Goal: Task Accomplishment & Management: Use online tool/utility

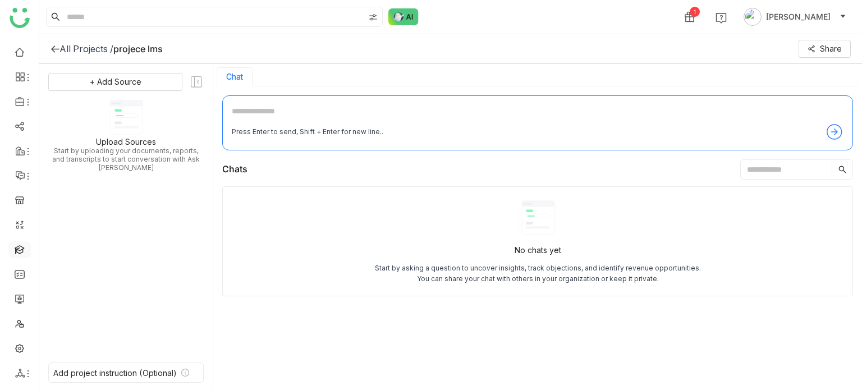
click at [19, 248] on link at bounding box center [20, 249] width 10 height 10
click at [15, 250] on link at bounding box center [20, 249] width 10 height 10
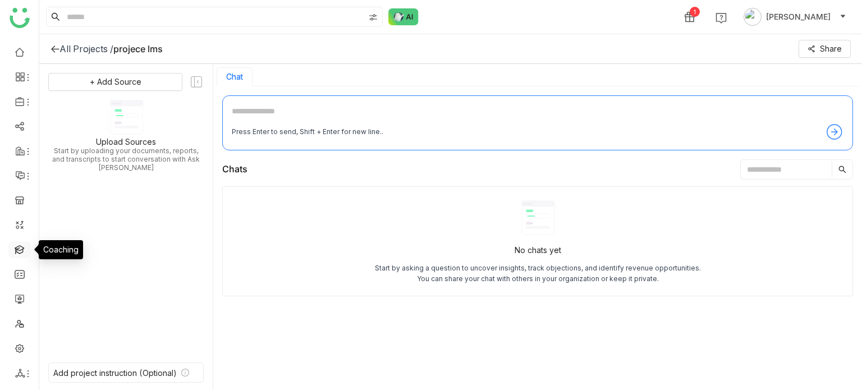
click at [15, 250] on link at bounding box center [20, 249] width 10 height 10
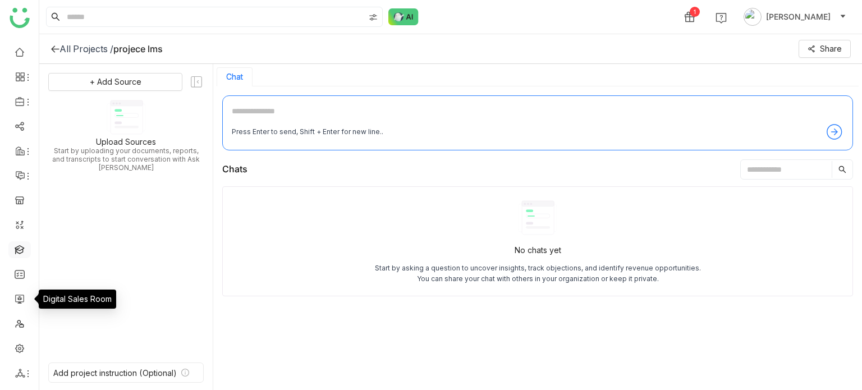
click at [22, 249] on link at bounding box center [20, 249] width 10 height 10
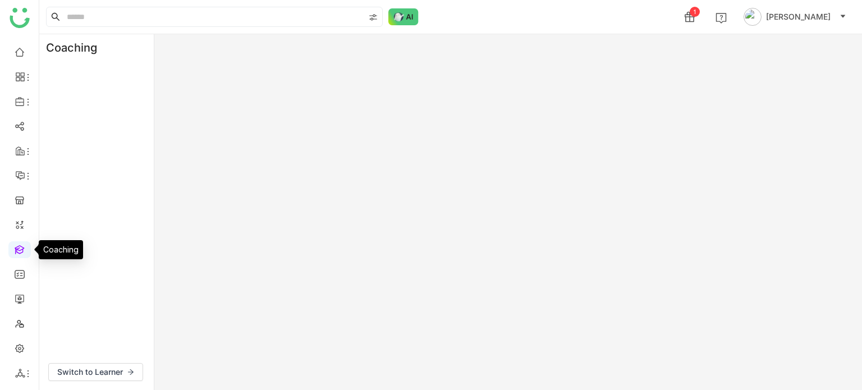
click at [22, 249] on link at bounding box center [20, 249] width 10 height 10
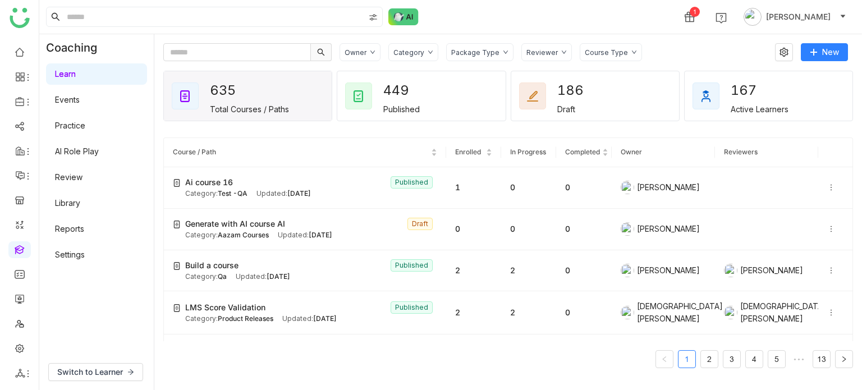
click at [79, 205] on link "Library" at bounding box center [67, 203] width 25 height 10
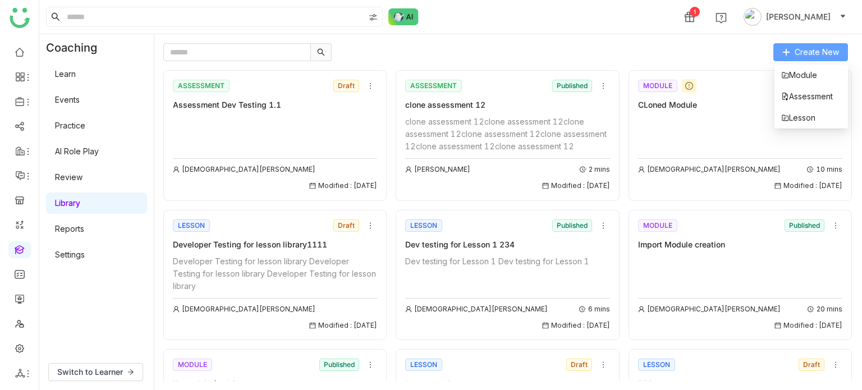
click at [825, 53] on span "Create New" at bounding box center [817, 52] width 44 height 12
click at [821, 122] on li "Lesson" at bounding box center [812, 117] width 74 height 21
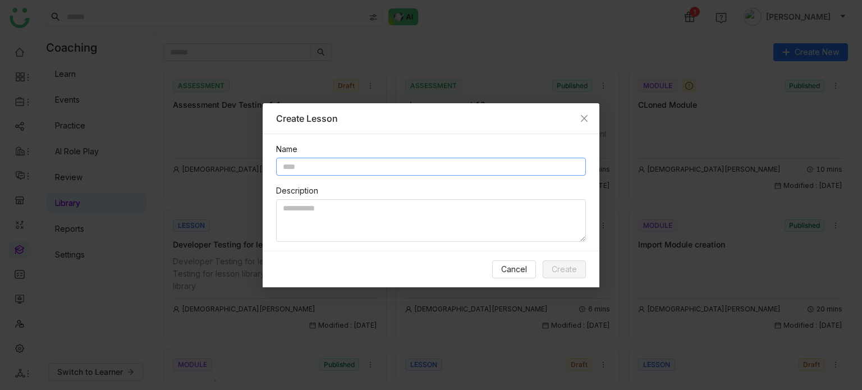
click at [358, 161] on input "text" at bounding box center [431, 167] width 310 height 18
click at [358, 161] on input "*" at bounding box center [431, 167] width 310 height 18
type input "*"
type input "**********"
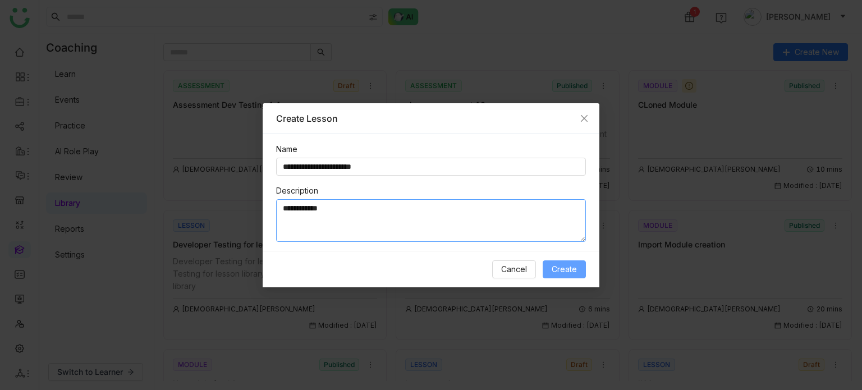
type textarea "**********"
click at [586, 271] on button "Create" at bounding box center [564, 269] width 43 height 18
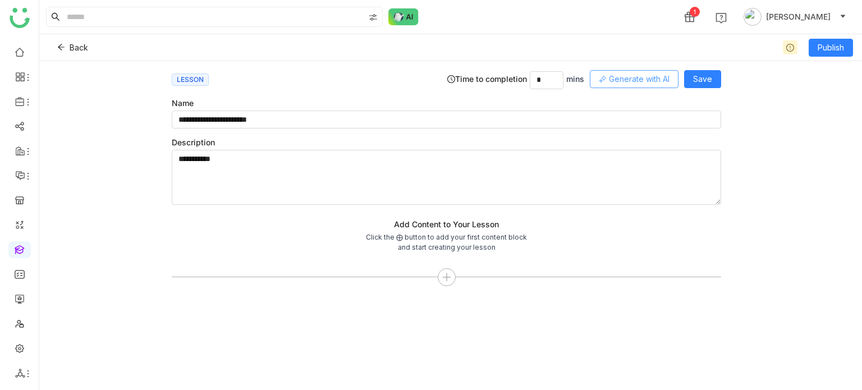
click at [639, 76] on span "Generate with AI" at bounding box center [639, 79] width 61 height 12
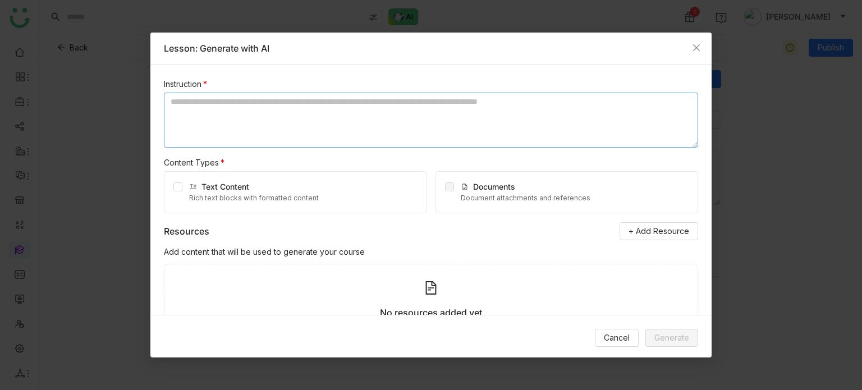
click at [355, 106] on textarea at bounding box center [431, 120] width 534 height 55
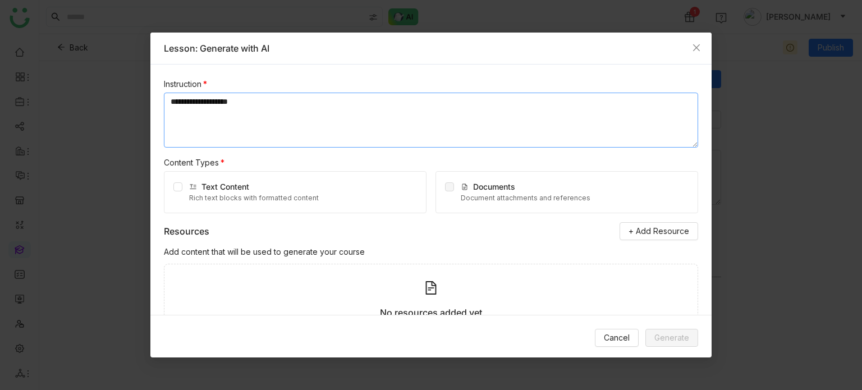
type textarea "**********"
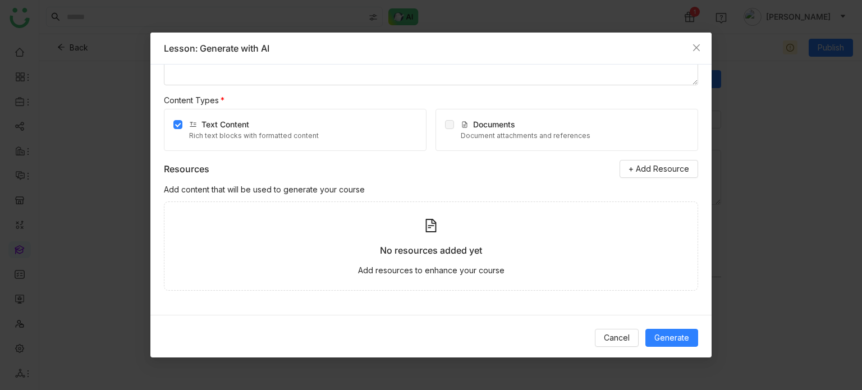
click at [407, 254] on div "No resources added yet" at bounding box center [431, 251] width 102 height 14
click at [411, 268] on div "Add resources to enhance your course" at bounding box center [431, 270] width 147 height 12
click at [646, 166] on span "+ Add Resource" at bounding box center [659, 169] width 61 height 12
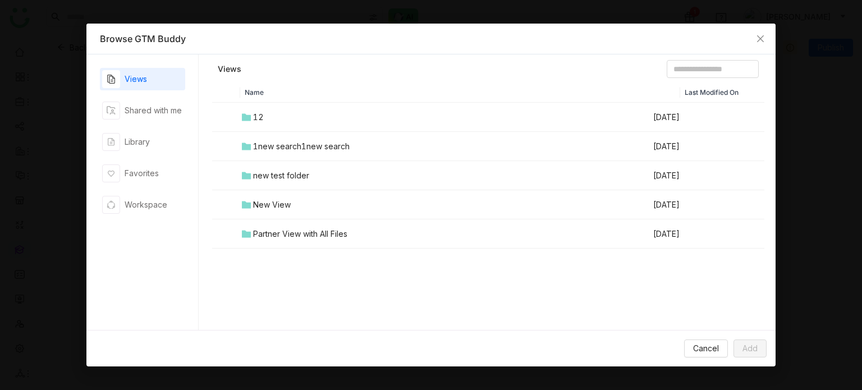
click at [269, 120] on td "12" at bounding box center [446, 117] width 413 height 29
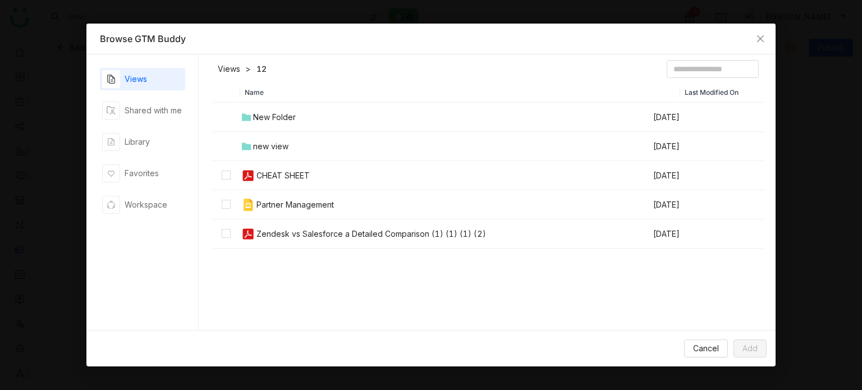
click at [272, 184] on td "CHEAT SHEET" at bounding box center [446, 175] width 413 height 29
click at [274, 199] on td "Partner Management" at bounding box center [446, 204] width 413 height 29
click at [742, 348] on button "Add" at bounding box center [750, 349] width 33 height 18
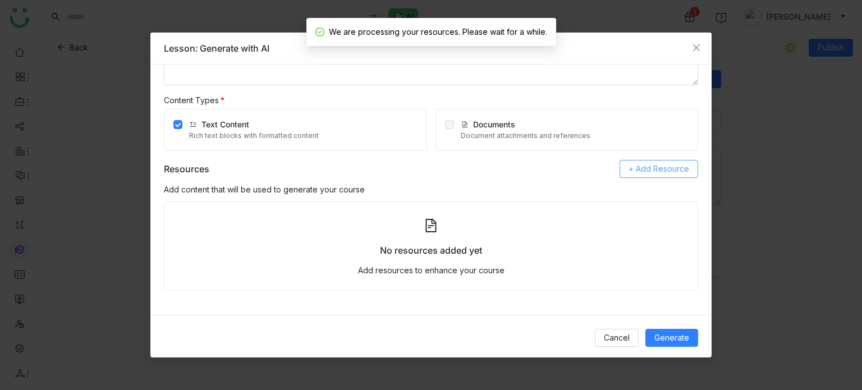
scroll to position [28, 0]
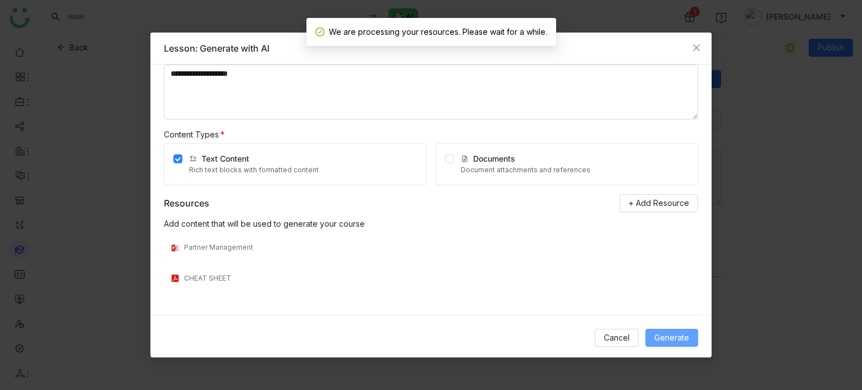
click at [676, 336] on span "Generate" at bounding box center [672, 338] width 35 height 12
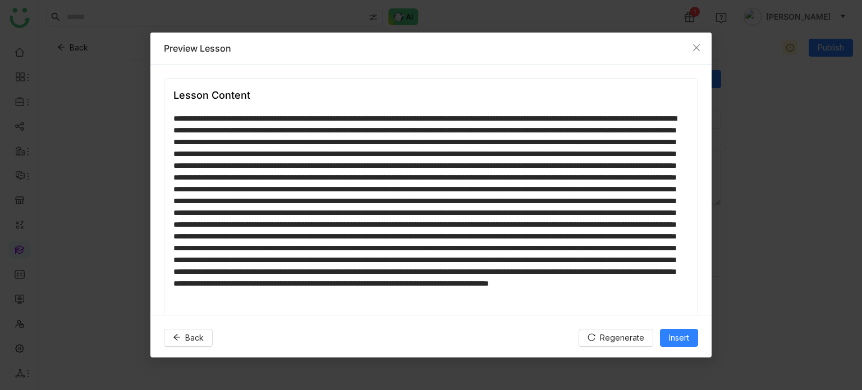
scroll to position [56, 0]
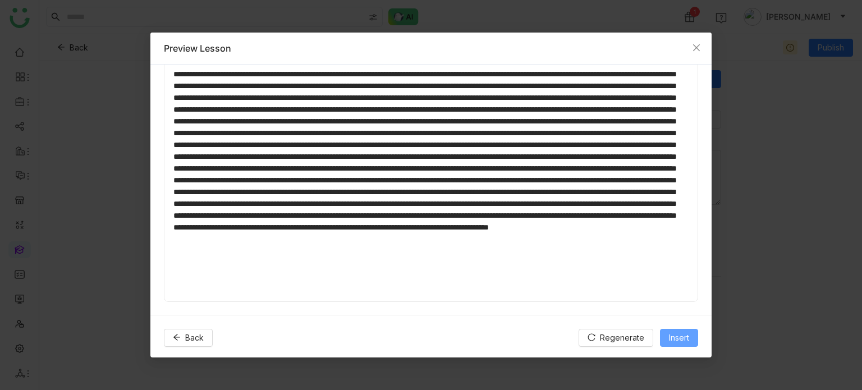
click at [676, 341] on span "Insert" at bounding box center [679, 338] width 20 height 12
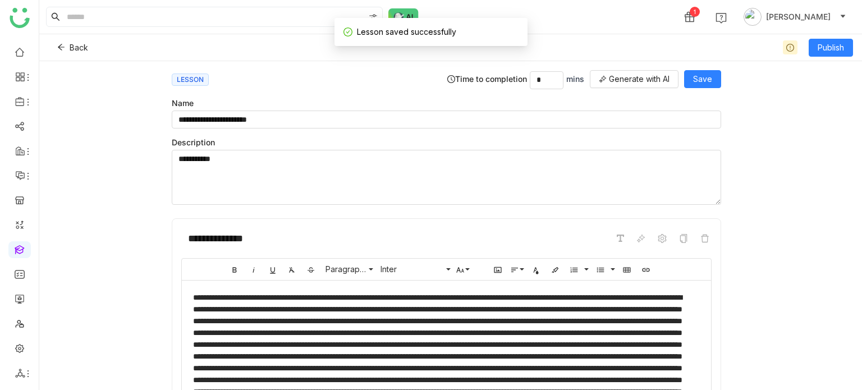
scroll to position [220, 0]
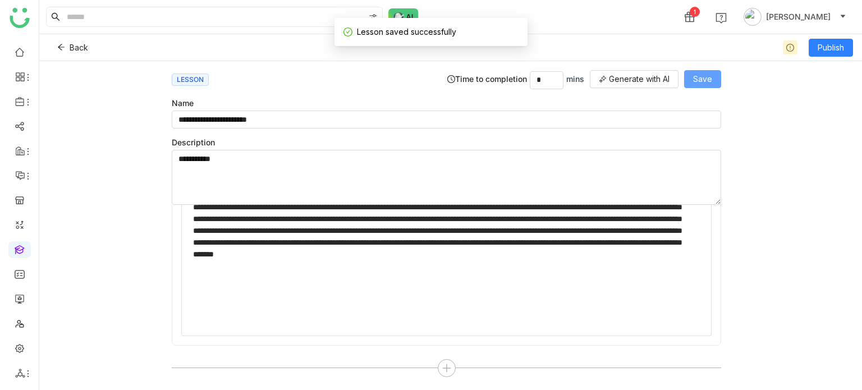
click at [710, 73] on span "Save" at bounding box center [702, 79] width 19 height 12
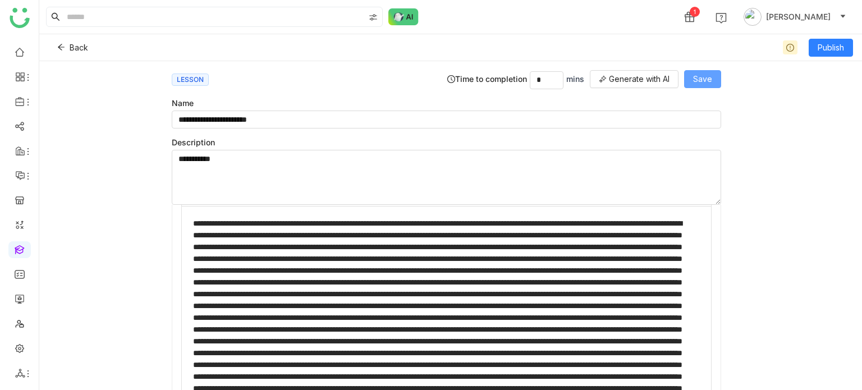
scroll to position [0, 0]
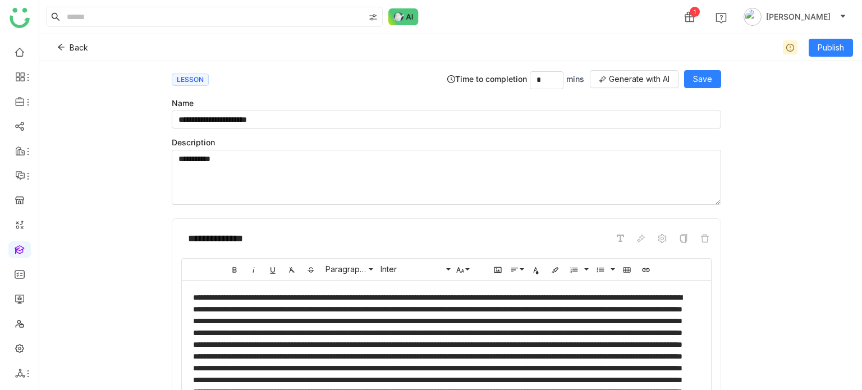
click at [111, 226] on div "**********" at bounding box center [450, 225] width 823 height 329
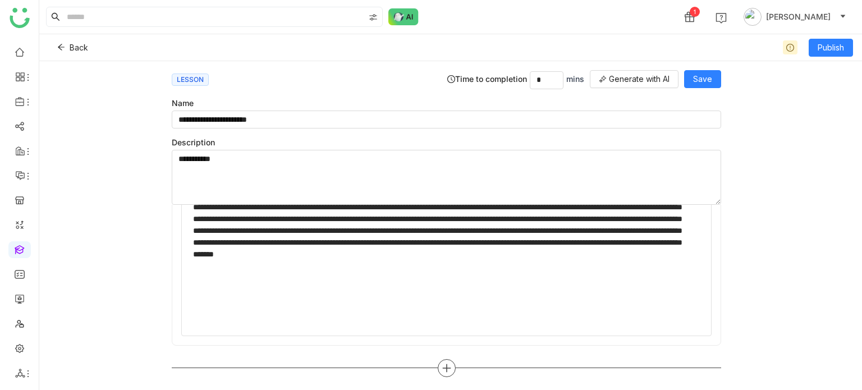
click at [451, 373] on div at bounding box center [447, 368] width 550 height 18
click at [449, 370] on div at bounding box center [447, 368] width 18 height 18
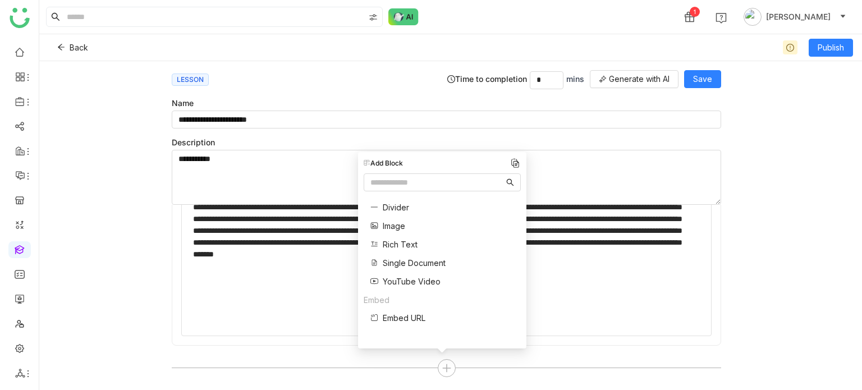
click at [438, 258] on span "Single Document" at bounding box center [414, 263] width 63 height 12
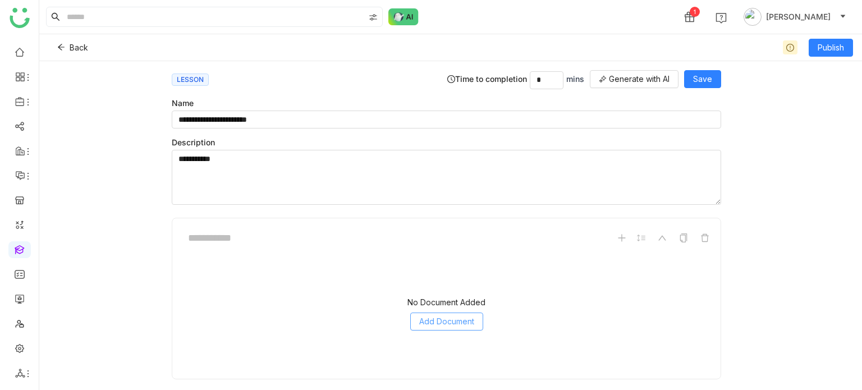
scroll to position [405, 0]
click at [367, 233] on div at bounding box center [446, 236] width 531 height 21
click at [217, 232] on input at bounding box center [265, 236] width 168 height 21
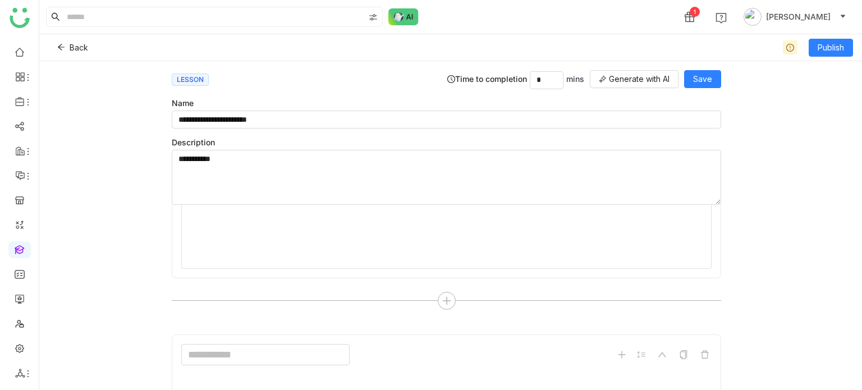
scroll to position [286, 0]
click at [221, 351] on input at bounding box center [265, 355] width 168 height 21
type input "*"
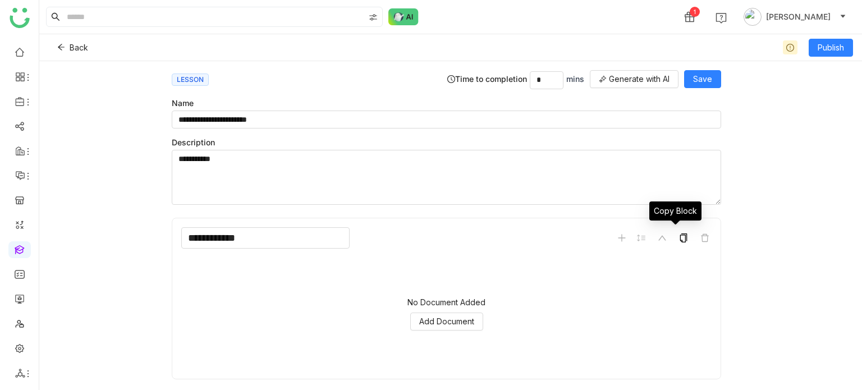
type input "**********"
click at [680, 234] on icon at bounding box center [683, 238] width 7 height 9
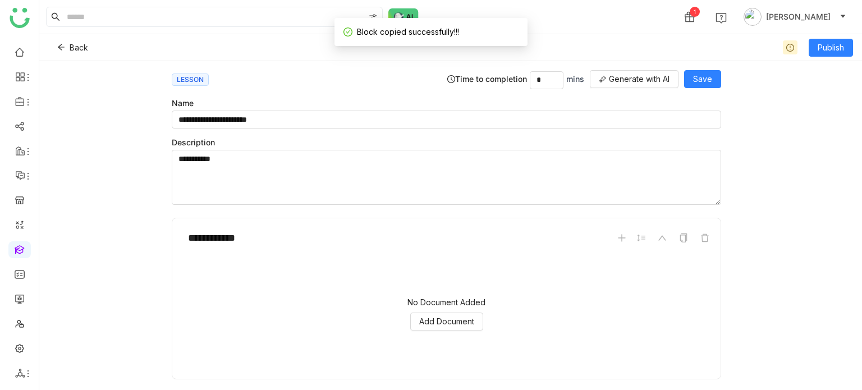
scroll to position [438, 0]
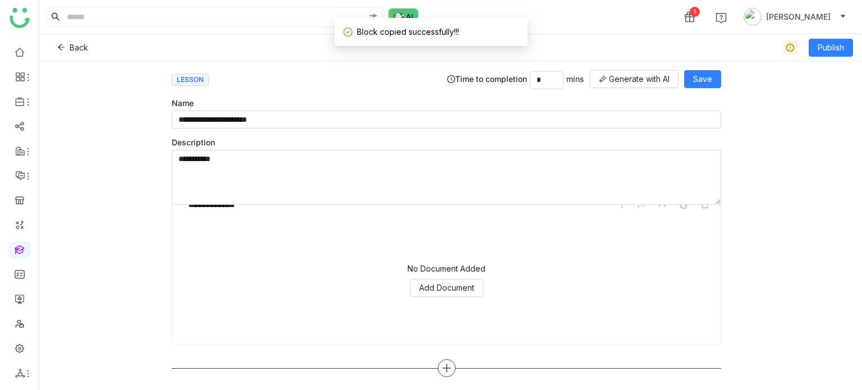
click at [445, 370] on icon at bounding box center [447, 368] width 10 height 10
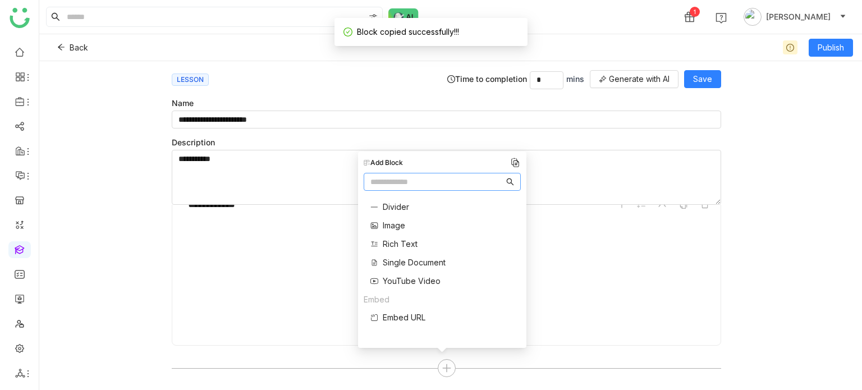
click at [516, 163] on img at bounding box center [515, 162] width 11 height 11
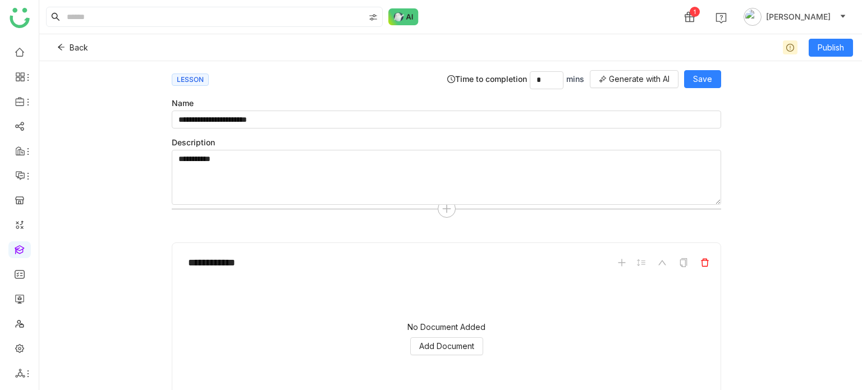
click at [701, 260] on icon at bounding box center [705, 262] width 9 height 9
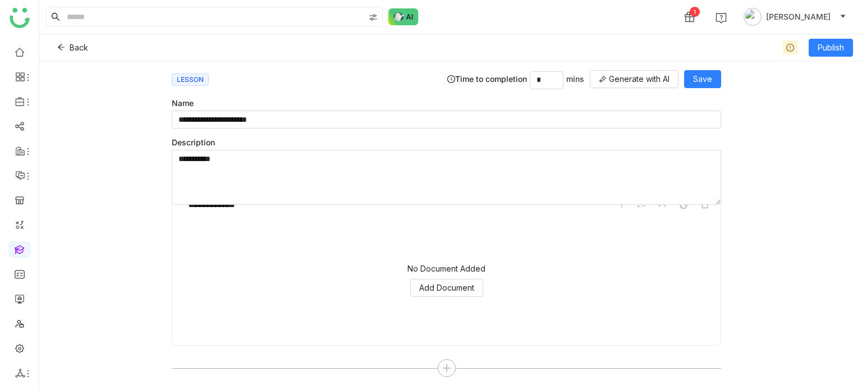
scroll to position [359, 0]
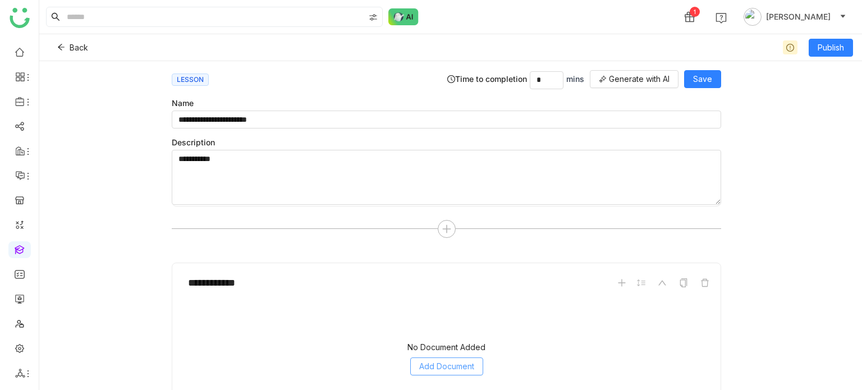
click at [460, 361] on span "Add Document" at bounding box center [446, 366] width 55 height 12
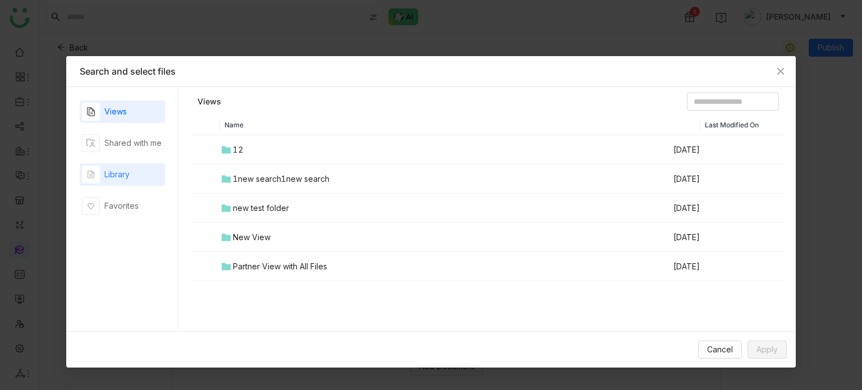
click at [148, 176] on div "Library" at bounding box center [122, 174] width 85 height 22
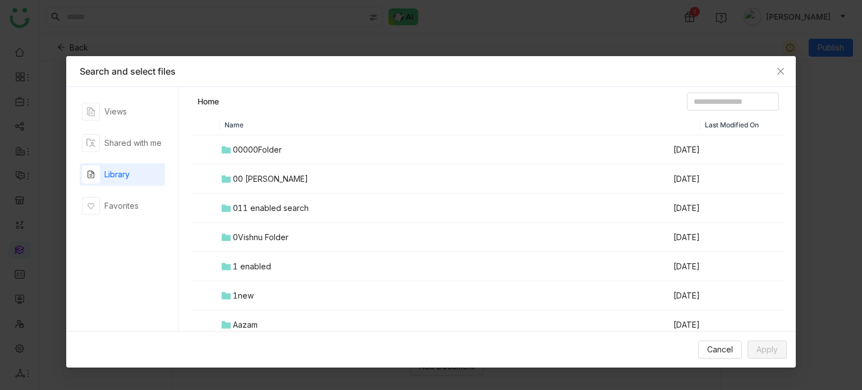
click at [267, 169] on td "00 Arif Folder" at bounding box center [446, 178] width 452 height 29
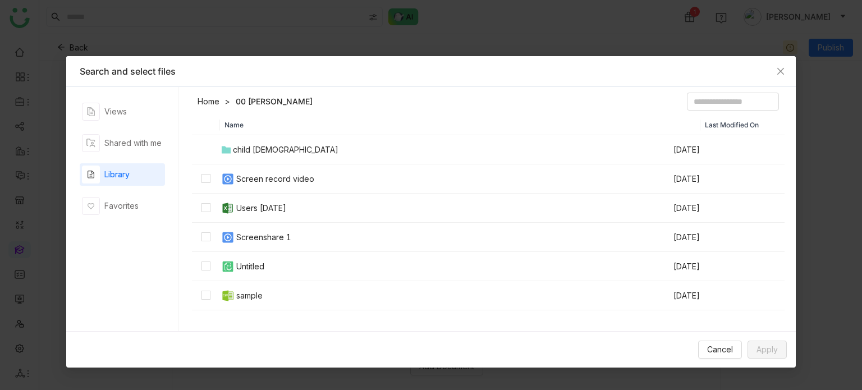
click at [275, 181] on div "Screen record video" at bounding box center [275, 179] width 78 height 12
click at [756, 351] on button "Apply" at bounding box center [767, 350] width 39 height 18
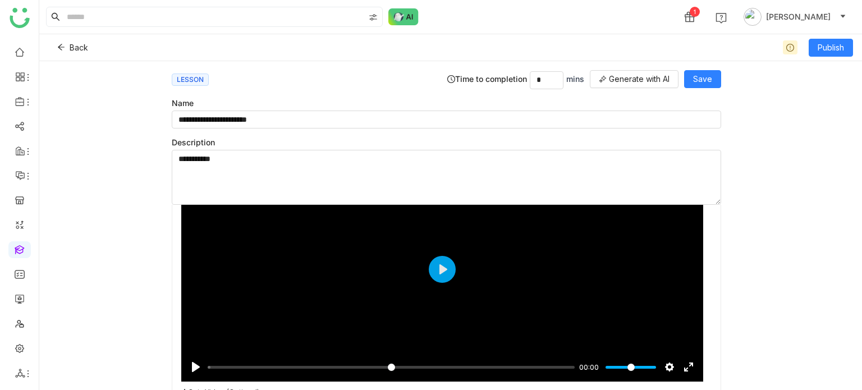
scroll to position [512, 0]
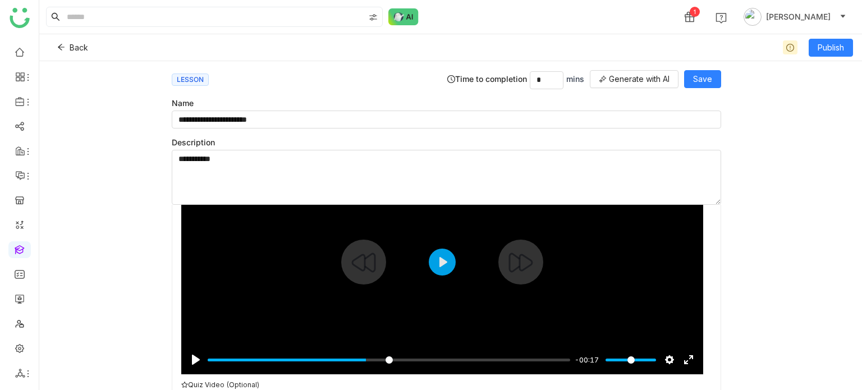
click at [368, 355] on input "Seek" at bounding box center [389, 360] width 363 height 11
type input "*****"
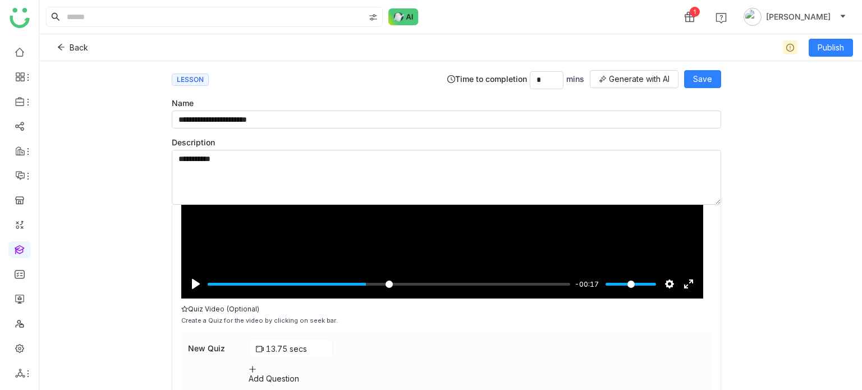
scroll to position [595, 0]
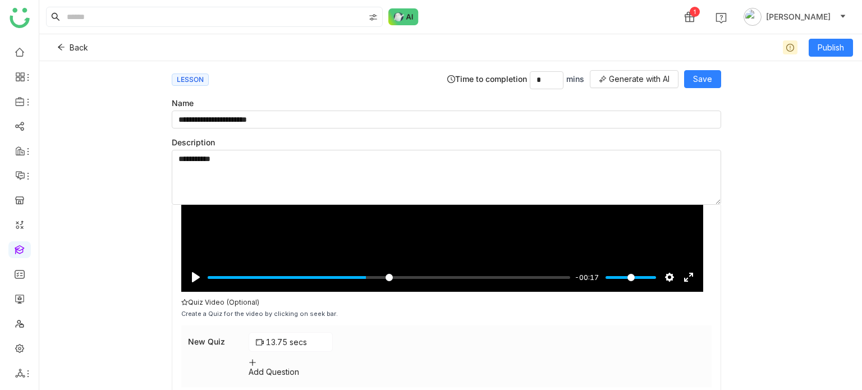
click at [280, 367] on div "Add Question" at bounding box center [476, 372] width 455 height 10
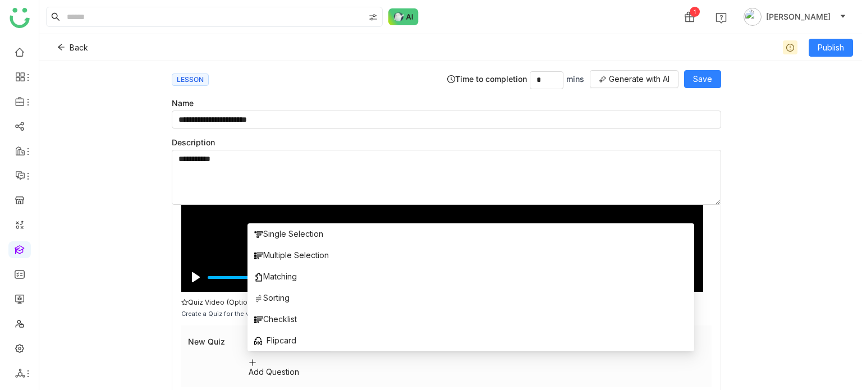
click at [202, 362] on div "New Quiz 13.75 secs Add Question" at bounding box center [446, 357] width 531 height 62
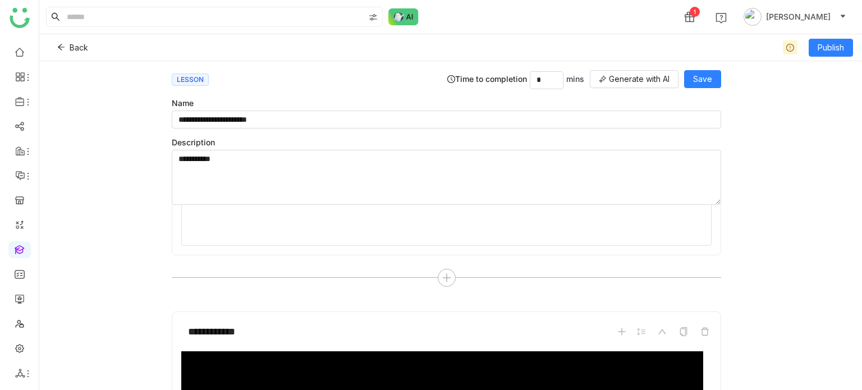
scroll to position [303, 0]
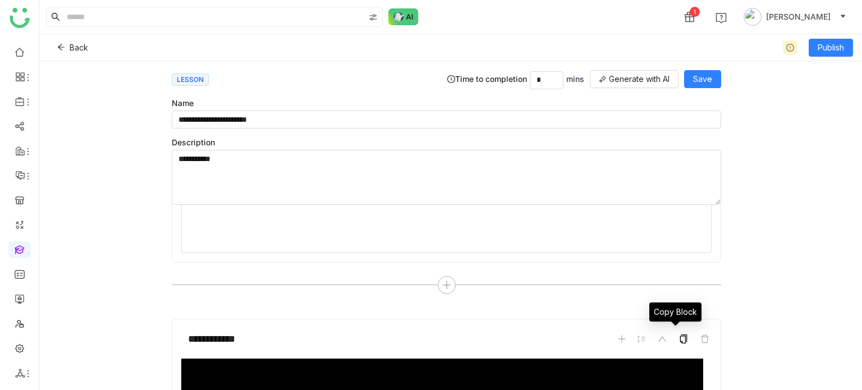
click at [679, 336] on icon at bounding box center [683, 339] width 9 height 9
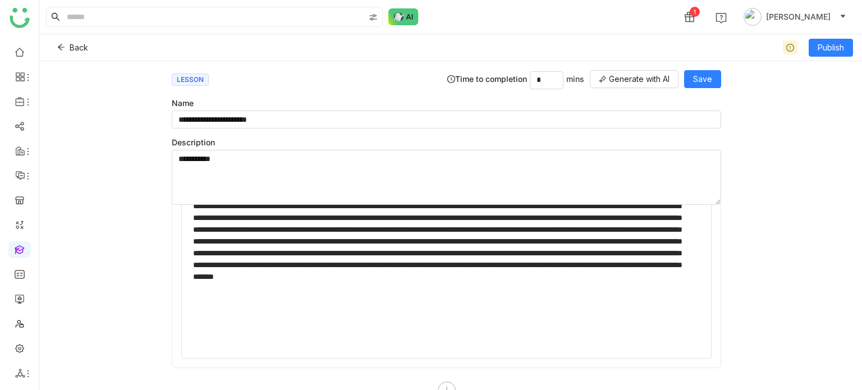
scroll to position [0, 0]
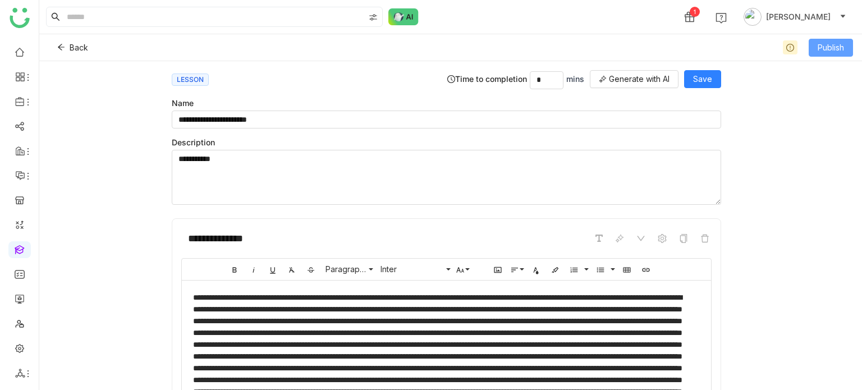
click at [824, 45] on span "Publish" at bounding box center [831, 48] width 26 height 12
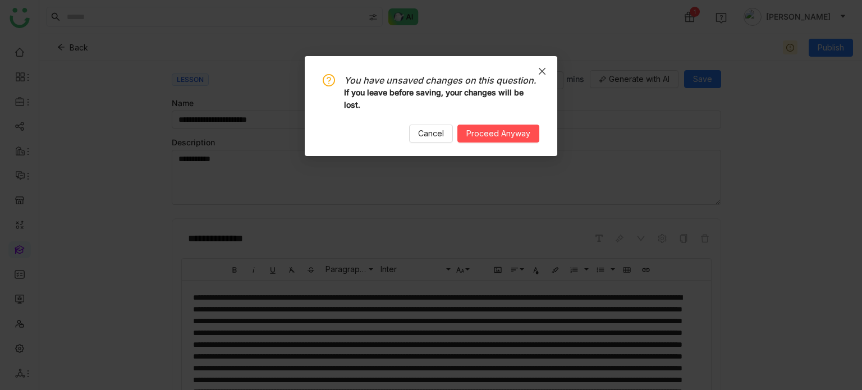
click at [547, 70] on span "Close" at bounding box center [542, 71] width 30 height 30
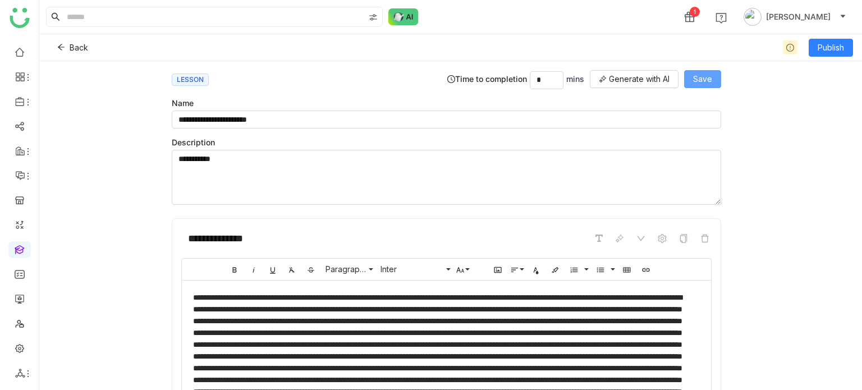
click at [713, 79] on button "Save" at bounding box center [702, 79] width 37 height 18
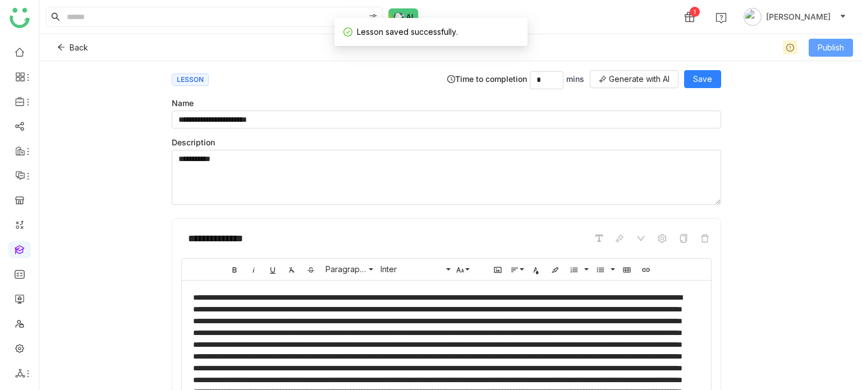
click at [828, 53] on button "Publish" at bounding box center [831, 48] width 44 height 18
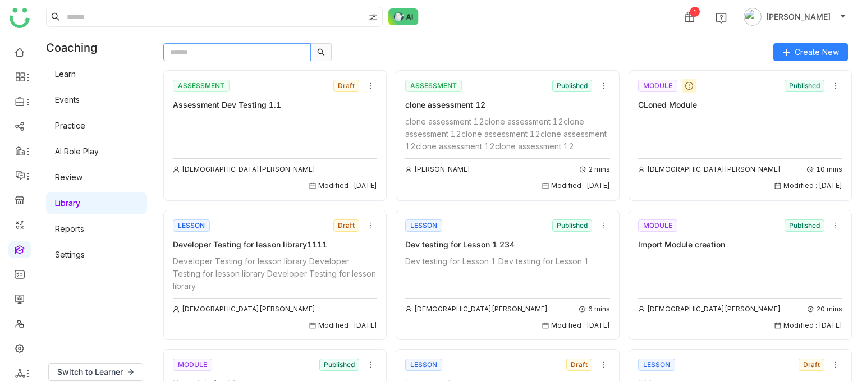
click at [225, 53] on input "text" at bounding box center [237, 52] width 148 height 18
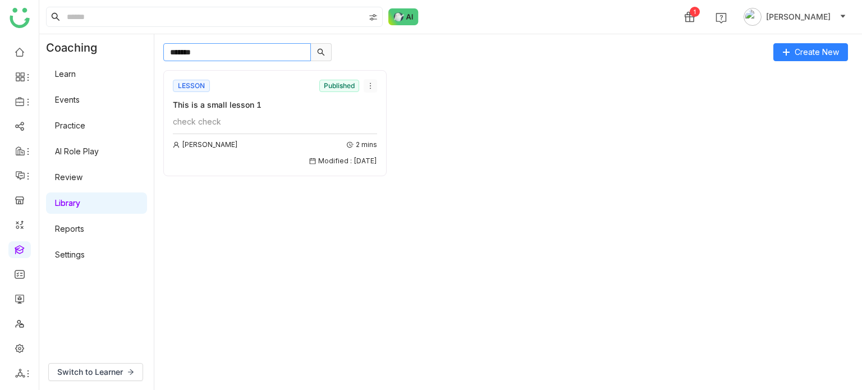
type input "*******"
click at [373, 89] on icon at bounding box center [371, 86] width 8 height 8
click at [395, 128] on li "Clone" at bounding box center [397, 127] width 67 height 21
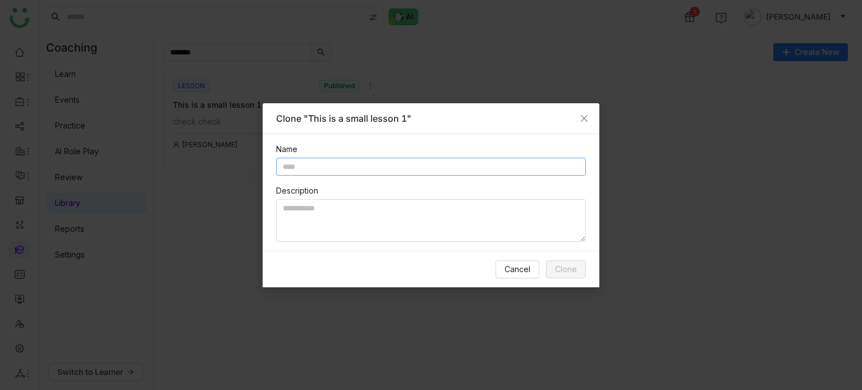
click at [389, 171] on input "text" at bounding box center [431, 167] width 310 height 18
type input "**********"
click at [574, 266] on span "Clone" at bounding box center [566, 269] width 22 height 12
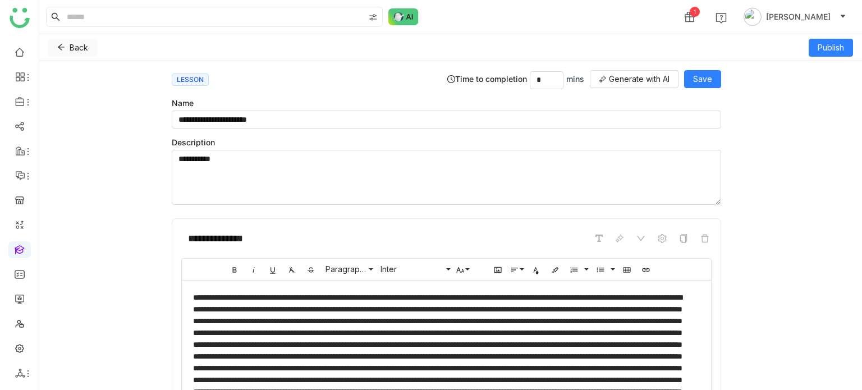
click at [66, 42] on button "Back" at bounding box center [72, 48] width 49 height 18
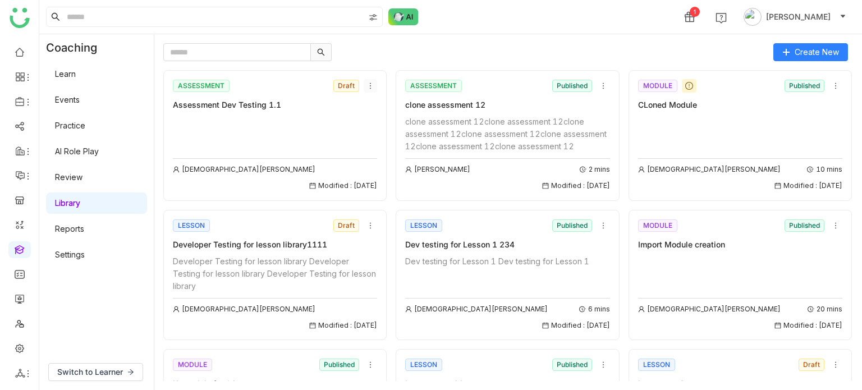
click at [371, 84] on icon at bounding box center [371, 86] width 8 height 8
click at [465, 9] on div "1 Arif uddin" at bounding box center [450, 17] width 823 height 34
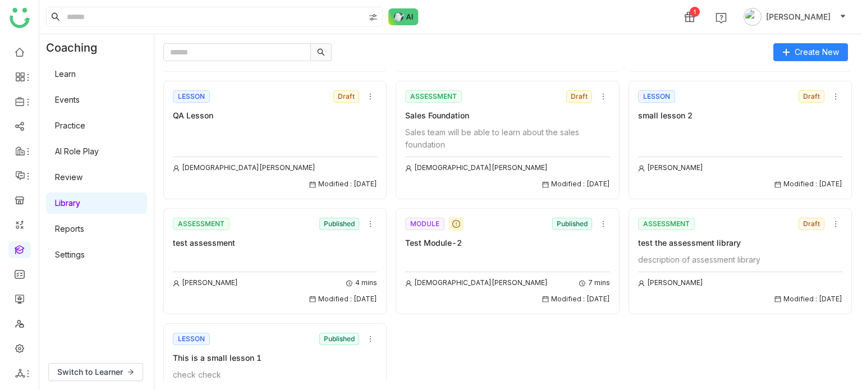
scroll to position [979, 0]
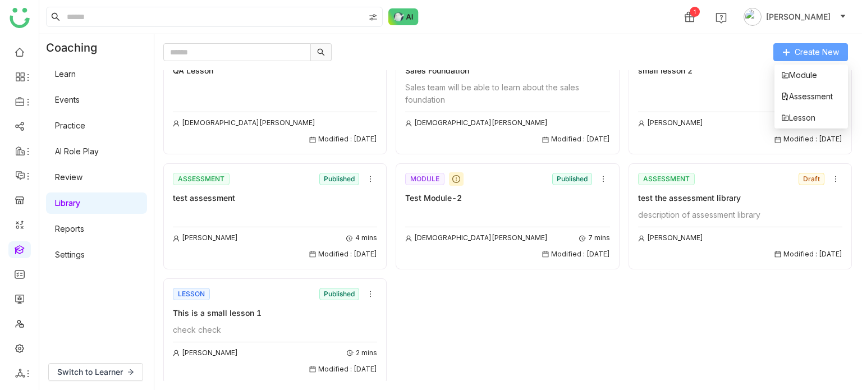
click at [819, 56] on span "Create New" at bounding box center [817, 52] width 44 height 12
click at [815, 71] on span "Module" at bounding box center [799, 75] width 36 height 12
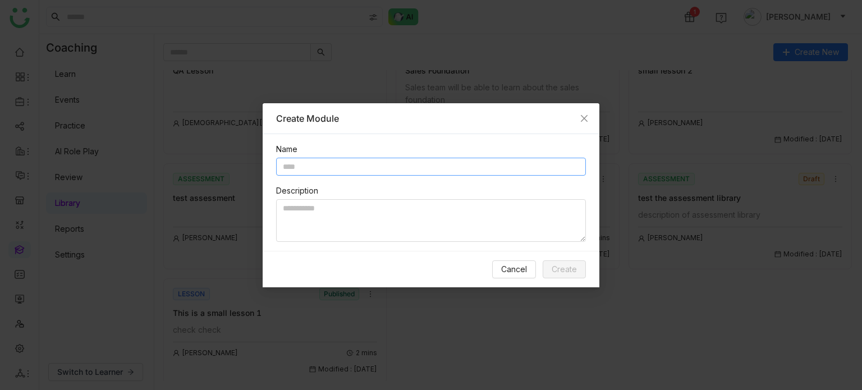
click at [361, 163] on input "text" at bounding box center [431, 167] width 310 height 18
type input "*"
type input "*********"
click at [339, 237] on textarea at bounding box center [431, 220] width 310 height 43
type textarea "**********"
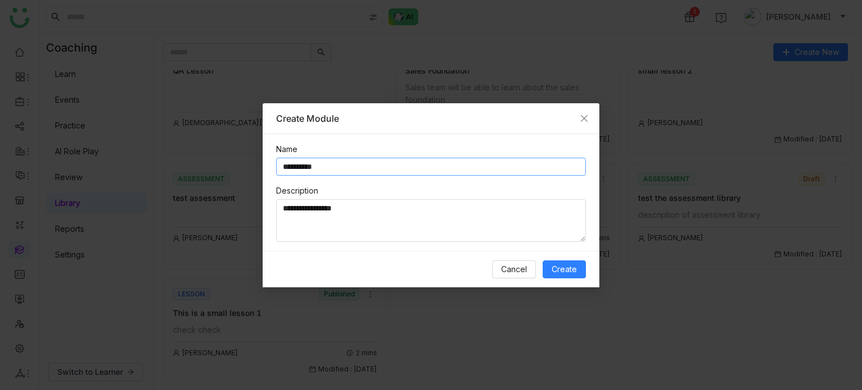
click at [340, 167] on input "*********" at bounding box center [431, 167] width 310 height 18
paste input "**********"
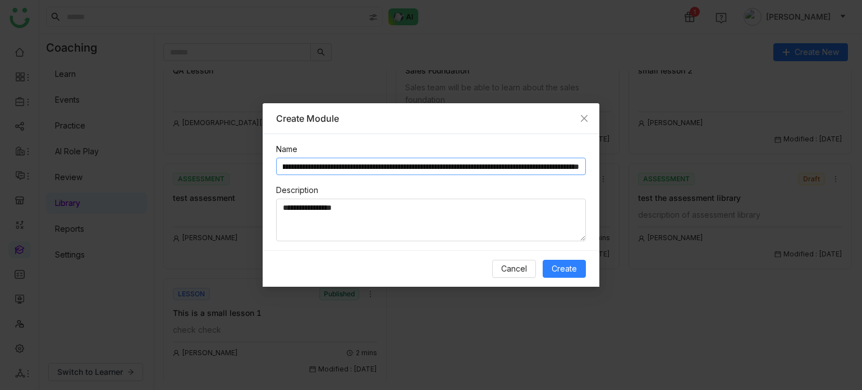
paste input "**********"
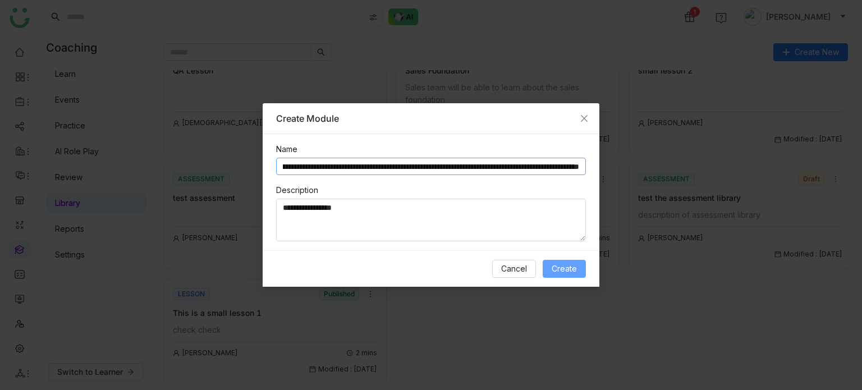
type input "**********"
click at [576, 273] on span "Create" at bounding box center [564, 269] width 25 height 12
click at [468, 172] on input "**********" at bounding box center [431, 167] width 310 height 18
click at [564, 268] on span "Create" at bounding box center [564, 269] width 25 height 12
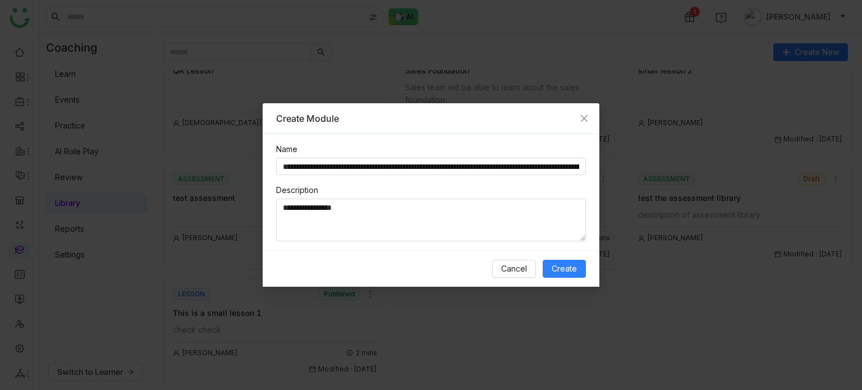
click at [505, 245] on div "**********" at bounding box center [431, 192] width 337 height 117
click at [515, 227] on textarea "**********" at bounding box center [431, 220] width 310 height 43
click at [514, 276] on button "Cancel" at bounding box center [514, 269] width 44 height 18
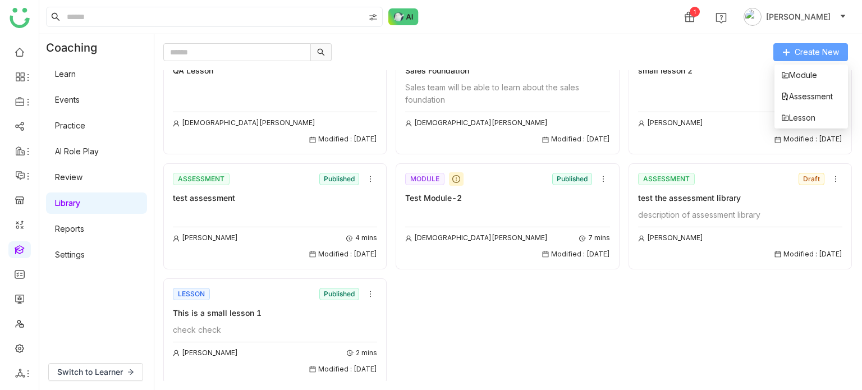
click at [826, 58] on button "Create New" at bounding box center [811, 52] width 75 height 18
click at [808, 72] on div "small lesson 2" at bounding box center [740, 71] width 204 height 12
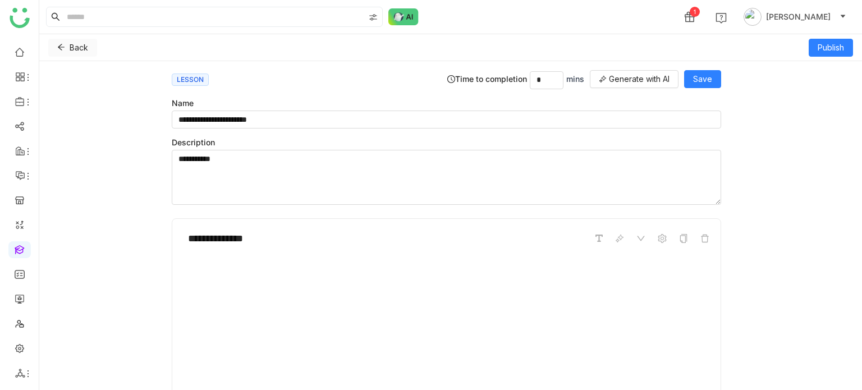
click at [59, 44] on icon at bounding box center [61, 47] width 8 height 8
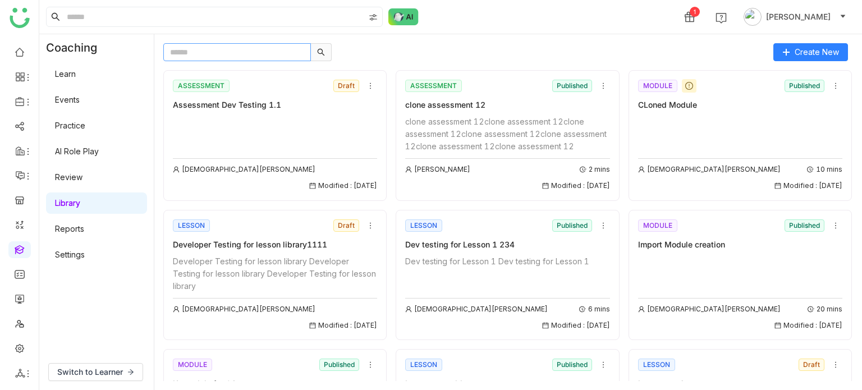
click at [199, 56] on input "text" at bounding box center [237, 52] width 148 height 18
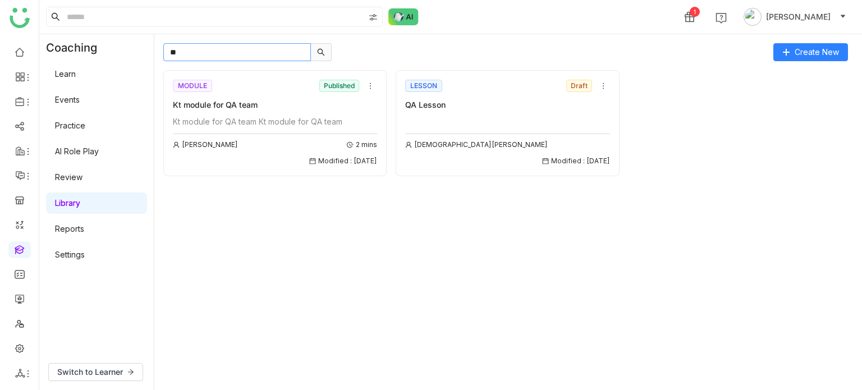
type input "*"
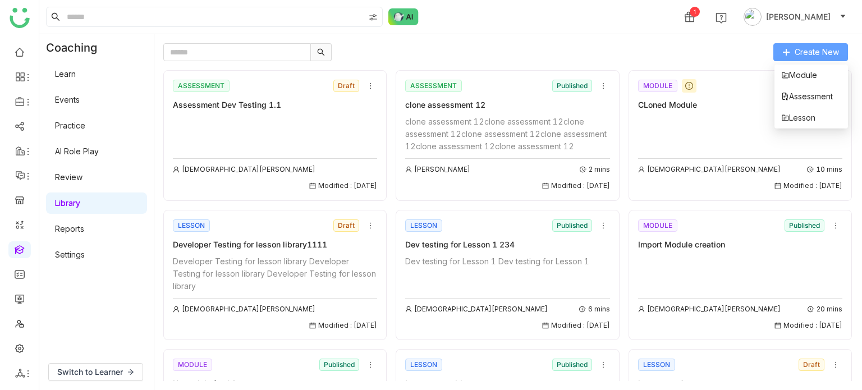
click at [790, 53] on icon at bounding box center [787, 52] width 8 height 8
click at [810, 74] on span "Module" at bounding box center [799, 75] width 36 height 12
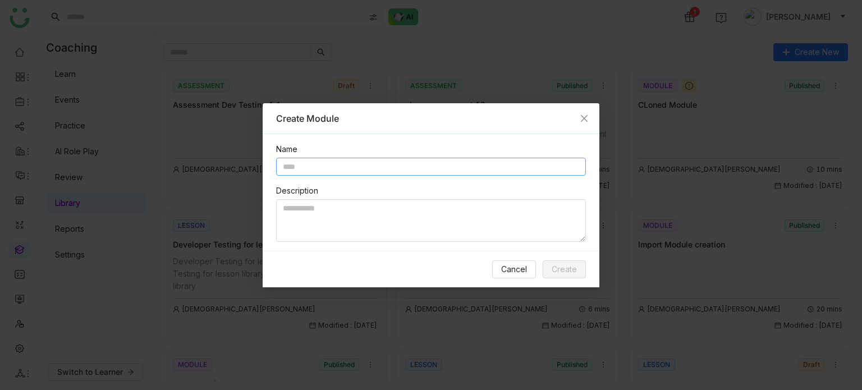
click at [369, 161] on input "text" at bounding box center [431, 167] width 310 height 18
type input "**********"
click at [363, 223] on textarea at bounding box center [431, 220] width 310 height 43
paste textarea "**********"
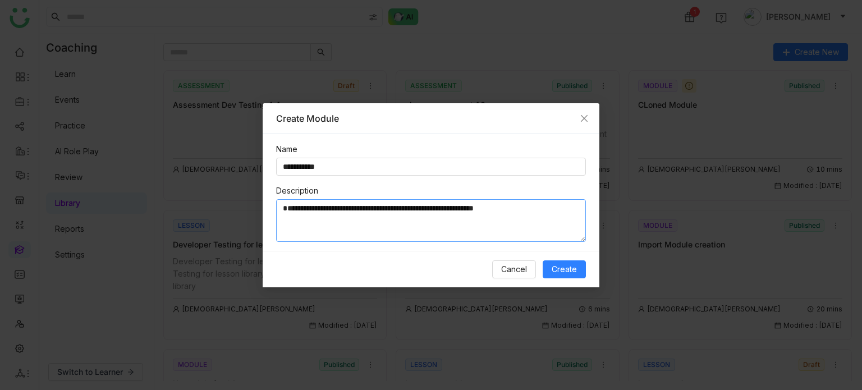
paste textarea "**********"
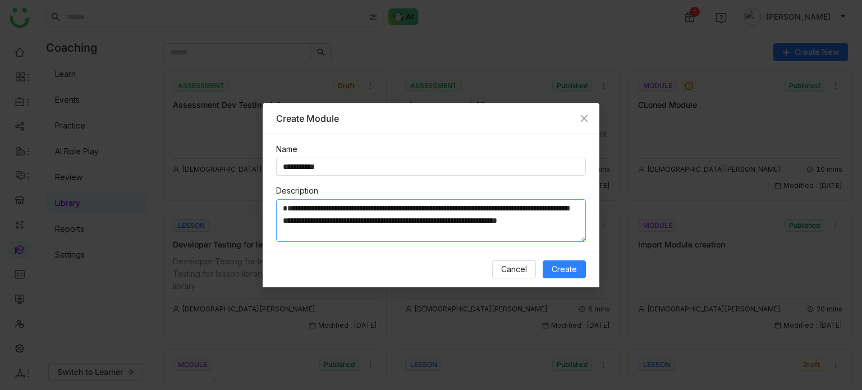
paste textarea "**********"
paste
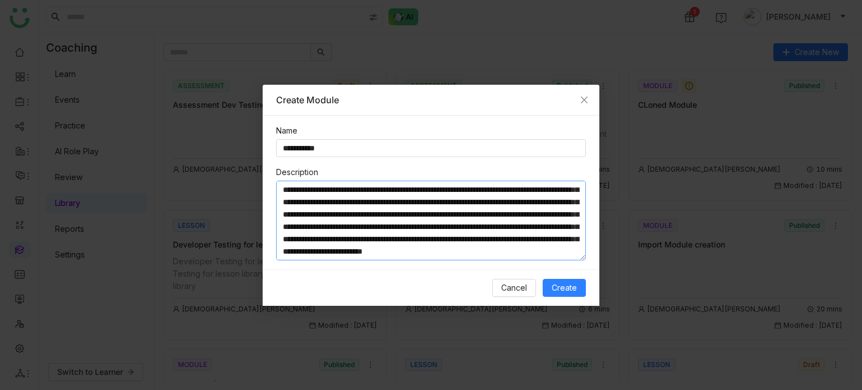
scroll to position [107, 0]
type textarea "**********"
click at [566, 287] on span "Create" at bounding box center [564, 288] width 25 height 12
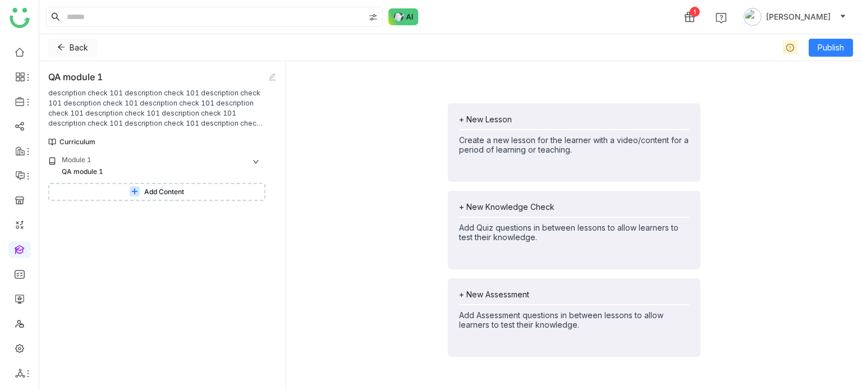
click at [63, 50] on icon at bounding box center [61, 47] width 8 height 8
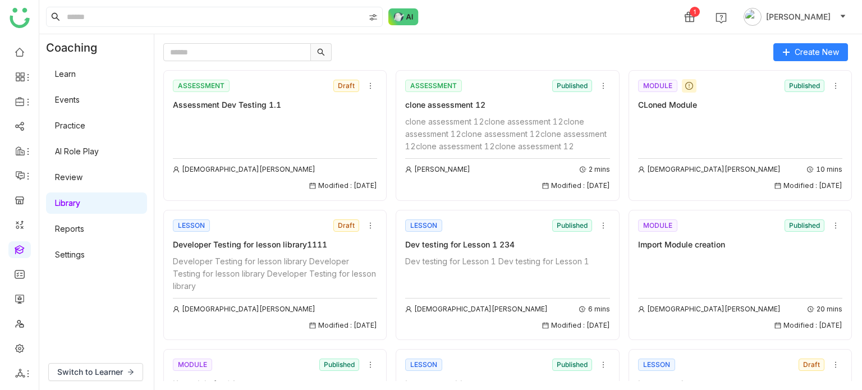
click at [275, 42] on div "Create New ASSESSMENT Draft Assessment Dev Testing 1.1 Vishnu Vardhan Modified …" at bounding box center [508, 212] width 708 height 356
click at [273, 48] on input "text" at bounding box center [237, 52] width 148 height 18
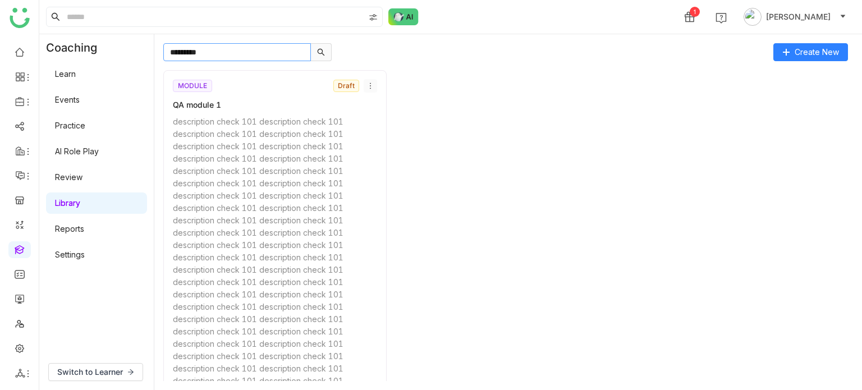
type input "*********"
click at [368, 87] on icon at bounding box center [371, 86] width 8 height 8
click at [386, 150] on span "Delete" at bounding box center [380, 149] width 25 height 12
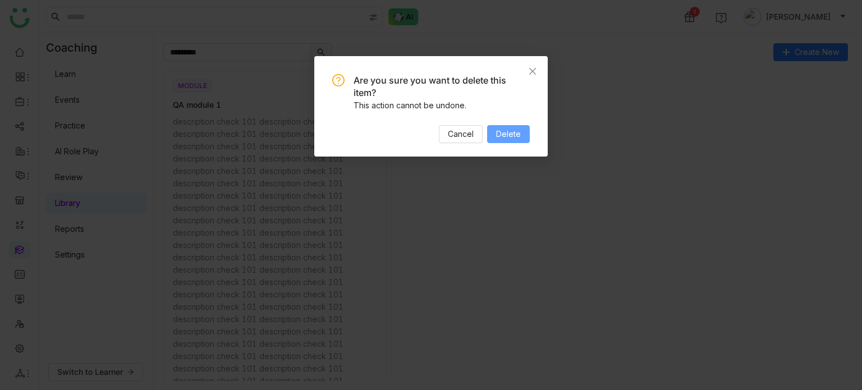
click at [514, 135] on span "Delete" at bounding box center [508, 134] width 25 height 12
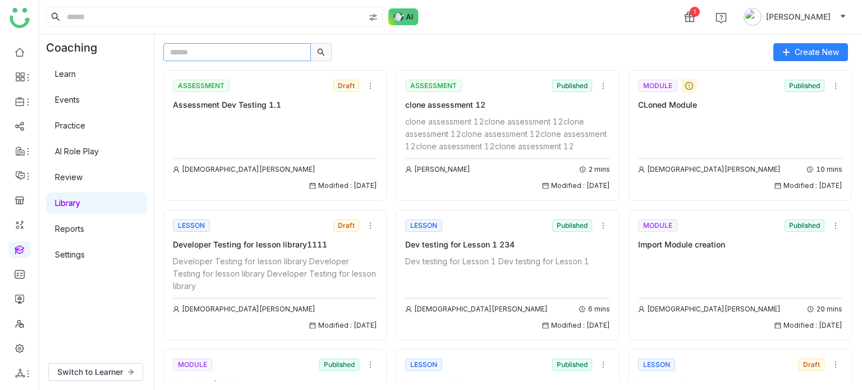
click at [264, 56] on input "text" at bounding box center [237, 52] width 148 height 18
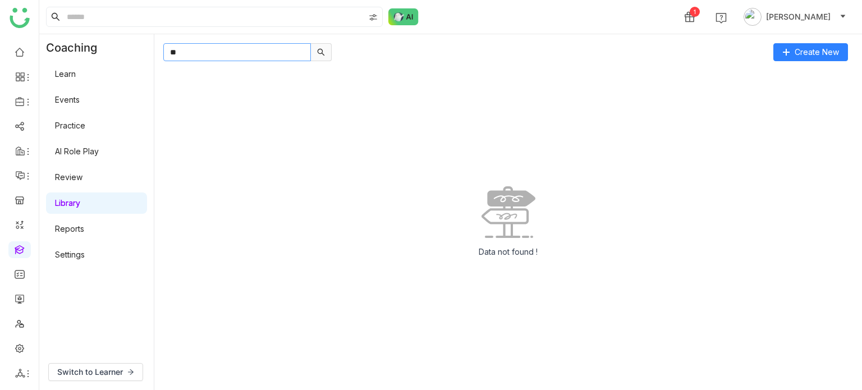
type input "*"
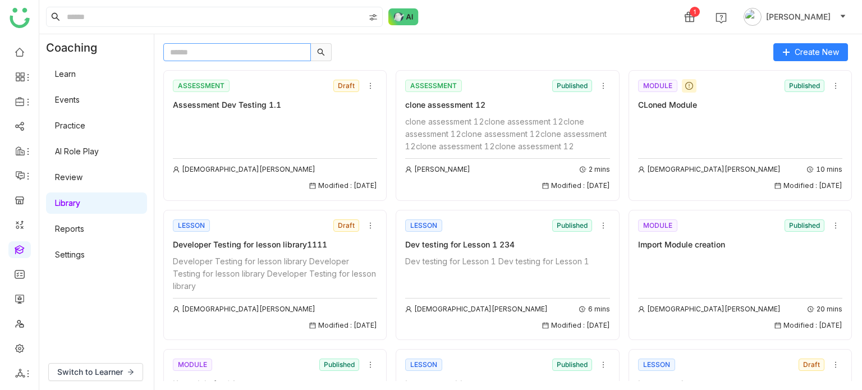
scroll to position [605, 0]
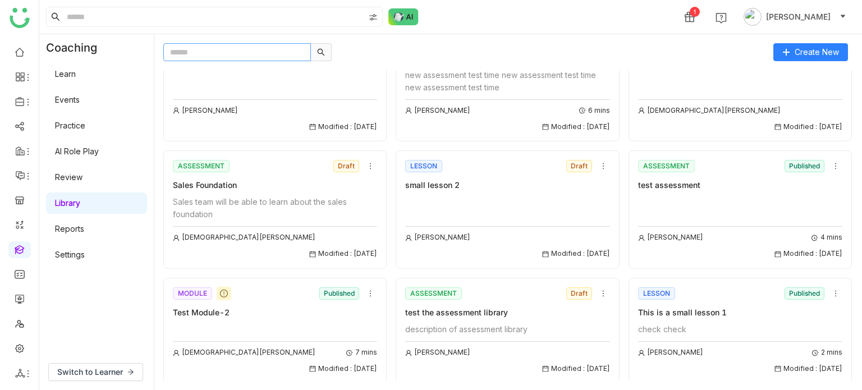
click at [282, 44] on input "text" at bounding box center [237, 52] width 148 height 18
type input "*"
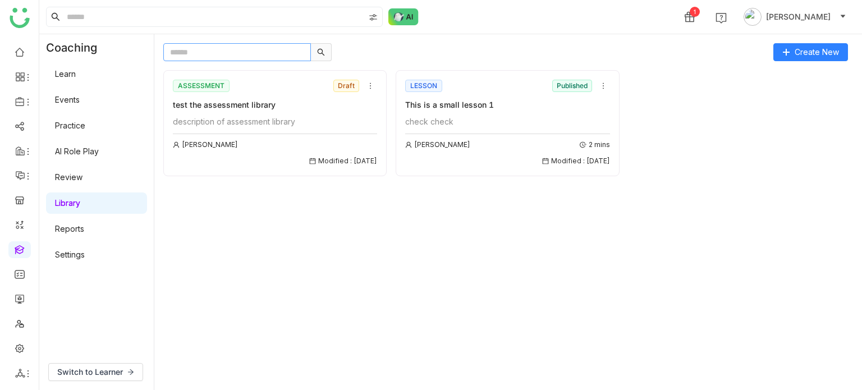
scroll to position [0, 0]
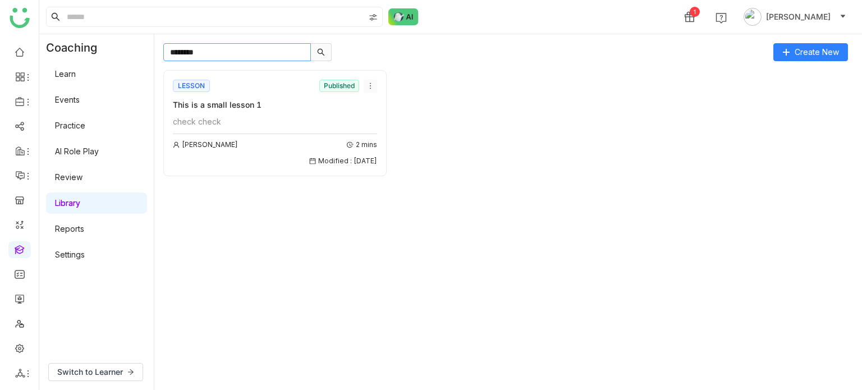
type input "*******"
click at [372, 89] on button at bounding box center [370, 85] width 13 height 13
click at [391, 170] on span "Delete" at bounding box center [383, 170] width 25 height 12
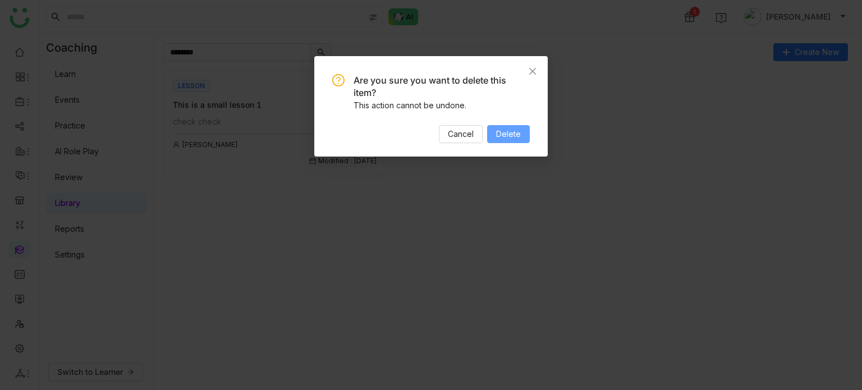
click at [523, 136] on button "Delete" at bounding box center [508, 134] width 43 height 18
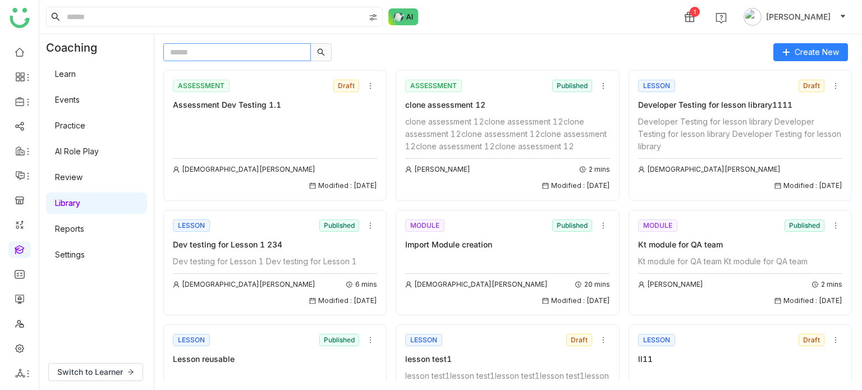
click at [261, 53] on input "text" at bounding box center [237, 52] width 148 height 18
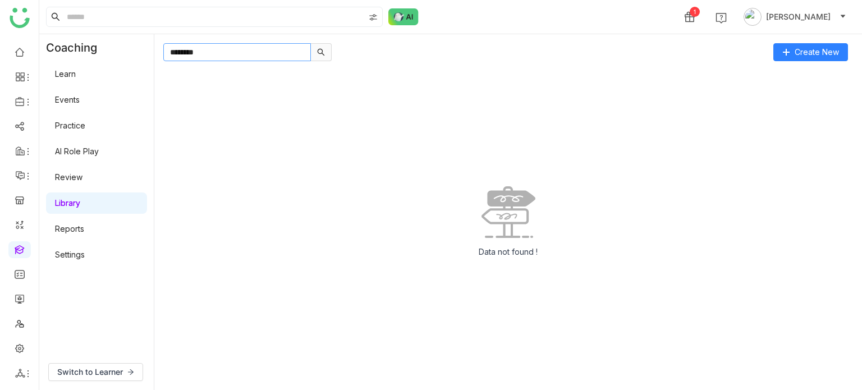
type input "*******"
drag, startPoint x: 211, startPoint y: 52, endPoint x: 40, endPoint y: 42, distance: 170.9
click at [40, 42] on div "Coaching Learn Events Practice AI Role Play Review Library Reports Settings Swi…" at bounding box center [450, 212] width 823 height 356
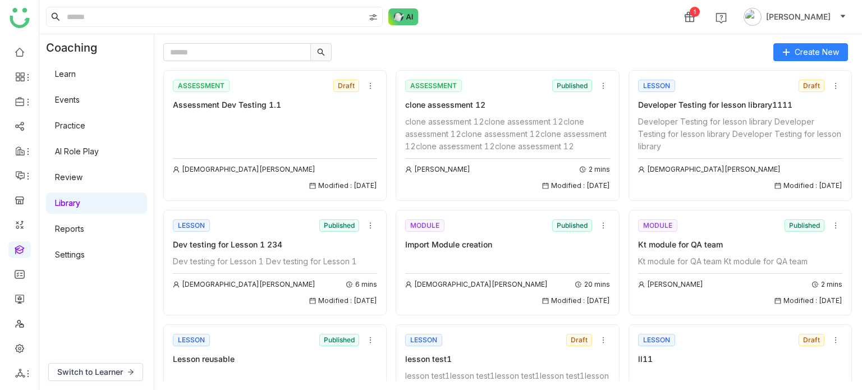
click at [819, 40] on div "Create New ASSESSMENT Draft Assessment Dev Testing 1.1 Vishnu Vardhan Modified …" at bounding box center [508, 212] width 708 height 356
click at [819, 44] on button "Create New" at bounding box center [811, 52] width 75 height 18
click at [816, 89] on li "Assessment" at bounding box center [812, 96] width 74 height 21
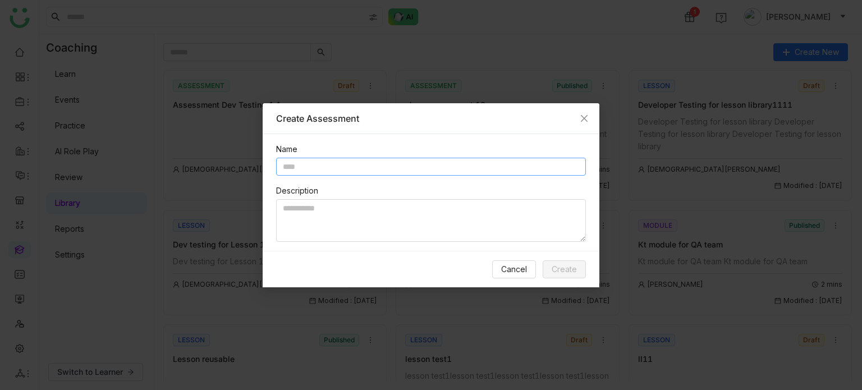
click at [382, 161] on input "text" at bounding box center [431, 167] width 310 height 18
type input "*"
type input "**********"
click at [568, 266] on span "Create" at bounding box center [564, 269] width 25 height 12
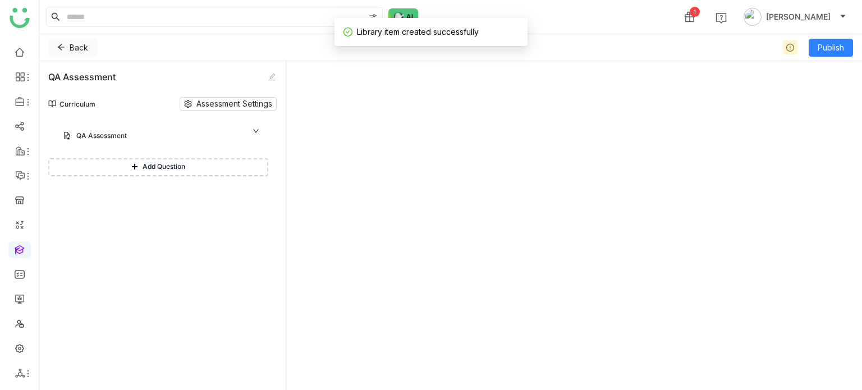
click at [60, 47] on icon at bounding box center [61, 47] width 8 height 8
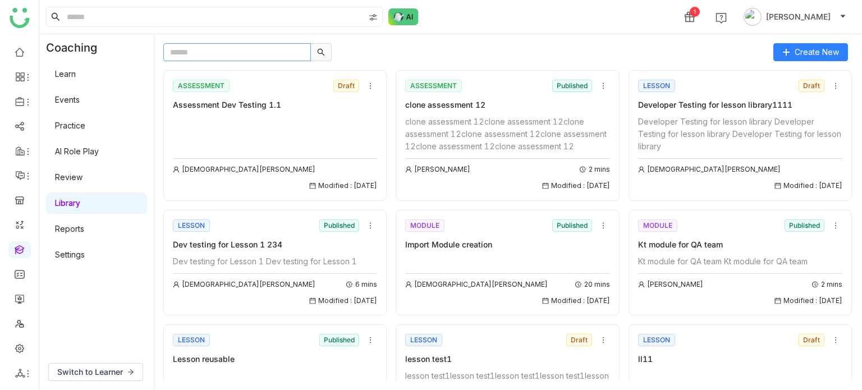
click at [233, 44] on input "text" at bounding box center [237, 52] width 148 height 18
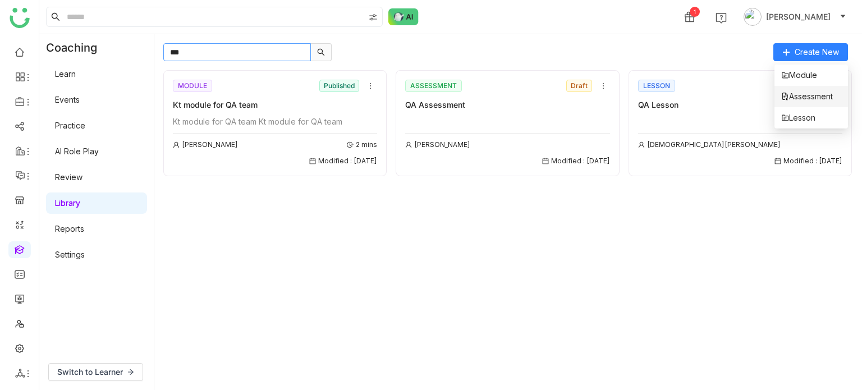
type input "**"
click at [815, 99] on span "Assessment" at bounding box center [807, 96] width 52 height 12
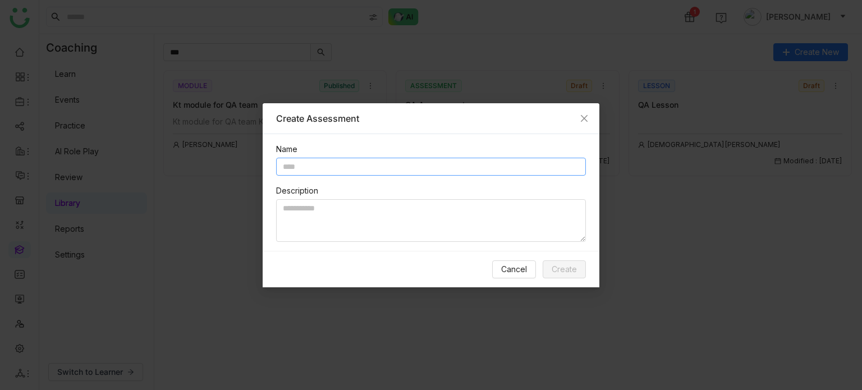
click at [354, 167] on input "text" at bounding box center [431, 167] width 310 height 18
type input "**********"
click at [565, 264] on span "Create" at bounding box center [564, 269] width 25 height 12
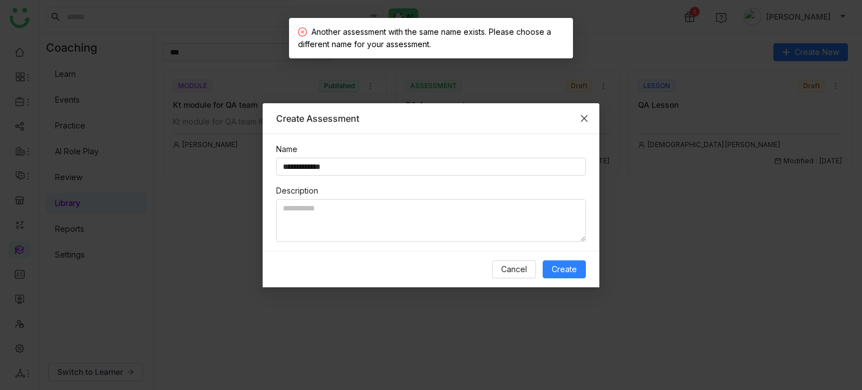
click at [585, 122] on icon "Close" at bounding box center [584, 118] width 9 height 9
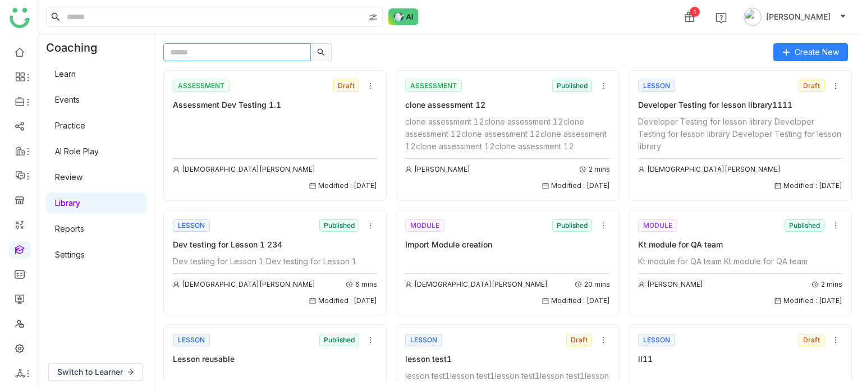
click at [189, 59] on input "text" at bounding box center [237, 52] width 148 height 18
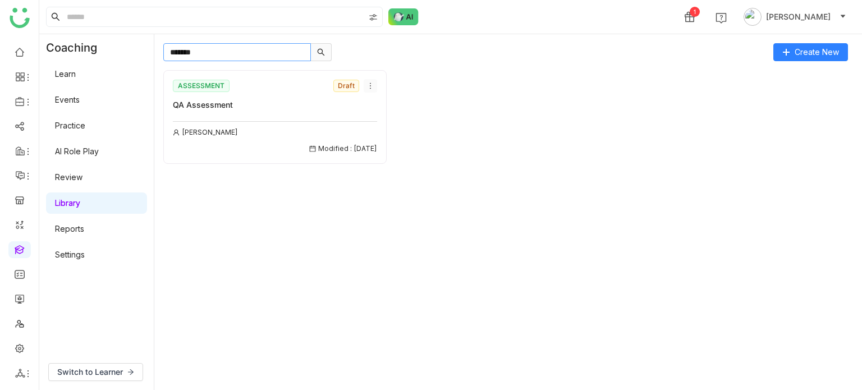
type input "*******"
click at [372, 87] on icon at bounding box center [371, 86] width 8 height 8
click at [392, 112] on li "Edit" at bounding box center [383, 106] width 38 height 21
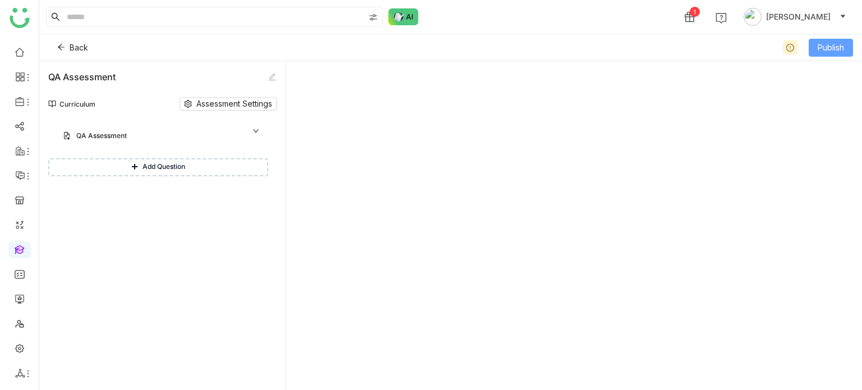
click at [840, 44] on span "Publish" at bounding box center [831, 48] width 26 height 12
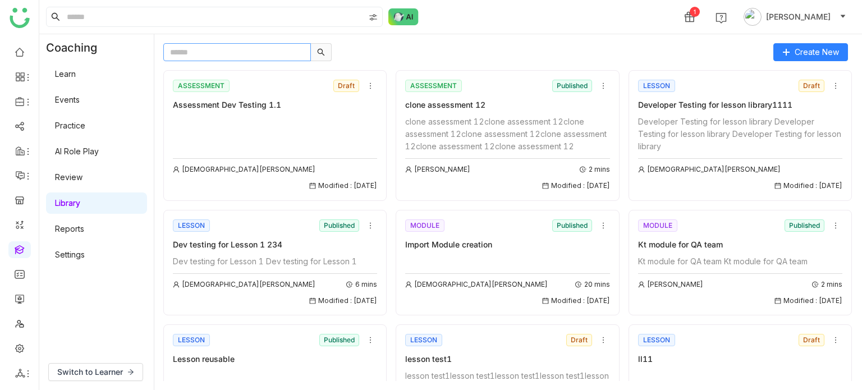
click at [243, 58] on input "text" at bounding box center [237, 52] width 148 height 18
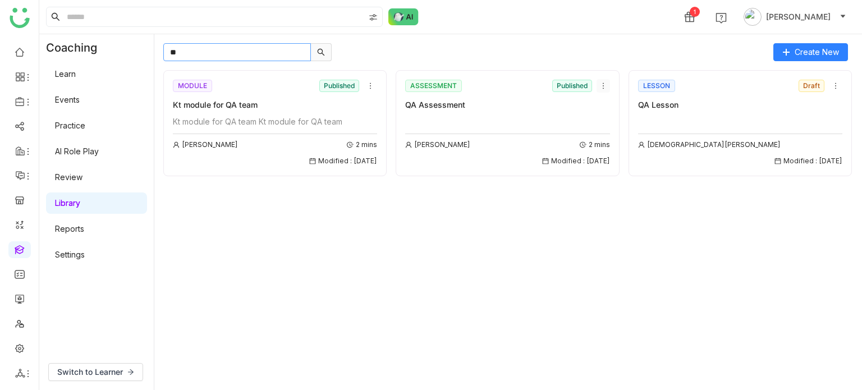
type input "**"
click at [600, 88] on icon at bounding box center [604, 86] width 8 height 8
click at [615, 153] on span "Add to Course" at bounding box center [630, 149] width 54 height 12
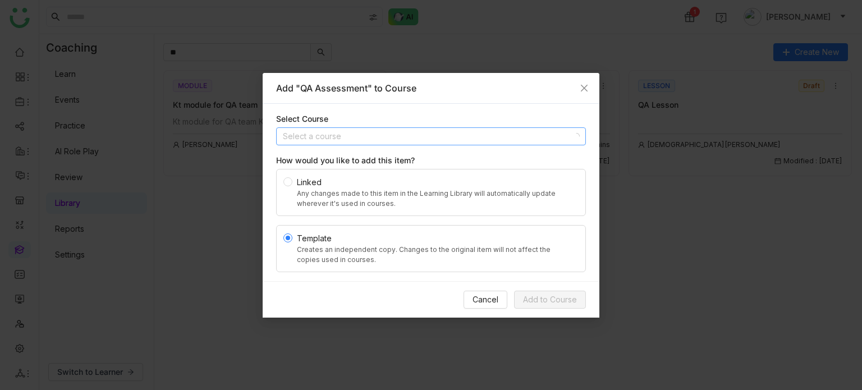
click at [427, 134] on input at bounding box center [427, 136] width 289 height 17
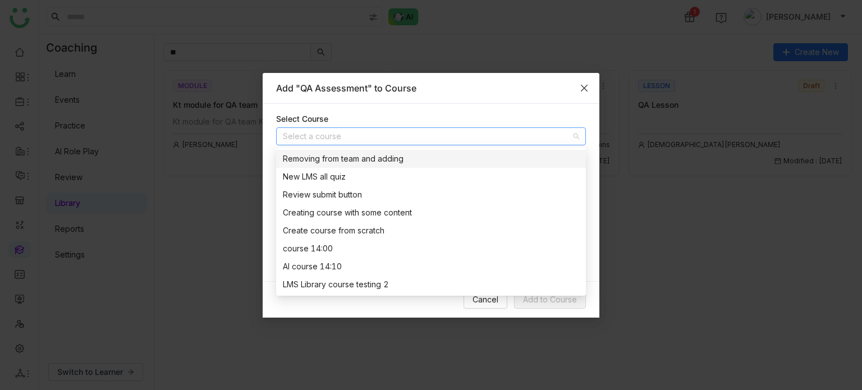
click at [583, 85] on icon "Close" at bounding box center [584, 88] width 9 height 9
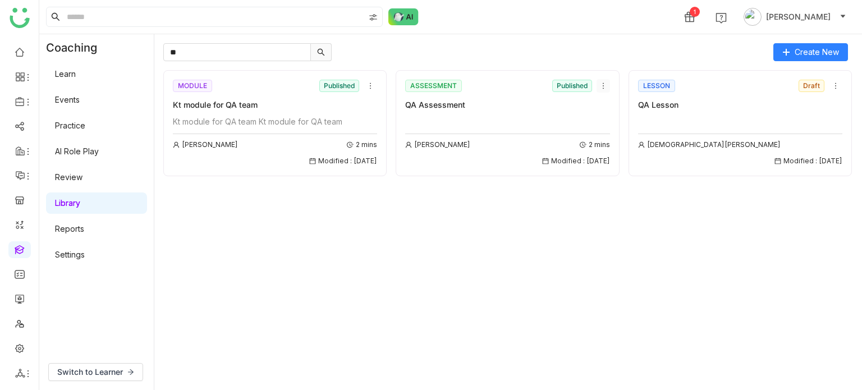
click at [600, 89] on icon at bounding box center [604, 86] width 8 height 8
click at [678, 40] on div "** Create New MODULE Published Kt module for QA team Kt module for QA team Kt m…" at bounding box center [508, 212] width 708 height 356
click at [22, 250] on link at bounding box center [20, 249] width 10 height 10
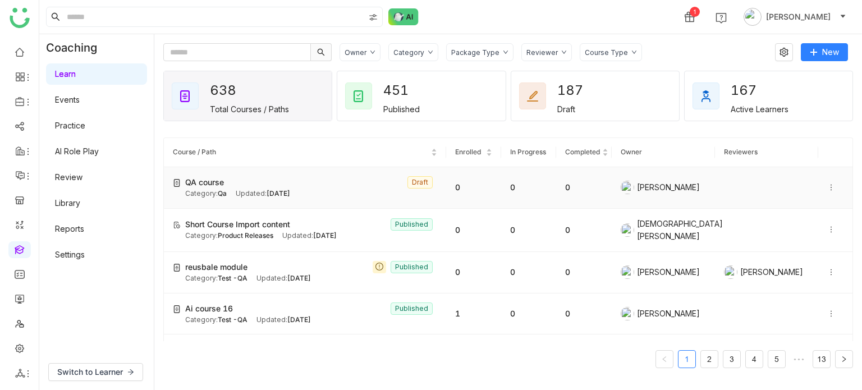
click at [827, 188] on icon at bounding box center [831, 188] width 8 height 8
click at [802, 153] on span "Publish" at bounding box center [799, 155] width 26 height 10
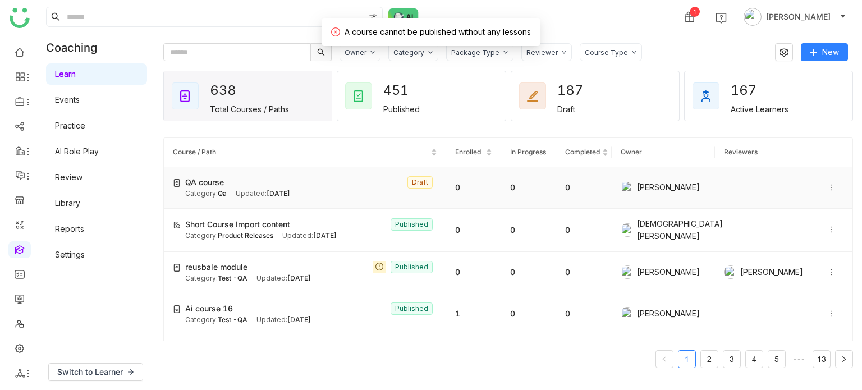
click at [418, 182] on nz-tag "Draft" at bounding box center [420, 182] width 25 height 12
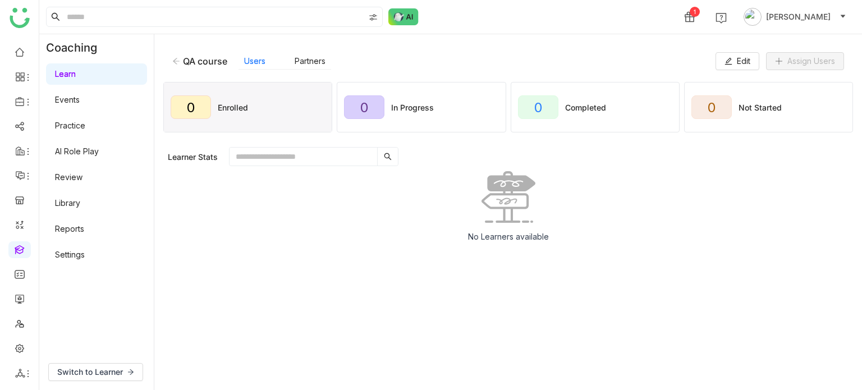
click at [177, 60] on icon at bounding box center [176, 61] width 8 height 8
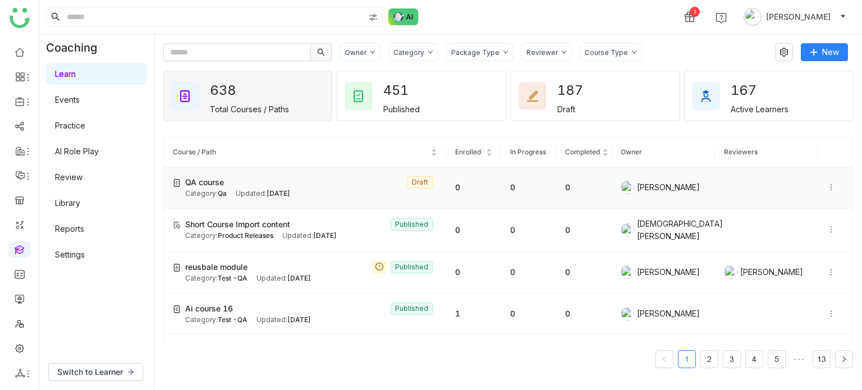
click at [819, 187] on td at bounding box center [836, 188] width 34 height 42
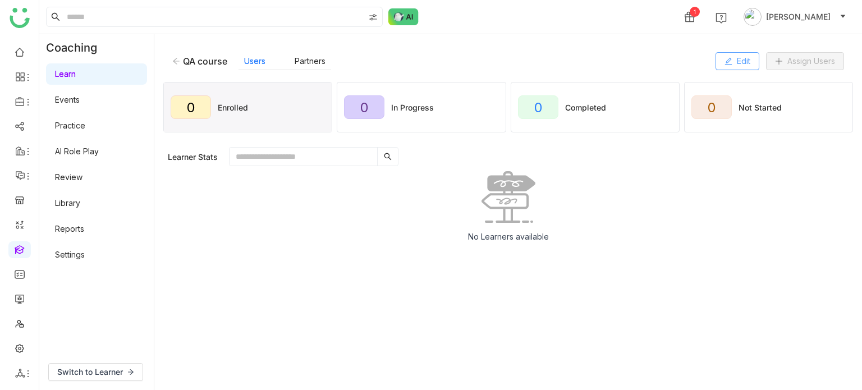
click at [748, 58] on span "Edit" at bounding box center [743, 61] width 13 height 12
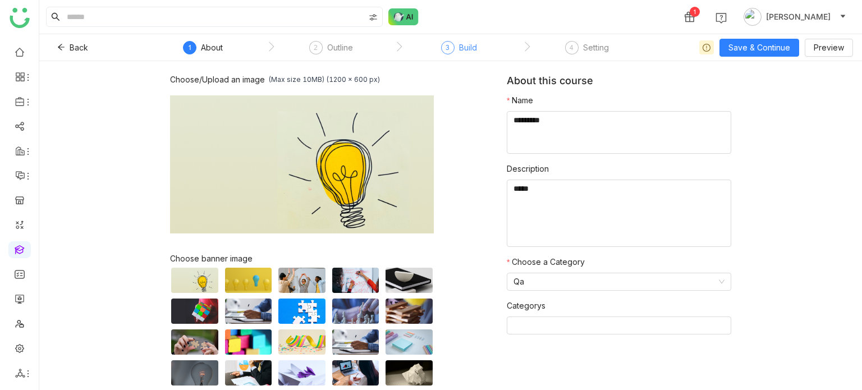
click at [442, 44] on nz-step "3 Build" at bounding box center [459, 51] width 128 height 20
click at [442, 44] on div "3" at bounding box center [447, 47] width 13 height 13
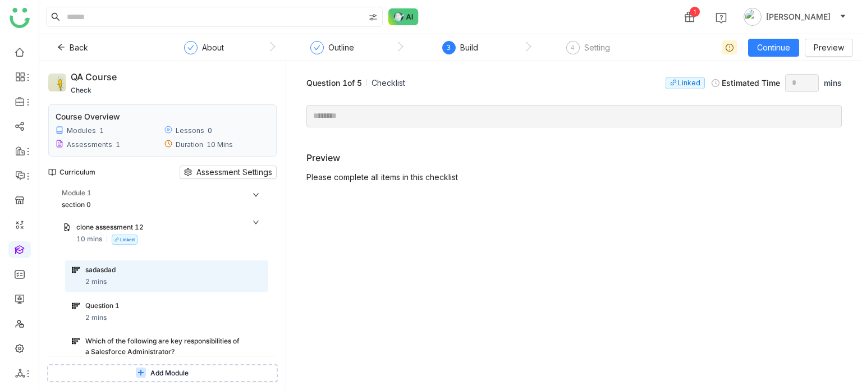
click at [198, 264] on div "sadasdad 2 mins" at bounding box center [166, 275] width 203 height 31
click at [198, 308] on div "Question 1" at bounding box center [162, 306] width 155 height 11
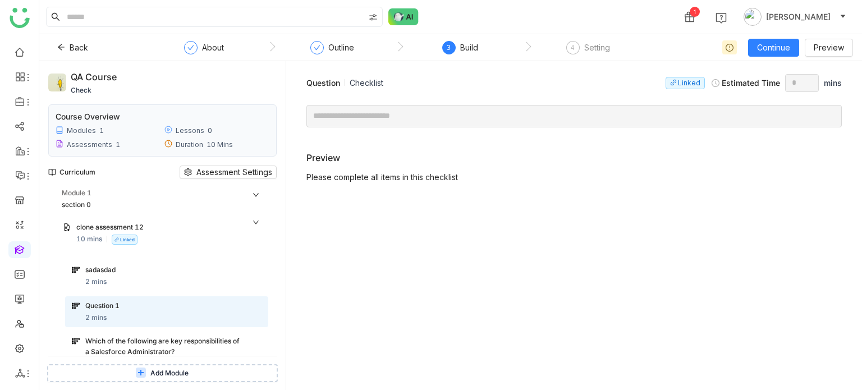
click at [198, 324] on div "Question 1 2 mins" at bounding box center [166, 311] width 203 height 31
click at [261, 206] on icon at bounding box center [260, 207] width 8 height 8
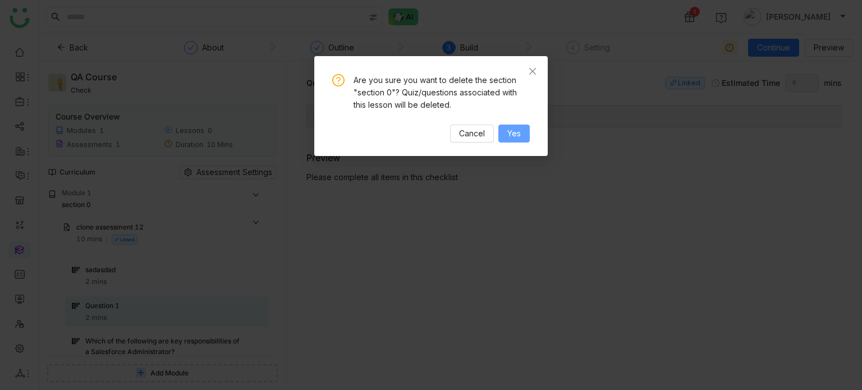
click at [509, 136] on span "Yes" at bounding box center [513, 133] width 13 height 12
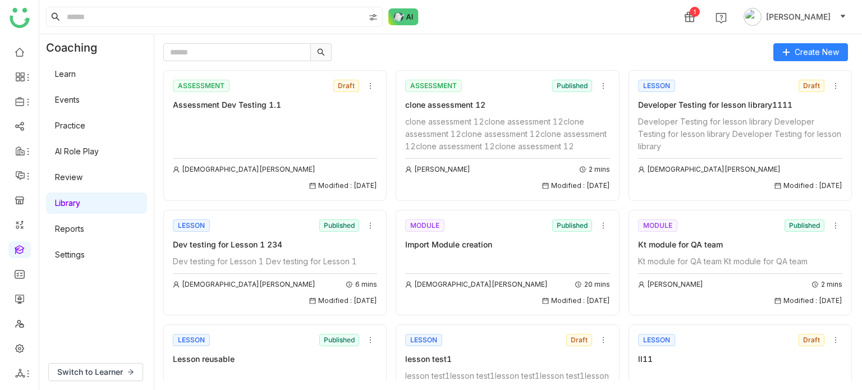
click at [25, 246] on link at bounding box center [20, 249] width 10 height 10
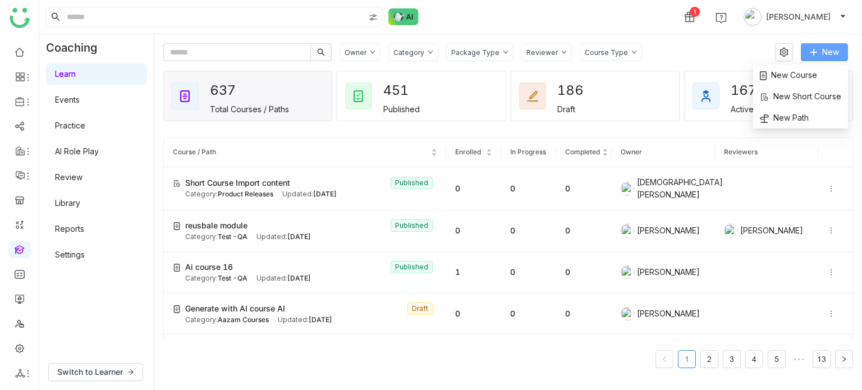
click at [827, 55] on span "New" at bounding box center [830, 52] width 17 height 12
click at [826, 60] on button "New" at bounding box center [824, 52] width 47 height 18
click at [811, 77] on span "New Course" at bounding box center [788, 75] width 57 height 12
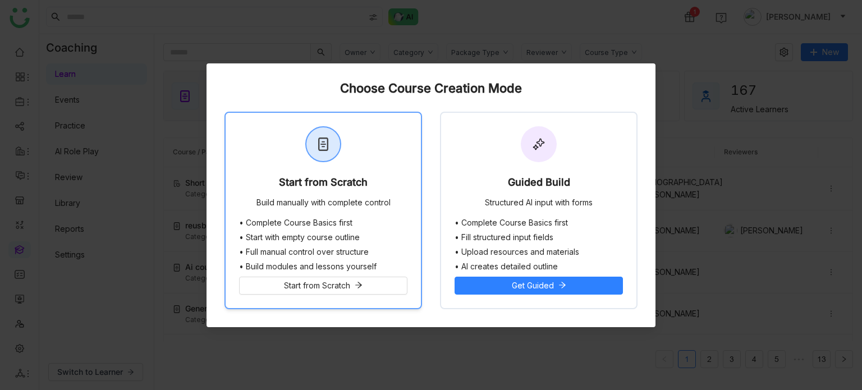
click at [381, 143] on div "Start from Scratch Build manually with complete control" at bounding box center [323, 166] width 195 height 106
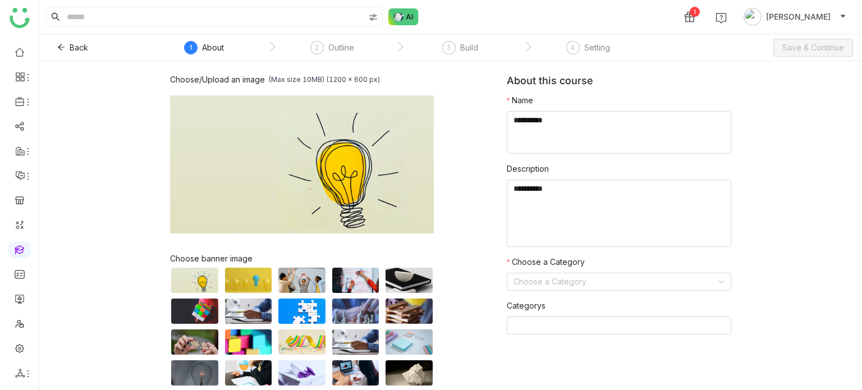
click at [538, 120] on textarea at bounding box center [619, 132] width 225 height 43
type textarea "*********"
type textarea "*****"
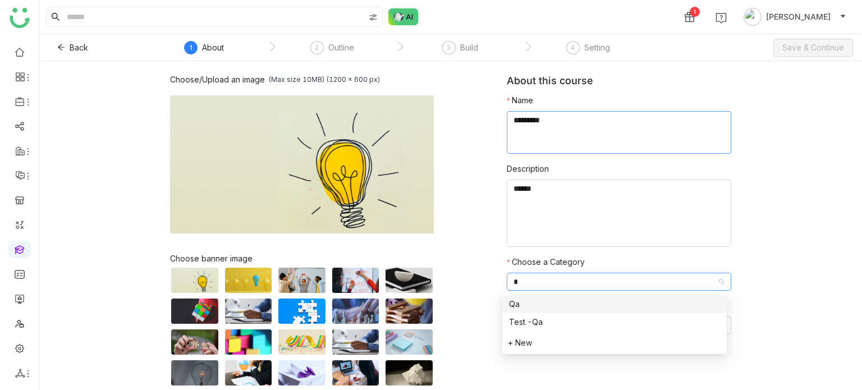
type input "**"
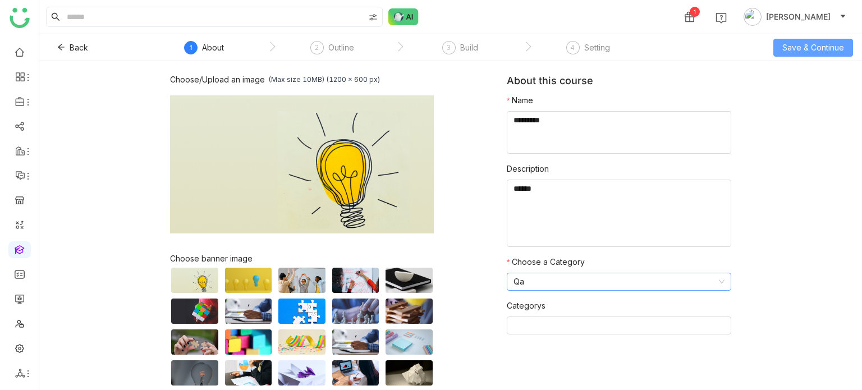
click at [822, 48] on span "Save & Continue" at bounding box center [814, 48] width 62 height 12
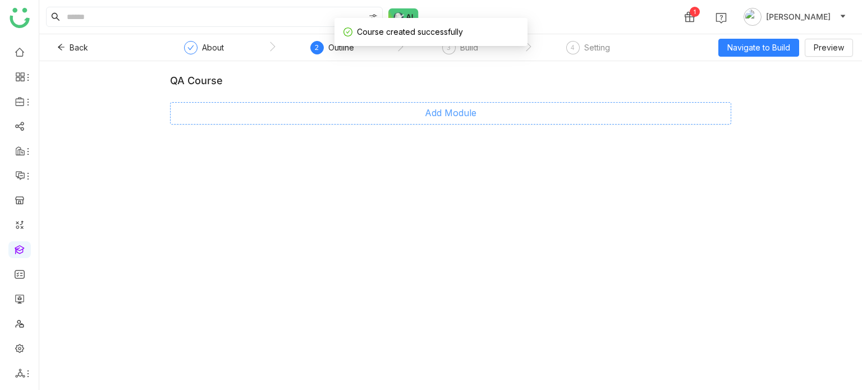
click at [460, 118] on span "Add Module" at bounding box center [451, 113] width 52 height 14
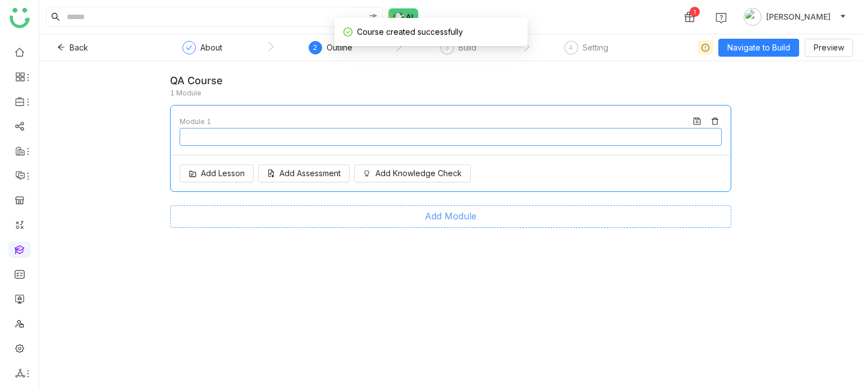
type input "********"
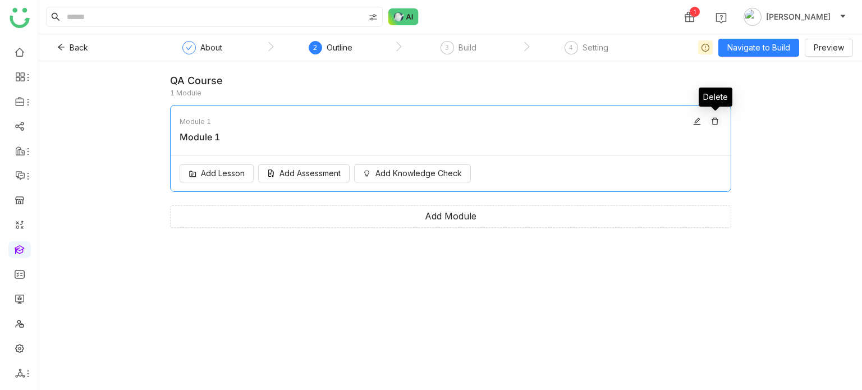
click at [716, 124] on icon at bounding box center [715, 121] width 8 height 8
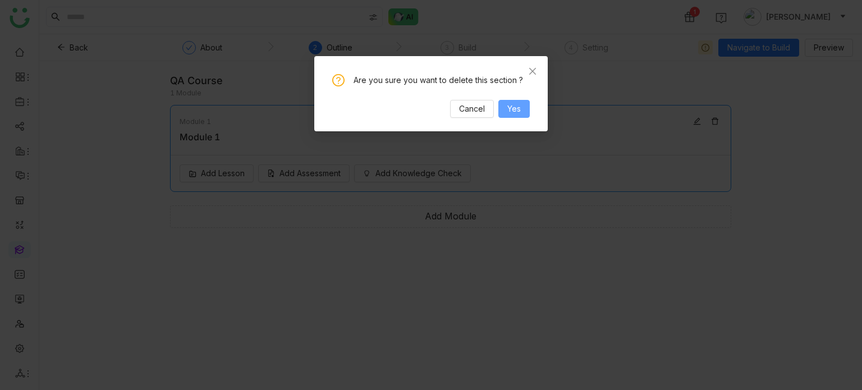
click at [519, 109] on span "Yes" at bounding box center [513, 109] width 13 height 12
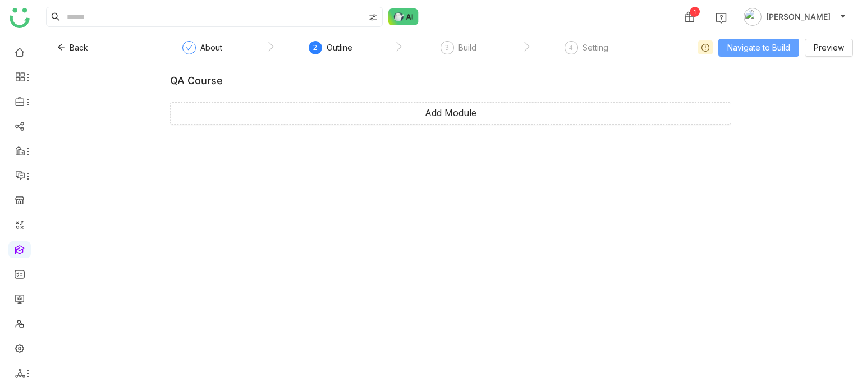
click at [757, 44] on span "Navigate to Build" at bounding box center [759, 48] width 63 height 12
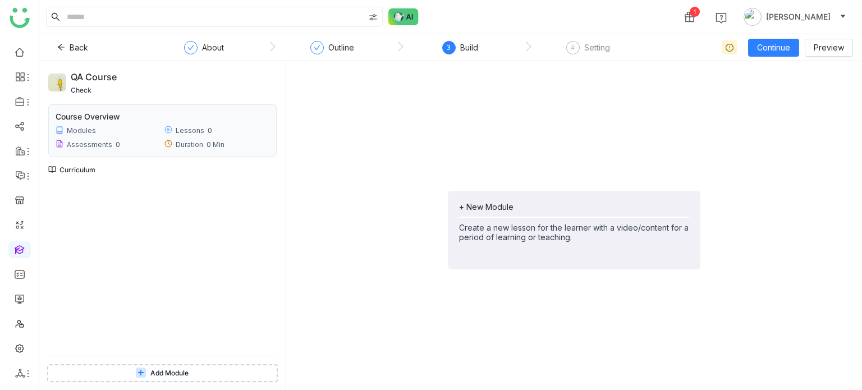
click at [474, 204] on div "+ New Module" at bounding box center [574, 207] width 230 height 10
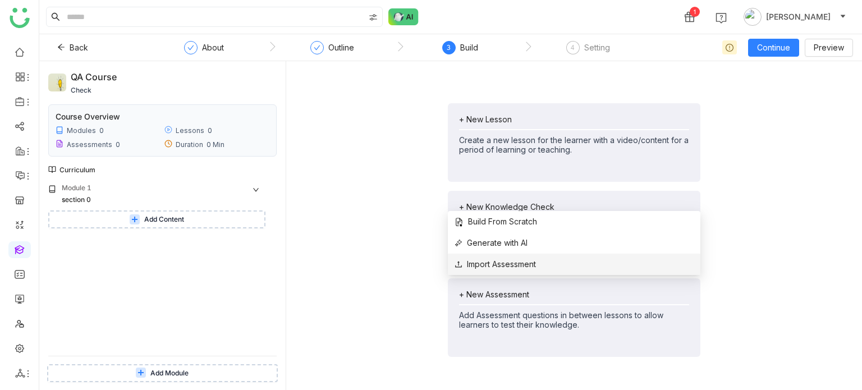
click at [510, 269] on span "Import Assessment" at bounding box center [495, 264] width 81 height 12
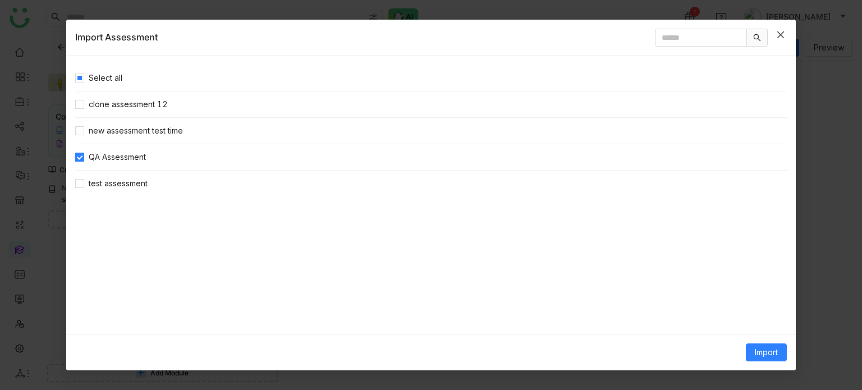
click at [783, 30] on icon "Close" at bounding box center [780, 34] width 9 height 9
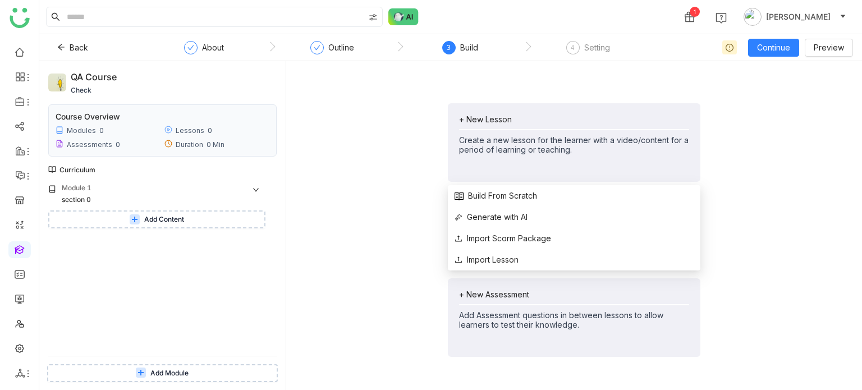
click at [516, 124] on div "+ New Lesson Create a new lesson for the learner with a video/content for a per…" at bounding box center [574, 135] width 230 height 40
click at [505, 267] on li "Import Lesson" at bounding box center [574, 259] width 253 height 21
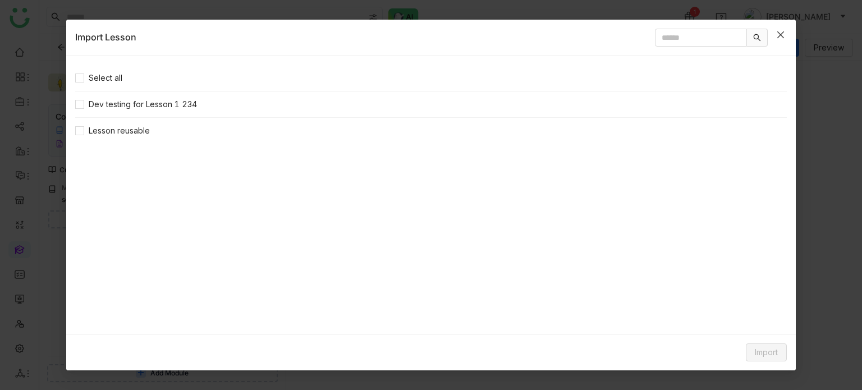
click at [779, 39] on span "Close" at bounding box center [781, 35] width 30 height 30
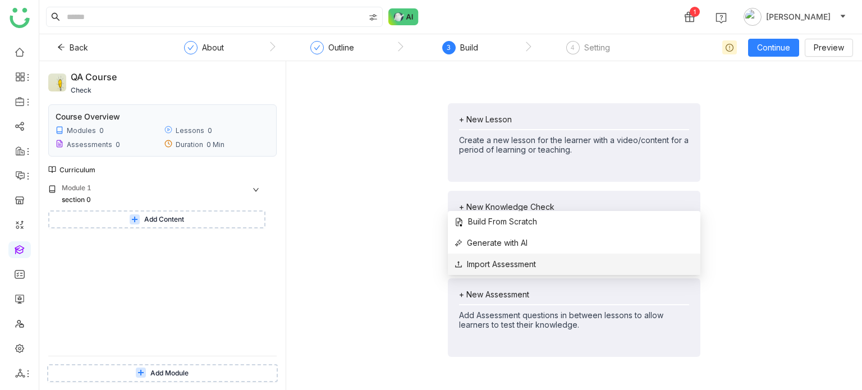
click at [520, 257] on li "Import Assessment" at bounding box center [574, 264] width 253 height 21
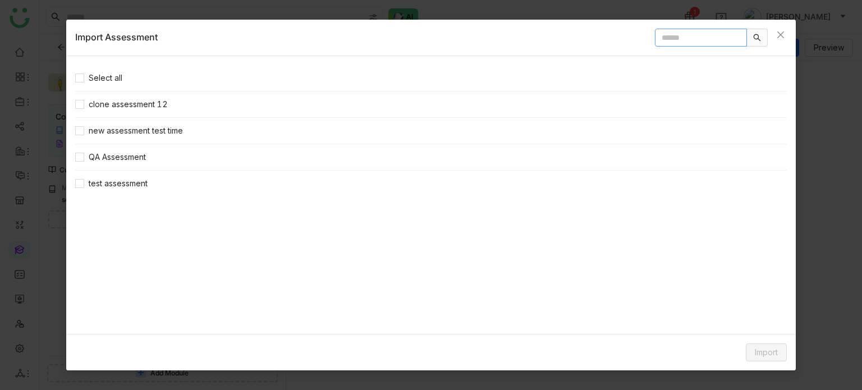
click at [687, 42] on input "text" at bounding box center [701, 38] width 92 height 18
type input "**"
click at [74, 104] on div "Select all QA Assessment" at bounding box center [431, 195] width 730 height 278
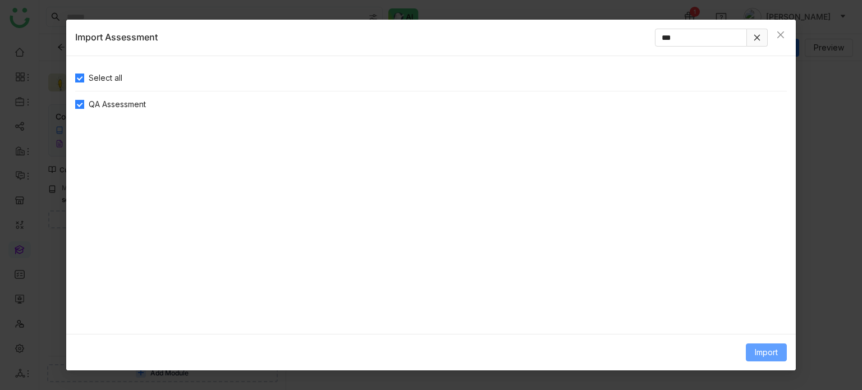
click at [748, 351] on button "Import" at bounding box center [766, 353] width 41 height 18
click at [748, 331] on span "Link Content" at bounding box center [745, 329] width 55 height 12
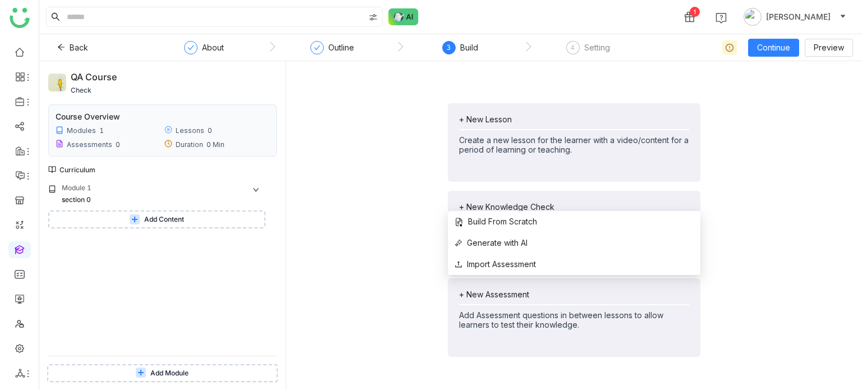
click at [511, 292] on div "+ New Assessment" at bounding box center [574, 295] width 230 height 10
click at [519, 266] on span "Import Assessment" at bounding box center [495, 264] width 81 height 12
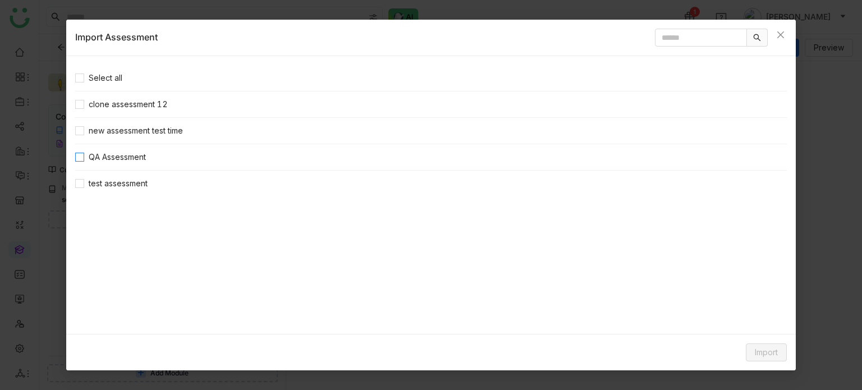
click at [123, 153] on span "QA Assessment" at bounding box center [117, 157] width 66 height 12
click at [778, 349] on span "Import" at bounding box center [766, 352] width 23 height 12
click at [774, 312] on span "Clone Content" at bounding box center [749, 308] width 62 height 12
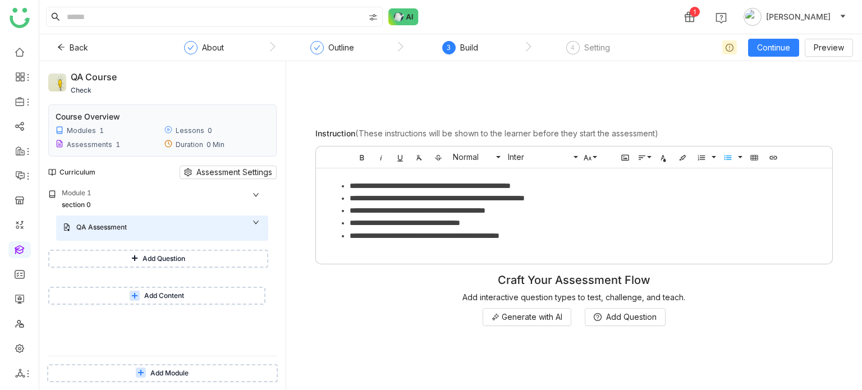
click at [142, 249] on div "Add Question" at bounding box center [162, 260] width 212 height 31
click at [162, 220] on div "QA Assessment" at bounding box center [162, 228] width 212 height 25
click at [161, 219] on div "QA Assessment" at bounding box center [162, 228] width 212 height 25
click at [252, 237] on icon at bounding box center [254, 237] width 6 height 6
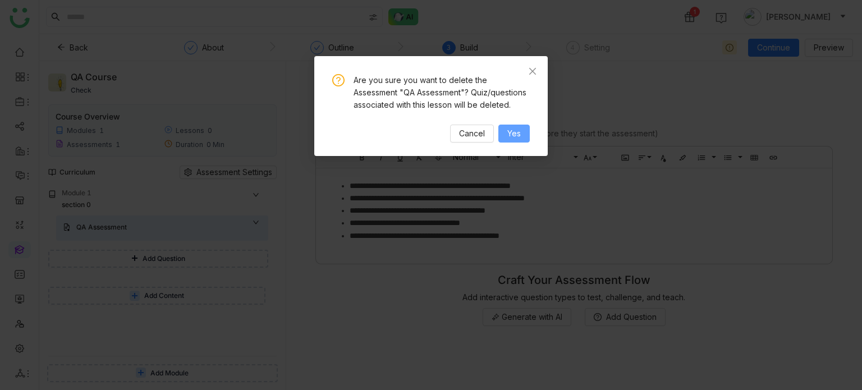
click at [512, 131] on span "Yes" at bounding box center [513, 133] width 13 height 12
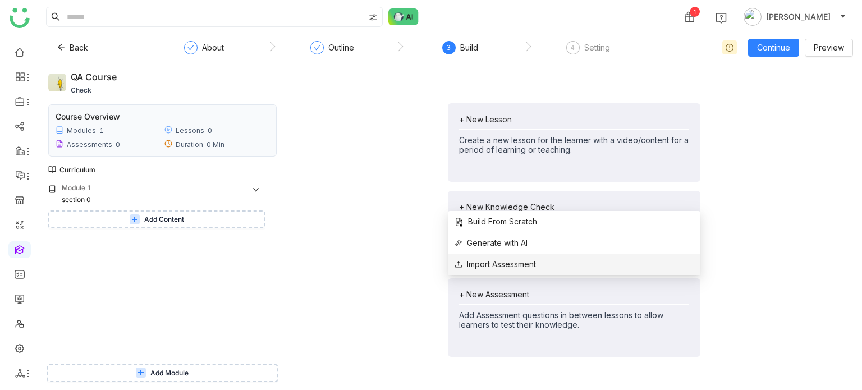
click at [519, 266] on span "Import Assessment" at bounding box center [495, 264] width 81 height 12
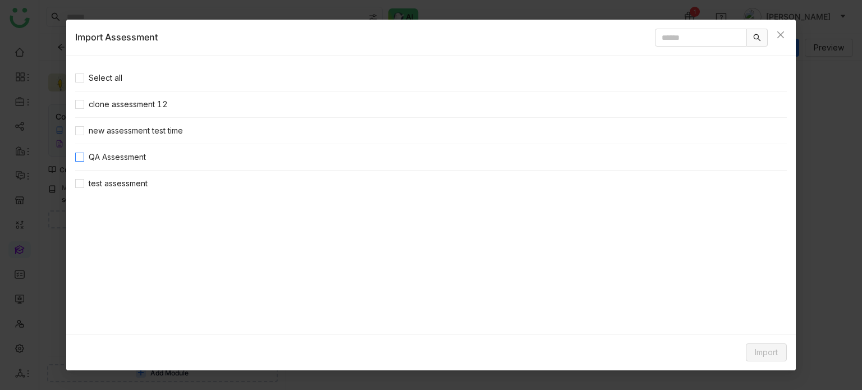
click at [128, 159] on span "QA Assessment" at bounding box center [117, 157] width 66 height 12
click at [763, 345] on button "Import" at bounding box center [766, 353] width 41 height 18
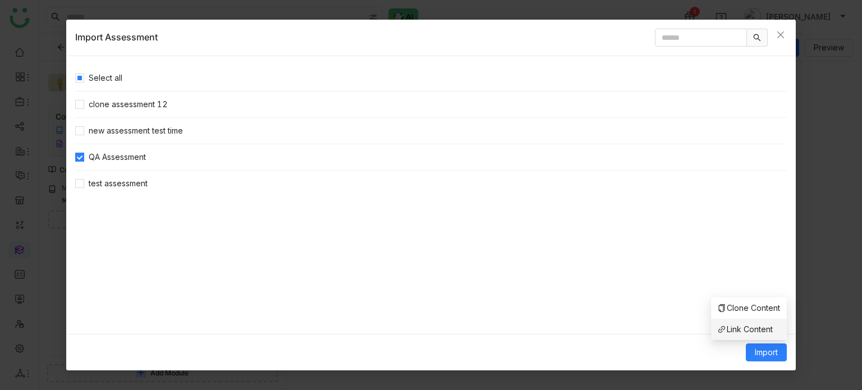
click at [752, 330] on span "Link Content" at bounding box center [745, 329] width 55 height 12
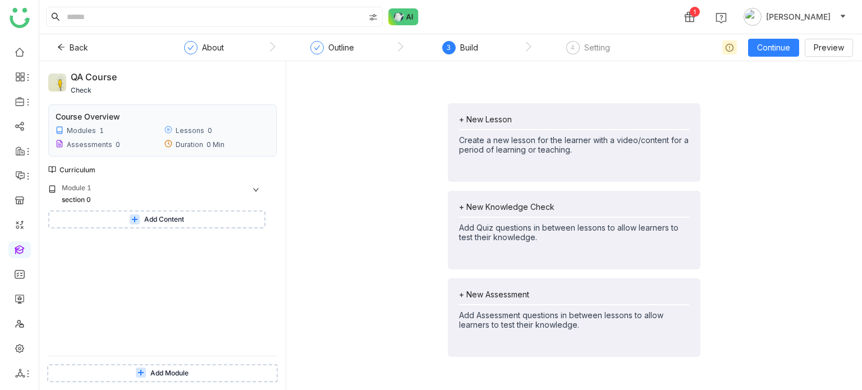
click at [496, 295] on div "+ New Assessment" at bounding box center [574, 295] width 230 height 10
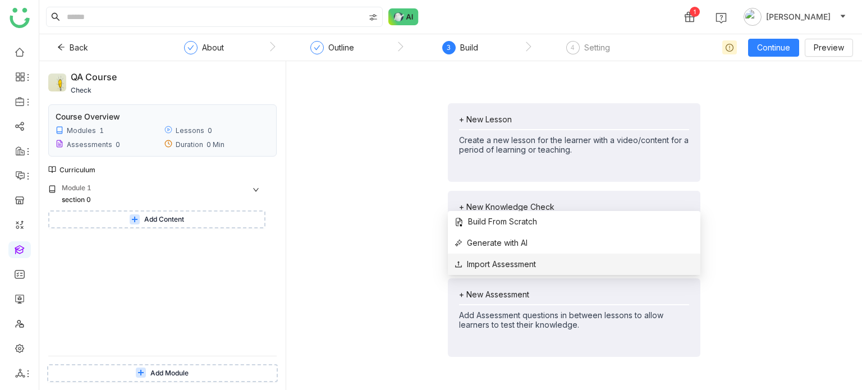
click at [516, 264] on span "Import Assessment" at bounding box center [495, 264] width 81 height 12
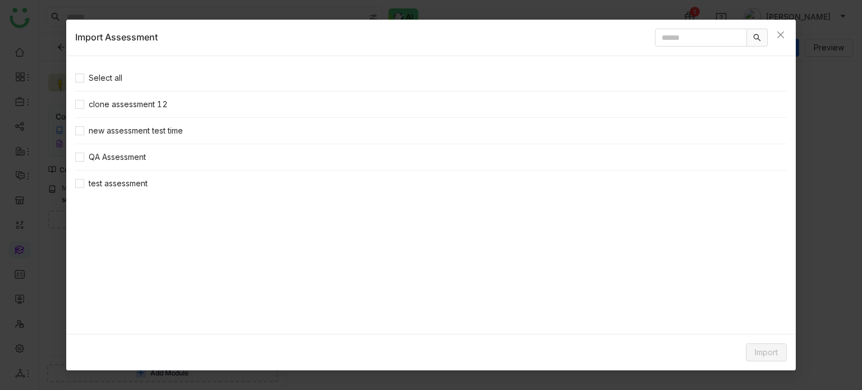
click at [102, 163] on nz-list-item "QA Assessment" at bounding box center [431, 157] width 712 height 26
click at [102, 148] on nz-list-item "QA Assessment" at bounding box center [431, 157] width 712 height 26
click at [93, 157] on span "QA Assessment" at bounding box center [117, 157] width 66 height 12
click at [772, 344] on button "Import" at bounding box center [766, 353] width 41 height 18
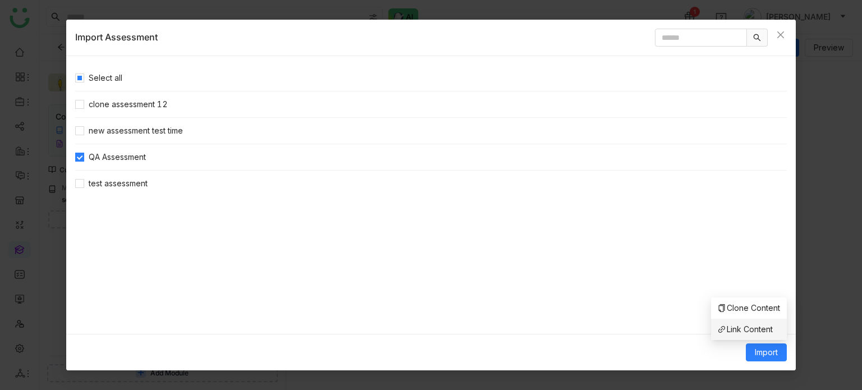
click at [759, 330] on span "Link Content" at bounding box center [745, 329] width 55 height 12
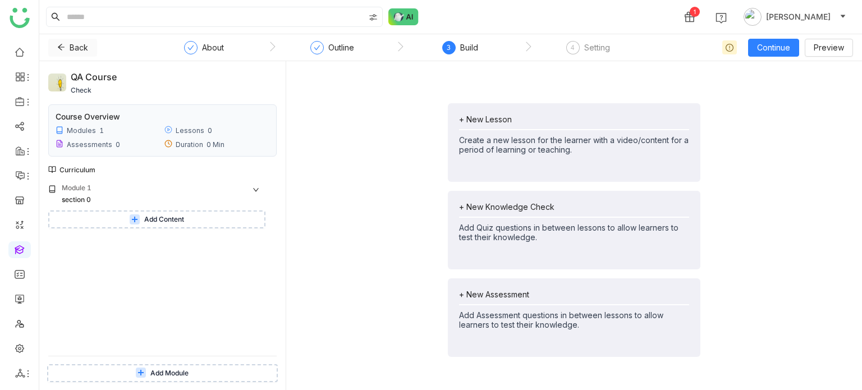
click at [63, 47] on icon at bounding box center [61, 47] width 8 height 8
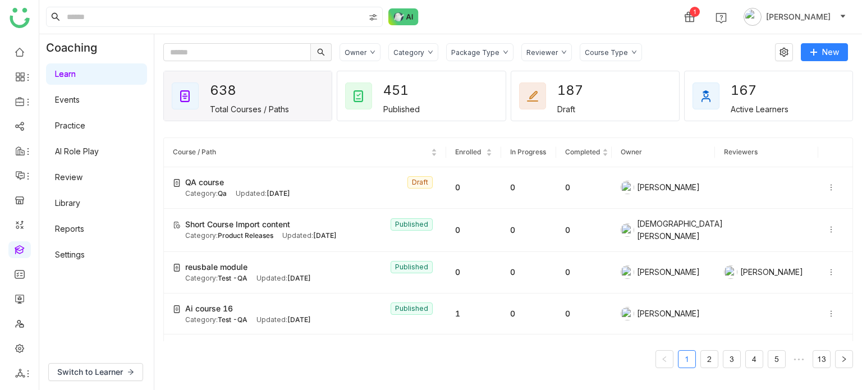
click at [70, 204] on link "Library" at bounding box center [67, 203] width 25 height 10
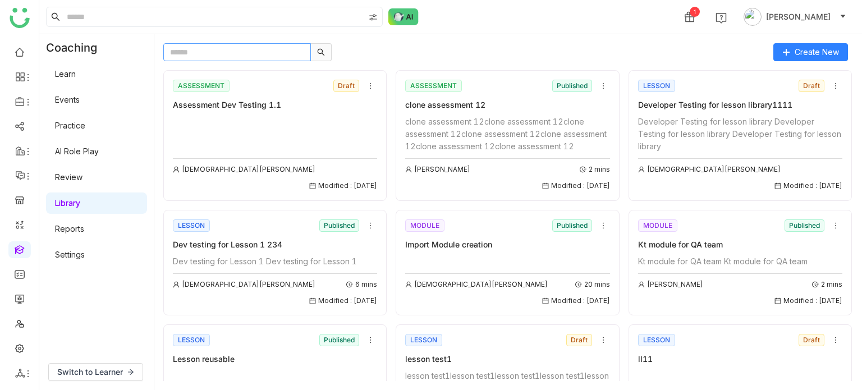
click at [248, 54] on input "text" at bounding box center [237, 52] width 148 height 18
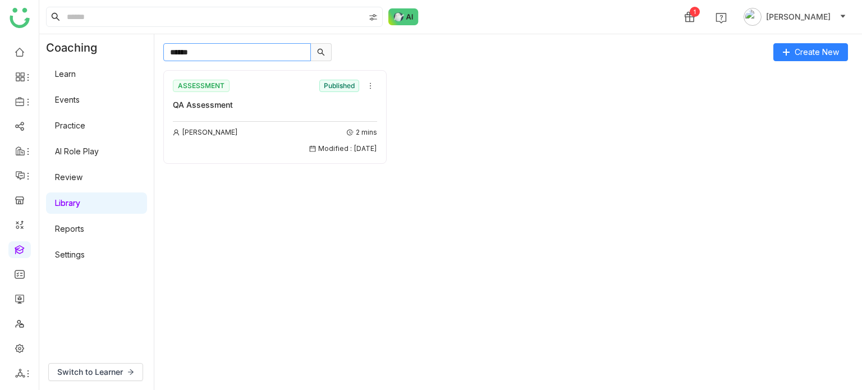
type input "******"
click at [294, 100] on div "QA Assessment" at bounding box center [275, 105] width 204 height 12
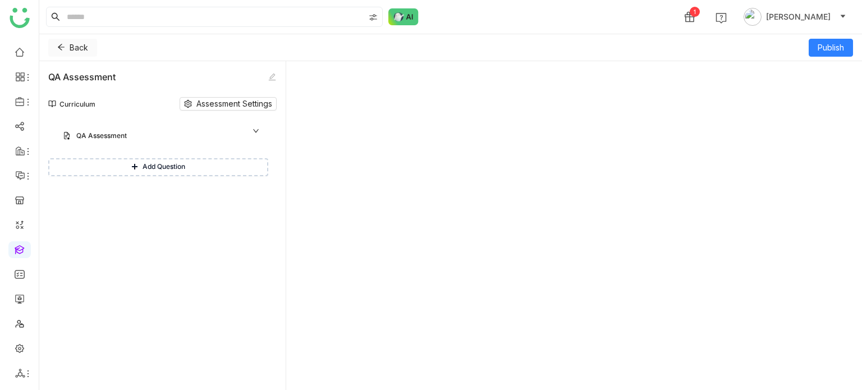
click at [61, 47] on icon at bounding box center [61, 47] width 7 height 6
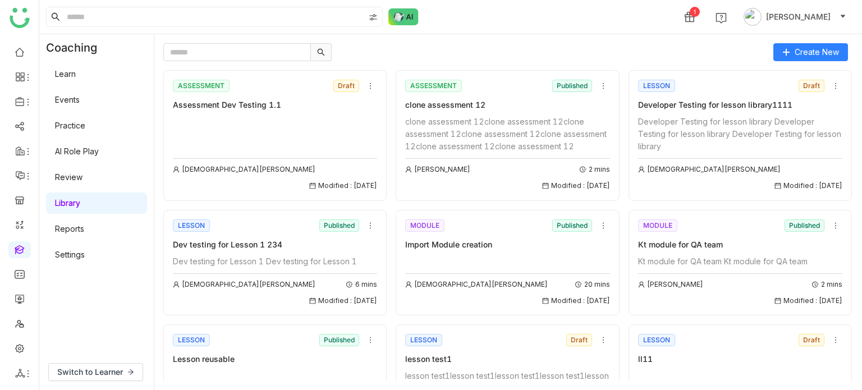
click at [570, 49] on div at bounding box center [464, 52] width 602 height 18
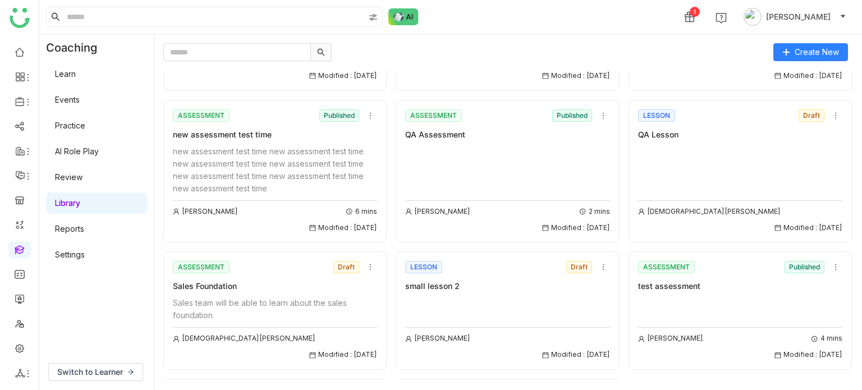
scroll to position [605, 0]
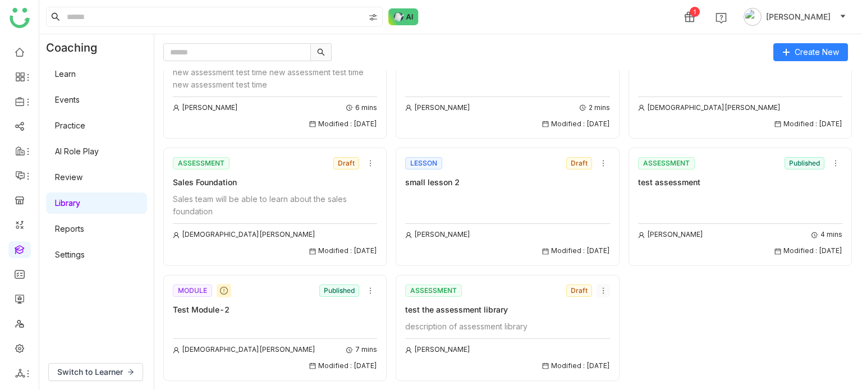
click at [600, 291] on icon at bounding box center [604, 291] width 8 height 8
click at [580, 294] on nz-tag "Draft" at bounding box center [579, 291] width 26 height 12
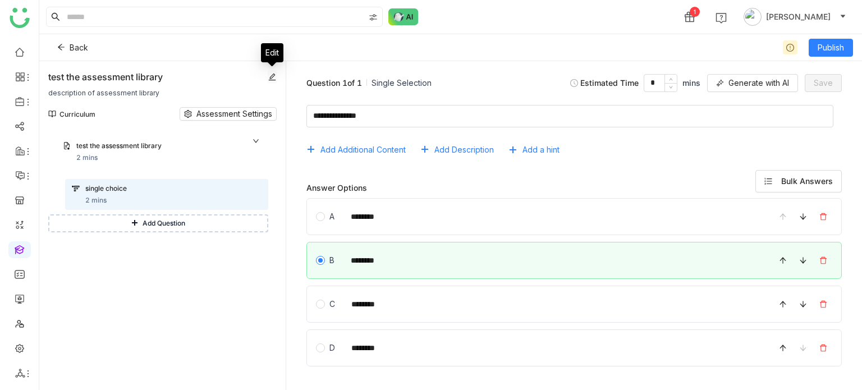
click at [275, 76] on icon at bounding box center [272, 77] width 8 height 8
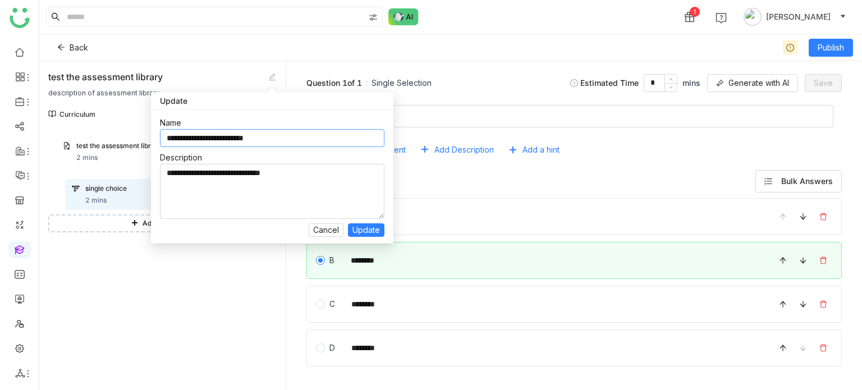
click at [297, 145] on input "**********" at bounding box center [272, 138] width 225 height 18
drag, startPoint x: 297, startPoint y: 145, endPoint x: 71, endPoint y: 143, distance: 226.3
click at [71, 143] on body "1 Arif uddin Back Publish test the assessment library description of assessment…" at bounding box center [431, 195] width 862 height 390
click at [282, 141] on input "**********" at bounding box center [272, 138] width 225 height 18
type input "**********"
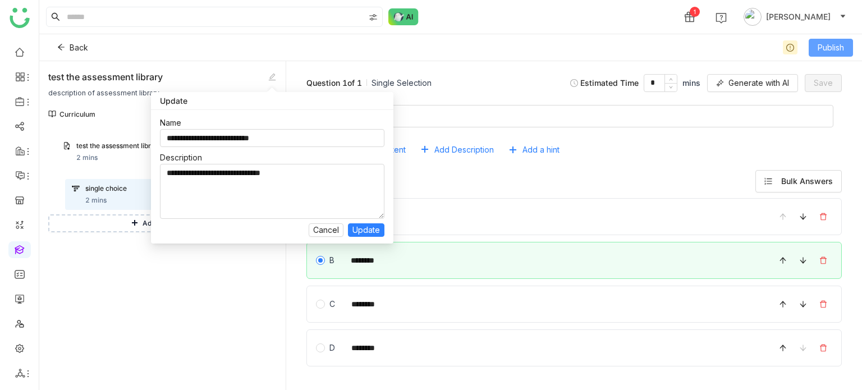
click at [836, 42] on span "Publish" at bounding box center [831, 48] width 26 height 12
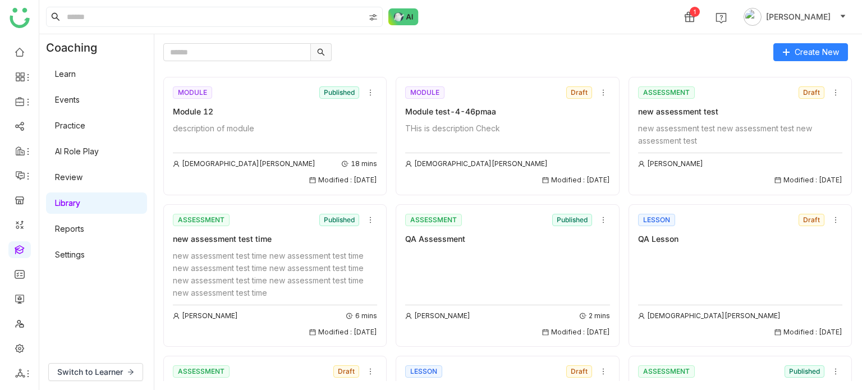
scroll to position [605, 0]
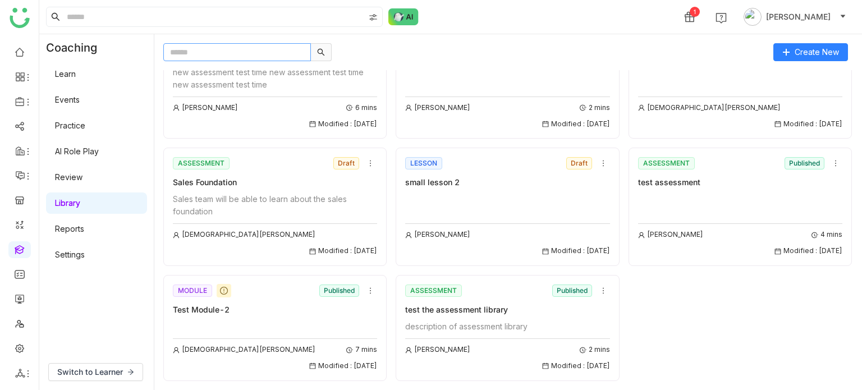
click at [230, 54] on input "text" at bounding box center [237, 52] width 148 height 18
paste input "**********"
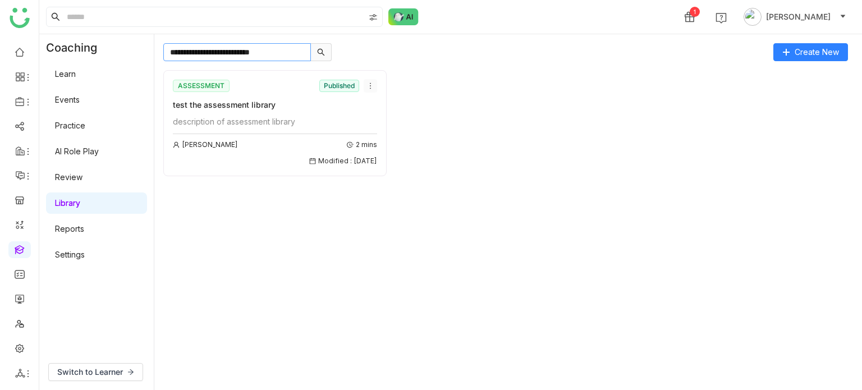
type input "**********"
click at [371, 89] on icon at bounding box center [371, 86] width 8 height 8
click at [392, 110] on li "Edit" at bounding box center [397, 106] width 67 height 21
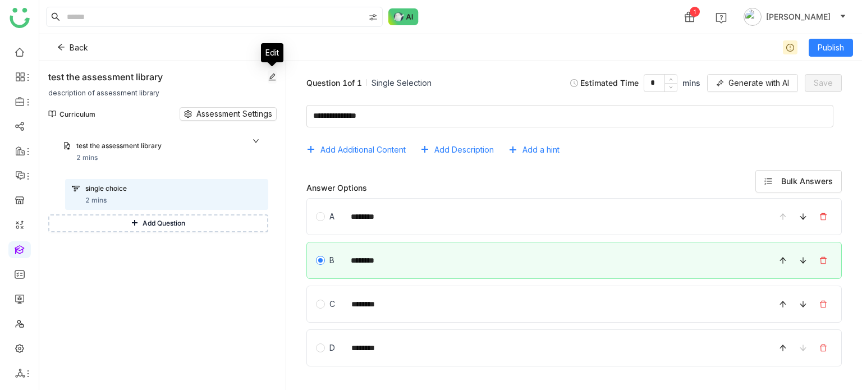
click at [274, 76] on icon at bounding box center [272, 77] width 8 height 8
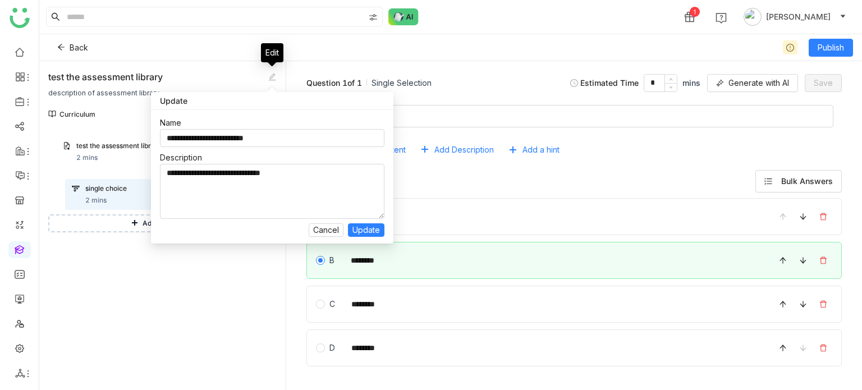
click at [221, 79] on div "test the assessment library description of assessment library" at bounding box center [162, 84] width 228 height 28
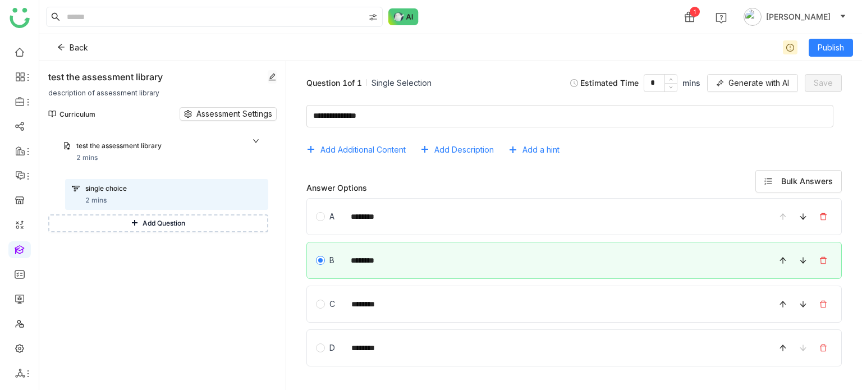
click at [276, 77] on span at bounding box center [272, 77] width 8 height 8
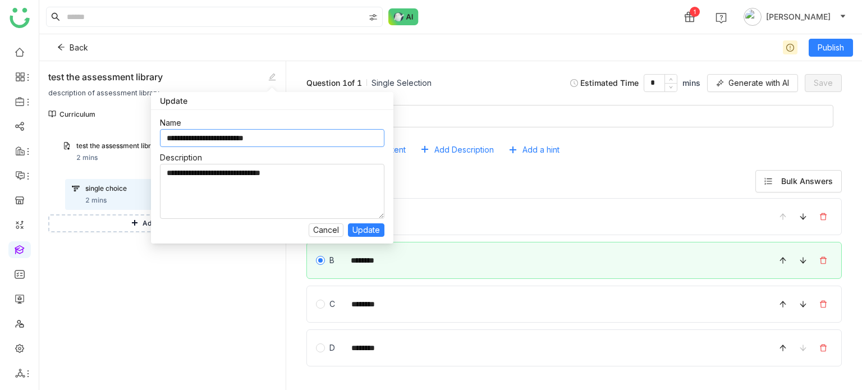
click at [331, 136] on input "**********" at bounding box center [272, 138] width 225 height 18
type input "**********"
click at [834, 48] on span "Publish" at bounding box center [831, 48] width 26 height 12
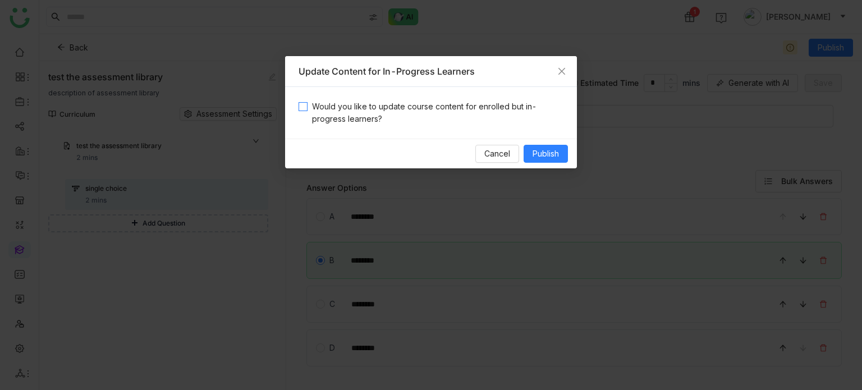
click at [444, 113] on span "Would you like to update course content for enrolled but in-progress learners?" at bounding box center [436, 112] width 256 height 25
click at [546, 150] on span "Publish" at bounding box center [546, 154] width 26 height 12
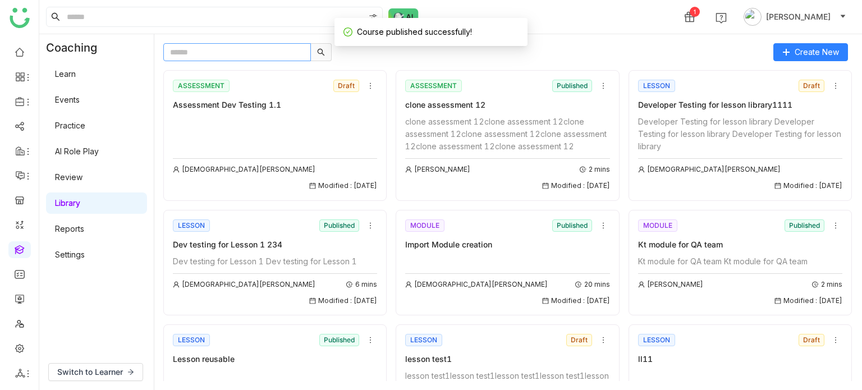
click at [273, 49] on input "text" at bounding box center [237, 52] width 148 height 18
paste input "**********"
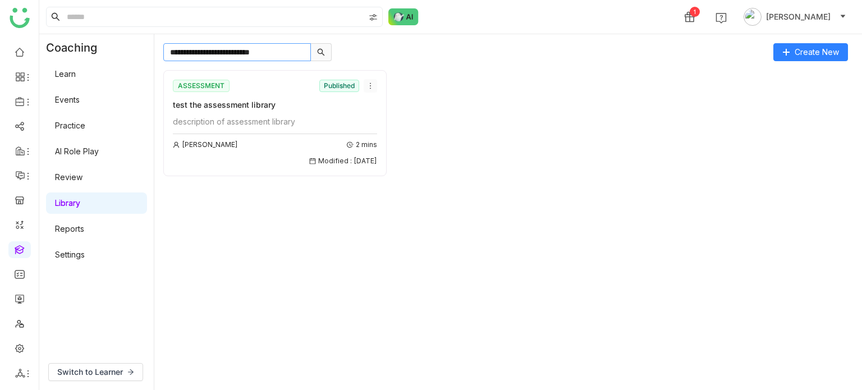
type input "**********"
click at [373, 88] on icon at bounding box center [371, 86] width 8 height 8
click at [542, 106] on div "ASSESSMENT Published test the assessment library description of assessment libr…" at bounding box center [508, 123] width 690 height 106
click at [369, 87] on icon at bounding box center [371, 86] width 8 height 8
click at [391, 110] on li "Edit" at bounding box center [397, 106] width 67 height 21
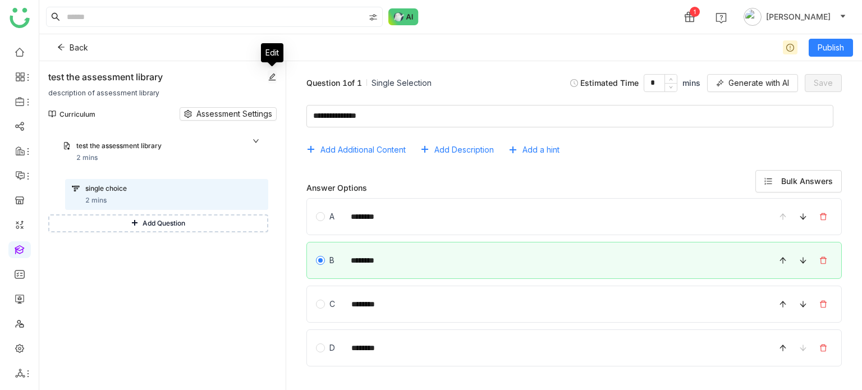
click at [275, 77] on icon at bounding box center [272, 77] width 8 height 8
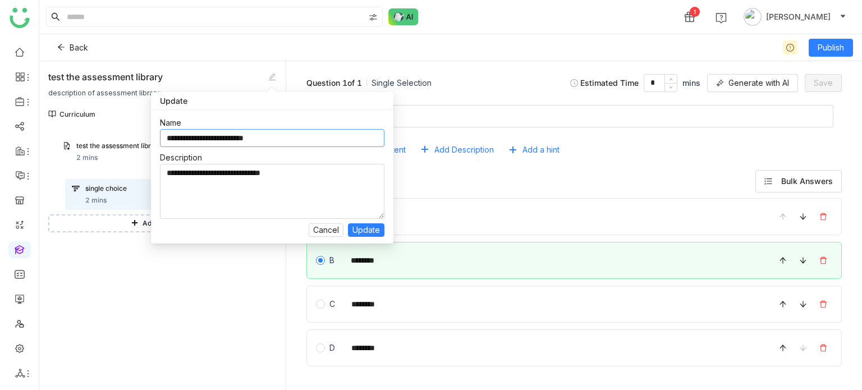
click at [287, 135] on input "**********" at bounding box center [272, 138] width 225 height 18
type input "**********"
click at [369, 230] on span "Update" at bounding box center [367, 230] width 28 height 12
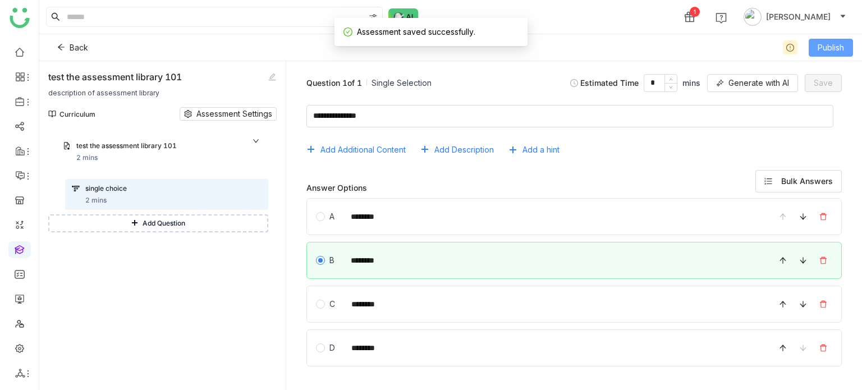
click at [832, 45] on span "Publish" at bounding box center [831, 48] width 26 height 12
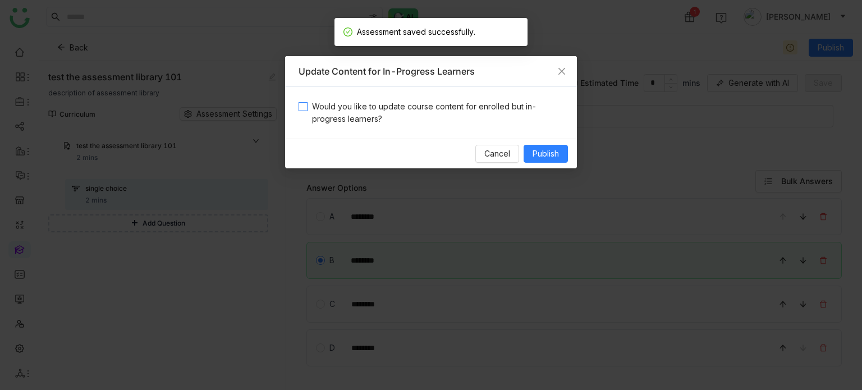
click at [435, 114] on span "Would you like to update course content for enrolled but in-progress learners?" at bounding box center [436, 112] width 256 height 25
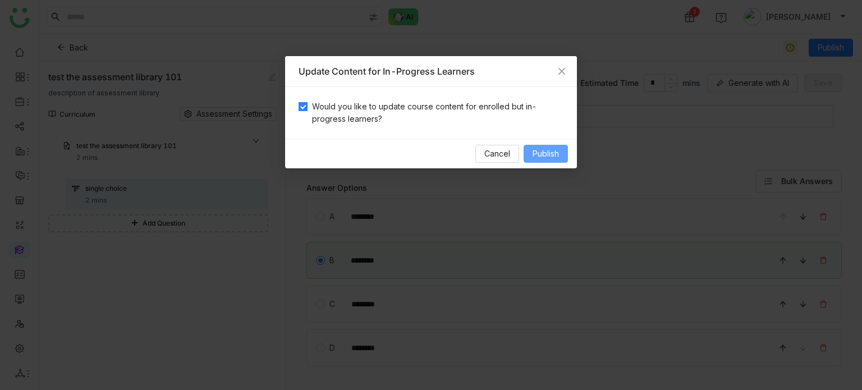
click at [544, 150] on span "Publish" at bounding box center [546, 154] width 26 height 12
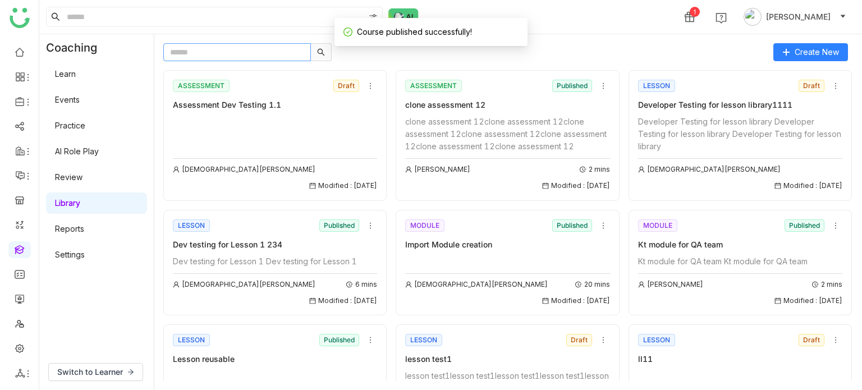
click at [258, 49] on input "text" at bounding box center [237, 52] width 148 height 18
paste input "**********"
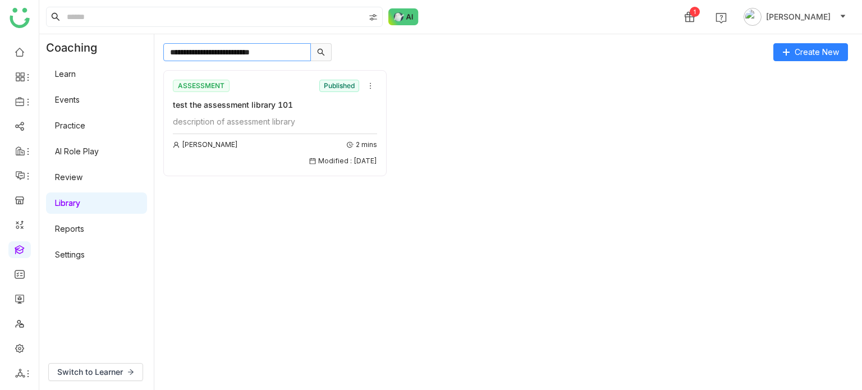
type input "**********"
click at [367, 82] on icon at bounding box center [371, 86] width 8 height 8
click at [389, 105] on li "Edit" at bounding box center [397, 106] width 67 height 21
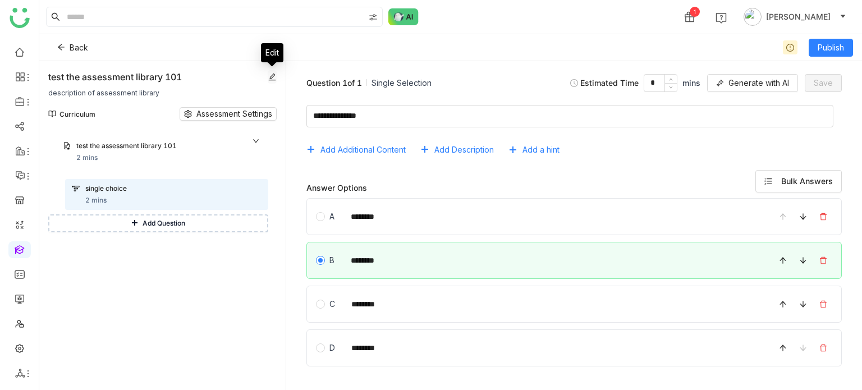
click at [275, 79] on icon at bounding box center [272, 77] width 8 height 8
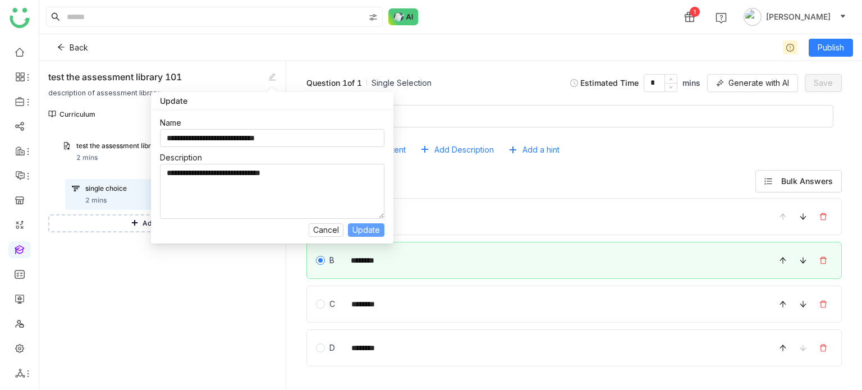
click at [355, 228] on span "Update" at bounding box center [367, 230] width 28 height 12
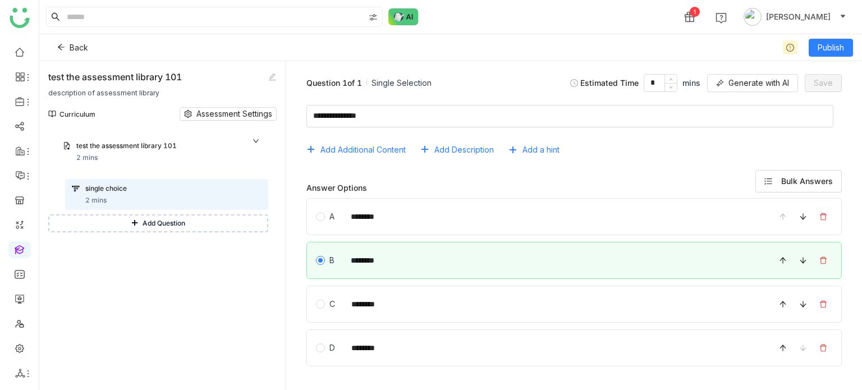
scroll to position [37, 0]
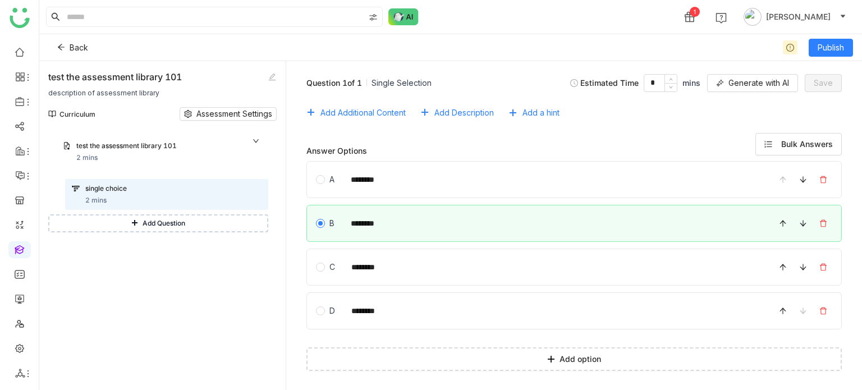
click at [173, 225] on span "Add Question" at bounding box center [164, 223] width 43 height 11
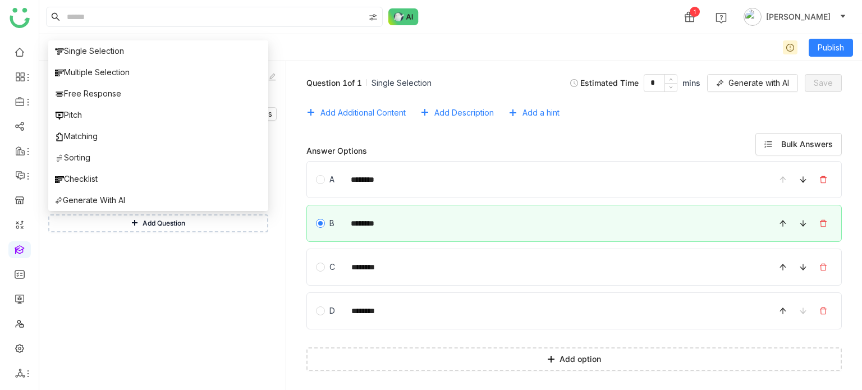
click at [204, 283] on div "Module 1 test the assessment library test the assessment library 101 2 mins sin…" at bounding box center [162, 260] width 228 height 260
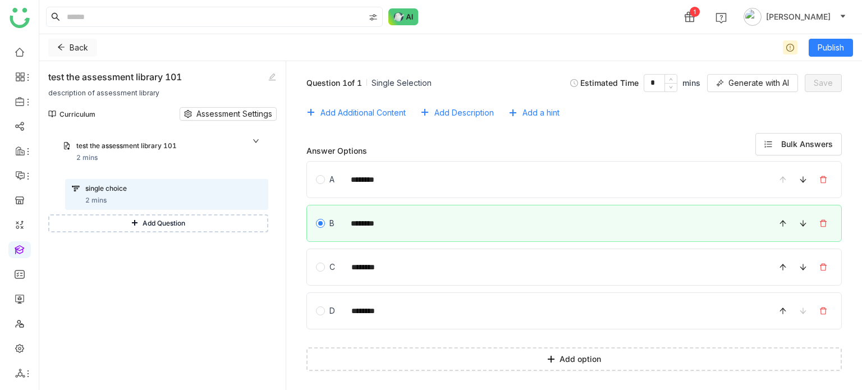
click at [67, 50] on button "Back" at bounding box center [72, 48] width 49 height 18
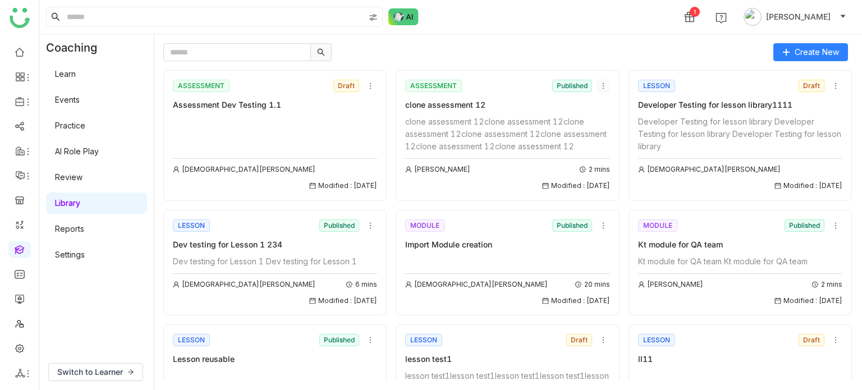
click at [600, 89] on icon at bounding box center [604, 86] width 8 height 8
click at [635, 141] on li "Add to Course" at bounding box center [624, 149] width 67 height 21
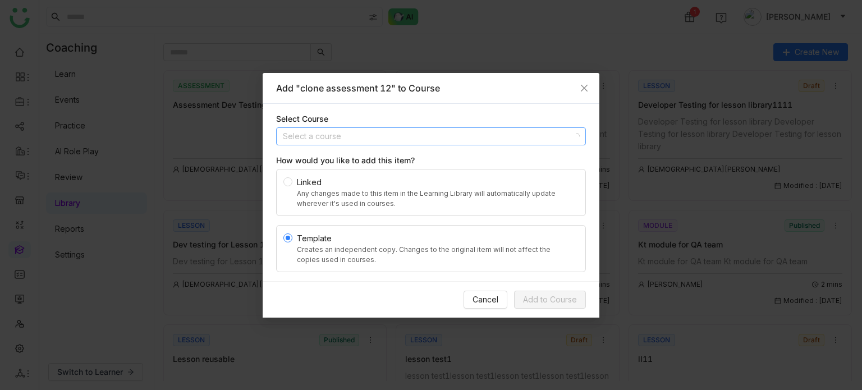
click at [409, 130] on input at bounding box center [427, 136] width 289 height 17
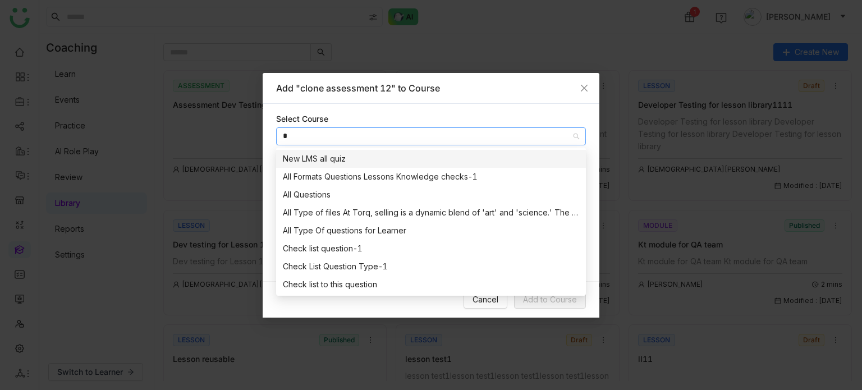
type input "**"
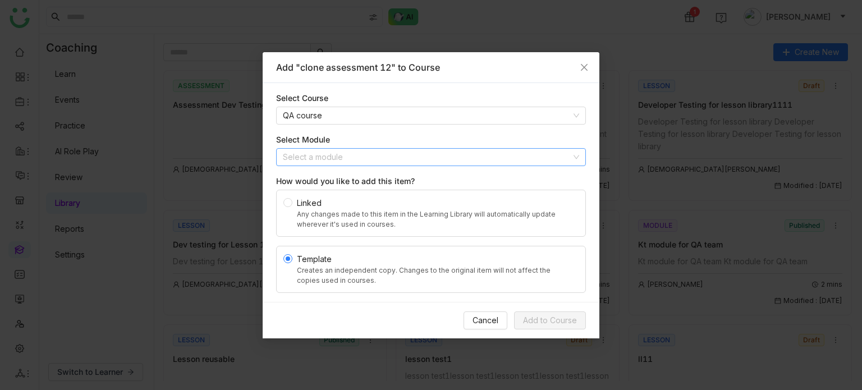
click at [404, 156] on input at bounding box center [427, 157] width 289 height 17
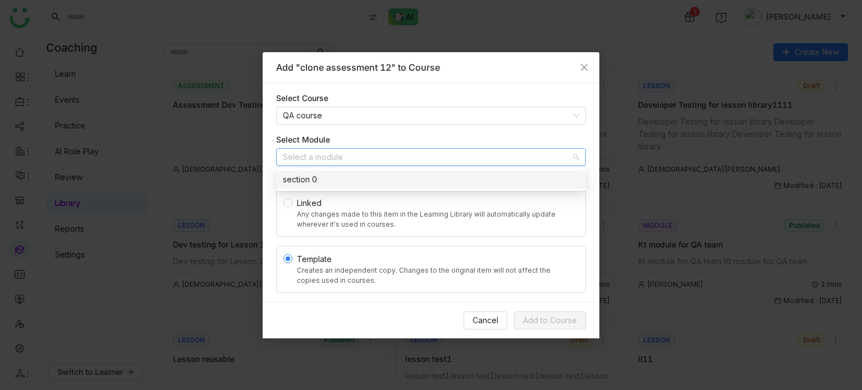
click at [388, 184] on div "section 0" at bounding box center [431, 179] width 296 height 12
click at [388, 184] on div "How would you like to add this item?" at bounding box center [431, 181] width 310 height 12
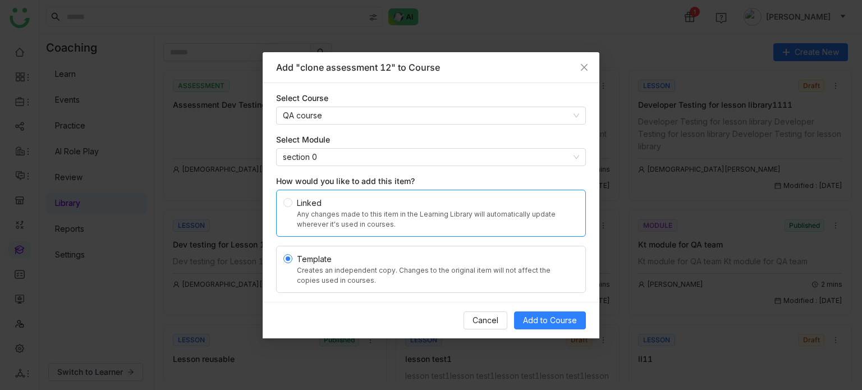
click at [300, 217] on div "Any changes made to this item in the Learning Library will automatically update…" at bounding box center [435, 219] width 277 height 20
click at [538, 319] on span "Add to Course" at bounding box center [550, 320] width 54 height 12
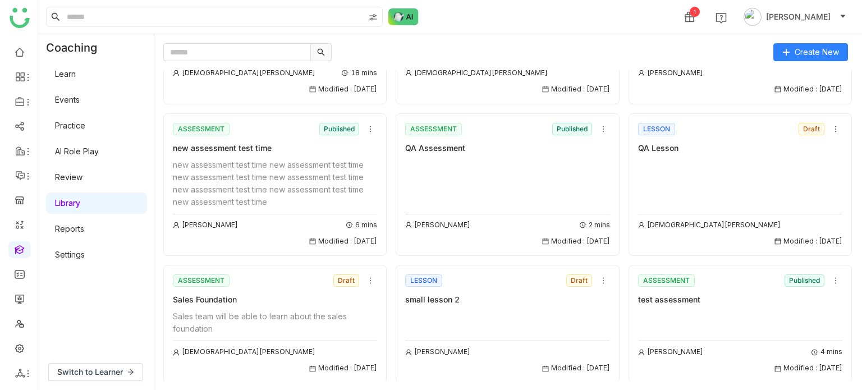
scroll to position [605, 0]
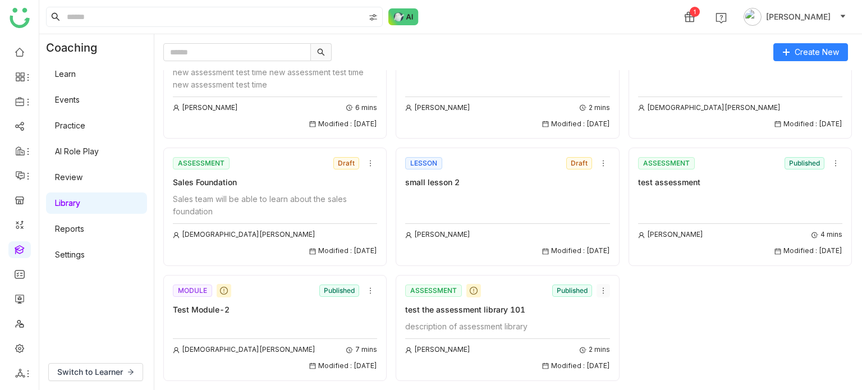
click at [600, 290] on icon at bounding box center [604, 291] width 8 height 8
click at [603, 309] on span "Edit" at bounding box center [604, 312] width 13 height 12
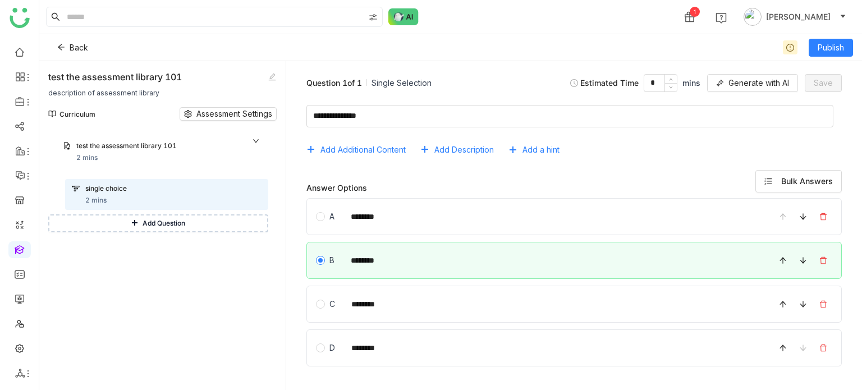
click at [203, 74] on div "test the assessment library 101 description of assessment library" at bounding box center [162, 84] width 228 height 28
click at [272, 74] on icon at bounding box center [272, 77] width 8 height 8
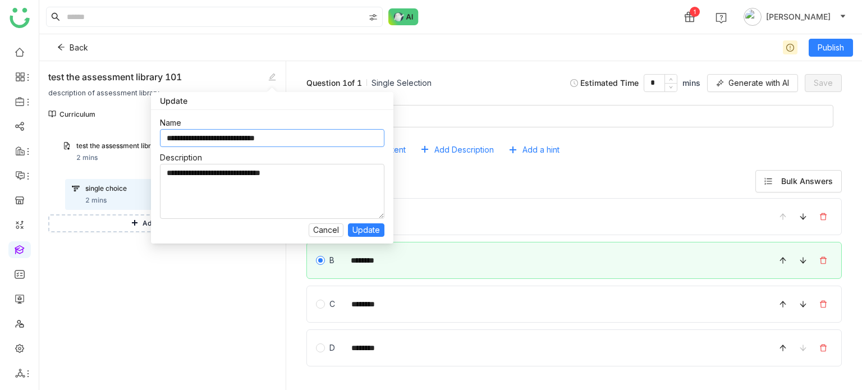
drag, startPoint x: 296, startPoint y: 141, endPoint x: 267, endPoint y: 138, distance: 29.4
click at [267, 138] on input "**********" at bounding box center [272, 138] width 225 height 18
type input "**********"
click at [387, 230] on div "**********" at bounding box center [272, 177] width 243 height 134
click at [376, 232] on span "Update" at bounding box center [367, 230] width 28 height 12
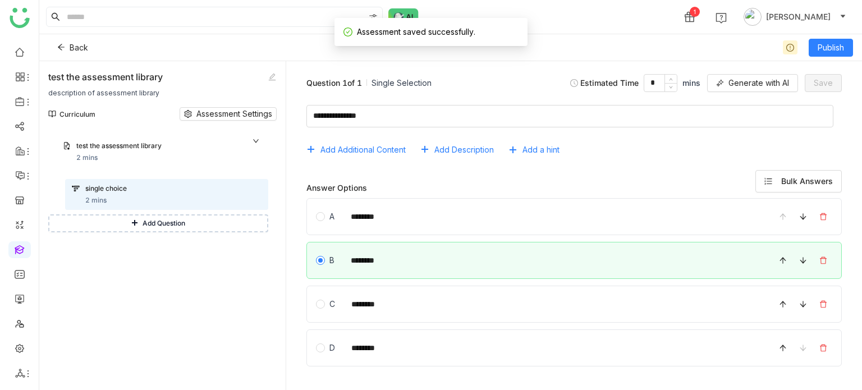
click at [858, 53] on div "Back Publish" at bounding box center [450, 47] width 823 height 27
click at [851, 52] on button "Publish" at bounding box center [831, 48] width 44 height 18
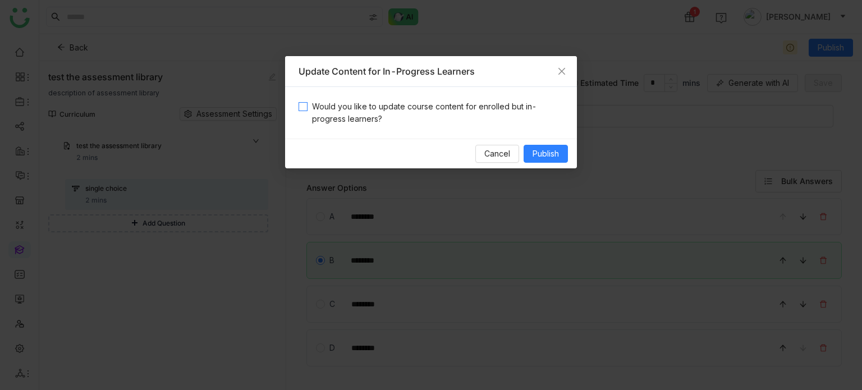
click at [393, 118] on span "Would you like to update course content for enrolled but in-progress learners?" at bounding box center [436, 112] width 256 height 25
click at [525, 145] on button "Publish" at bounding box center [546, 154] width 44 height 18
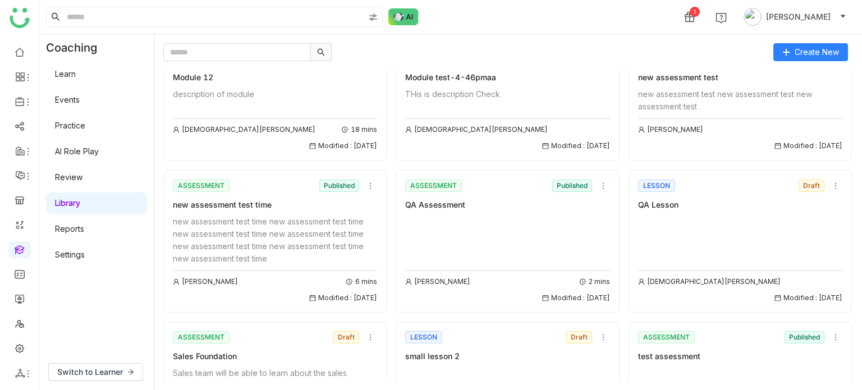
scroll to position [424, 0]
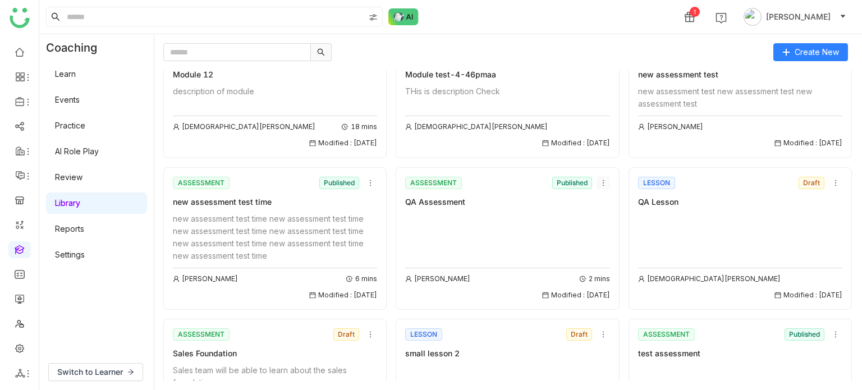
click at [600, 187] on icon at bounding box center [604, 183] width 8 height 8
click at [637, 264] on li "Add to Course" at bounding box center [624, 256] width 67 height 21
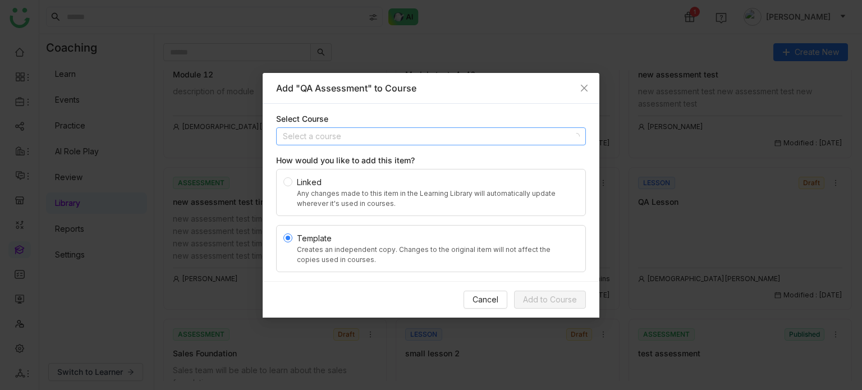
click at [438, 141] on input at bounding box center [427, 136] width 289 height 17
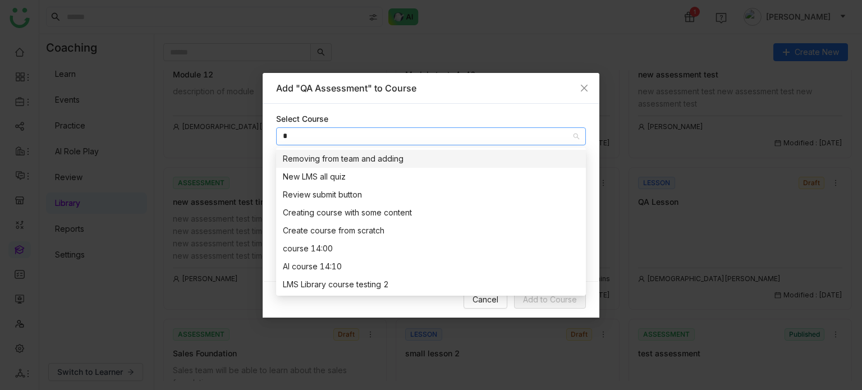
type input "**"
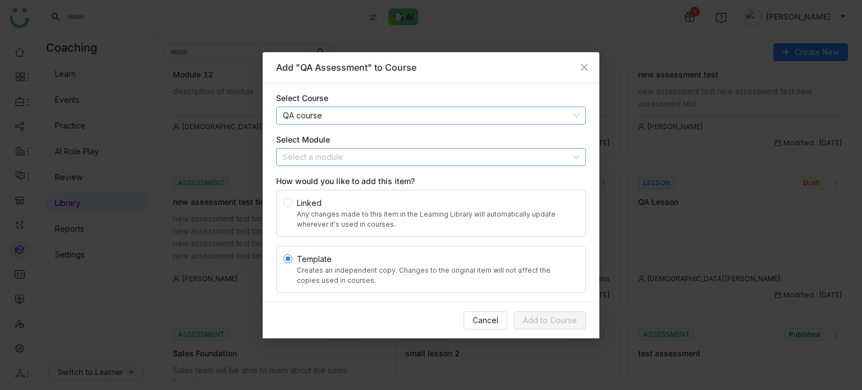
click at [336, 165] on input at bounding box center [427, 157] width 289 height 17
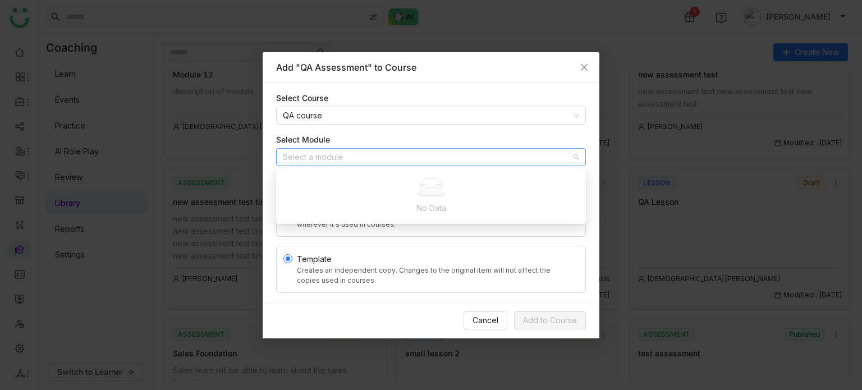
click at [374, 134] on div "Select Module" at bounding box center [431, 140] width 310 height 12
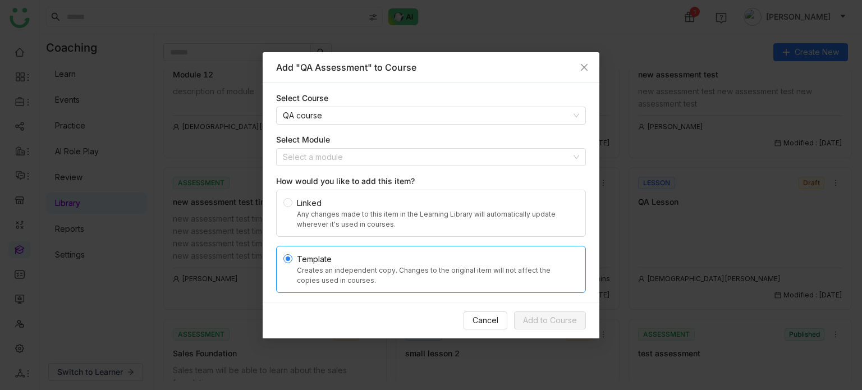
click at [339, 259] on div "Template" at bounding box center [435, 259] width 277 height 12
click at [356, 211] on div "Any changes made to this item in the Learning Library will automatically update…" at bounding box center [435, 219] width 277 height 20
click at [397, 152] on input at bounding box center [427, 157] width 289 height 17
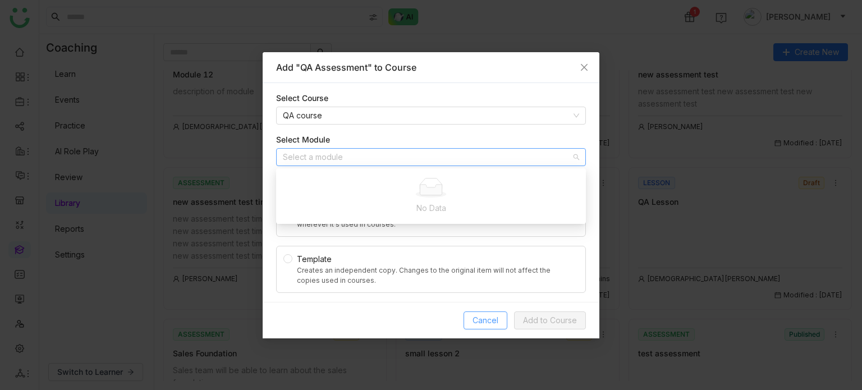
click at [499, 316] on button "Cancel" at bounding box center [486, 321] width 44 height 18
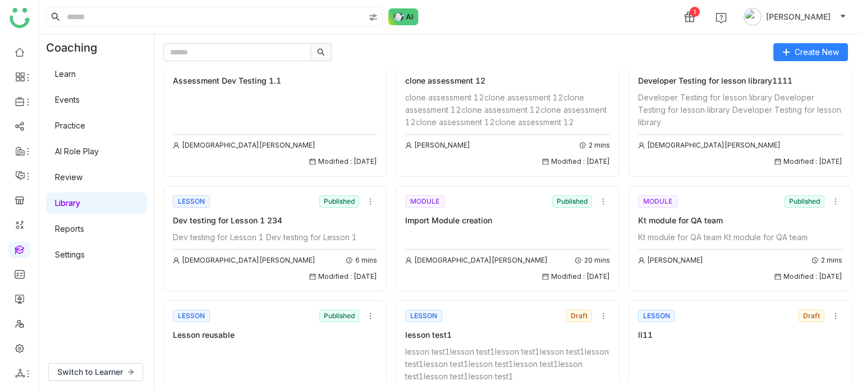
scroll to position [0, 0]
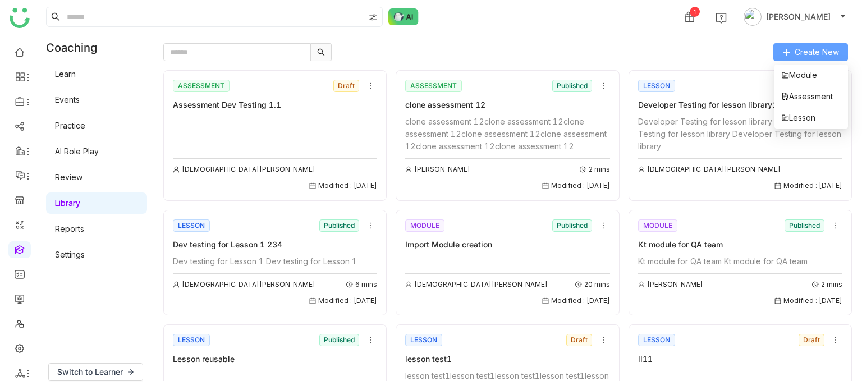
click at [802, 48] on span "Create New" at bounding box center [817, 52] width 44 height 12
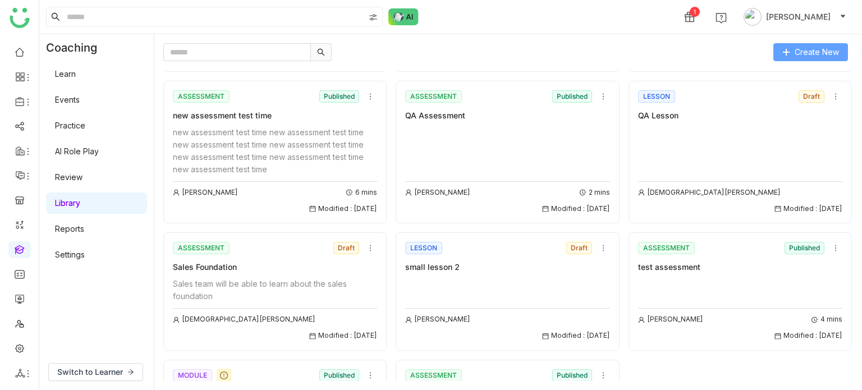
scroll to position [605, 0]
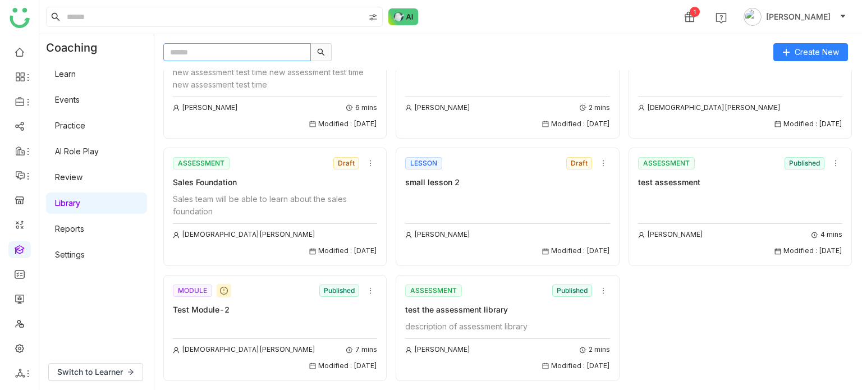
click at [275, 46] on input "text" at bounding box center [237, 52] width 148 height 18
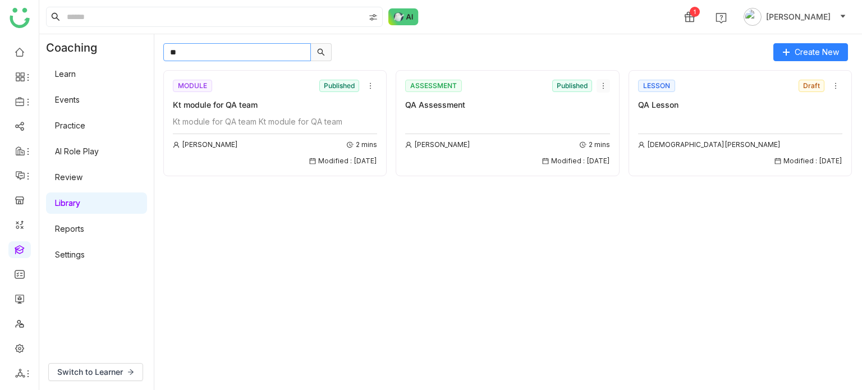
type input "**"
click at [602, 86] on icon at bounding box center [604, 86] width 8 height 8
click at [621, 169] on span "Delete" at bounding box center [615, 170] width 25 height 12
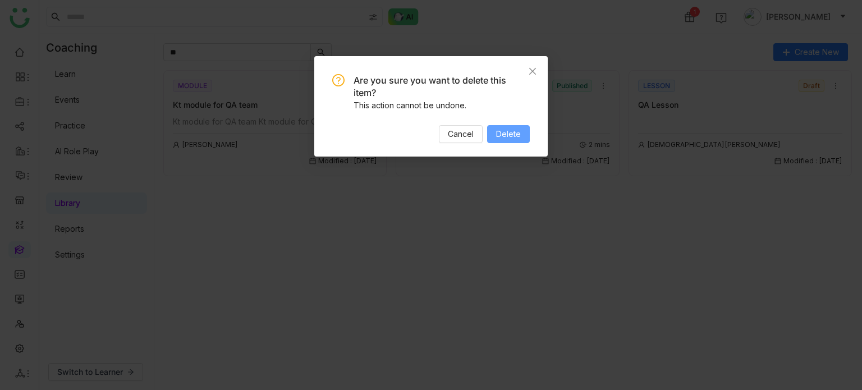
click at [525, 132] on button "Delete" at bounding box center [508, 134] width 43 height 18
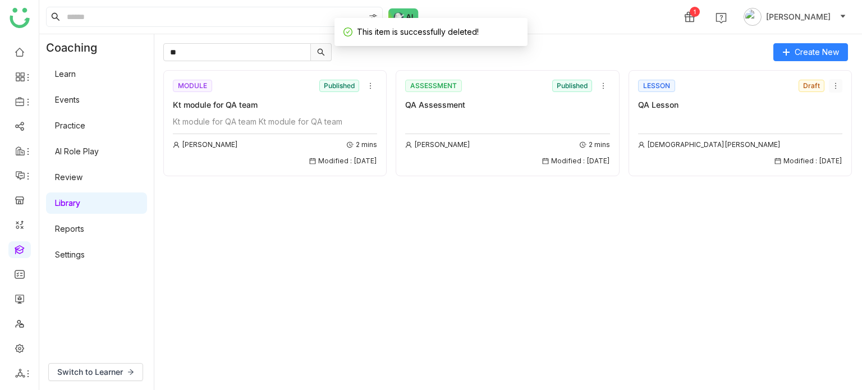
click at [834, 84] on icon at bounding box center [836, 86] width 8 height 8
click at [817, 150] on span "Delete" at bounding box center [823, 149] width 25 height 12
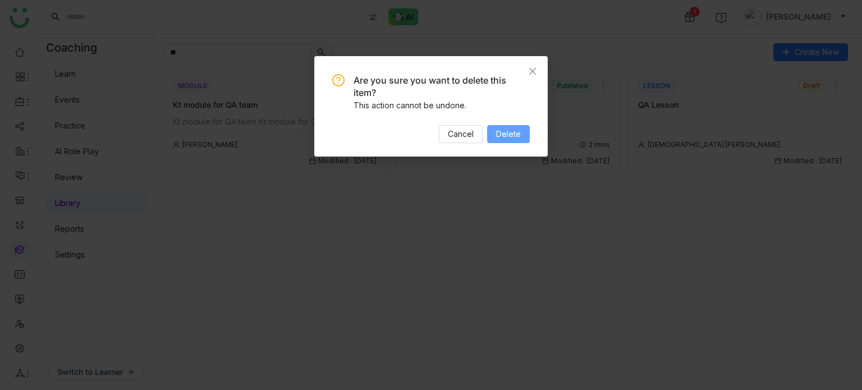
click at [520, 130] on span "Delete" at bounding box center [508, 134] width 25 height 12
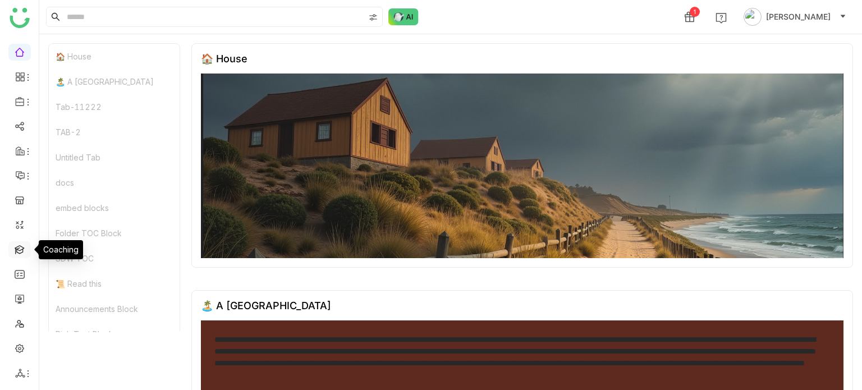
click at [18, 180] on link at bounding box center [20, 249] width 10 height 10
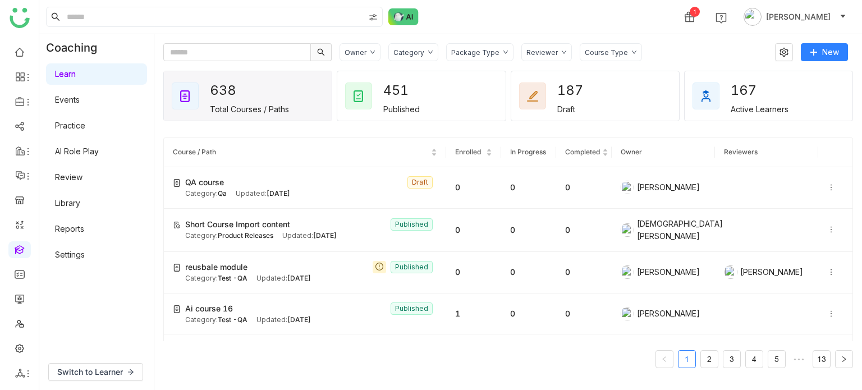
click at [70, 180] on link "Library" at bounding box center [67, 203] width 25 height 10
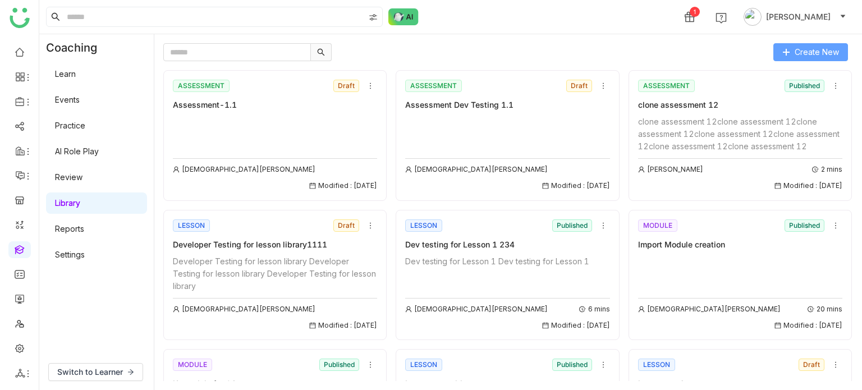
click at [817, 60] on button "Create New" at bounding box center [811, 52] width 75 height 18
click at [816, 51] on span "Create New" at bounding box center [817, 52] width 44 height 12
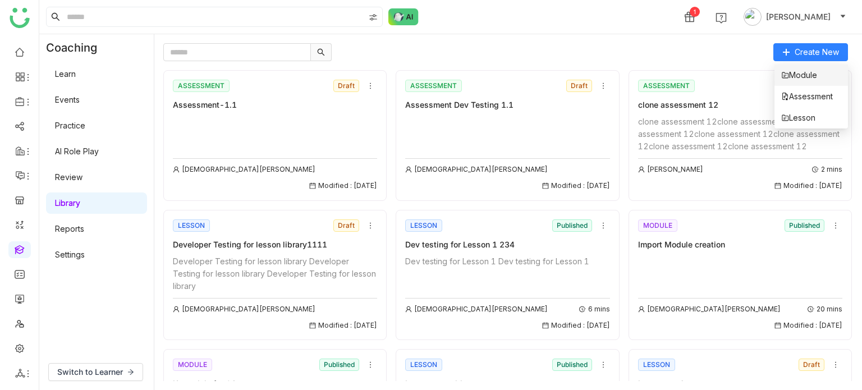
click at [803, 65] on li "Module" at bounding box center [812, 75] width 74 height 21
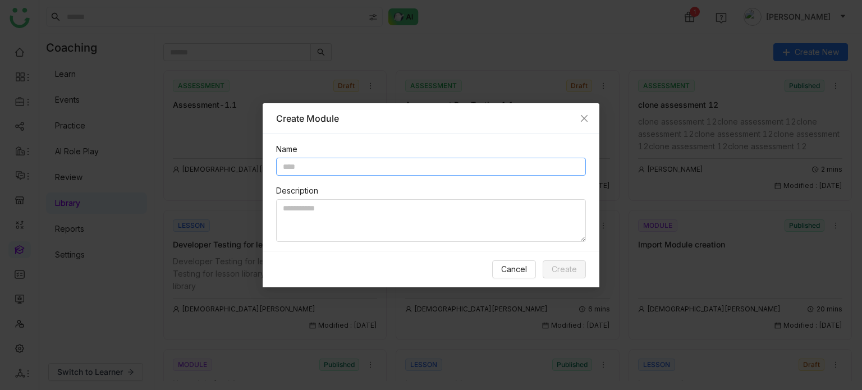
click at [374, 170] on input "text" at bounding box center [431, 167] width 310 height 18
type input "*********"
click at [566, 180] on span "Create" at bounding box center [564, 269] width 25 height 12
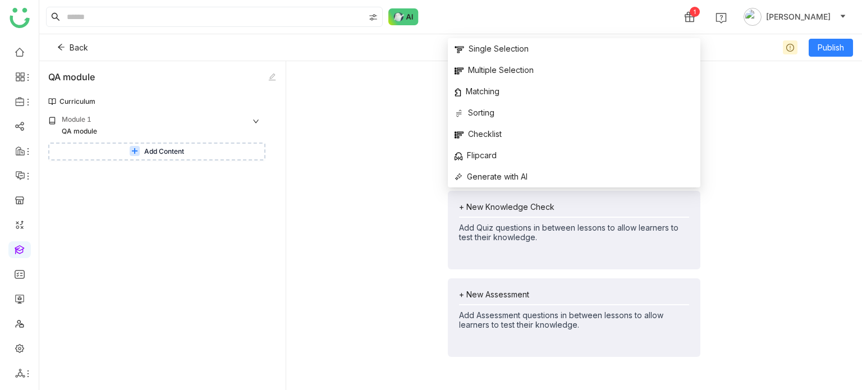
click at [485, 180] on div "+ New Knowledge Check" at bounding box center [574, 207] width 230 height 10
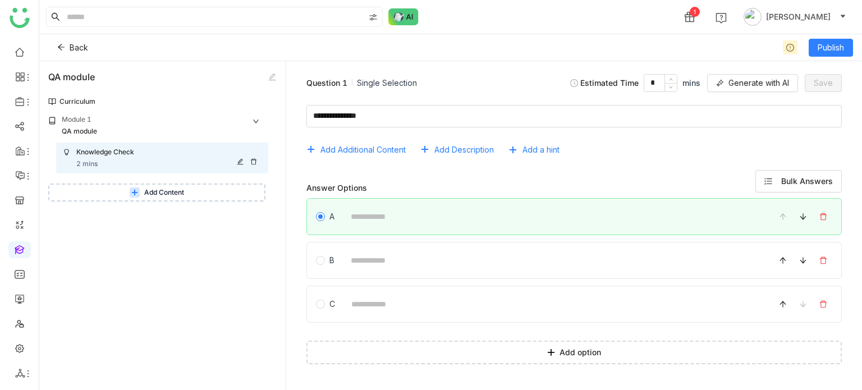
click at [253, 160] on icon at bounding box center [253, 161] width 7 height 7
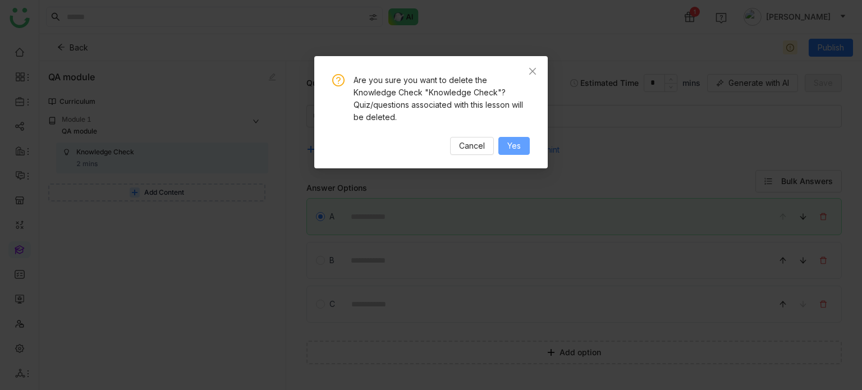
click at [518, 140] on span "Yes" at bounding box center [513, 146] width 13 height 12
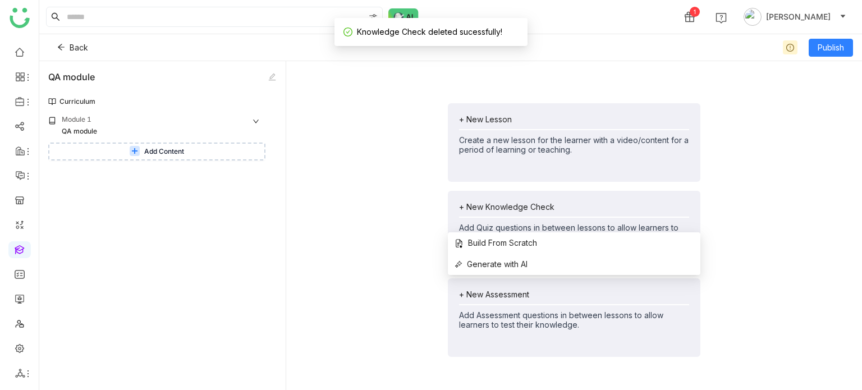
click at [505, 180] on div "+ New Assessment" at bounding box center [574, 295] width 230 height 10
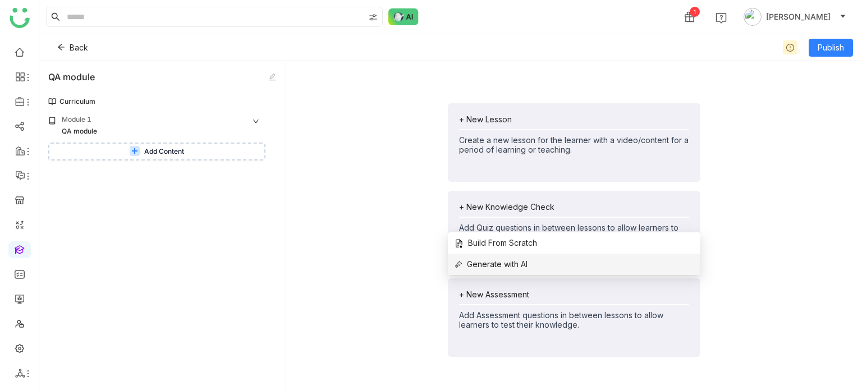
click at [473, 180] on span "Generate with AI" at bounding box center [491, 264] width 73 height 12
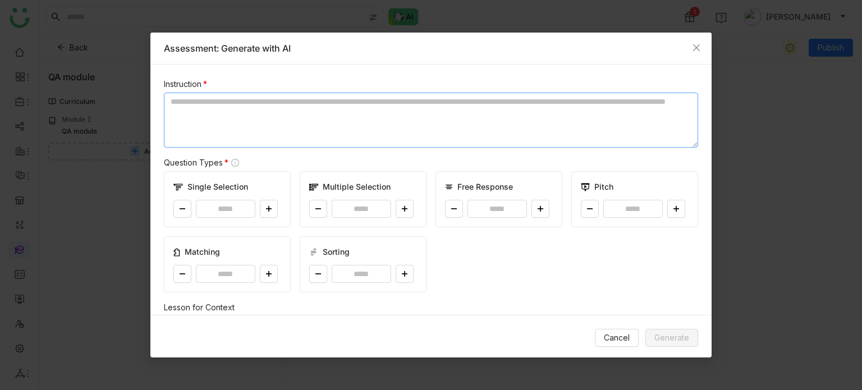
click at [433, 116] on textarea at bounding box center [431, 120] width 534 height 55
click at [264, 180] on button at bounding box center [269, 209] width 18 height 18
type input "*"
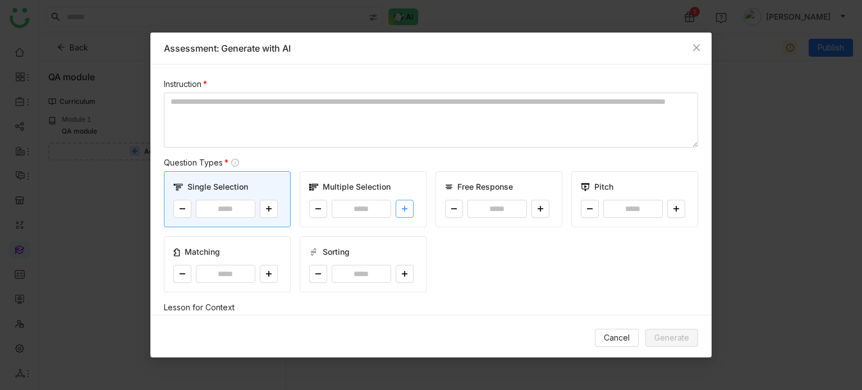
click at [404, 180] on button at bounding box center [405, 209] width 18 height 18
type input "*"
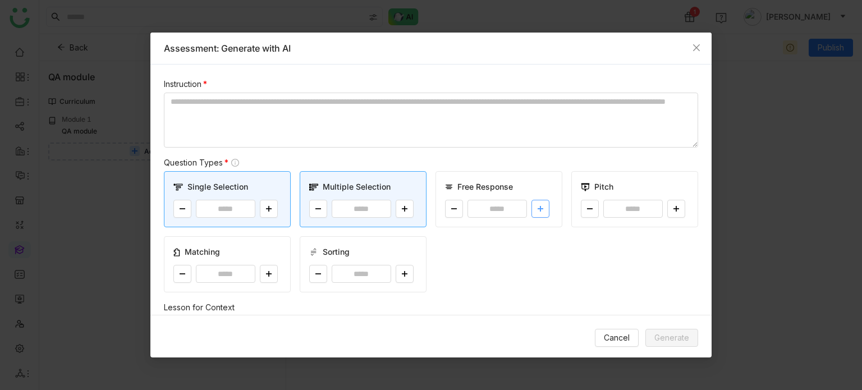
click at [537, 180] on icon at bounding box center [540, 208] width 7 height 7
type input "*"
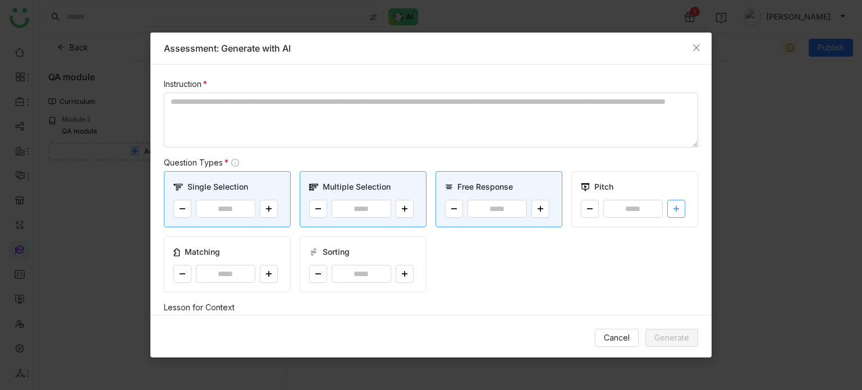
click at [676, 180] on button at bounding box center [676, 209] width 18 height 18
type input "*"
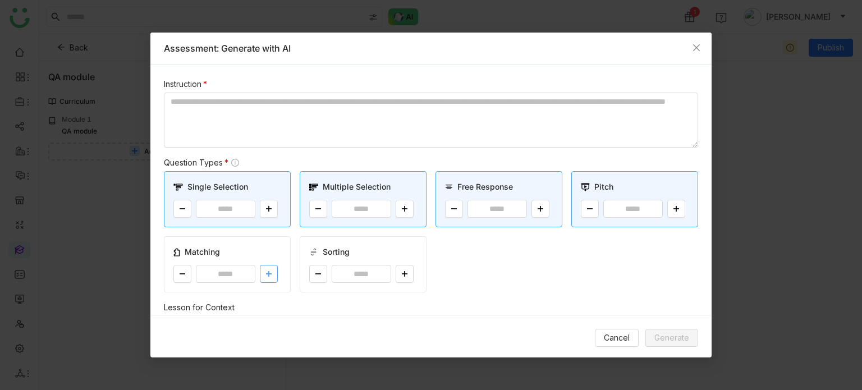
click at [273, 180] on button at bounding box center [269, 274] width 18 height 18
type input "*"
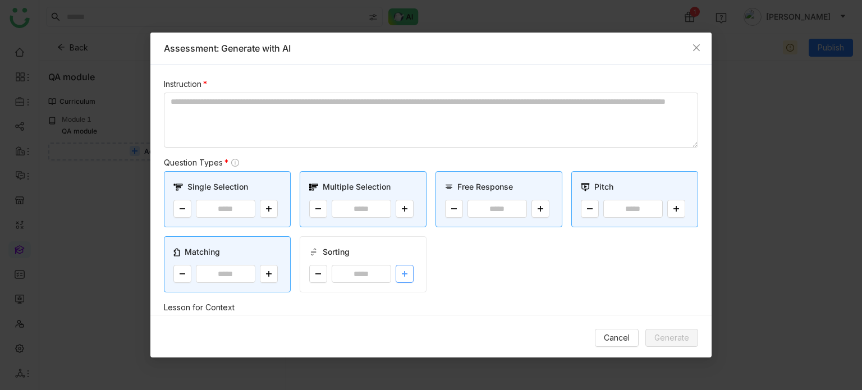
click at [397, 180] on button at bounding box center [405, 274] width 18 height 18
type input "*"
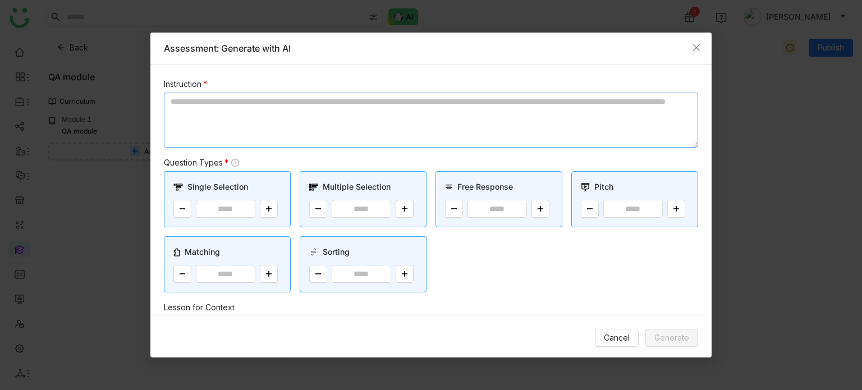
click at [344, 96] on textarea at bounding box center [431, 120] width 534 height 55
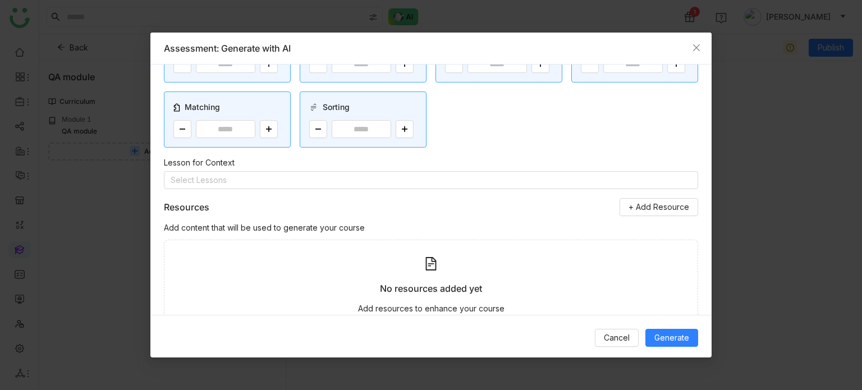
scroll to position [144, 0]
type textarea "**********"
click at [491, 180] on nz-select-top-control "Select Lessons" at bounding box center [431, 181] width 534 height 18
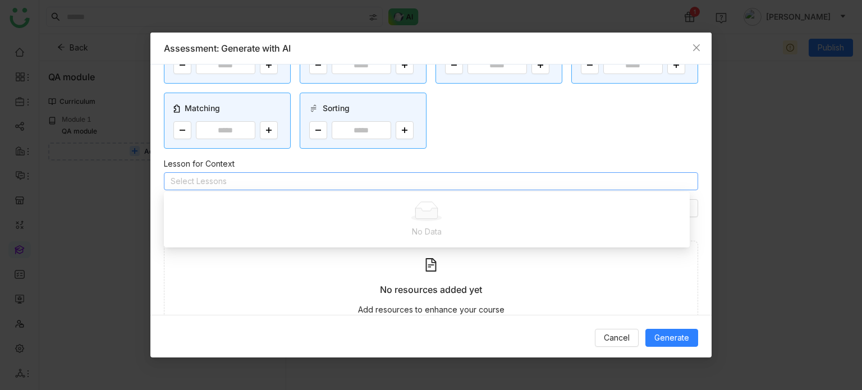
click at [508, 152] on div "**********" at bounding box center [430, 190] width 561 height 250
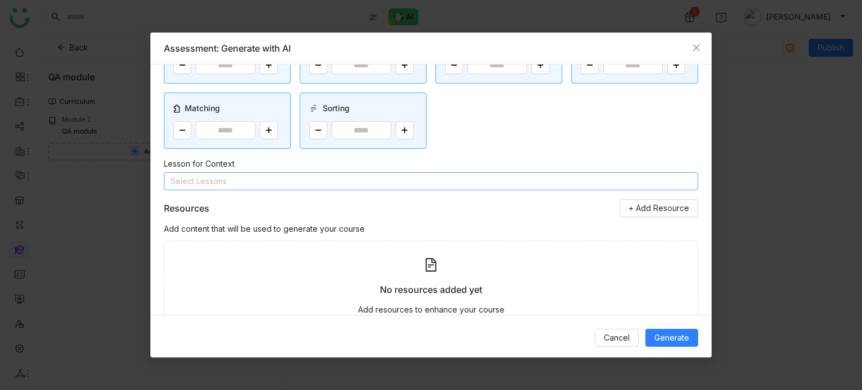
click at [519, 179] on nz-select-top-control "Select Lessons" at bounding box center [431, 181] width 534 height 18
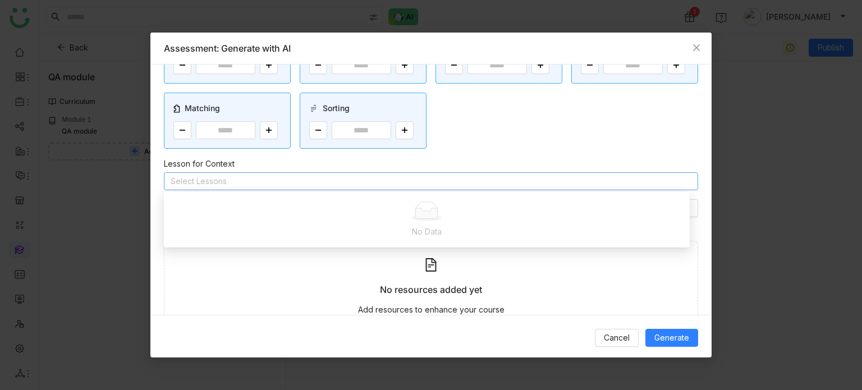
click at [519, 179] on nz-select-top-control "Select Lessons" at bounding box center [431, 181] width 534 height 18
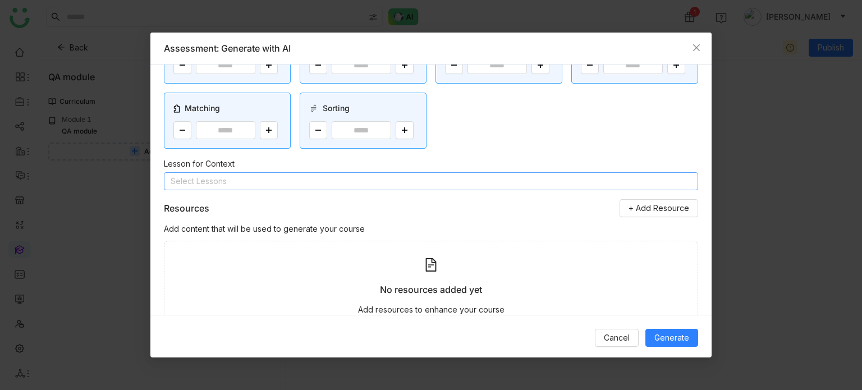
click at [523, 153] on div "**********" at bounding box center [430, 190] width 561 height 250
click at [654, 180] on button "Generate" at bounding box center [672, 338] width 53 height 18
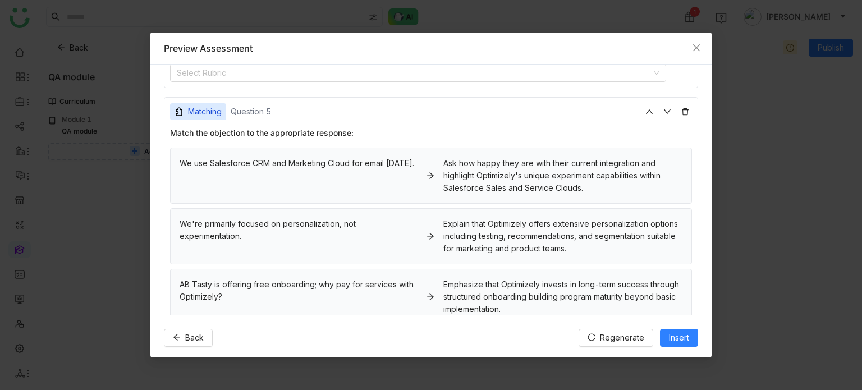
scroll to position [655, 0]
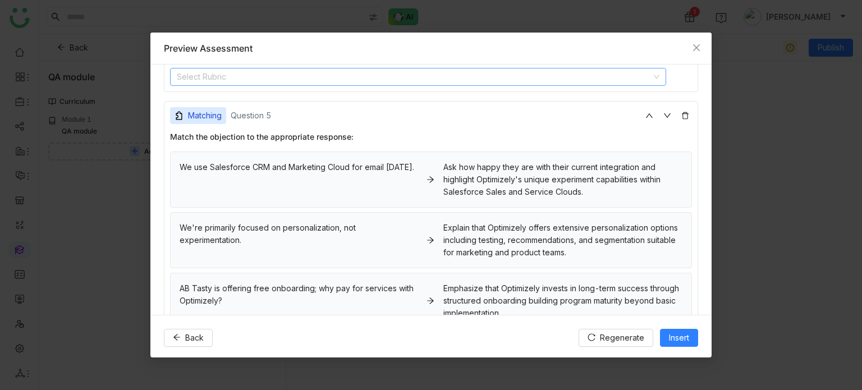
click at [399, 77] on nz-select-top-control "Select Rubric" at bounding box center [418, 77] width 496 height 18
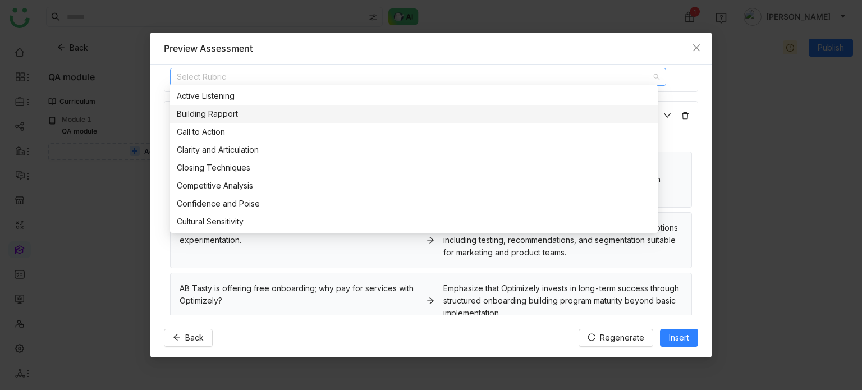
click at [223, 113] on div "Building Rapport" at bounding box center [414, 114] width 474 height 12
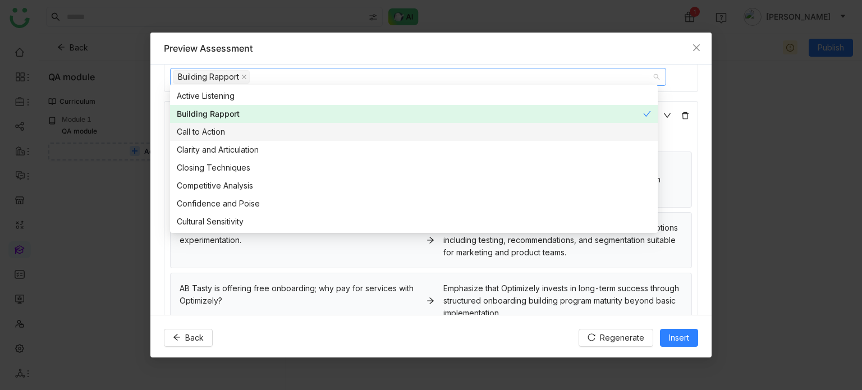
click at [223, 123] on nz-option-item "Call to Action" at bounding box center [414, 132] width 488 height 18
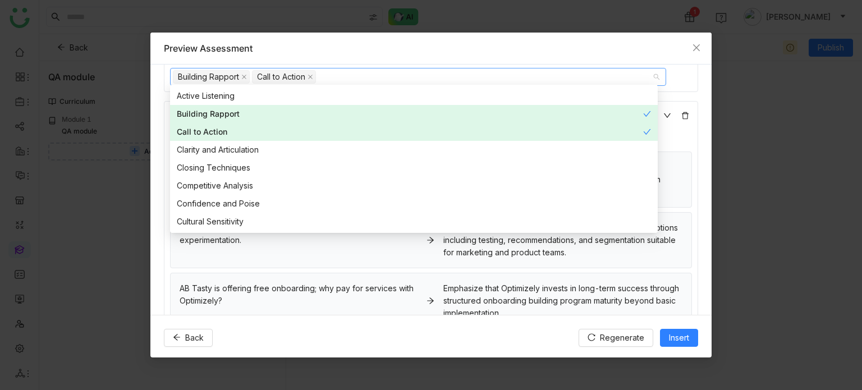
click at [152, 115] on div "**********" at bounding box center [430, 190] width 561 height 250
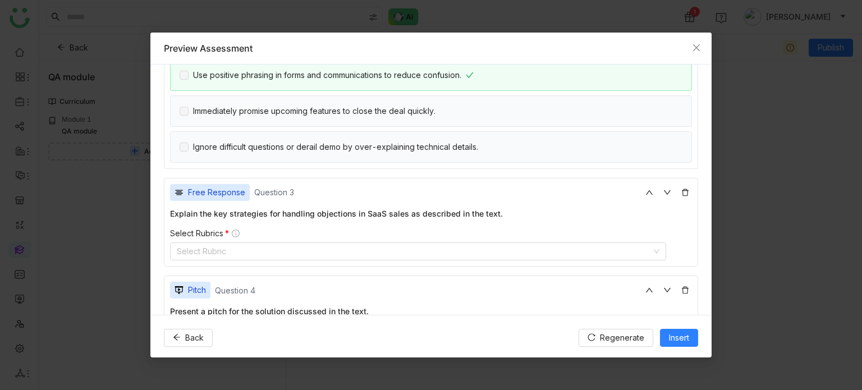
scroll to position [378, 0]
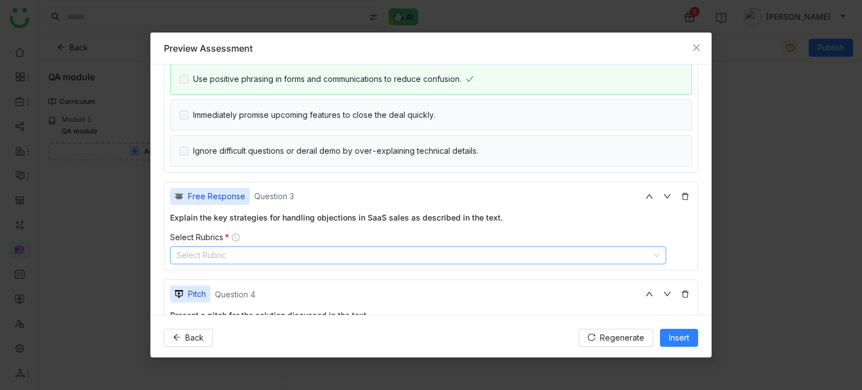
click at [193, 180] on nz-select-top-control "Select Rubric" at bounding box center [418, 255] width 496 height 18
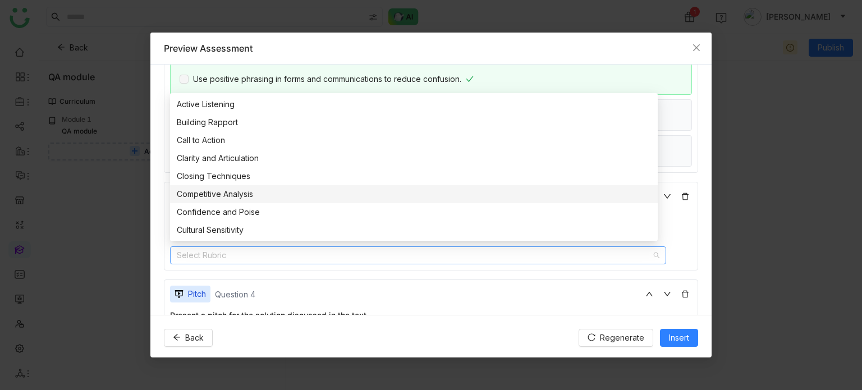
click at [194, 180] on div "Competitive Analysis" at bounding box center [414, 194] width 474 height 12
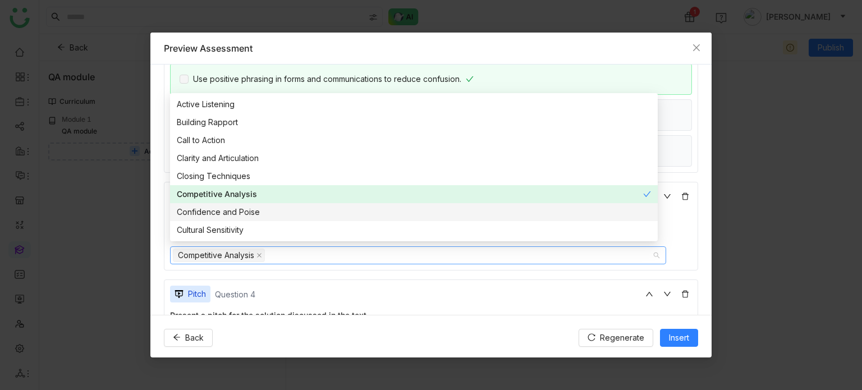
click at [197, 180] on div "Confidence and Poise" at bounding box center [414, 212] width 474 height 12
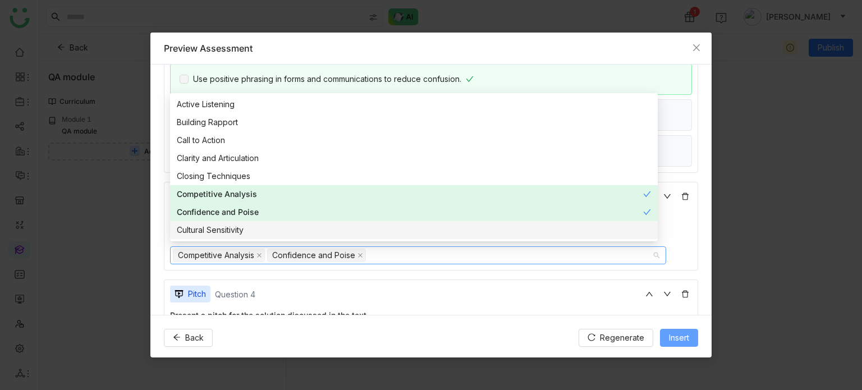
click at [680, 180] on span "Insert" at bounding box center [679, 338] width 20 height 12
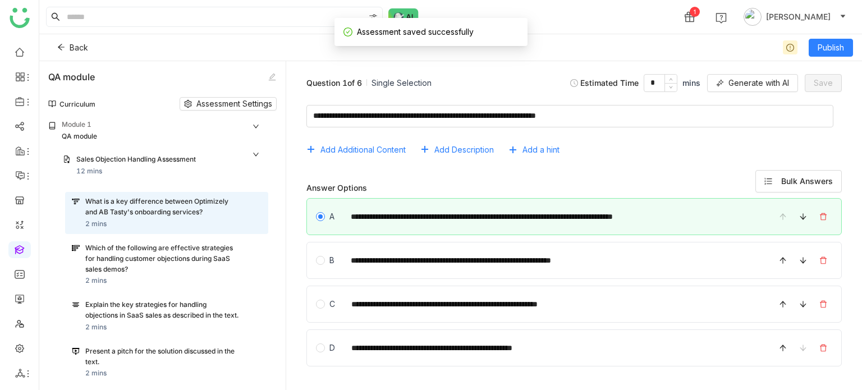
click at [267, 111] on div "Curriculum Assessment Settings" at bounding box center [162, 103] width 228 height 31
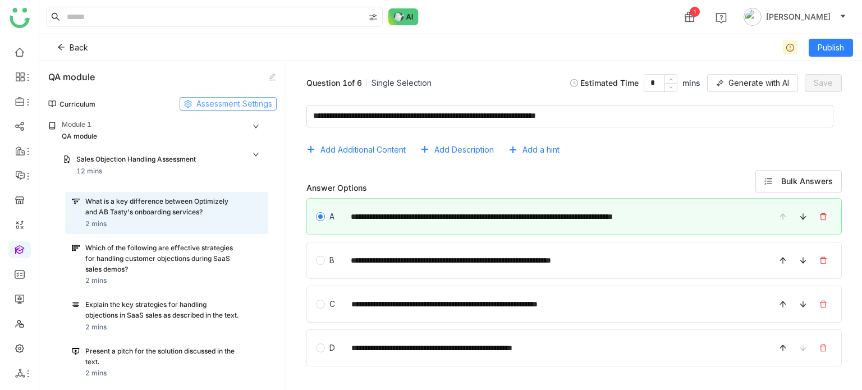
click at [267, 103] on span "Assessment Settings" at bounding box center [234, 104] width 76 height 12
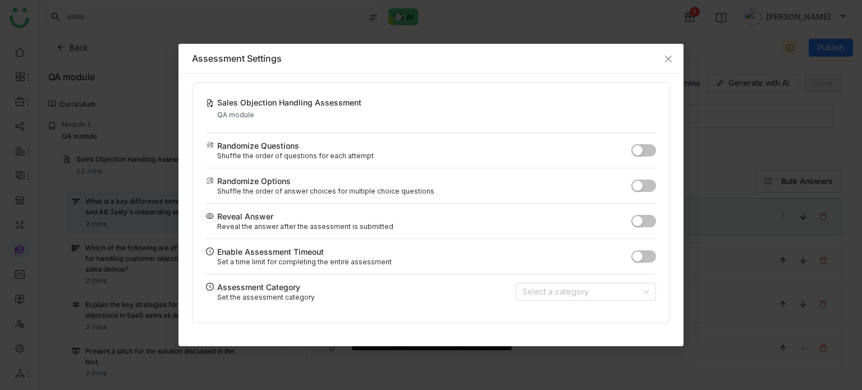
click at [655, 180] on button "button" at bounding box center [644, 256] width 25 height 12
drag, startPoint x: 596, startPoint y: 257, endPoint x: 560, endPoint y: 253, distance: 35.5
click at [560, 180] on div "Enable Assessment Timeout Set a time limit for completing the entire assessment…" at bounding box center [431, 256] width 450 height 35
type input "*"
click at [583, 180] on input at bounding box center [582, 292] width 119 height 17
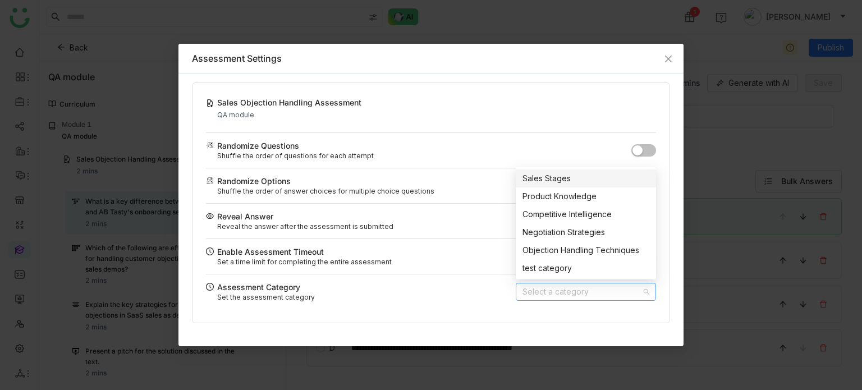
click at [583, 180] on input at bounding box center [582, 292] width 119 height 17
click at [667, 59] on icon "Close" at bounding box center [668, 58] width 9 height 9
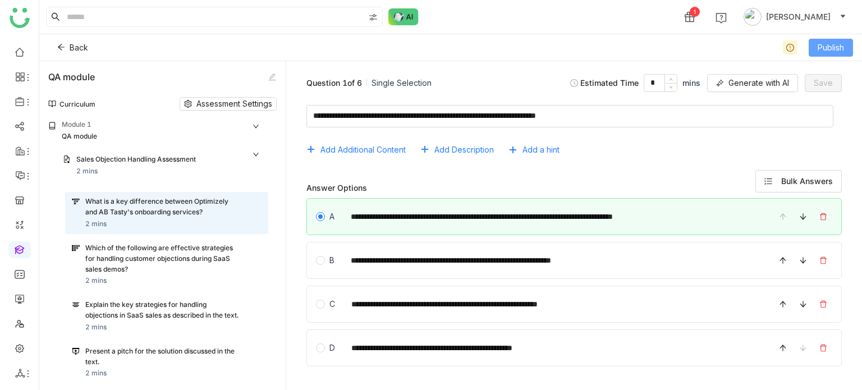
click at [851, 41] on button "Publish" at bounding box center [831, 48] width 44 height 18
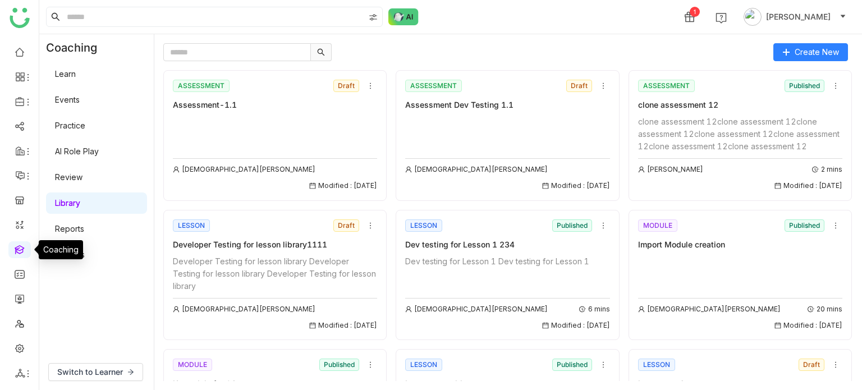
click at [19, 180] on link at bounding box center [20, 249] width 10 height 10
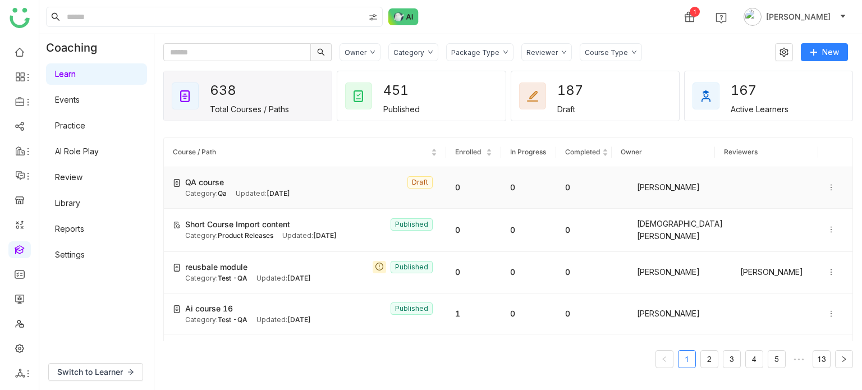
click at [827, 180] on icon at bounding box center [831, 188] width 8 height 8
click at [790, 172] on span "Edit" at bounding box center [793, 177] width 13 height 10
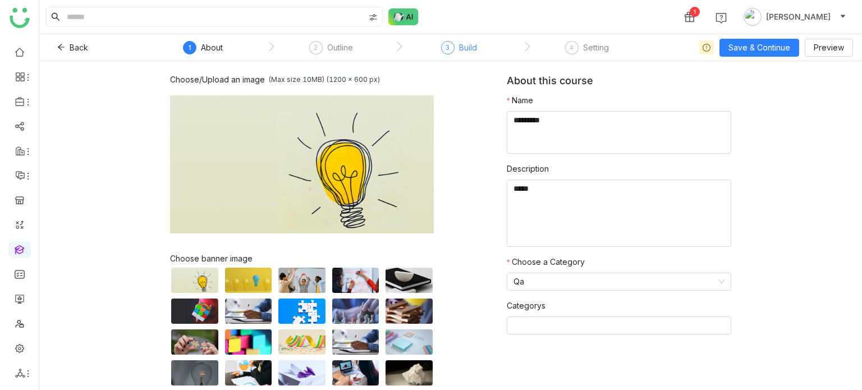
click at [457, 51] on div "3 Build" at bounding box center [459, 51] width 36 height 20
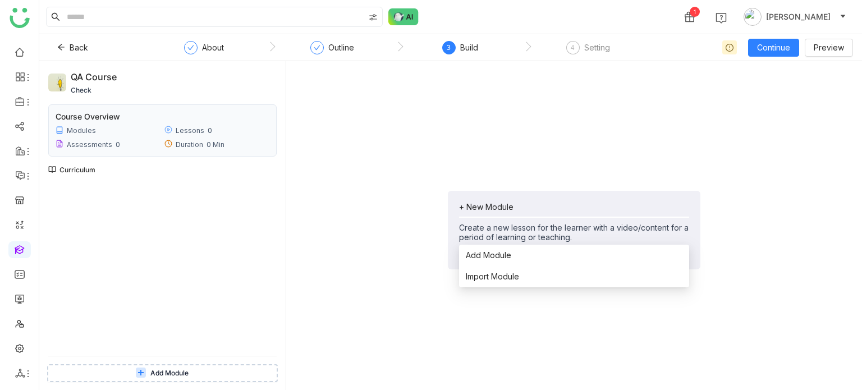
click at [474, 180] on div "+ New Module" at bounding box center [574, 207] width 230 height 10
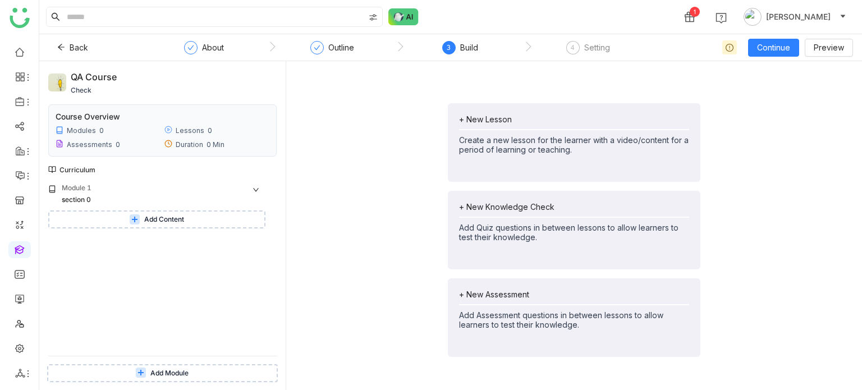
click at [343, 160] on div "+ New Lesson Create a new lesson for the learner with a video/content for a per…" at bounding box center [574, 230] width 558 height 320
click at [264, 180] on div at bounding box center [254, 202] width 27 height 8
click at [259, 180] on icon at bounding box center [260, 202] width 8 height 8
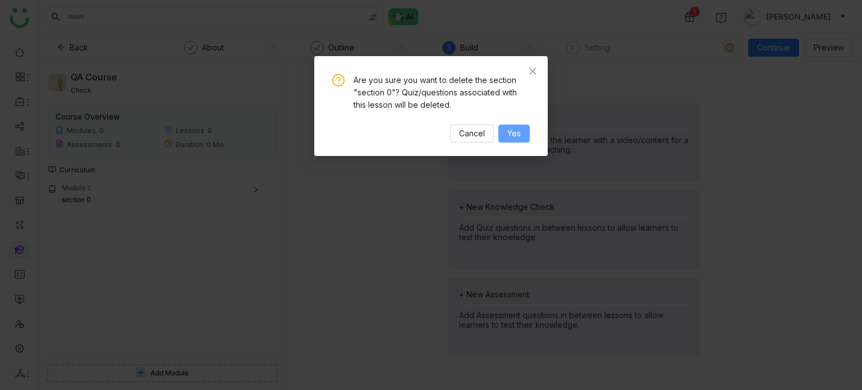
click at [520, 127] on span "Yes" at bounding box center [513, 133] width 13 height 12
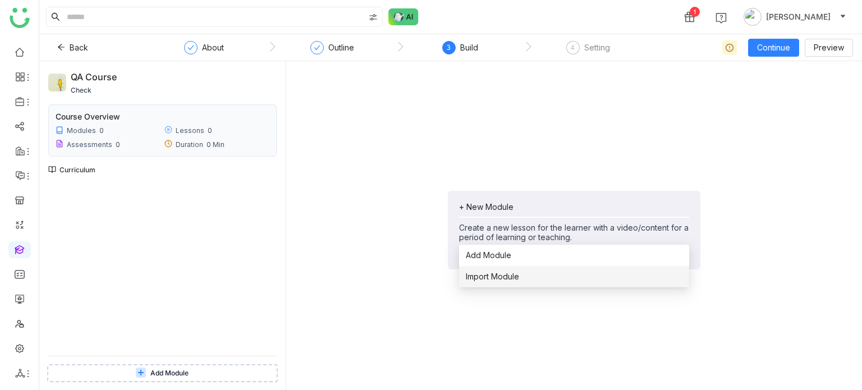
click at [492, 180] on span "Import Module" at bounding box center [492, 277] width 53 height 12
click at [489, 180] on span "Import Module" at bounding box center [492, 277] width 53 height 12
click at [478, 180] on span "Import Module" at bounding box center [492, 277] width 53 height 12
click at [494, 202] on div "+ New Module" at bounding box center [574, 207] width 230 height 10
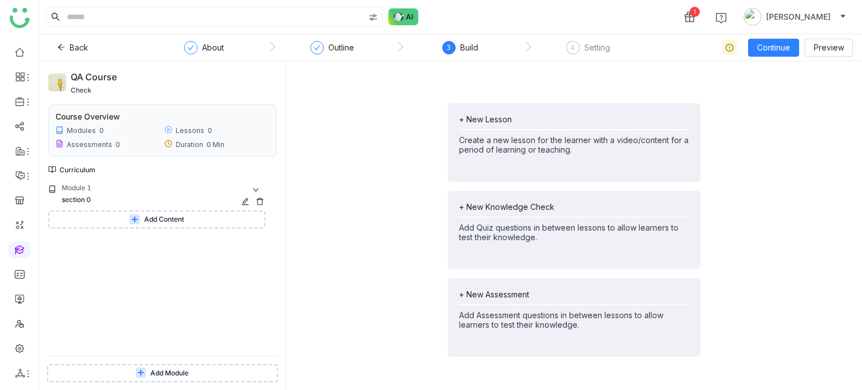
click at [258, 199] on icon at bounding box center [260, 202] width 8 height 8
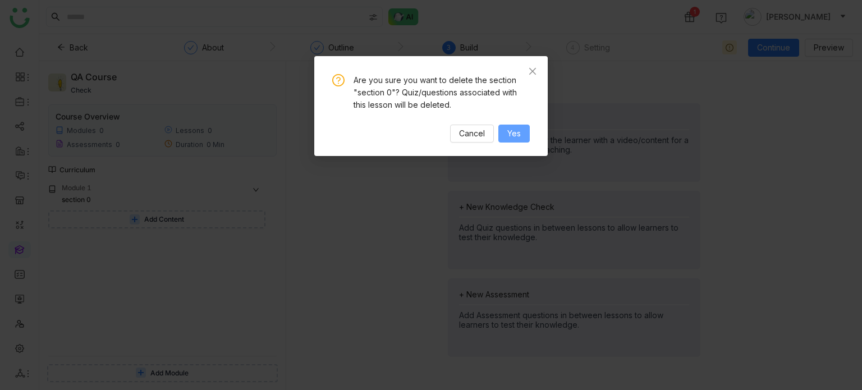
click at [502, 130] on button "Yes" at bounding box center [514, 134] width 31 height 18
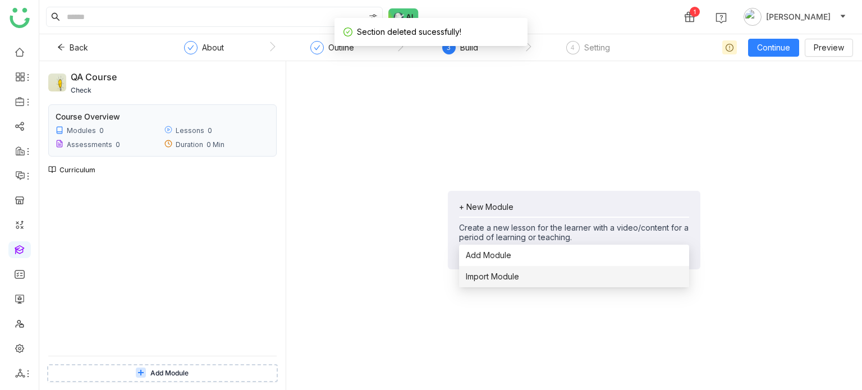
click at [499, 278] on span "Import Module" at bounding box center [492, 277] width 53 height 12
click at [500, 275] on span "Import Module" at bounding box center [492, 277] width 53 height 12
click at [516, 280] on span "Import Module" at bounding box center [492, 277] width 53 height 12
click at [497, 285] on li "Import Module" at bounding box center [574, 276] width 230 height 21
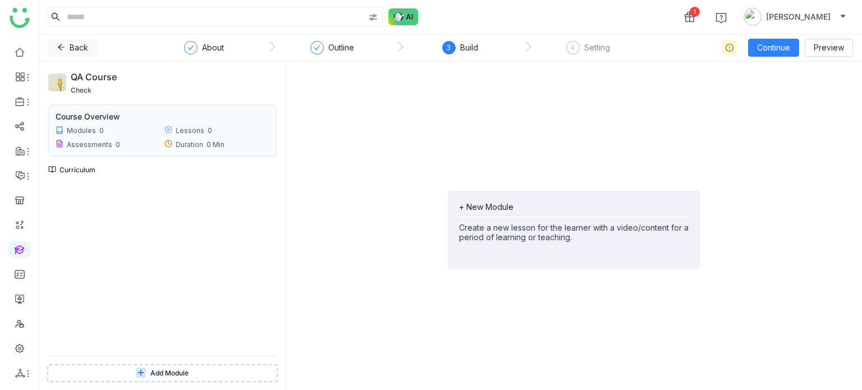
click at [70, 42] on span "Back" at bounding box center [79, 48] width 19 height 12
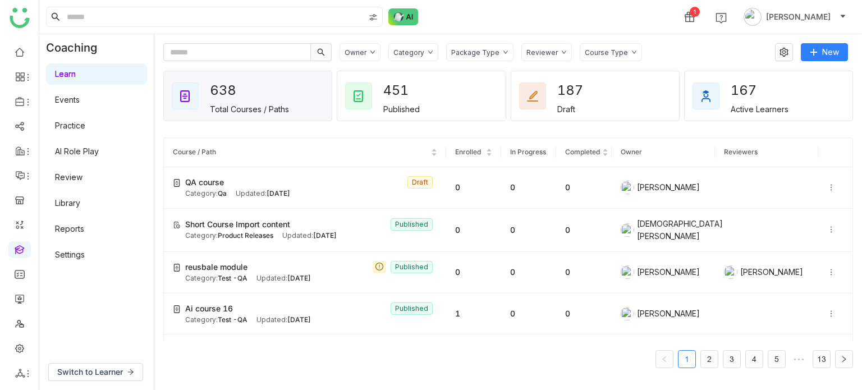
click at [21, 246] on link at bounding box center [20, 249] width 10 height 10
click at [21, 250] on link at bounding box center [20, 249] width 10 height 10
click at [80, 205] on link "Library" at bounding box center [67, 203] width 25 height 10
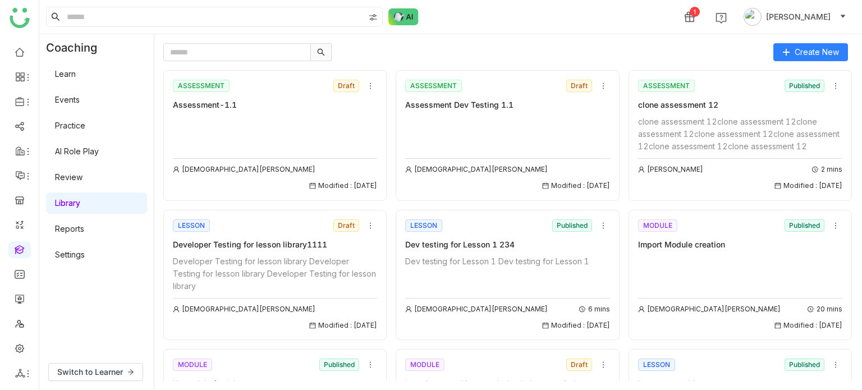
click at [80, 205] on link "Library" at bounding box center [67, 203] width 25 height 10
click at [80, 199] on link "Library" at bounding box center [67, 203] width 25 height 10
click at [289, 45] on input "text" at bounding box center [237, 52] width 148 height 18
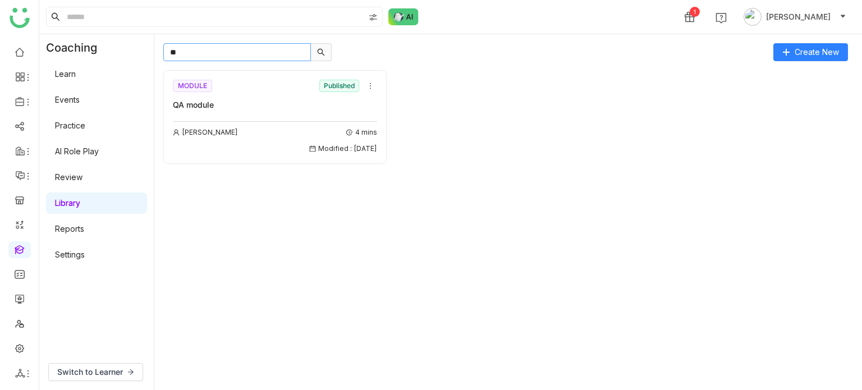
type input "*"
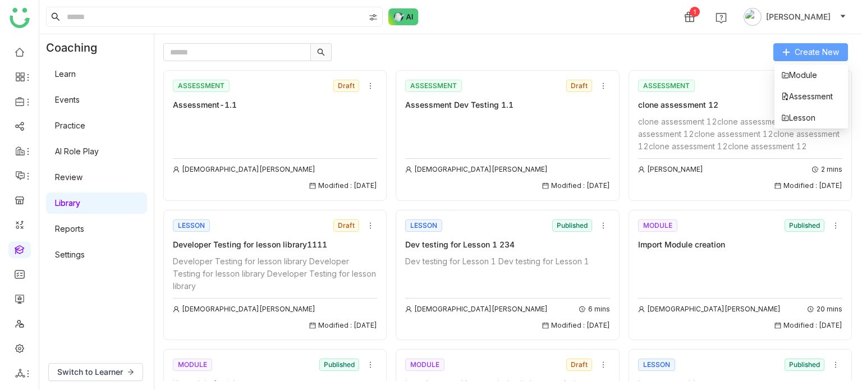
click at [819, 54] on span "Create New" at bounding box center [817, 52] width 44 height 12
click at [811, 106] on li "Assessment" at bounding box center [812, 96] width 74 height 21
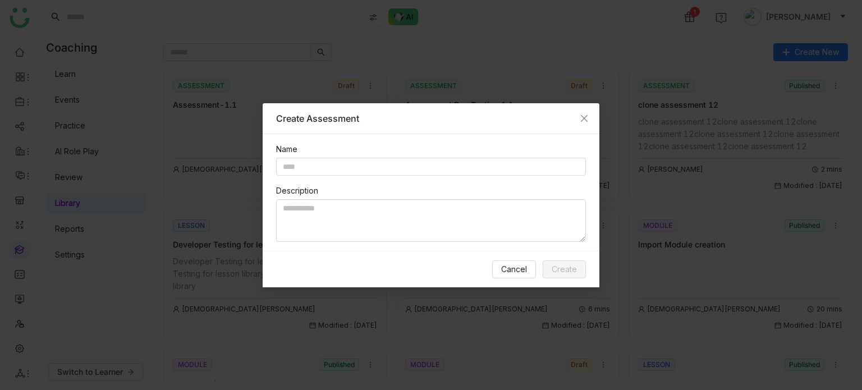
click at [388, 175] on div "Name Description" at bounding box center [431, 192] width 337 height 117
click at [389, 173] on input "text" at bounding box center [431, 167] width 310 height 18
type input "**********"
click at [377, 222] on textarea "*" at bounding box center [431, 220] width 310 height 43
type textarea "*****"
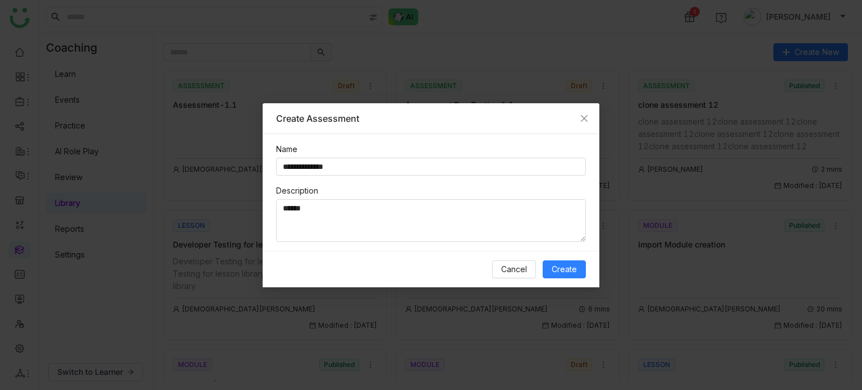
click at [586, 269] on div "Cancel Create" at bounding box center [431, 269] width 337 height 36
click at [579, 269] on button "Create" at bounding box center [564, 269] width 43 height 18
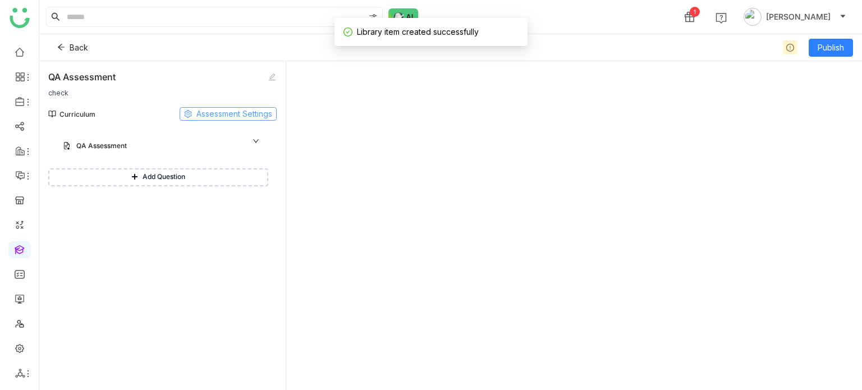
click at [224, 119] on span "Assessment Settings" at bounding box center [234, 114] width 76 height 12
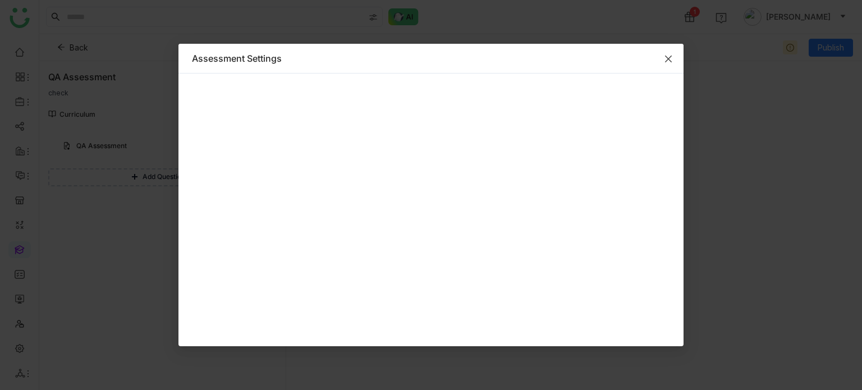
click at [668, 58] on icon "Close" at bounding box center [668, 59] width 7 height 7
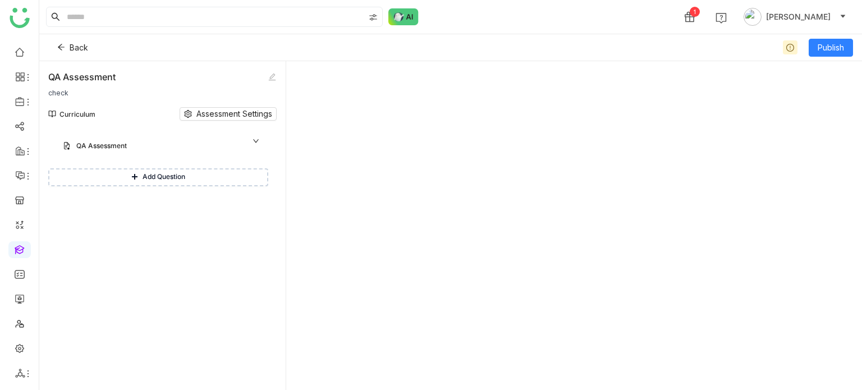
click at [211, 174] on button "Add Question" at bounding box center [158, 177] width 220 height 18
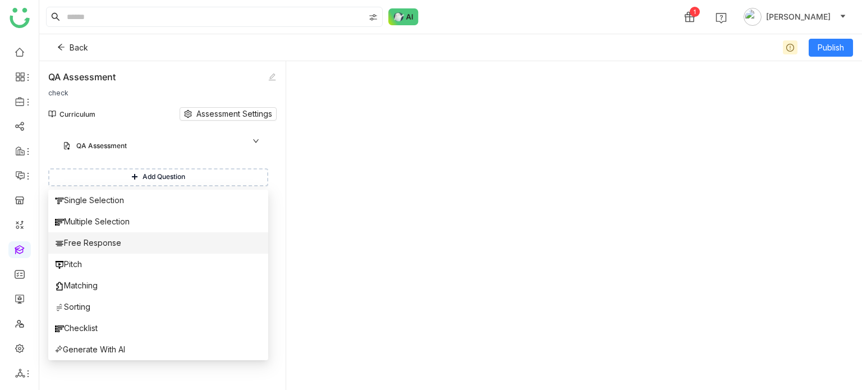
click at [83, 248] on span "Free Response" at bounding box center [88, 243] width 66 height 12
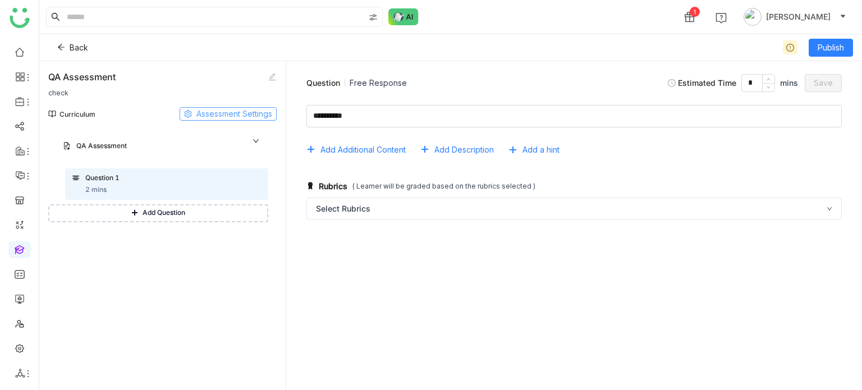
click at [252, 112] on span "Assessment Settings" at bounding box center [234, 114] width 76 height 12
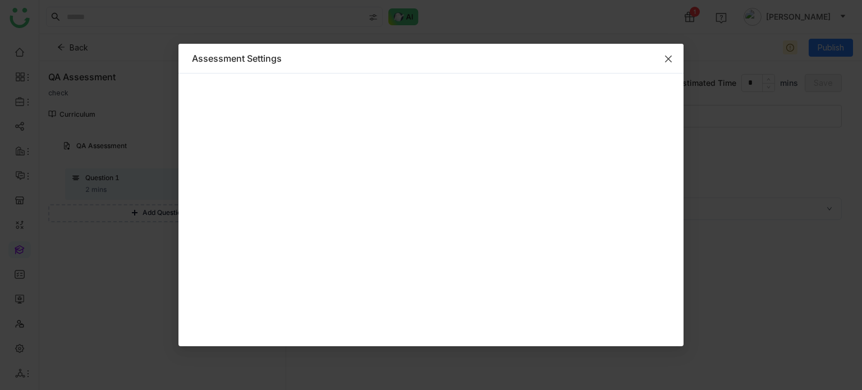
click at [665, 61] on icon "Close" at bounding box center [668, 58] width 9 height 9
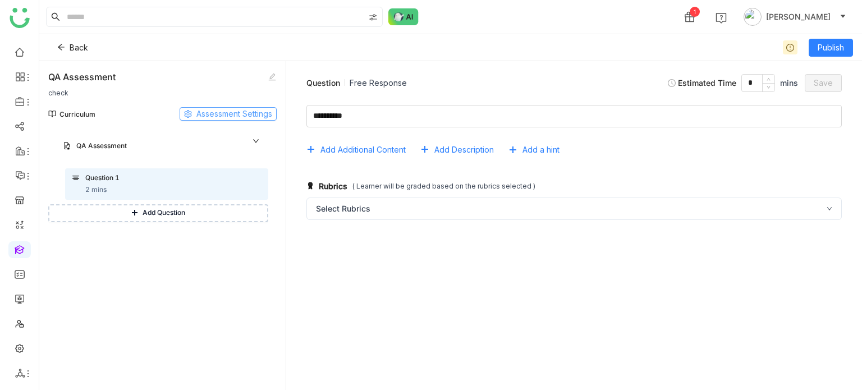
click at [247, 115] on span "Assessment Settings" at bounding box center [234, 114] width 76 height 12
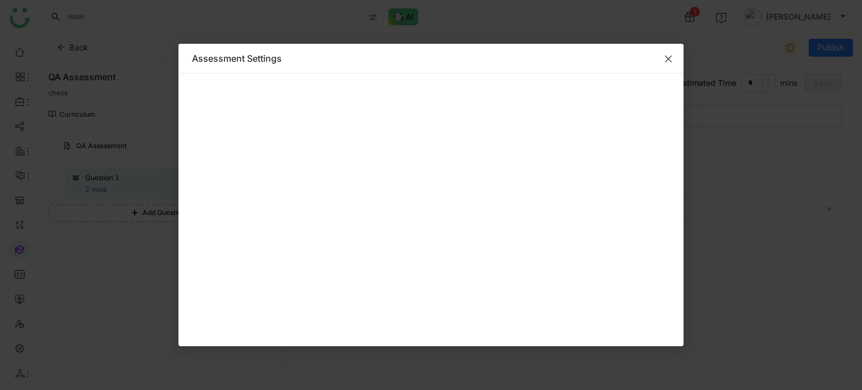
click at [665, 49] on span "Close" at bounding box center [668, 59] width 30 height 30
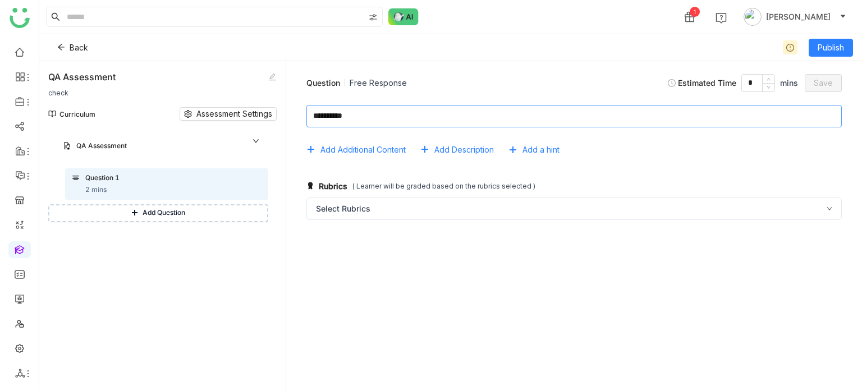
click at [450, 114] on textarea at bounding box center [575, 116] width 536 height 22
type textarea "*****"
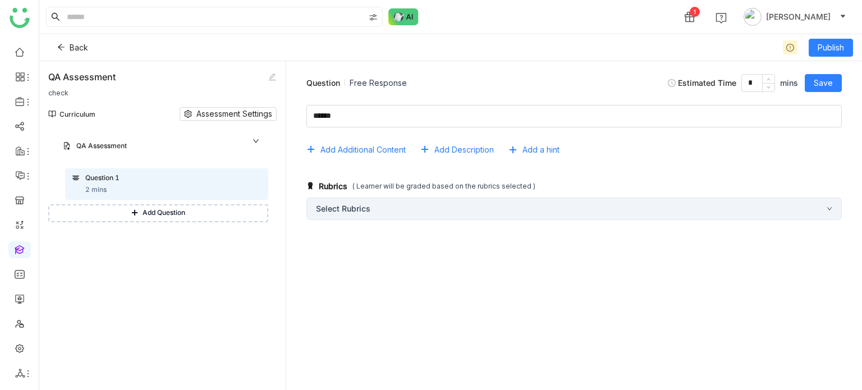
drag, startPoint x: 353, startPoint y: 223, endPoint x: 359, endPoint y: 213, distance: 11.4
click at [353, 222] on div "Rubrics ( Learner will be graded based on the rubrics selected ) Select Rubrics" at bounding box center [574, 200] width 558 height 61
click at [364, 211] on div "Select Rubrics" at bounding box center [575, 209] width 536 height 22
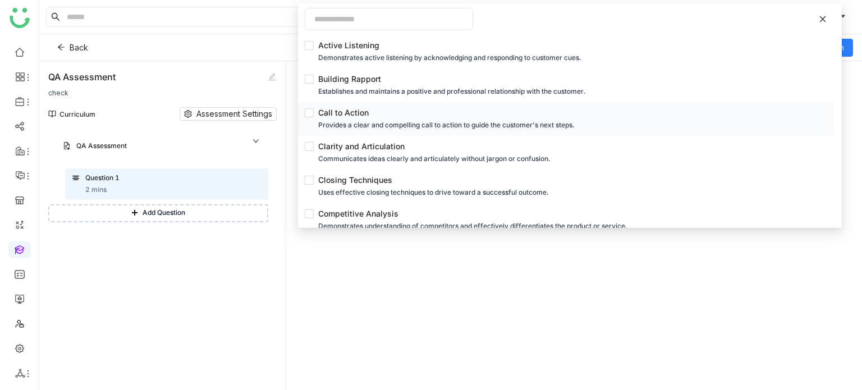
click at [332, 135] on li "Call to Action Provides a clear and compelling call to action to guide the cust…" at bounding box center [566, 119] width 536 height 34
click at [338, 110] on div "Call to Action" at bounding box center [569, 113] width 502 height 12
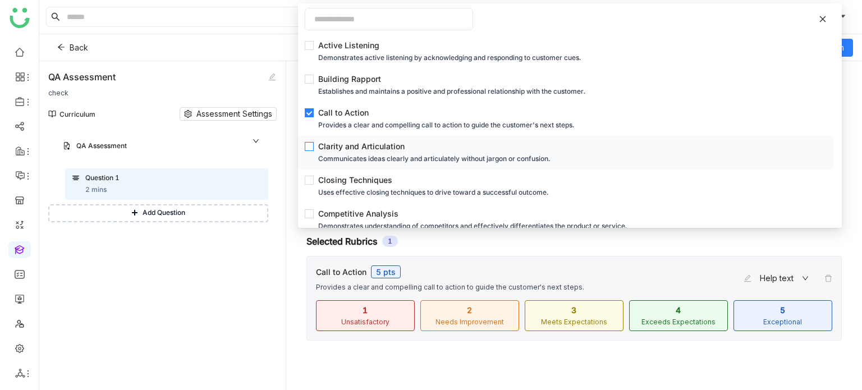
click at [337, 154] on div "Communicates ideas clearly and articulately without jargon or confusion." at bounding box center [569, 159] width 502 height 12
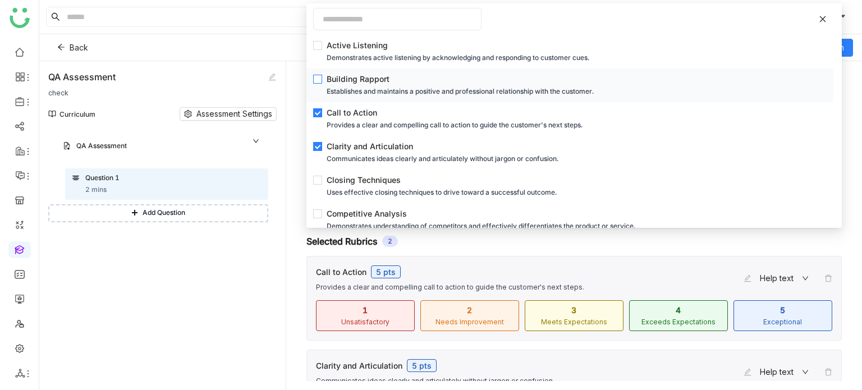
click at [348, 77] on div "Building Rapport" at bounding box center [573, 79] width 493 height 12
click at [208, 289] on div "Module 1 QA Assessment QA Assessment Question 1 2 mins Add Question" at bounding box center [162, 260] width 228 height 260
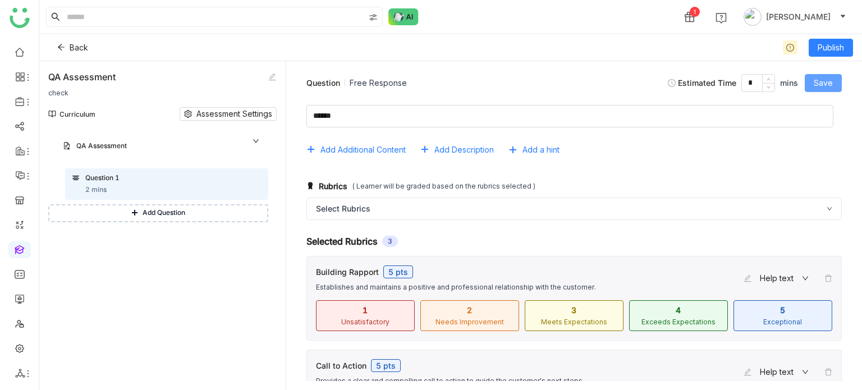
click at [836, 88] on button "Save" at bounding box center [823, 83] width 37 height 18
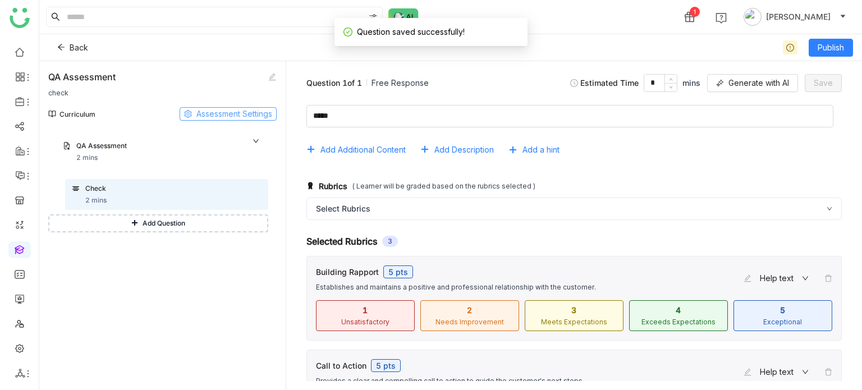
click at [234, 118] on span "Assessment Settings" at bounding box center [234, 114] width 76 height 12
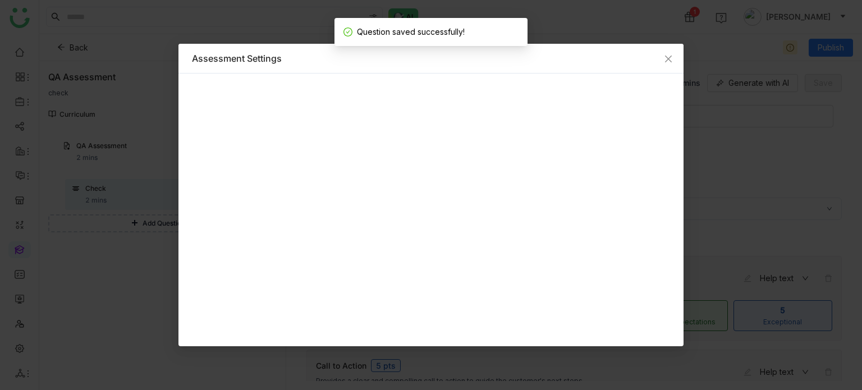
click at [118, 124] on nz-modal-container "Assessment Settings" at bounding box center [431, 195] width 862 height 390
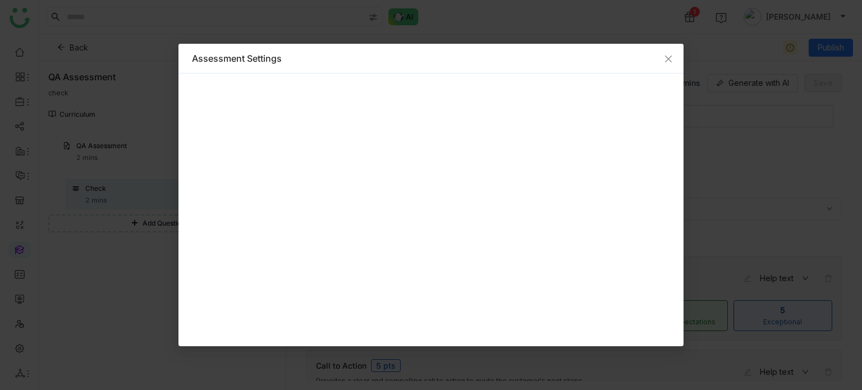
click at [153, 226] on nz-modal-container "Assessment Settings" at bounding box center [431, 195] width 862 height 390
click at [667, 52] on span "Close" at bounding box center [668, 59] width 30 height 30
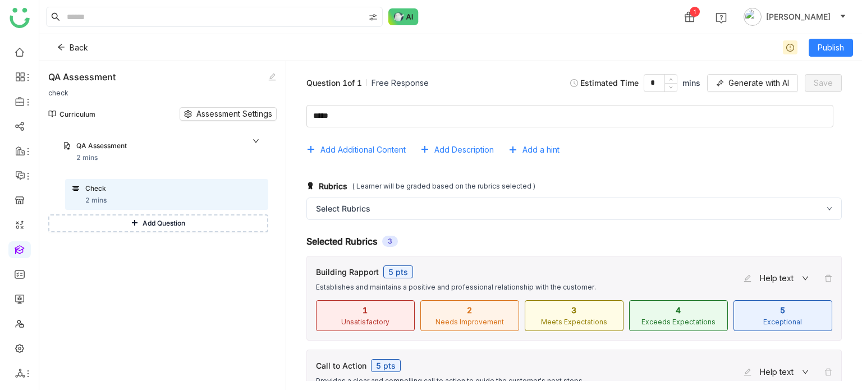
click at [145, 227] on span "Add Question" at bounding box center [164, 223] width 43 height 11
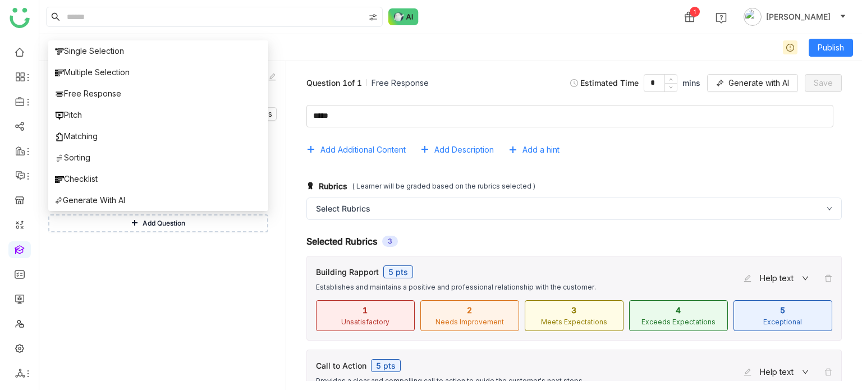
click at [172, 258] on div "Module 1 QA Assessment QA Assessment 2 mins Check 2 mins Add Question" at bounding box center [162, 260] width 228 height 260
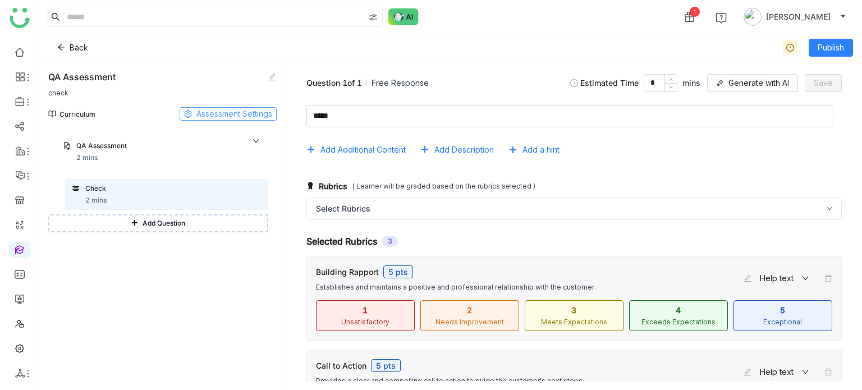
click at [266, 111] on span "Assessment Settings" at bounding box center [234, 114] width 76 height 12
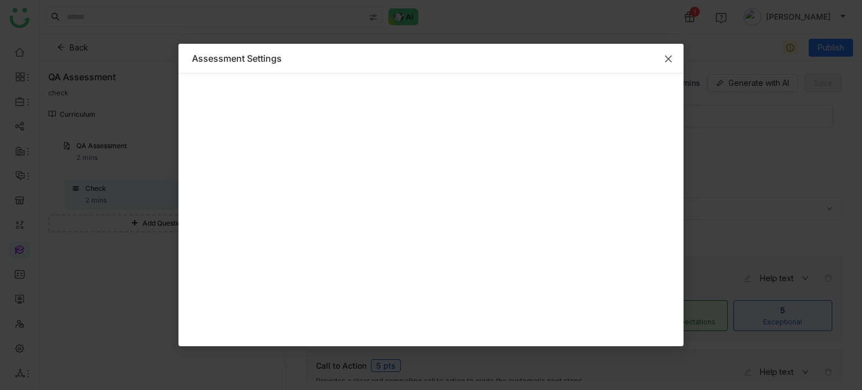
click at [669, 57] on icon "Close" at bounding box center [668, 59] width 7 height 7
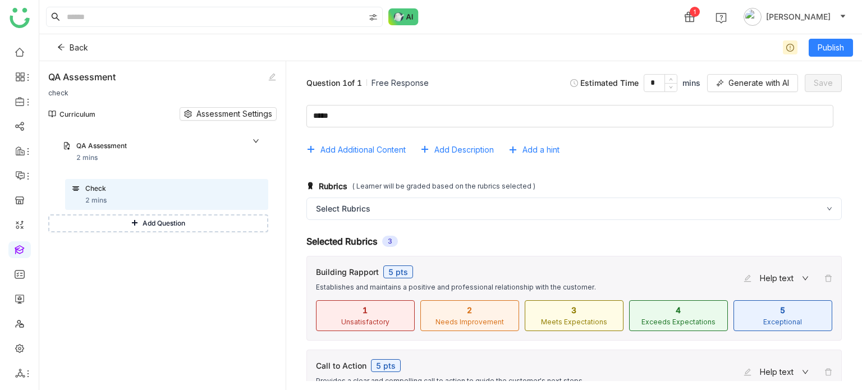
click at [186, 218] on button "Add Question" at bounding box center [158, 223] width 220 height 18
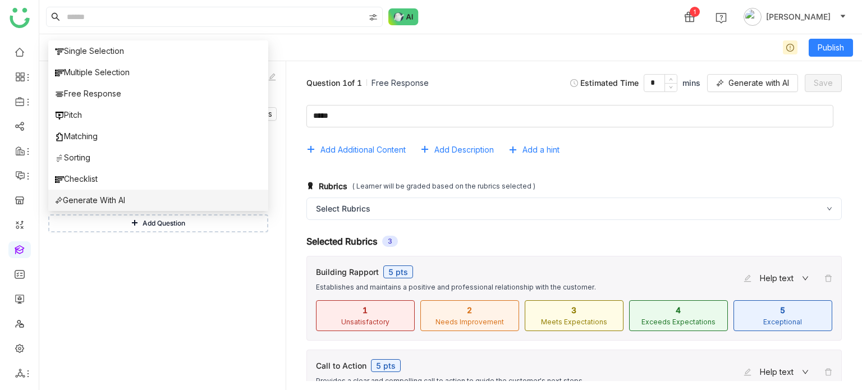
click at [149, 201] on li "Generate With AI" at bounding box center [158, 200] width 220 height 21
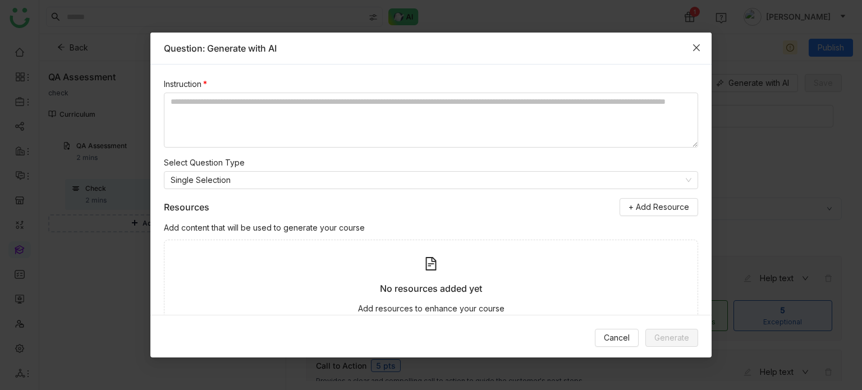
click at [696, 47] on icon "Close" at bounding box center [696, 47] width 7 height 7
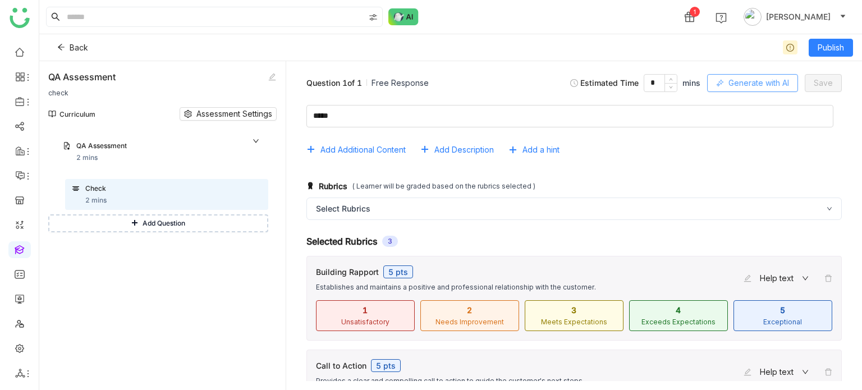
click at [767, 84] on span "Generate with AI" at bounding box center [759, 83] width 61 height 12
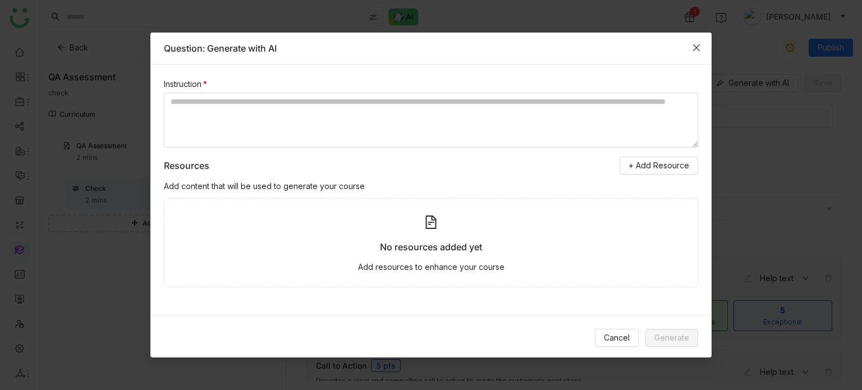
click at [703, 41] on span "Close" at bounding box center [697, 48] width 30 height 30
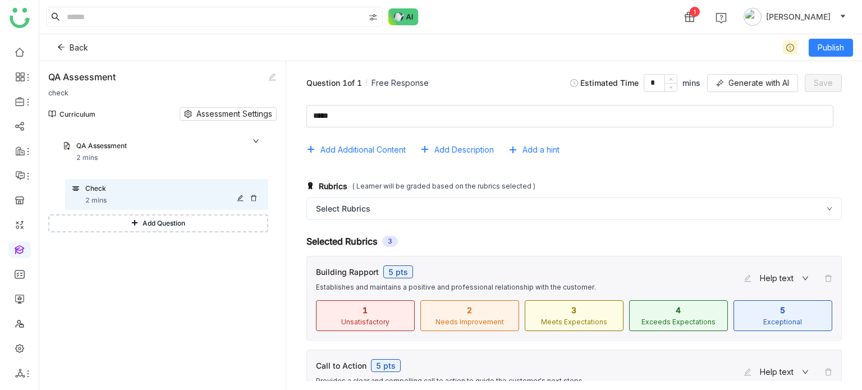
click at [254, 198] on icon at bounding box center [253, 198] width 7 height 7
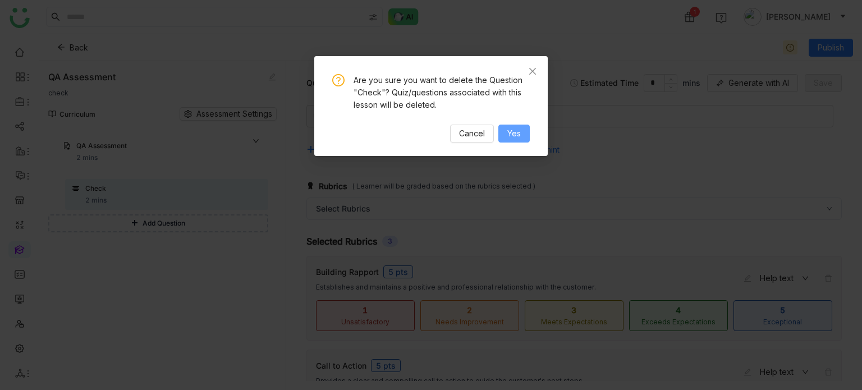
click at [515, 139] on span "Yes" at bounding box center [513, 133] width 13 height 12
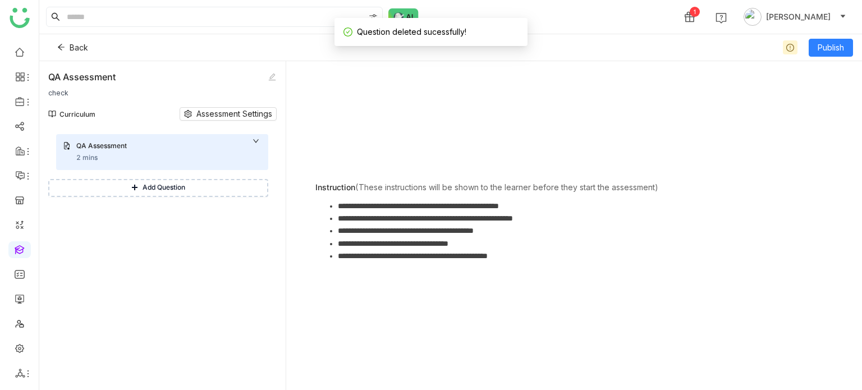
click at [209, 139] on div "QA Assessment 2 mins" at bounding box center [162, 152] width 212 height 36
click at [387, 208] on li "**********" at bounding box center [585, 206] width 495 height 12
click at [216, 188] on button "Add Question" at bounding box center [158, 188] width 220 height 18
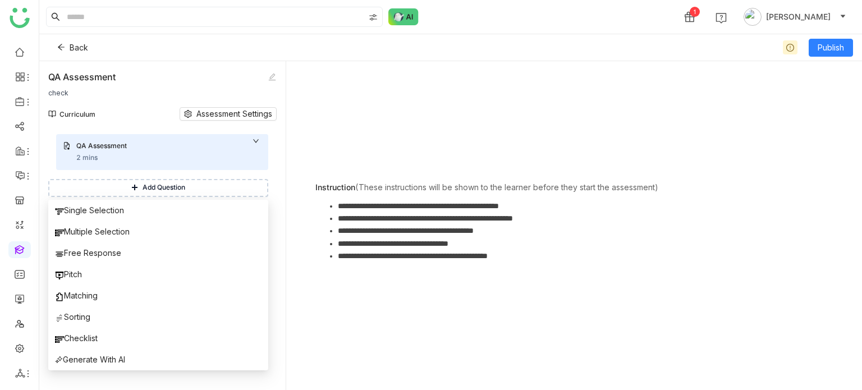
click at [615, 214] on li "**********" at bounding box center [585, 218] width 495 height 12
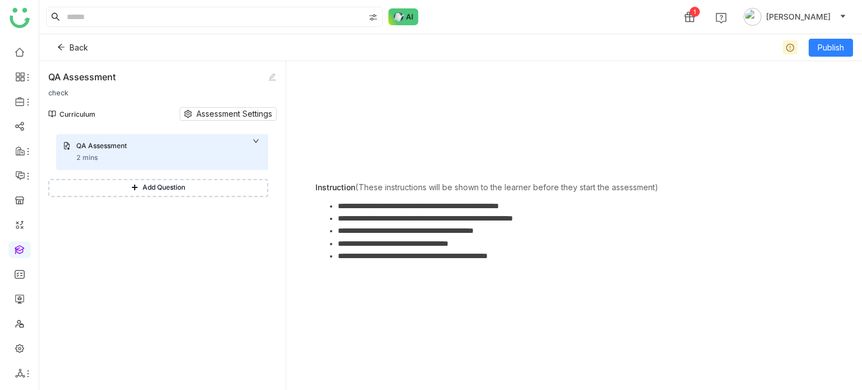
click at [189, 193] on button "Add Question" at bounding box center [158, 188] width 220 height 18
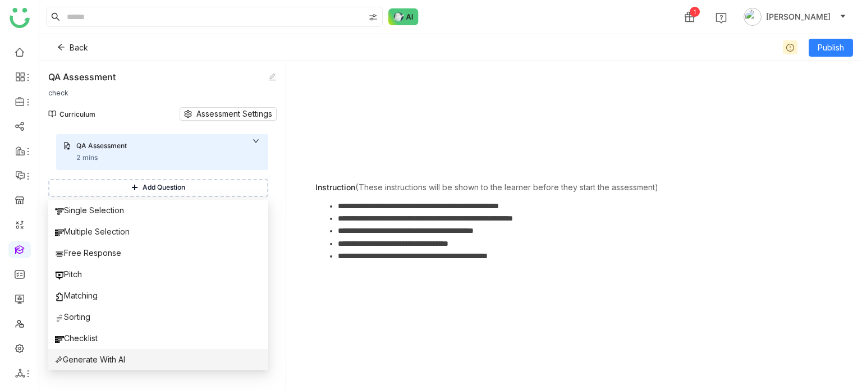
click at [186, 361] on li "Generate With AI" at bounding box center [158, 359] width 220 height 21
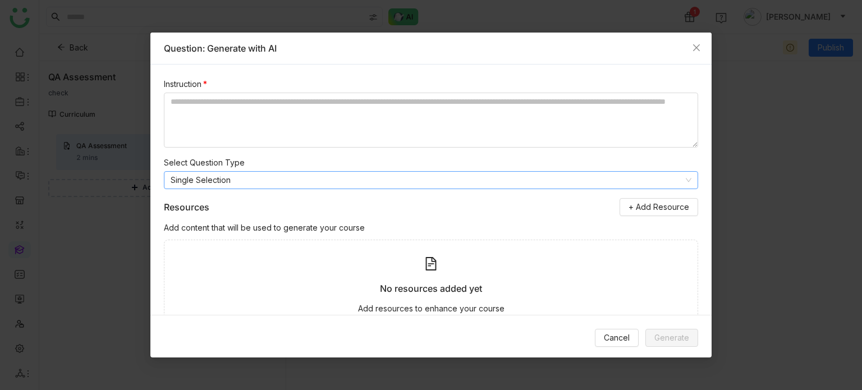
click at [636, 182] on nz-select-item "Single Selection" at bounding box center [431, 180] width 521 height 17
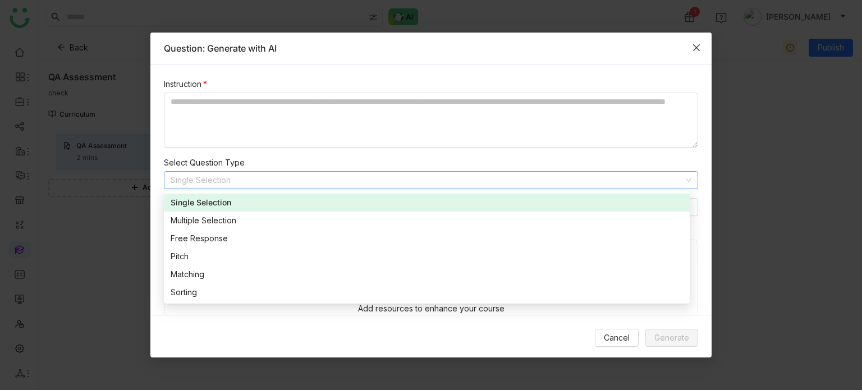
click at [692, 43] on icon "Close" at bounding box center [696, 47] width 9 height 9
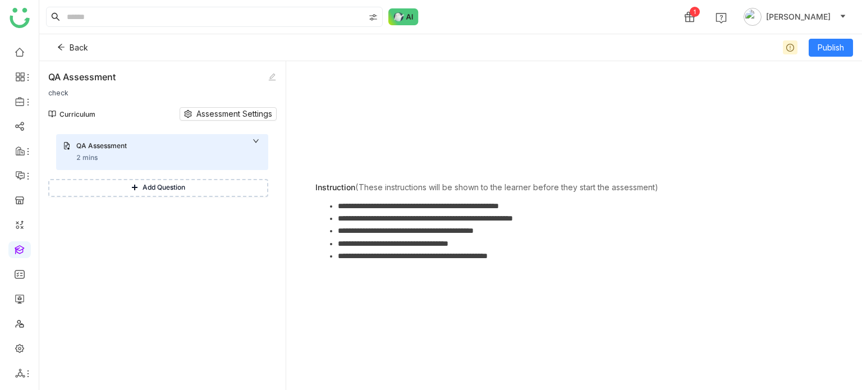
click at [473, 278] on div "**********" at bounding box center [574, 225] width 558 height 311
click at [208, 193] on button "Add Question" at bounding box center [158, 188] width 220 height 18
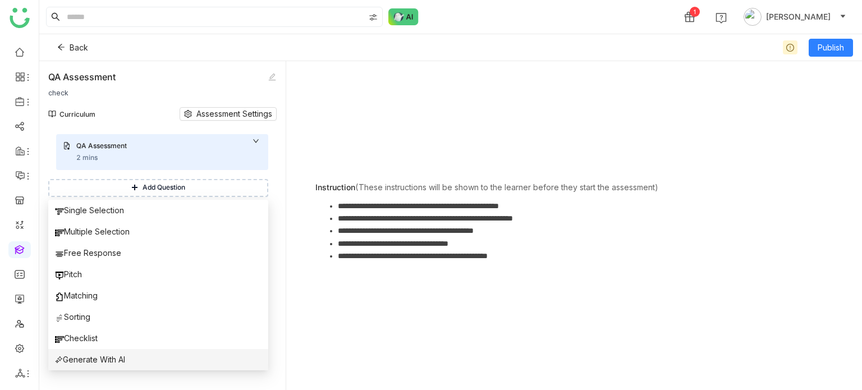
click at [202, 361] on li "Generate With AI" at bounding box center [158, 359] width 220 height 21
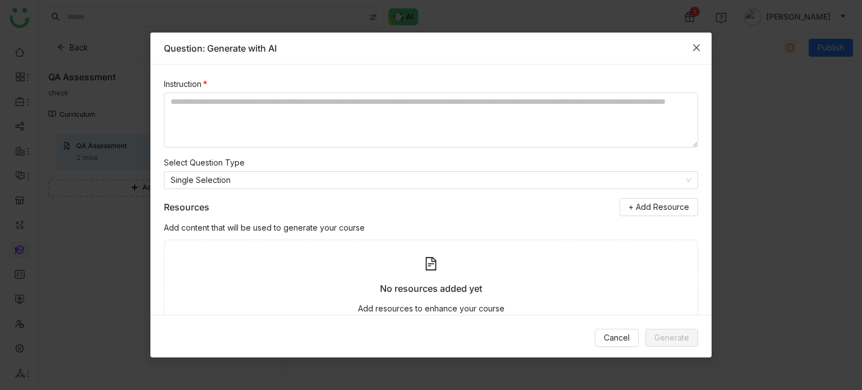
click at [692, 42] on span "Close" at bounding box center [697, 48] width 30 height 30
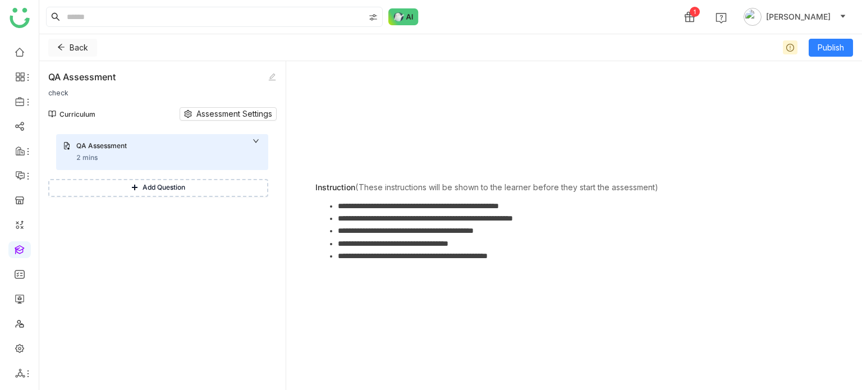
click at [66, 49] on button "Back" at bounding box center [72, 48] width 49 height 18
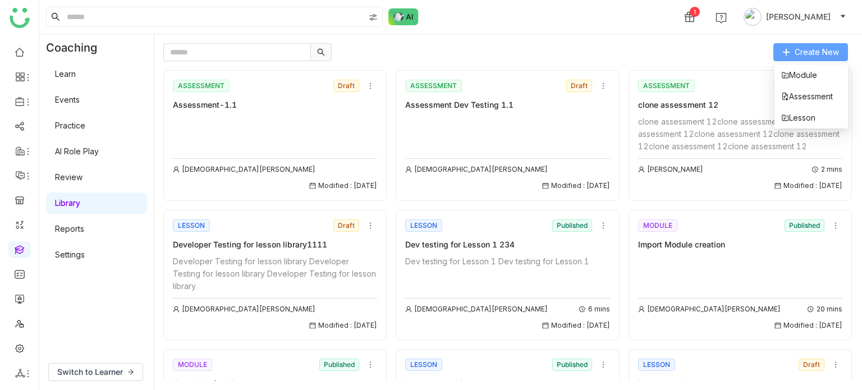
click at [789, 46] on button "Create New" at bounding box center [811, 52] width 75 height 18
click at [795, 113] on span "Lesson" at bounding box center [798, 118] width 34 height 12
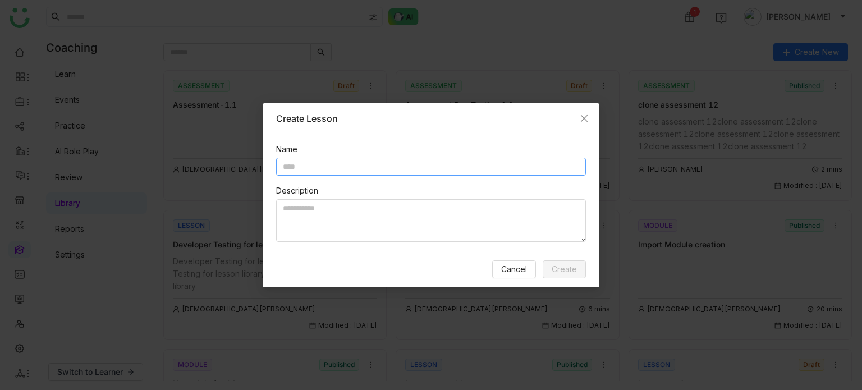
click at [338, 168] on input "text" at bounding box center [431, 167] width 310 height 18
type input "*********"
click at [575, 269] on span "Create" at bounding box center [564, 269] width 25 height 12
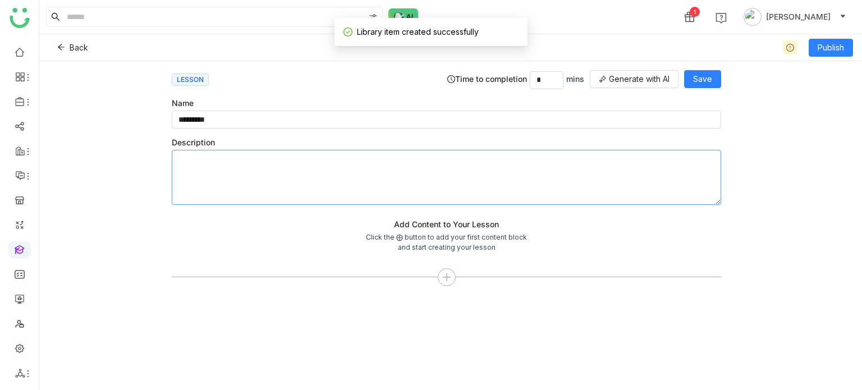
click at [460, 179] on textarea at bounding box center [447, 177] width 550 height 55
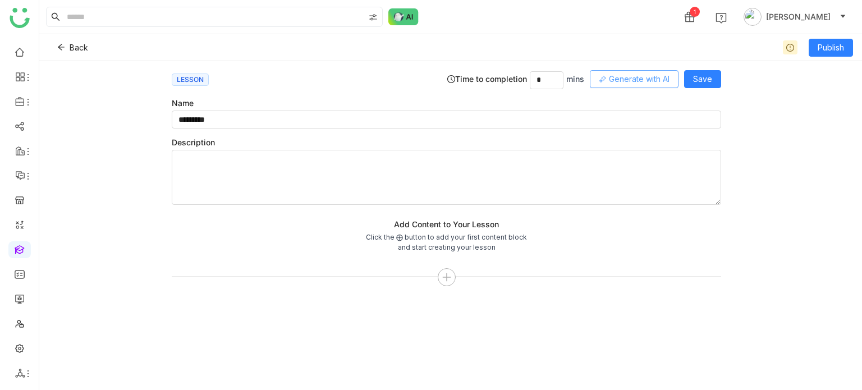
click at [678, 85] on button "Generate with AI" at bounding box center [634, 79] width 89 height 18
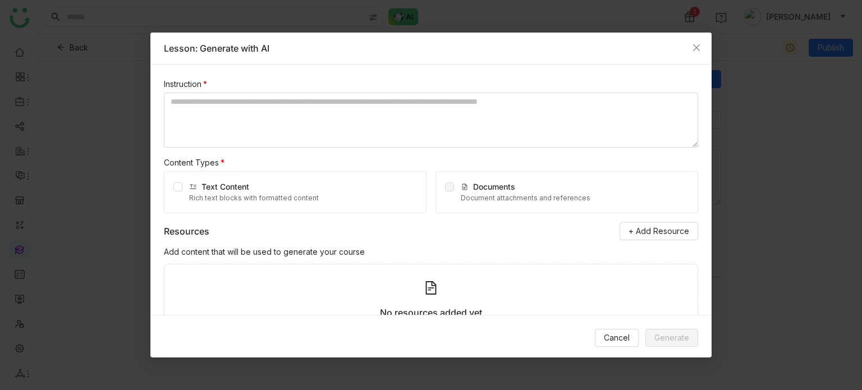
click at [182, 186] on div "Text Content Rich text blocks with formatted content" at bounding box center [295, 192] width 263 height 42
click at [230, 126] on textarea at bounding box center [431, 120] width 534 height 55
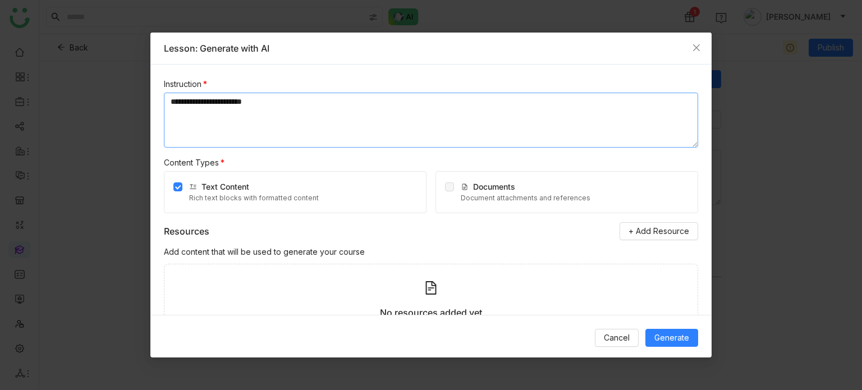
scroll to position [62, 0]
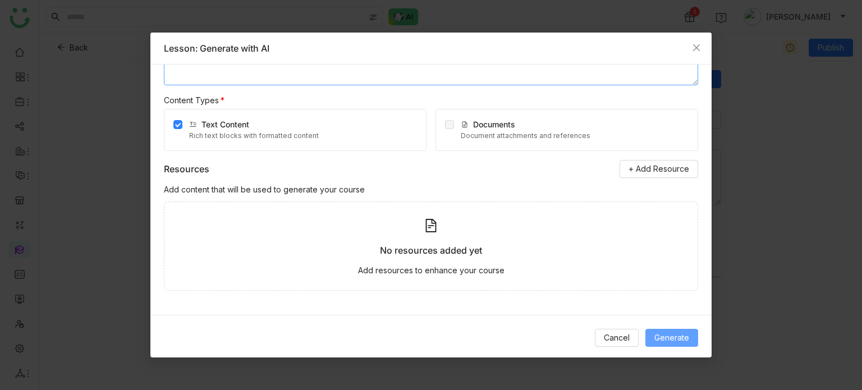
type textarea "**********"
click at [669, 336] on span "Generate" at bounding box center [672, 338] width 35 height 12
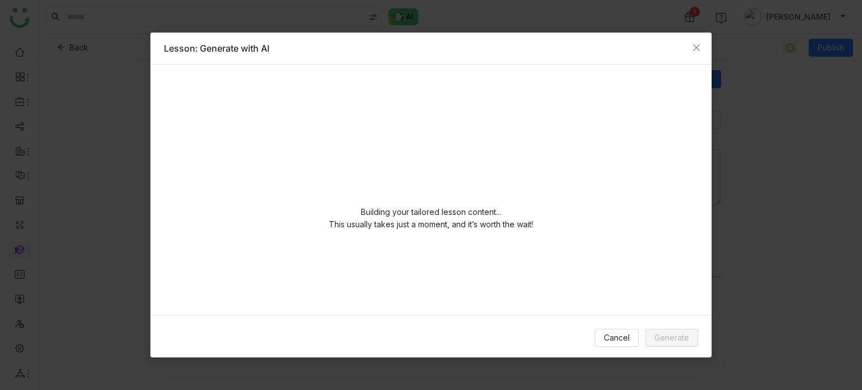
scroll to position [0, 0]
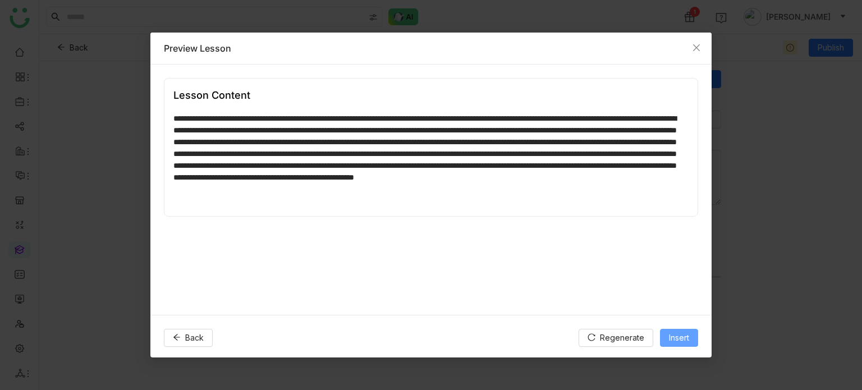
click at [685, 341] on span "Insert" at bounding box center [679, 338] width 20 height 12
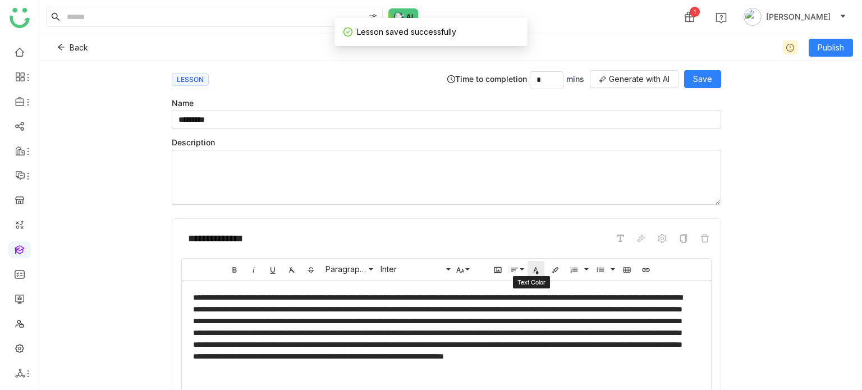
scroll to position [67, 0]
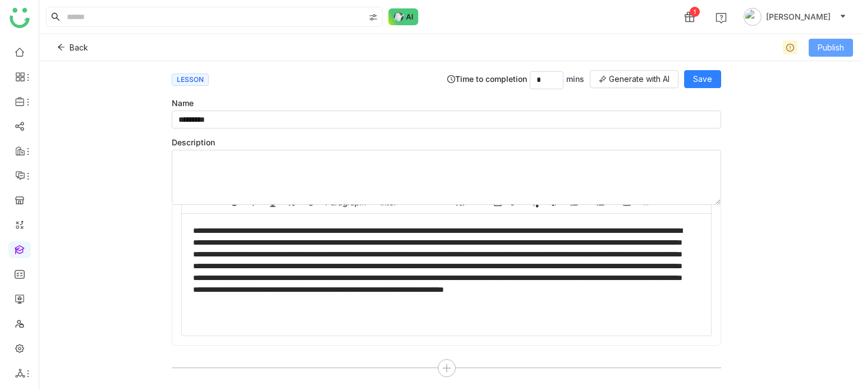
click at [852, 53] on button "Publish" at bounding box center [831, 48] width 44 height 18
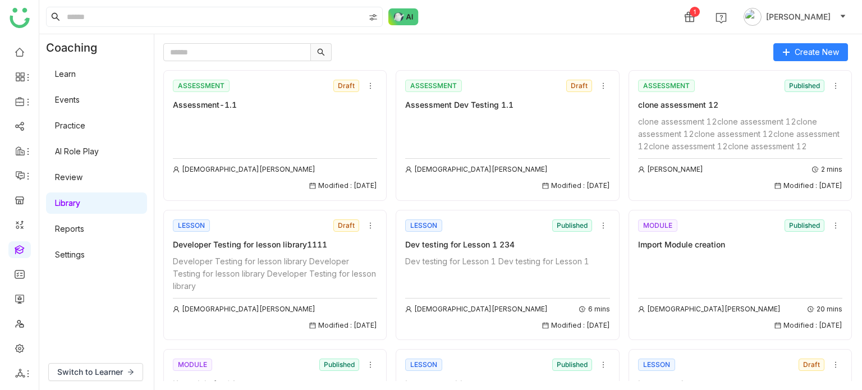
click at [76, 78] on link "Learn" at bounding box center [65, 74] width 21 height 10
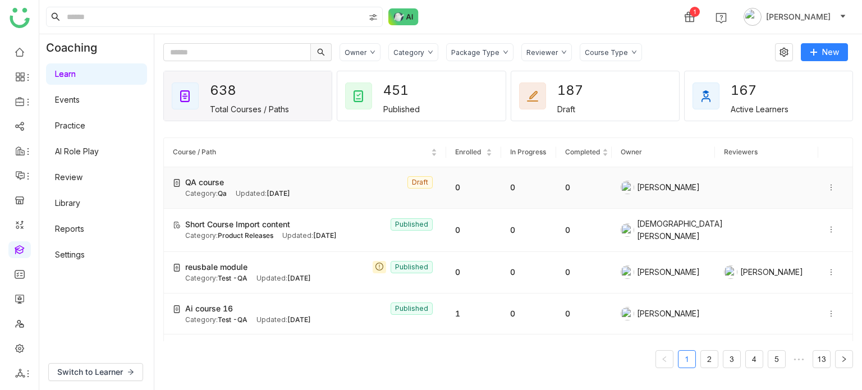
click at [177, 186] on img at bounding box center [177, 183] width 8 height 8
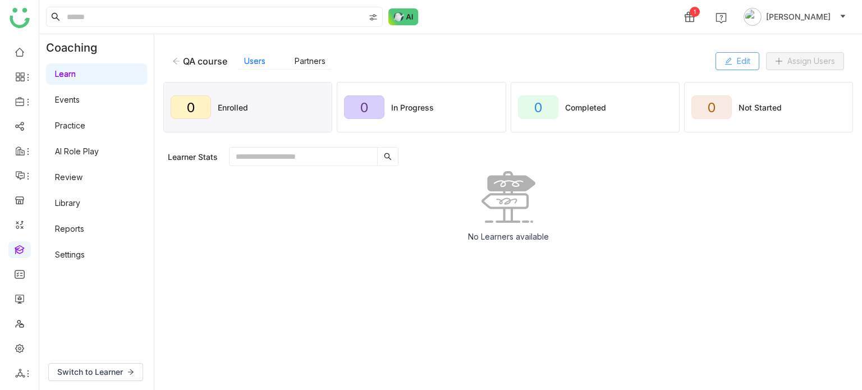
click at [746, 59] on span "Edit" at bounding box center [743, 61] width 13 height 12
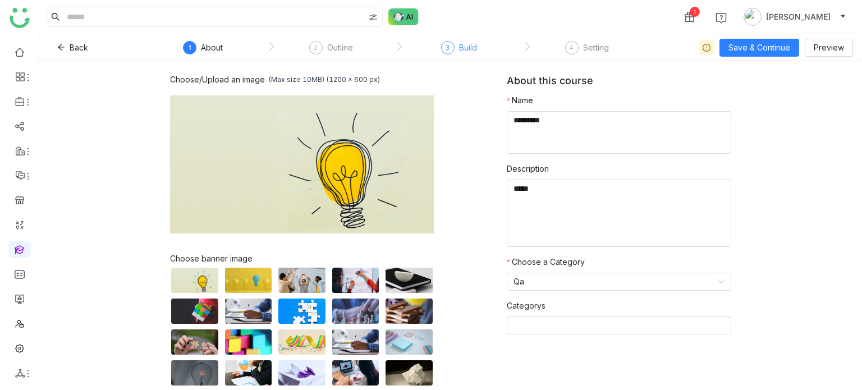
click at [457, 51] on div "3 Build" at bounding box center [459, 51] width 36 height 20
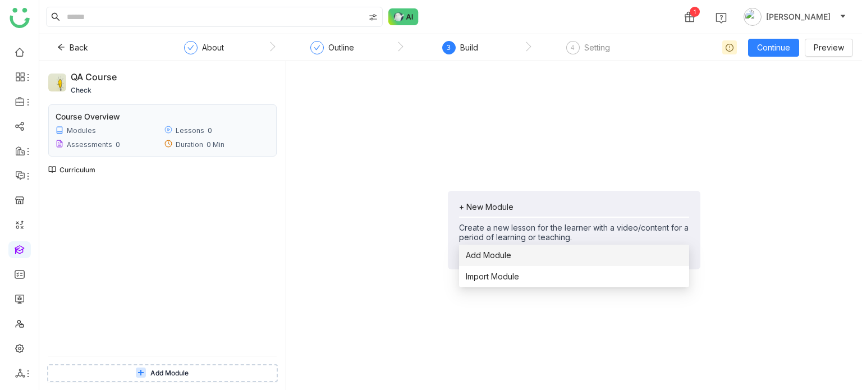
click at [504, 257] on span "Add Module" at bounding box center [488, 255] width 45 height 12
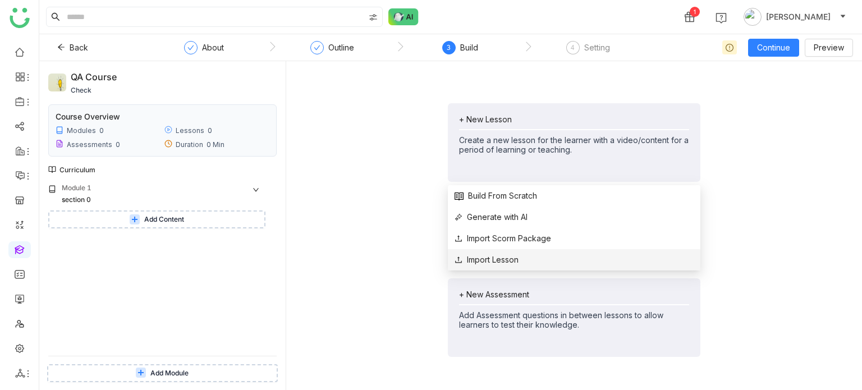
click at [487, 258] on span "Import Lesson" at bounding box center [487, 260] width 64 height 12
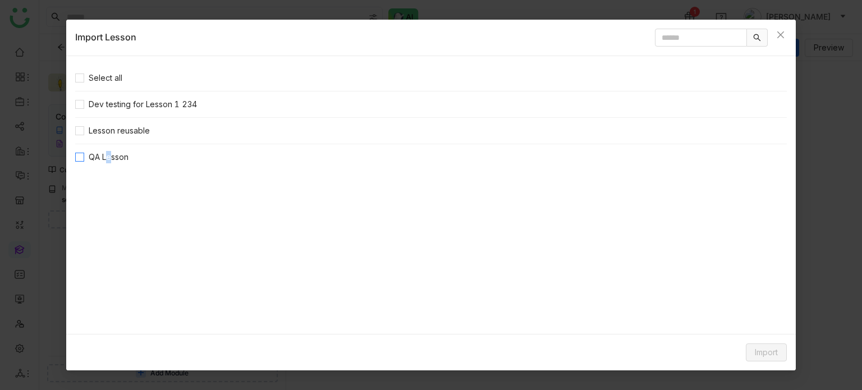
click at [104, 157] on span "QA Lesson" at bounding box center [108, 157] width 49 height 12
click at [759, 365] on div "Import" at bounding box center [431, 352] width 730 height 36
click at [767, 355] on span "Import" at bounding box center [766, 352] width 23 height 12
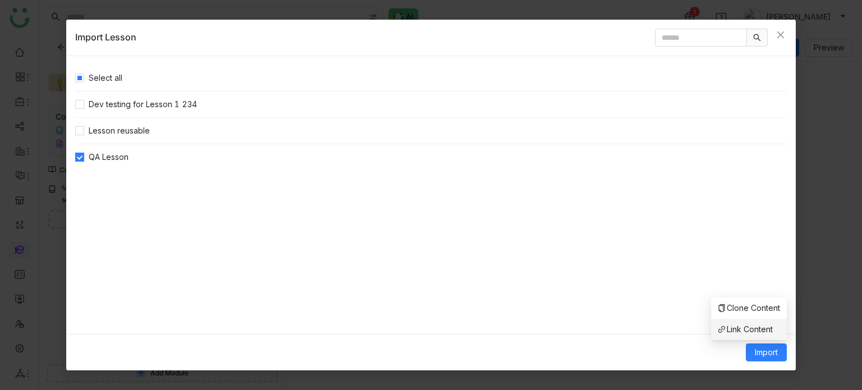
click at [752, 332] on span "Link Content" at bounding box center [745, 329] width 55 height 12
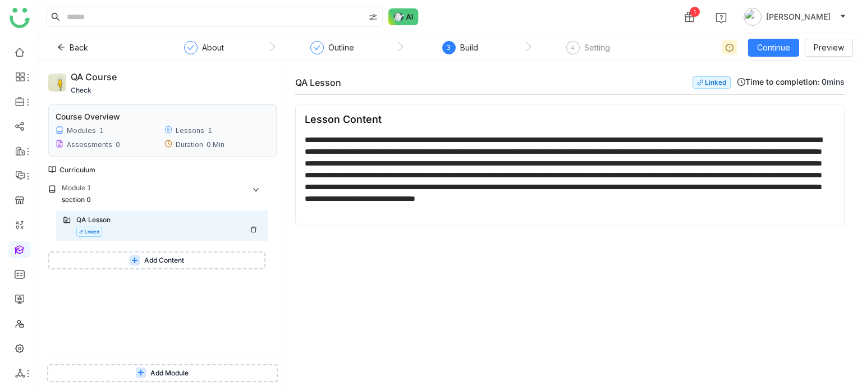
click at [131, 228] on div "QA Lesson Linked" at bounding box center [168, 226] width 185 height 22
click at [480, 199] on div "**********" at bounding box center [570, 175] width 531 height 83
click at [485, 205] on div "**********" at bounding box center [570, 175] width 531 height 83
click at [254, 228] on icon at bounding box center [254, 230] width 6 height 6
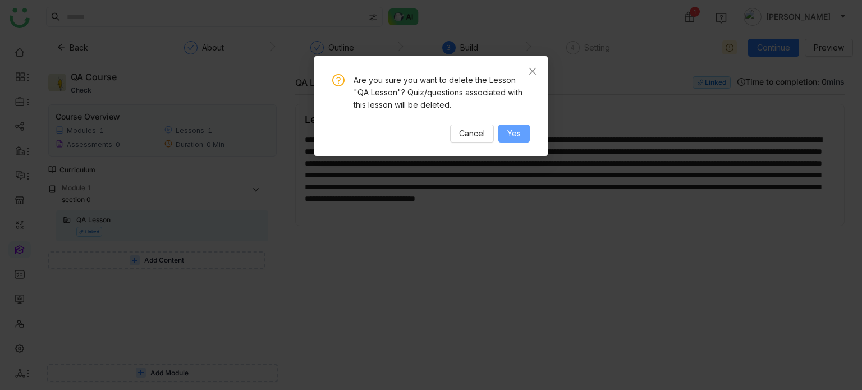
click at [524, 131] on button "Yes" at bounding box center [514, 134] width 31 height 18
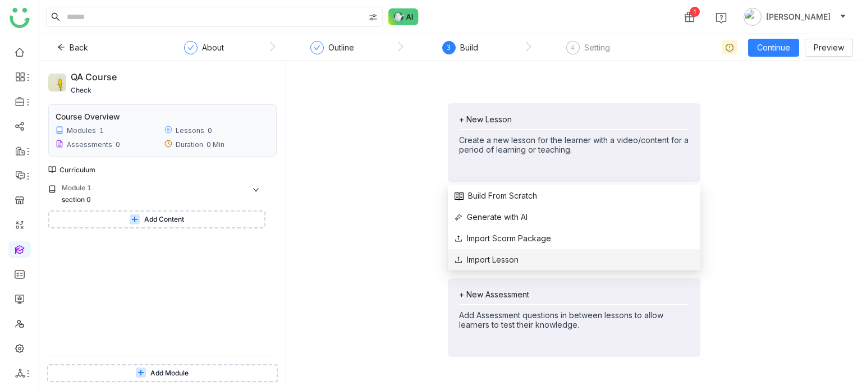
click at [505, 253] on li "Import Lesson" at bounding box center [574, 259] width 253 height 21
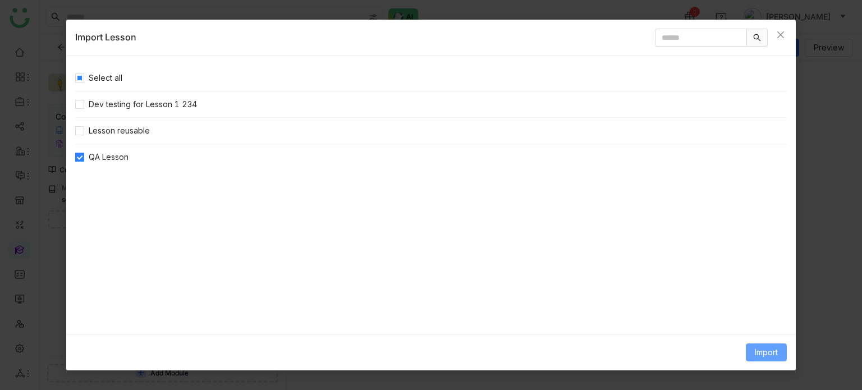
click at [759, 359] on button "Import" at bounding box center [766, 353] width 41 height 18
click at [758, 307] on span "Clone Content" at bounding box center [749, 308] width 62 height 12
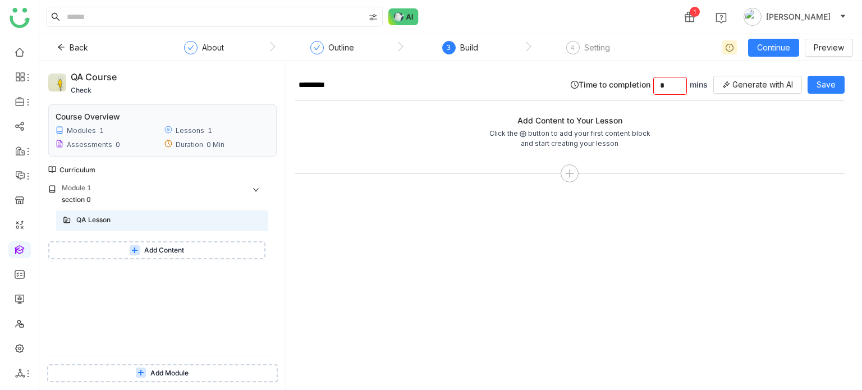
click at [223, 244] on button "Add Content" at bounding box center [156, 250] width 217 height 18
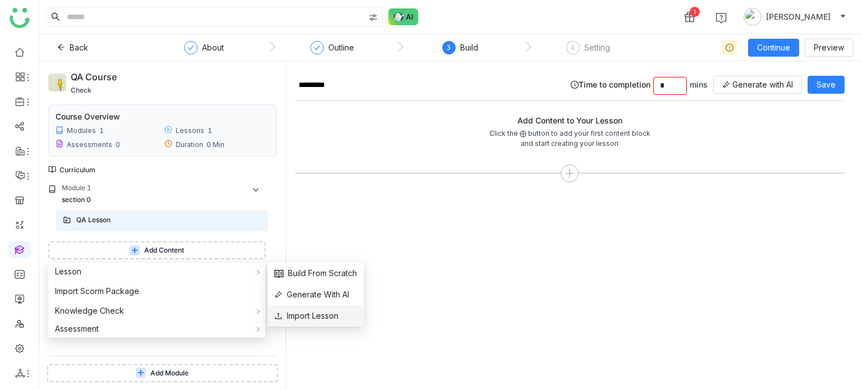
click at [292, 312] on span "Import Lesson" at bounding box center [307, 316] width 64 height 12
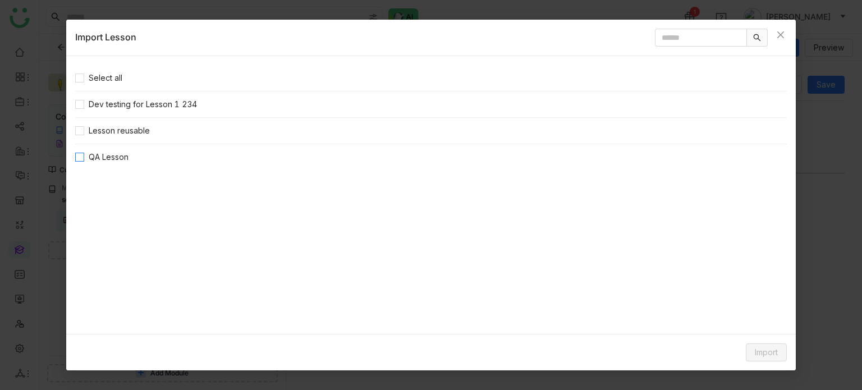
click at [100, 155] on span "QA Lesson" at bounding box center [108, 157] width 49 height 12
click at [767, 347] on span "Import" at bounding box center [766, 352] width 23 height 12
click at [748, 305] on span "Clone Content" at bounding box center [749, 308] width 62 height 12
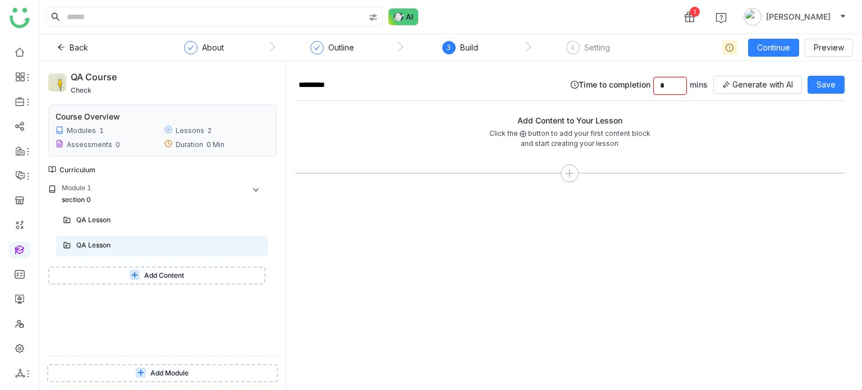
click at [177, 273] on span "Add Content" at bounding box center [164, 276] width 40 height 11
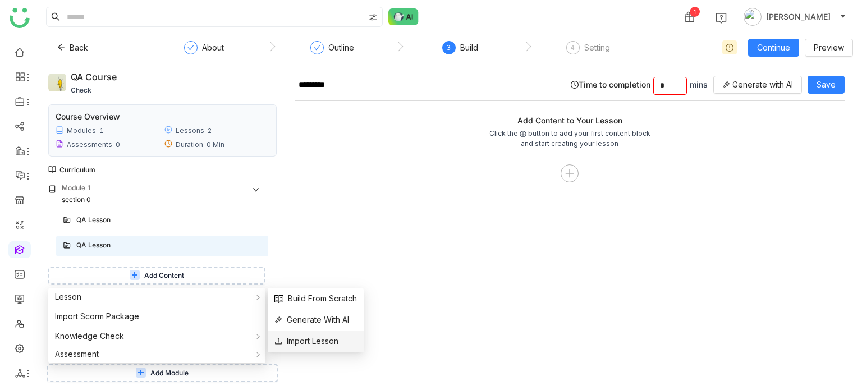
click at [287, 339] on span "Import Lesson" at bounding box center [307, 341] width 64 height 12
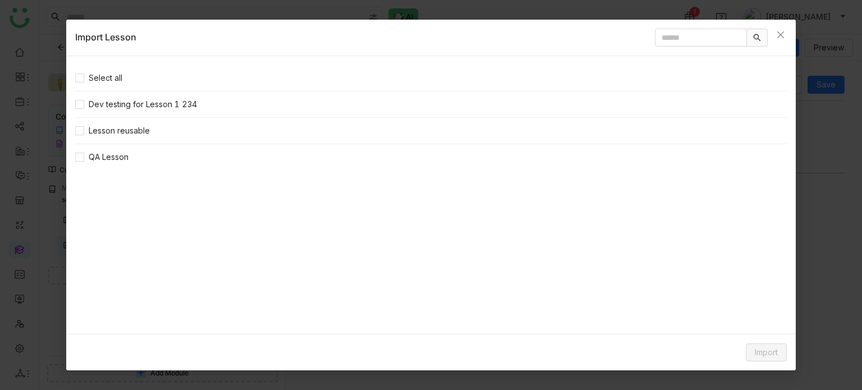
click at [140, 158] on nz-list-item "QA Lesson" at bounding box center [431, 157] width 712 height 26
click at [118, 152] on span "QA Lesson" at bounding box center [108, 157] width 49 height 12
click at [774, 351] on span "Import" at bounding box center [766, 352] width 23 height 12
click at [750, 308] on span "Clone Content" at bounding box center [749, 308] width 62 height 12
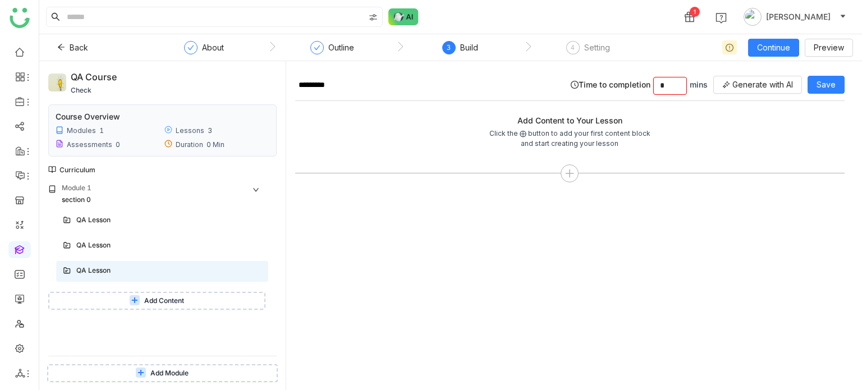
click at [215, 365] on button "Add Module" at bounding box center [162, 373] width 231 height 18
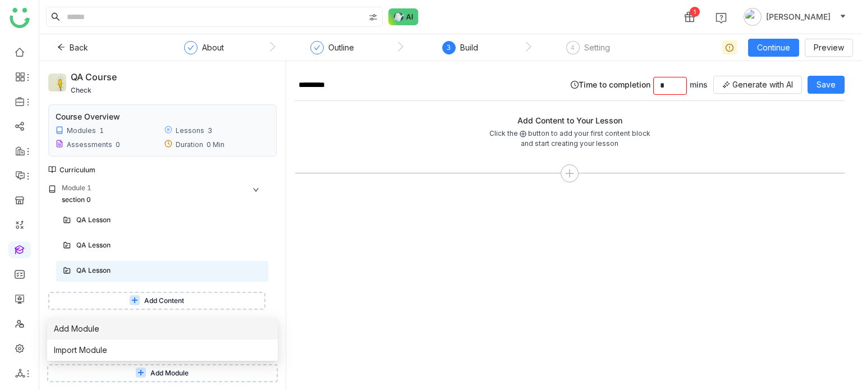
click at [214, 330] on li "Add Module" at bounding box center [162, 328] width 231 height 21
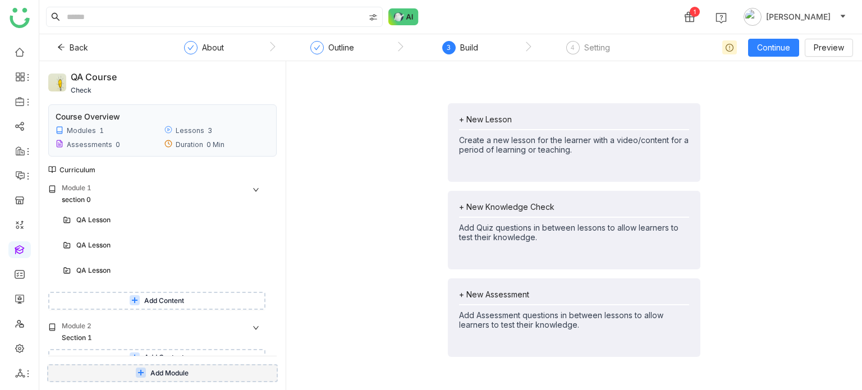
scroll to position [11, 0]
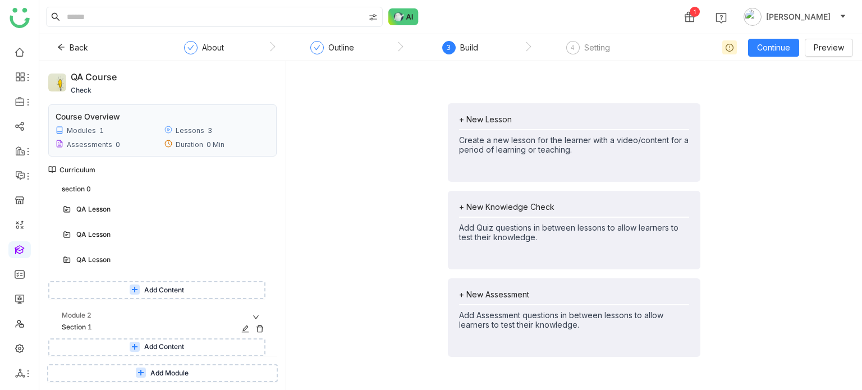
click at [259, 328] on icon at bounding box center [260, 329] width 8 height 8
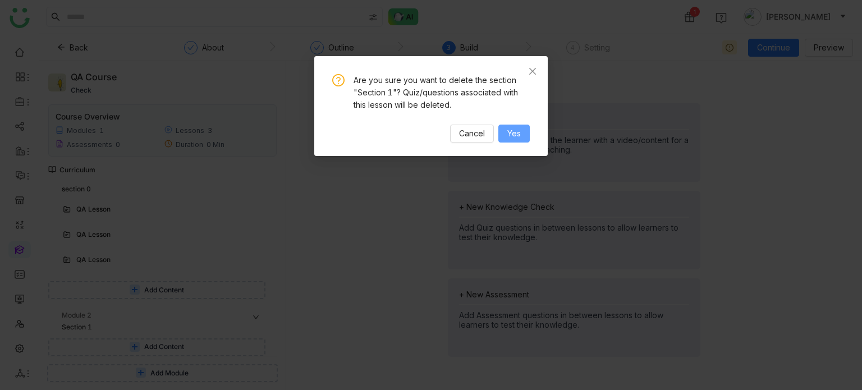
click at [519, 130] on span "Yes" at bounding box center [513, 133] width 13 height 12
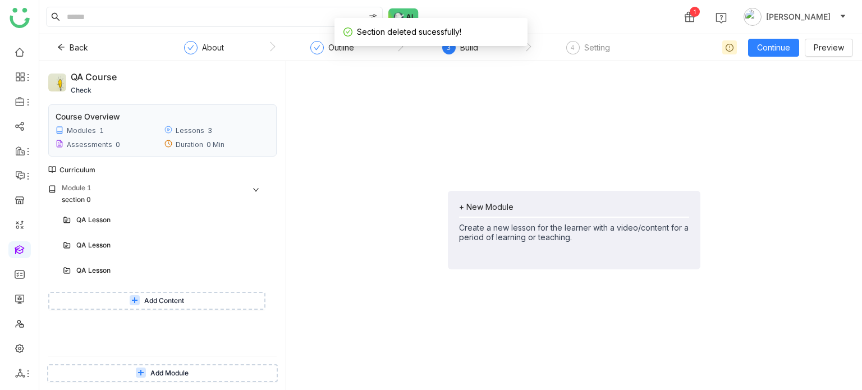
click at [218, 373] on button "Add Module" at bounding box center [162, 373] width 231 height 18
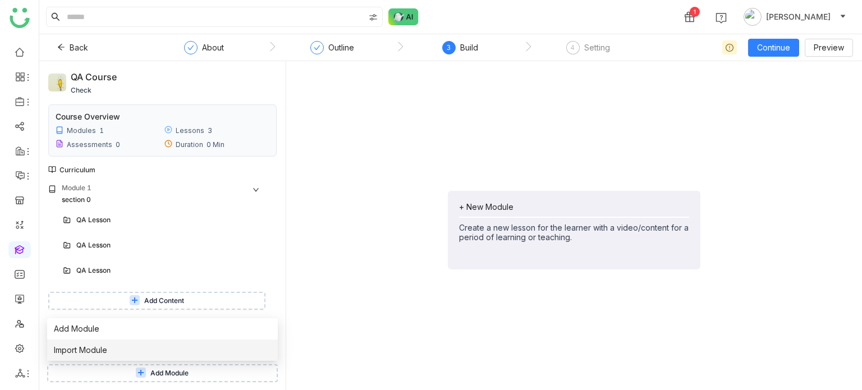
click at [201, 347] on li "Import Module" at bounding box center [162, 350] width 231 height 21
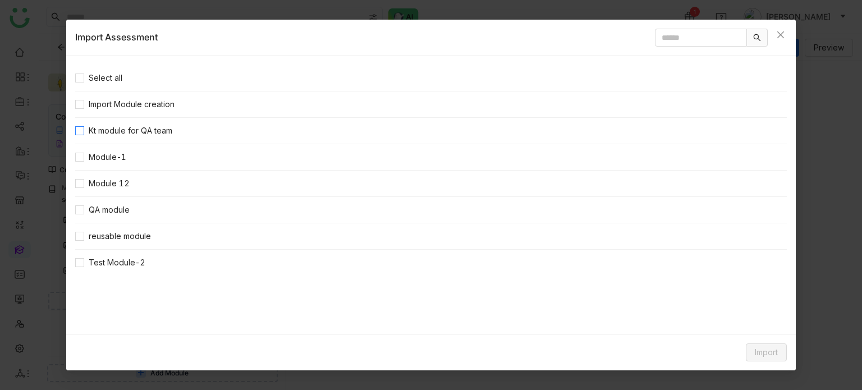
click at [121, 132] on span "Kt module for QA team" at bounding box center [130, 131] width 93 height 12
click at [756, 344] on button "Import" at bounding box center [766, 353] width 41 height 18
click at [756, 313] on span "Clone Content" at bounding box center [749, 308] width 62 height 12
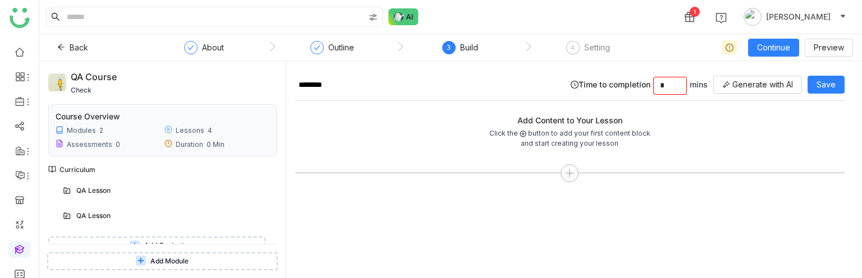
scroll to position [141, 0]
click at [158, 213] on div "QA Lesson" at bounding box center [157, 217] width 163 height 11
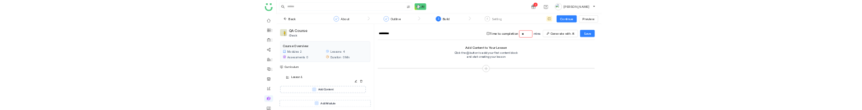
scroll to position [22, 0]
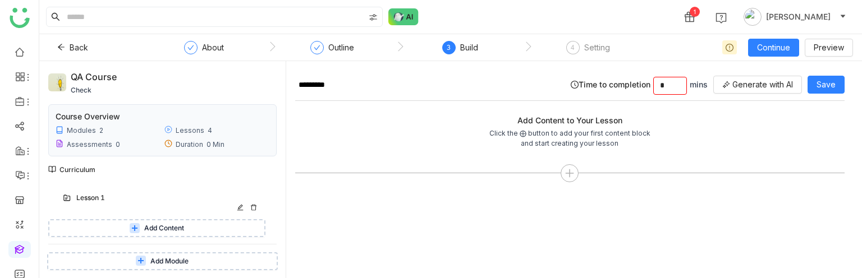
click at [156, 198] on div "Lesson 1" at bounding box center [157, 198] width 163 height 11
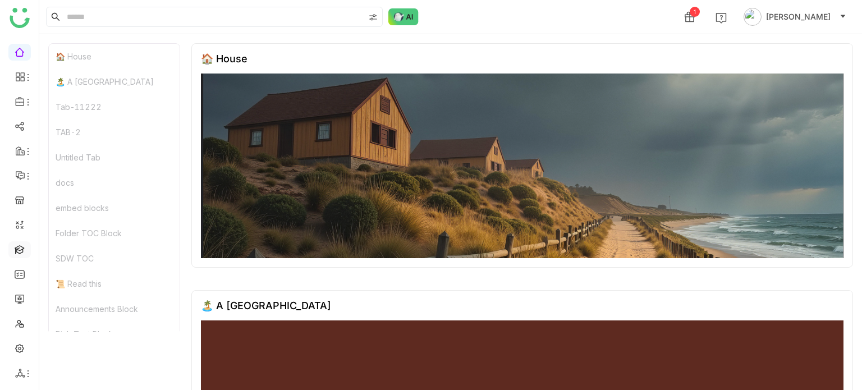
click at [18, 244] on link at bounding box center [20, 249] width 10 height 10
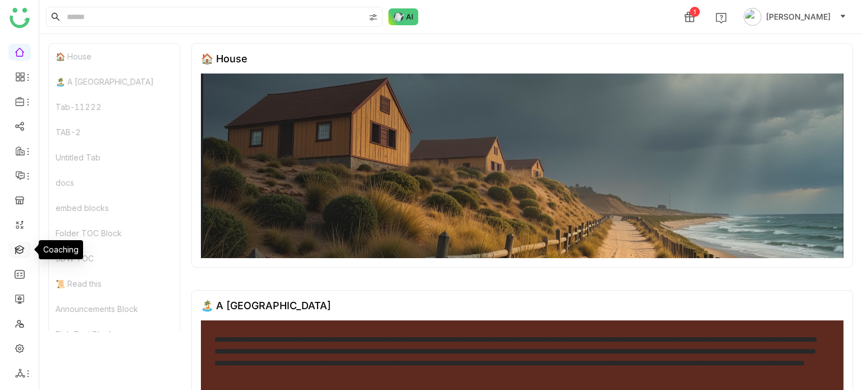
click at [18, 244] on link at bounding box center [20, 249] width 10 height 10
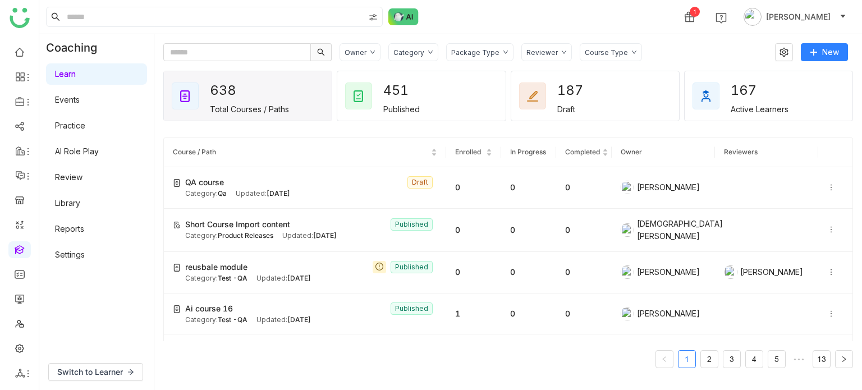
click at [80, 198] on link "Library" at bounding box center [67, 203] width 25 height 10
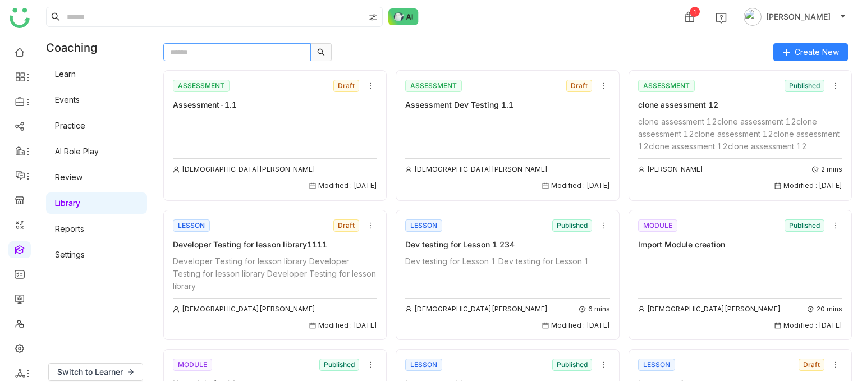
click at [181, 60] on input "text" at bounding box center [237, 52] width 148 height 18
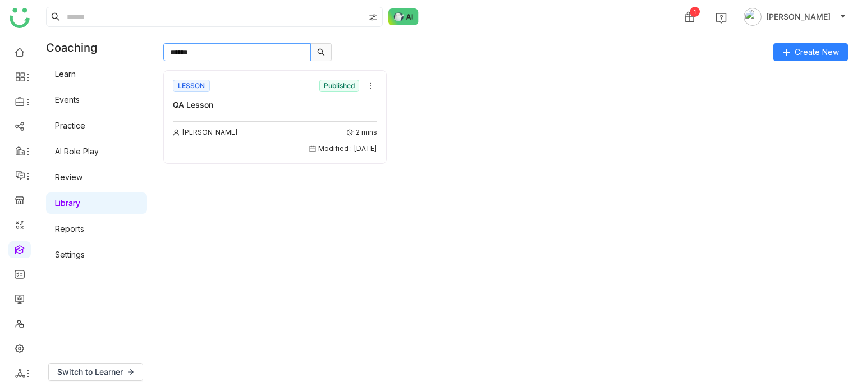
type input "******"
click at [223, 95] on div "LESSON Published QA Lesson" at bounding box center [275, 94] width 204 height 34
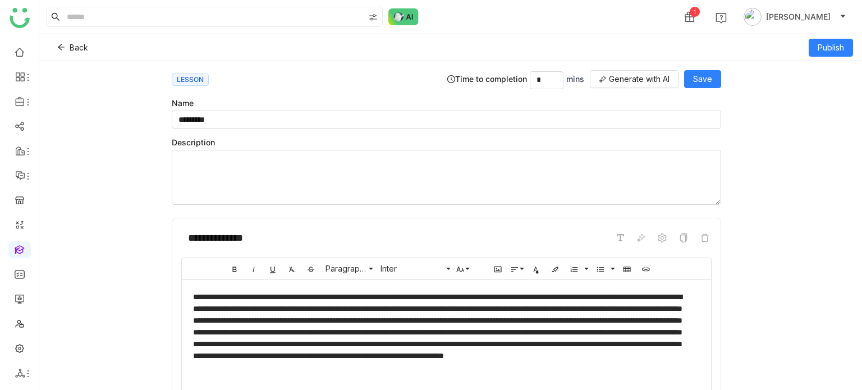
scroll to position [67, 0]
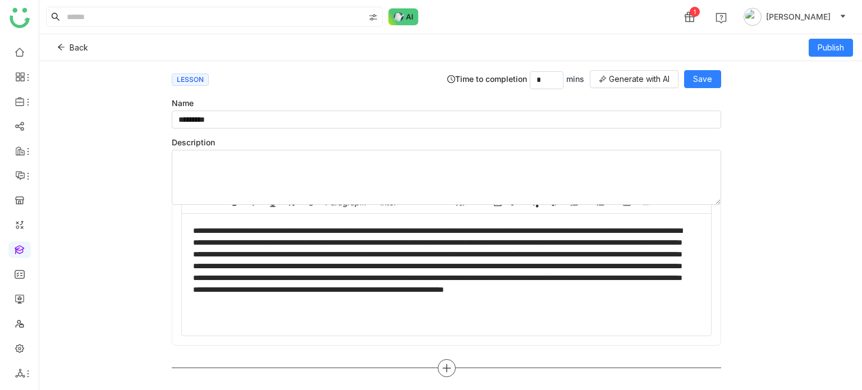
click at [442, 368] on icon at bounding box center [447, 368] width 10 height 10
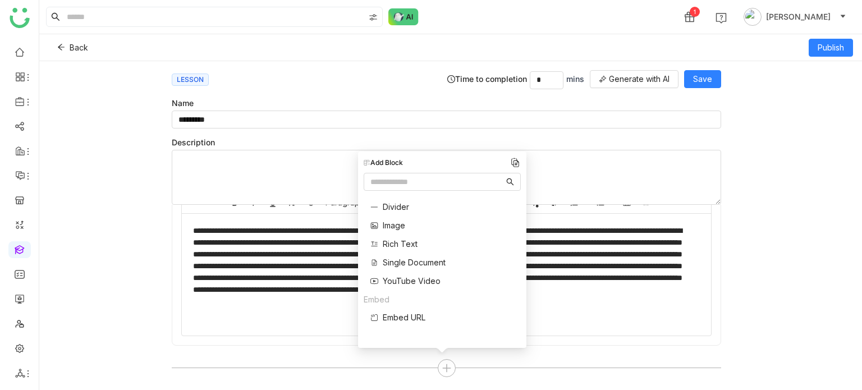
click at [400, 227] on span "Image" at bounding box center [394, 226] width 22 height 12
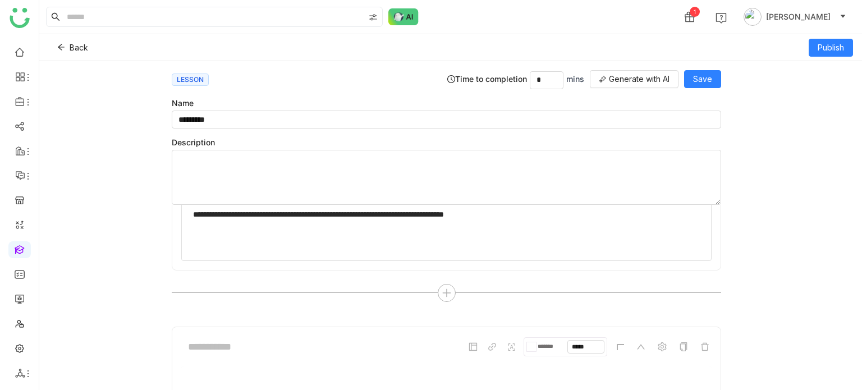
scroll to position [274, 0]
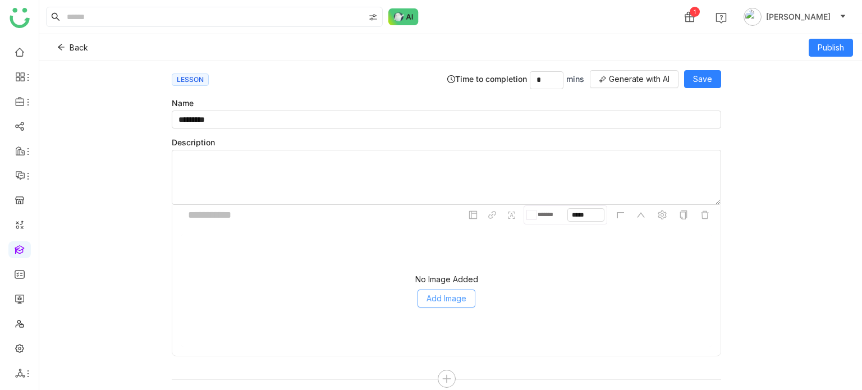
click at [439, 293] on span "Add Image" at bounding box center [447, 298] width 40 height 12
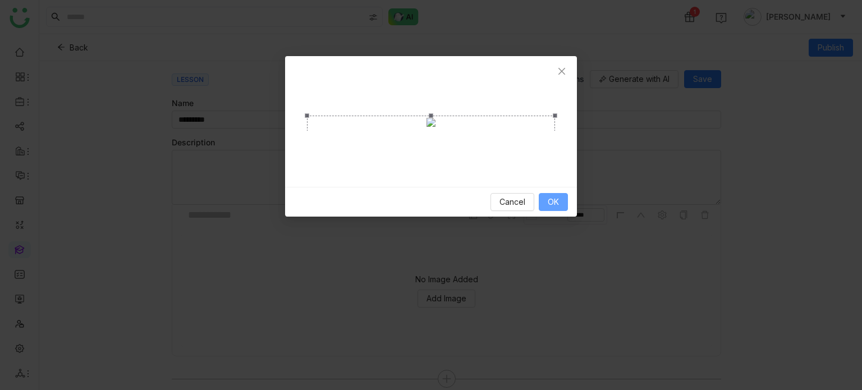
click at [545, 211] on button "OK" at bounding box center [553, 202] width 29 height 18
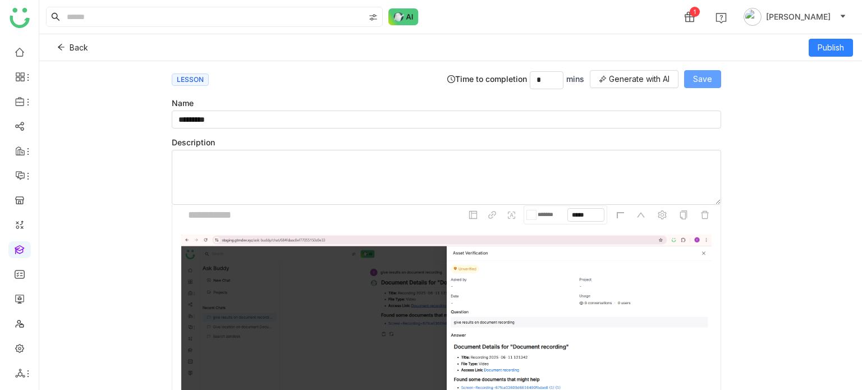
click at [703, 81] on span "Save" at bounding box center [702, 79] width 19 height 12
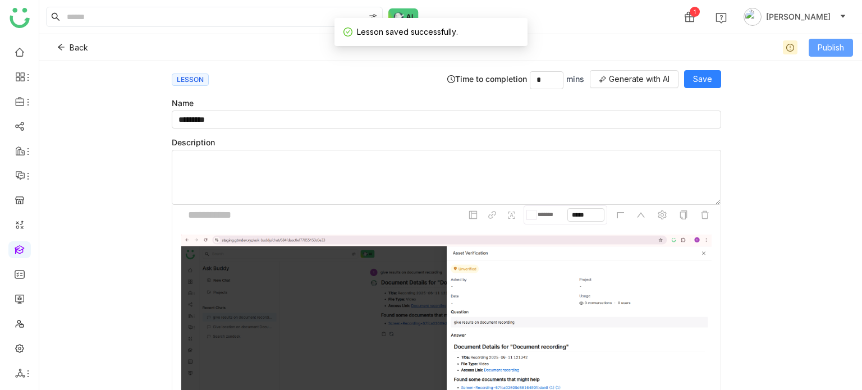
click at [838, 52] on span "Publish" at bounding box center [831, 48] width 26 height 12
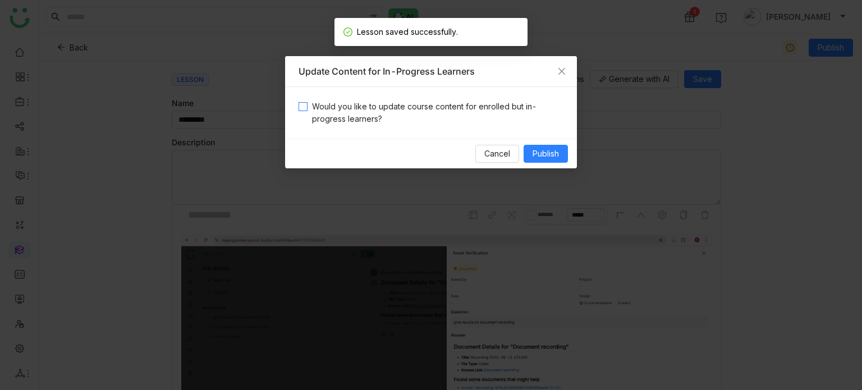
click at [518, 105] on span "Would you like to update course content for enrolled but in-progress learners?" at bounding box center [436, 112] width 256 height 25
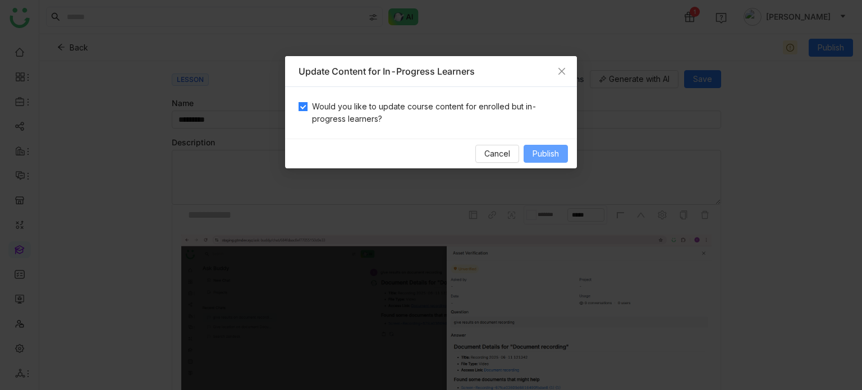
click at [552, 146] on button "Publish" at bounding box center [546, 154] width 44 height 18
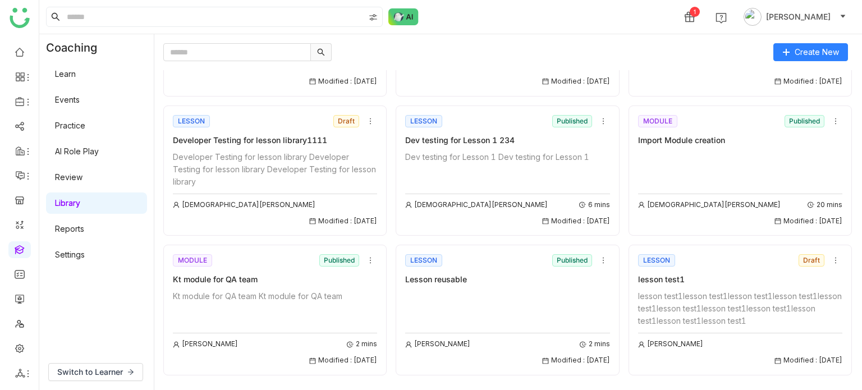
scroll to position [110, 0]
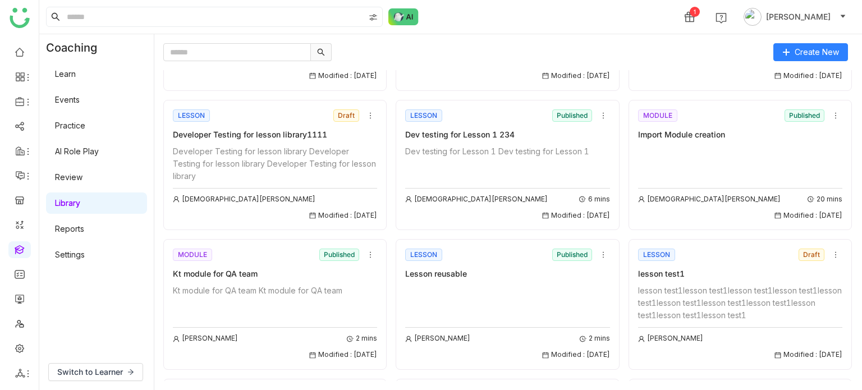
click at [334, 274] on div "Kt module for QA team" at bounding box center [275, 274] width 204 height 12
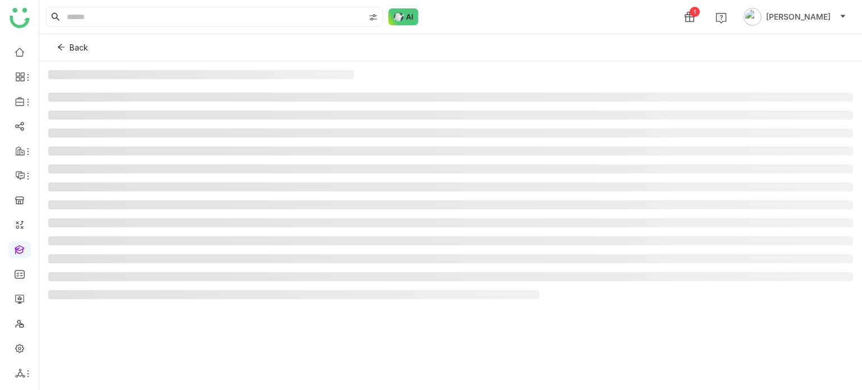
click at [334, 274] on li at bounding box center [450, 276] width 805 height 9
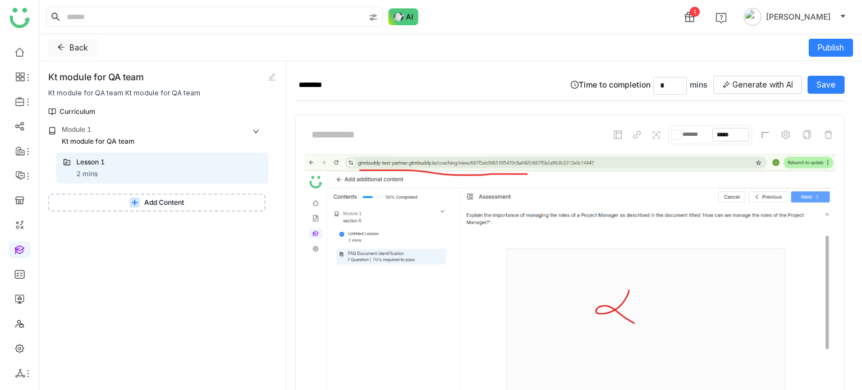
click at [80, 51] on span "Back" at bounding box center [79, 48] width 19 height 12
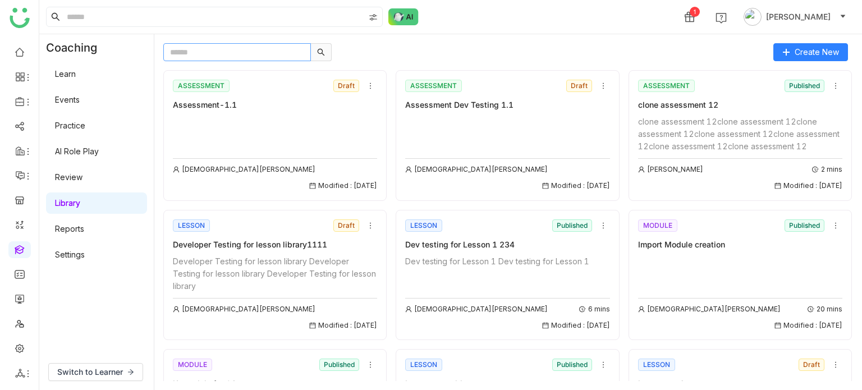
click at [272, 49] on input "text" at bounding box center [237, 52] width 148 height 18
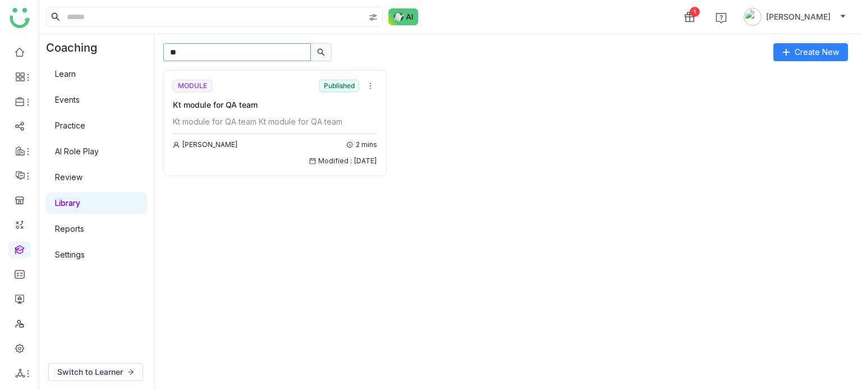
type input "**"
click at [213, 98] on div "MODULE Published Kt module for QA team" at bounding box center [275, 94] width 204 height 34
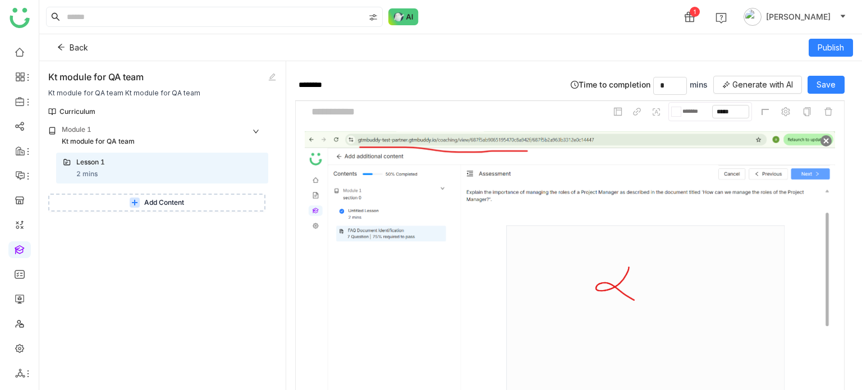
scroll to position [84, 0]
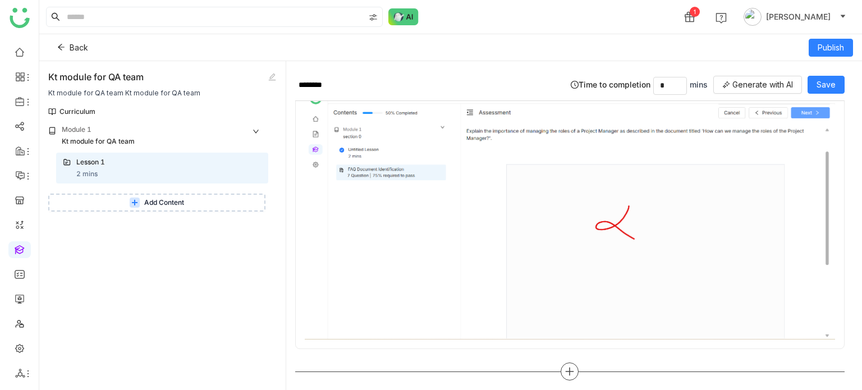
click at [569, 371] on icon at bounding box center [570, 371] width 8 height 1
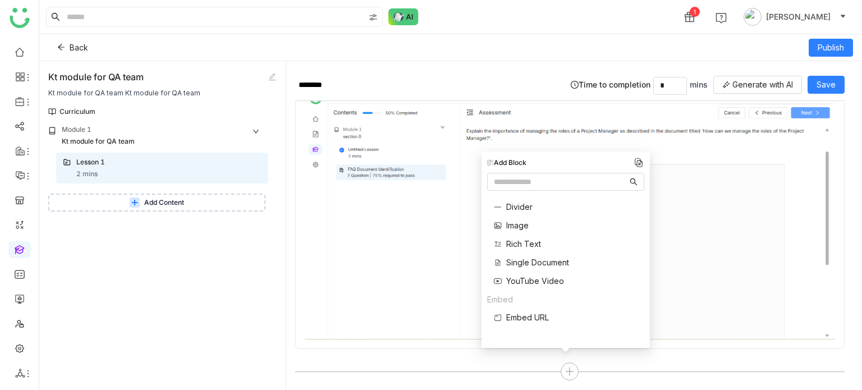
click at [528, 242] on span "Rich Text" at bounding box center [523, 244] width 35 height 12
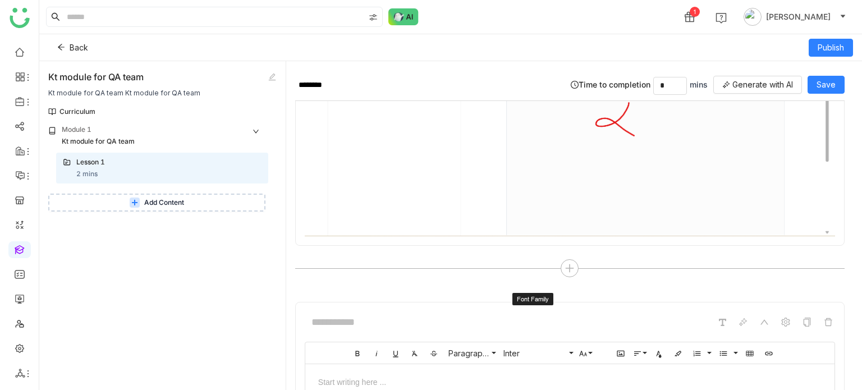
scroll to position [252, 0]
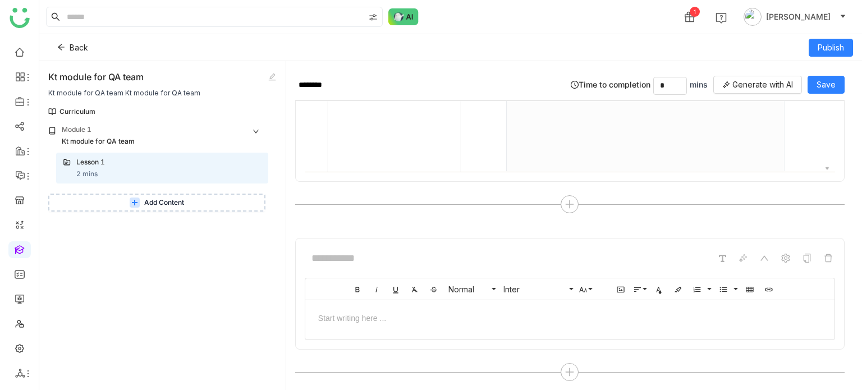
click at [504, 312] on div at bounding box center [570, 318] width 507 height 12
click at [820, 76] on button "Save" at bounding box center [826, 85] width 37 height 18
click at [829, 48] on span "Publish" at bounding box center [831, 48] width 26 height 12
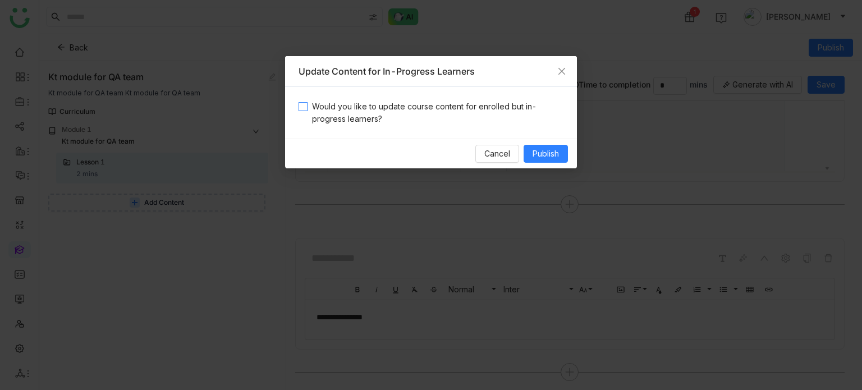
click at [507, 109] on span "Would you like to update course content for enrolled but in-progress learners?" at bounding box center [436, 112] width 256 height 25
click at [564, 152] on button "Publish" at bounding box center [546, 154] width 44 height 18
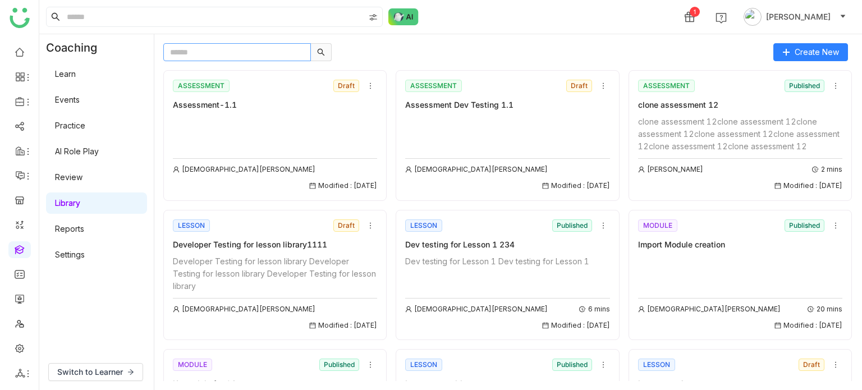
click at [290, 52] on input "text" at bounding box center [237, 52] width 148 height 18
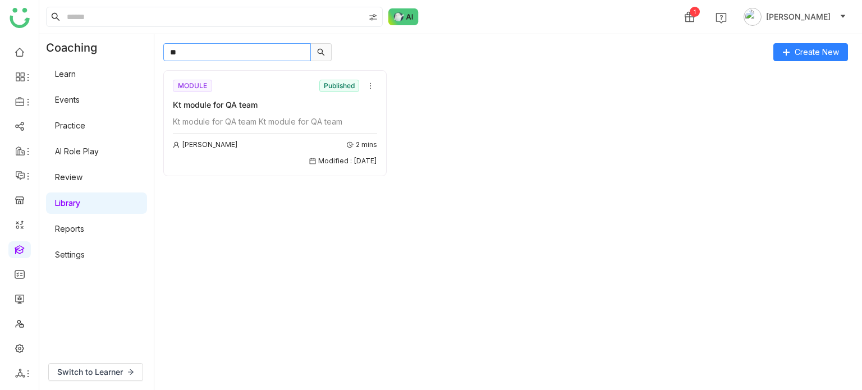
type input "**"
click at [234, 103] on div "Kt module for QA team" at bounding box center [275, 105] width 204 height 12
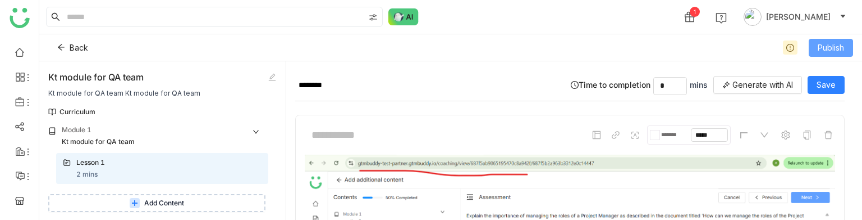
click at [830, 40] on button "Publish" at bounding box center [831, 48] width 44 height 18
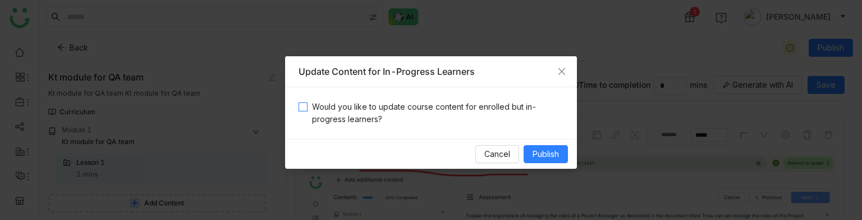
click at [513, 112] on span "Would you like to update course content for enrolled but in-progress learners?" at bounding box center [436, 112] width 256 height 25
click at [543, 148] on span "Publish" at bounding box center [546, 154] width 26 height 12
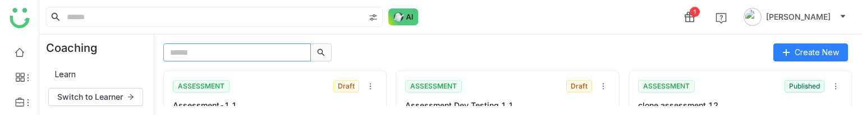
click at [279, 49] on input "text" at bounding box center [237, 52] width 148 height 18
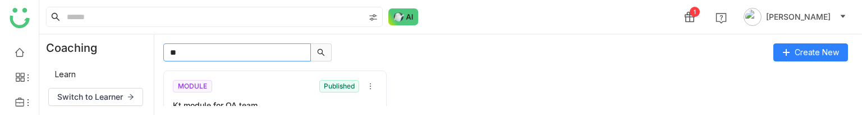
type input "**"
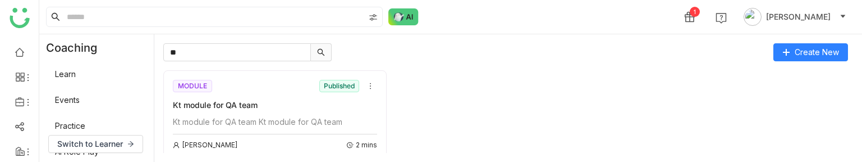
click at [220, 125] on div "Kt module for QA team Kt module for QA team" at bounding box center [275, 122] width 204 height 12
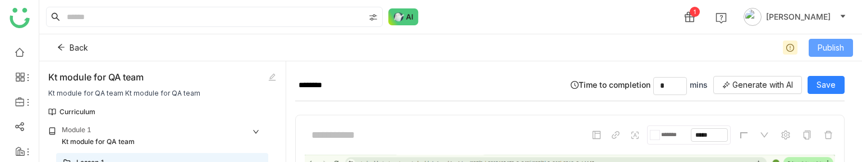
click at [831, 53] on span "Publish" at bounding box center [831, 48] width 26 height 12
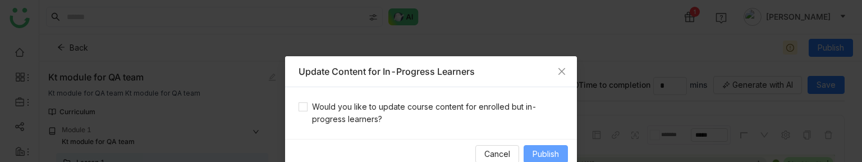
click at [550, 150] on span "Publish" at bounding box center [546, 154] width 26 height 12
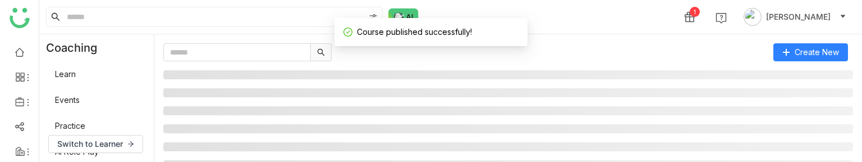
scroll to position [105, 0]
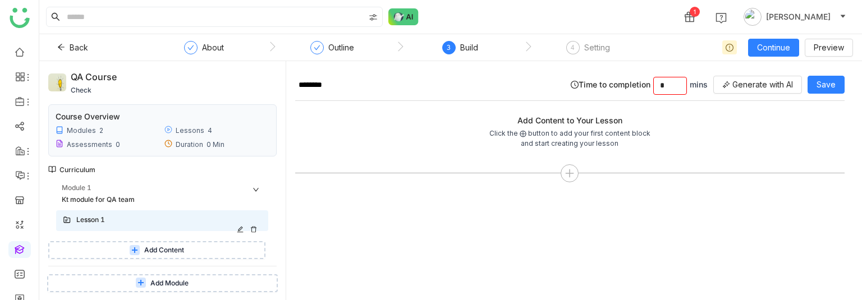
click at [214, 109] on div "Lesson 1" at bounding box center [157, 220] width 163 height 11
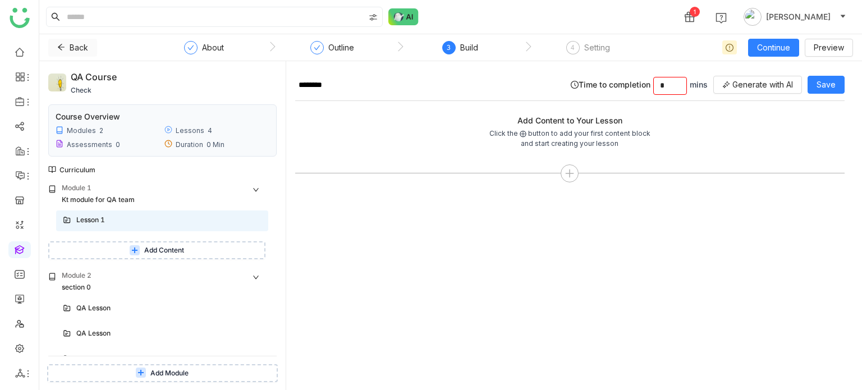
click at [68, 40] on button "Back" at bounding box center [72, 48] width 49 height 18
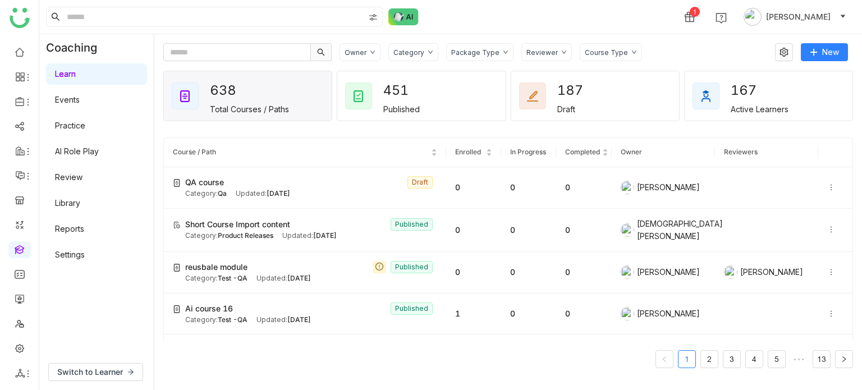
click at [323, 109] on nz-table "Course / Path Enrolled In Progress Completed Owner Reviewers QA course Draft Ca…" at bounding box center [508, 258] width 690 height 240
click at [827, 109] on icon at bounding box center [831, 188] width 8 height 8
click at [804, 109] on li "Edit" at bounding box center [791, 176] width 56 height 21
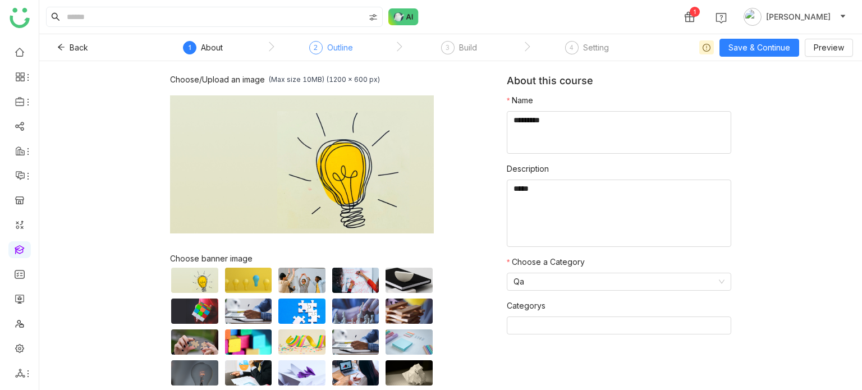
click at [351, 42] on div "Outline" at bounding box center [340, 47] width 26 height 13
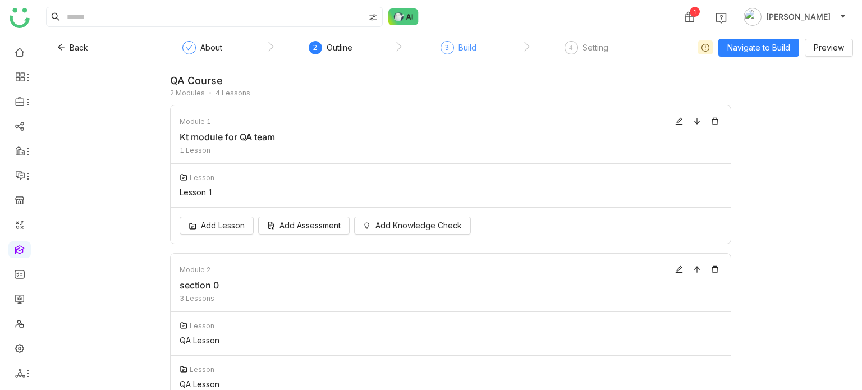
click at [445, 53] on div "3" at bounding box center [447, 47] width 13 height 13
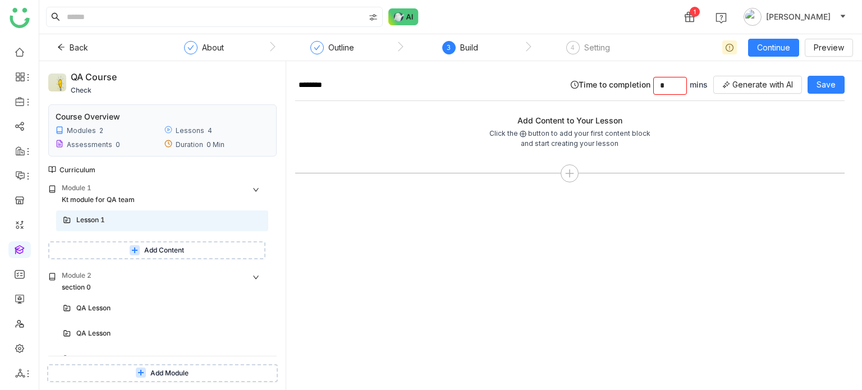
click at [561, 53] on nz-step "4 Setting" at bounding box center [588, 51] width 128 height 20
click at [577, 52] on div "4" at bounding box center [572, 47] width 13 height 13
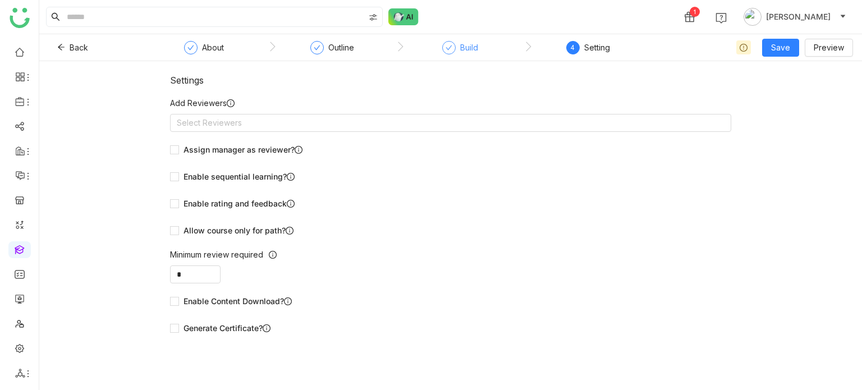
click at [475, 47] on div "Build" at bounding box center [469, 47] width 18 height 13
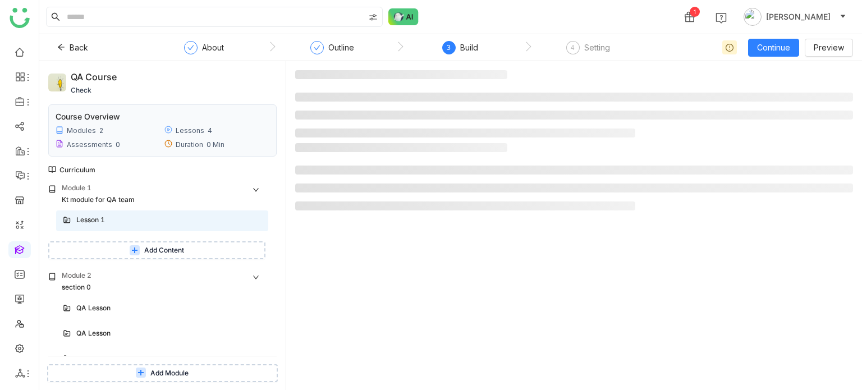
click at [366, 44] on nz-step "Outline" at bounding box center [332, 51] width 128 height 20
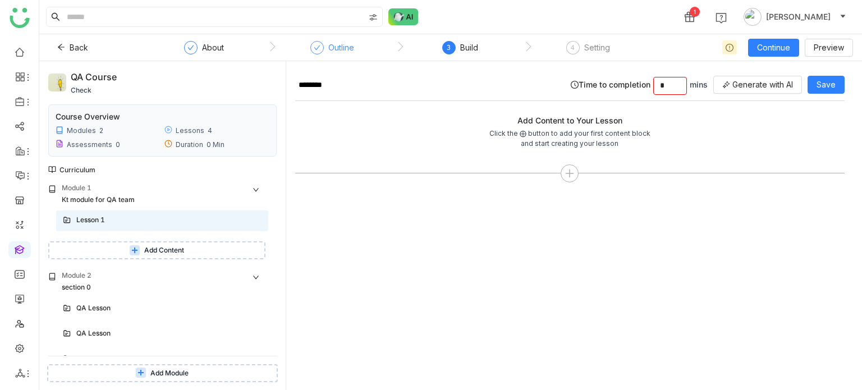
click at [330, 51] on div "Outline" at bounding box center [341, 47] width 26 height 13
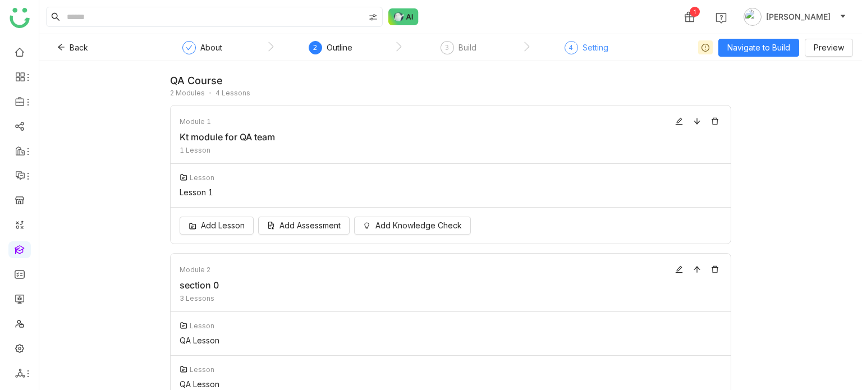
click at [584, 48] on div "Setting" at bounding box center [596, 47] width 26 height 13
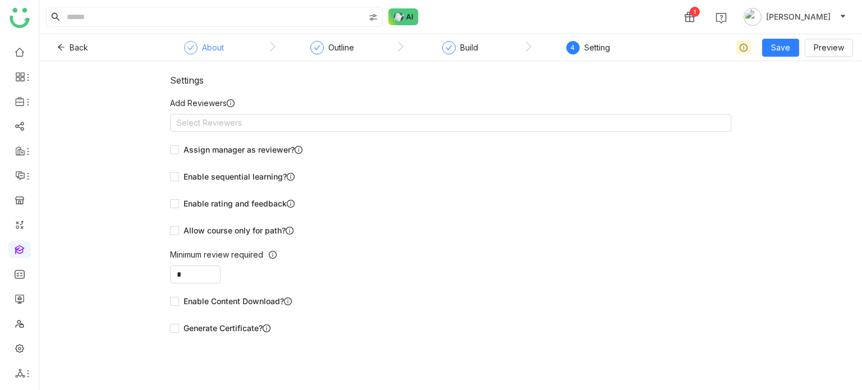
click at [207, 54] on div "About" at bounding box center [204, 51] width 40 height 20
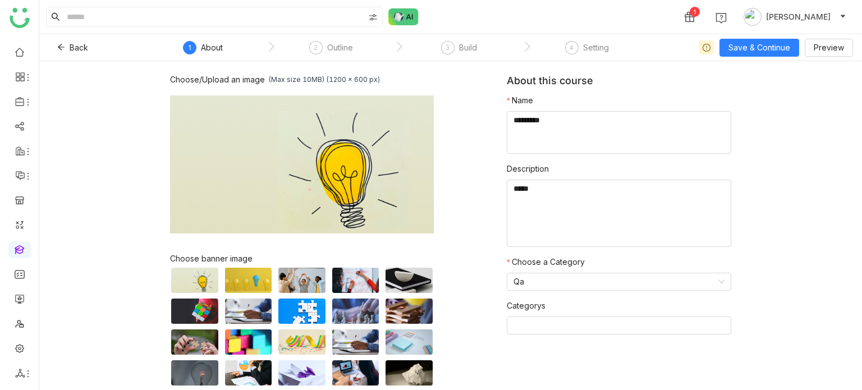
click at [64, 57] on div "Back 1 About 2 Outline 3 Build 4 Setting" at bounding box center [373, 47] width 651 height 27
click at [63, 54] on button "Back" at bounding box center [72, 48] width 49 height 18
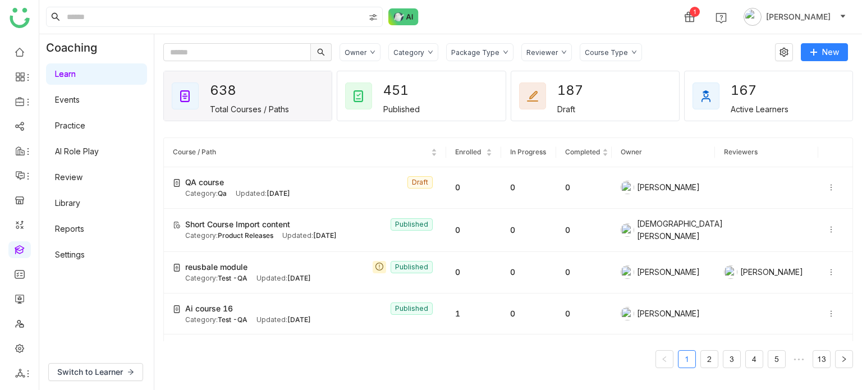
click at [359, 109] on gtmb-course-listing "Course / Path Enrolled In Progress Completed Owner Reviewers QA course Draft Ca…" at bounding box center [508, 252] width 690 height 257
click at [378, 107] on div "451 Published" at bounding box center [421, 95] width 168 height 49
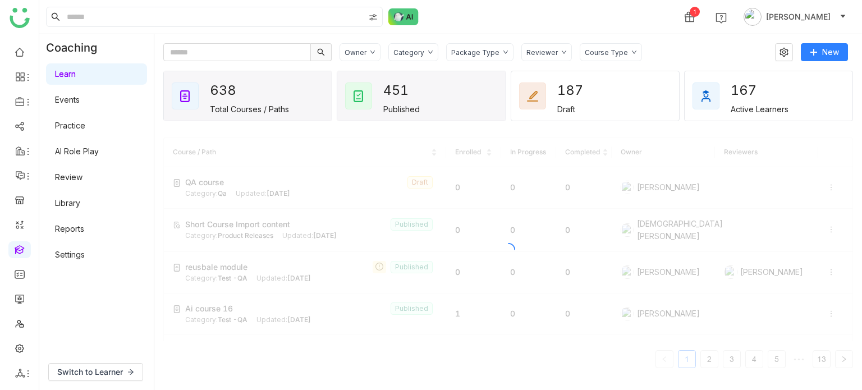
click at [270, 90] on div "638 Total Courses / Paths" at bounding box center [249, 96] width 79 height 35
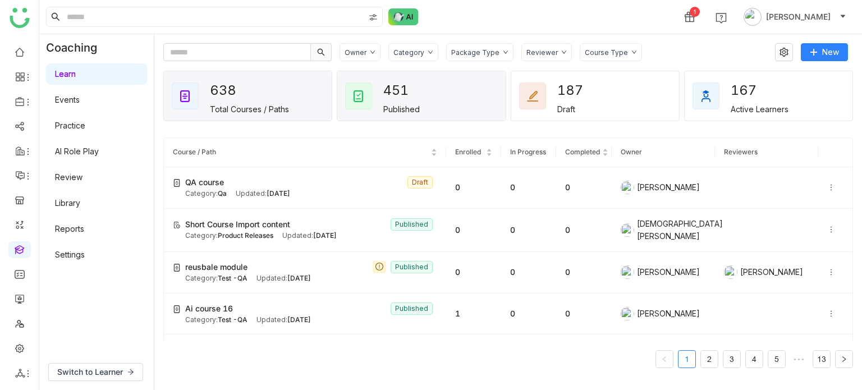
click at [360, 92] on img at bounding box center [358, 95] width 13 height 13
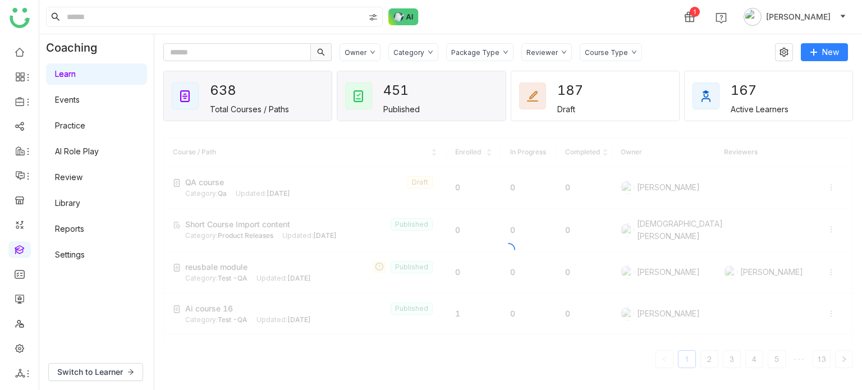
click at [272, 86] on div "638 Total Courses / Paths" at bounding box center [249, 96] width 79 height 35
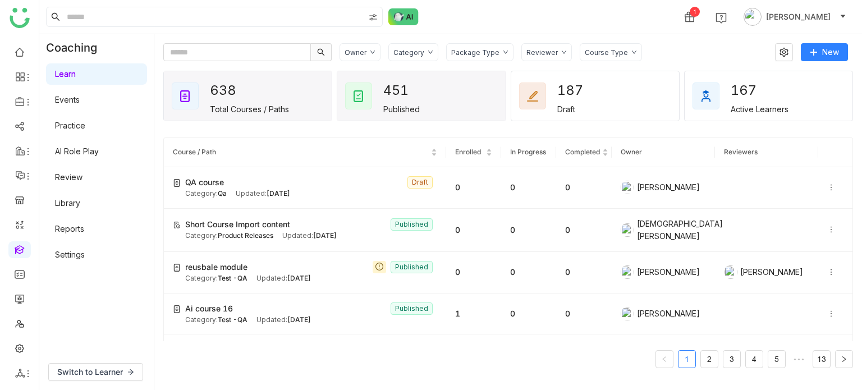
click at [440, 91] on div "451 Published" at bounding box center [421, 95] width 168 height 49
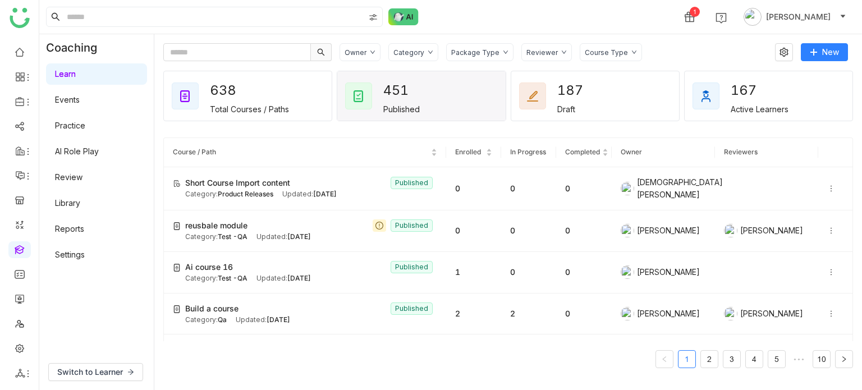
click at [646, 36] on div "Owner Category Package Type Reviewer Course Type New 638 Total Courses / Paths …" at bounding box center [508, 212] width 708 height 356
click at [275, 79] on div "638 Total Courses / Paths" at bounding box center [249, 96] width 79 height 35
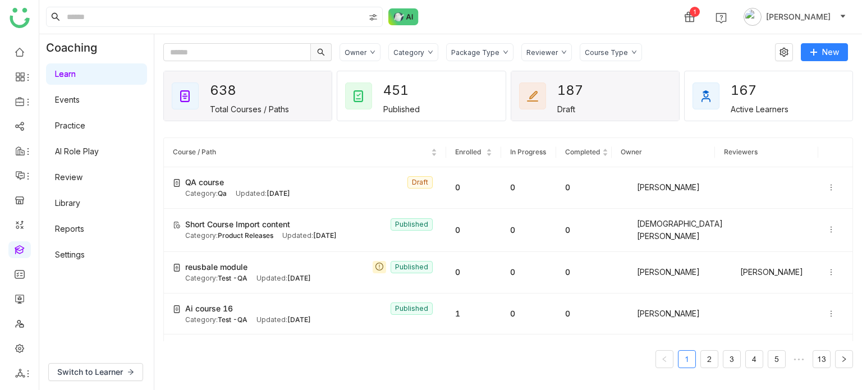
click at [581, 85] on div "187" at bounding box center [577, 91] width 40 height 24
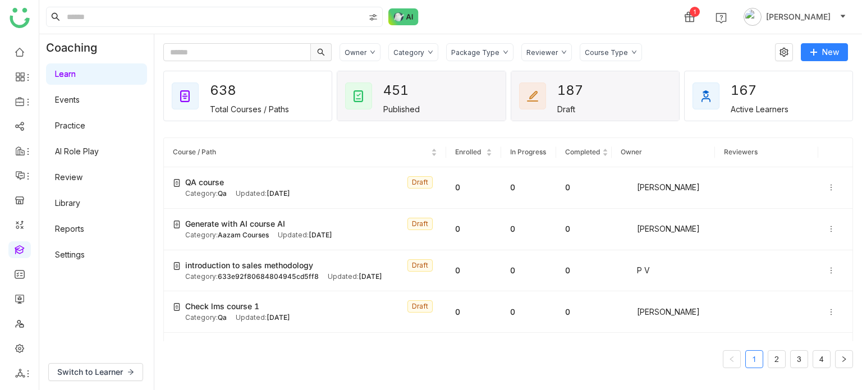
click at [411, 91] on div "451" at bounding box center [403, 91] width 40 height 24
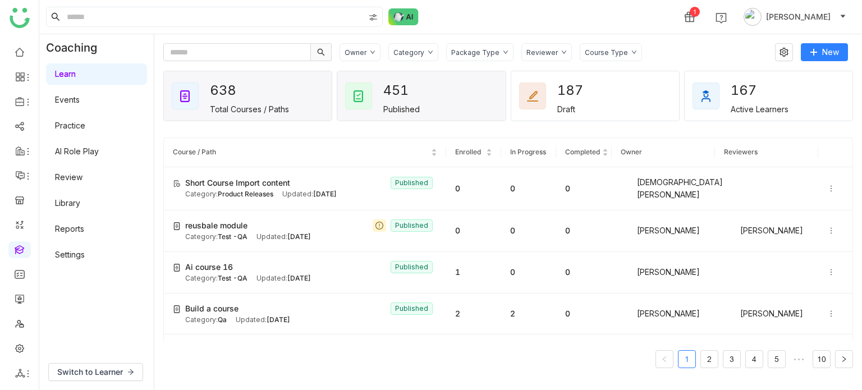
click at [267, 87] on div "638 Total Courses / Paths" at bounding box center [249, 96] width 79 height 35
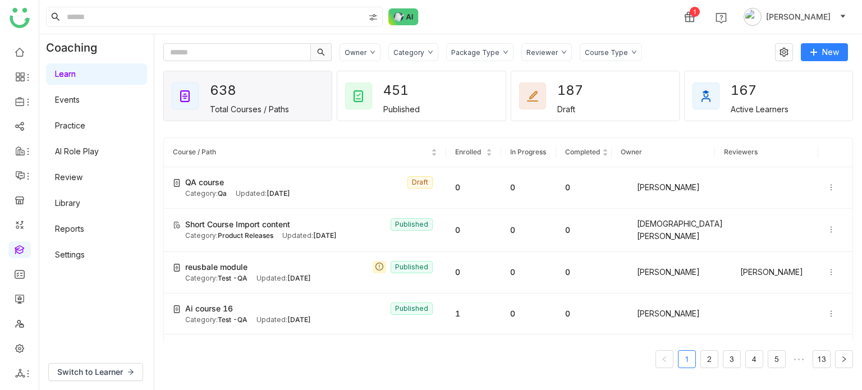
click at [432, 29] on div "1 [PERSON_NAME]" at bounding box center [450, 17] width 823 height 34
click at [507, 28] on div "1 [PERSON_NAME]" at bounding box center [450, 17] width 823 height 34
click at [831, 109] on icon at bounding box center [831, 188] width 1 height 6
click at [731, 62] on div "Owner Category Package Type Reviewer Course Type New 638 Total Courses / Paths …" at bounding box center [508, 212] width 690 height 338
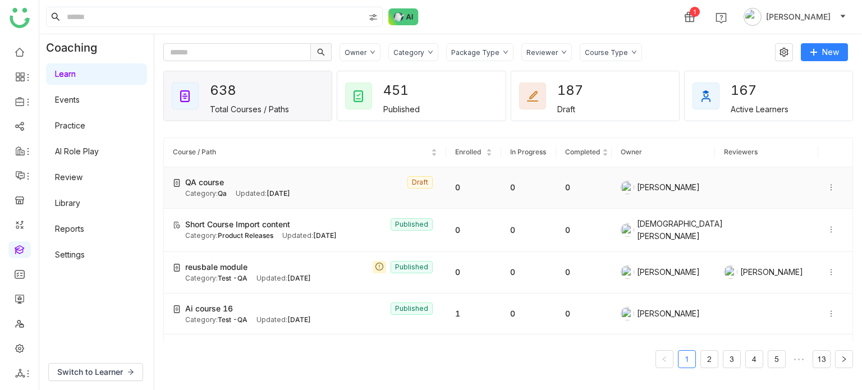
click at [827, 109] on icon at bounding box center [831, 188] width 8 height 8
click at [720, 67] on div "Owner Category Package Type Reviewer Course Type New 638 Total Courses / Paths …" at bounding box center [508, 212] width 690 height 338
click at [827, 109] on icon at bounding box center [831, 188] width 8 height 8
click at [729, 47] on div "Owner Category Package Type Reviewer Course Type" at bounding box center [554, 52] width 428 height 18
click at [290, 109] on span "[DATE]" at bounding box center [279, 193] width 24 height 8
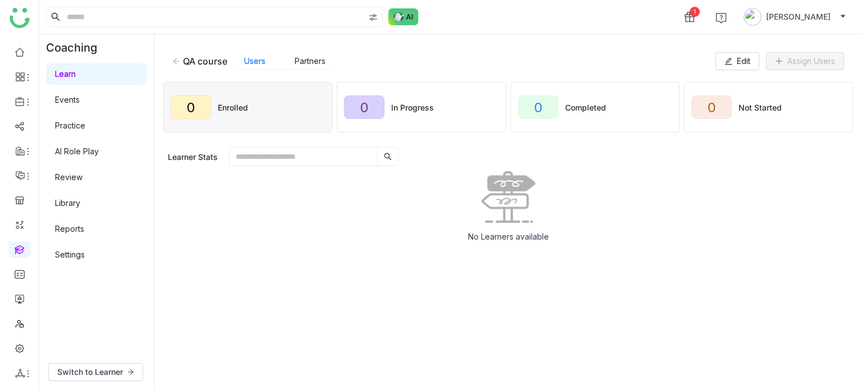
click at [177, 64] on icon at bounding box center [176, 61] width 7 height 6
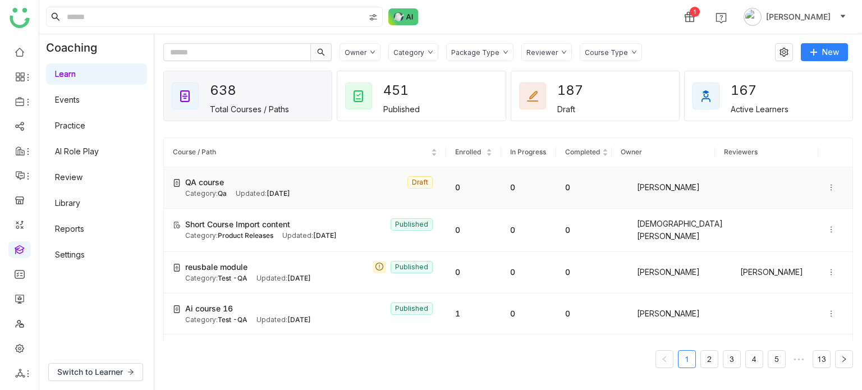
scroll to position [46, 0]
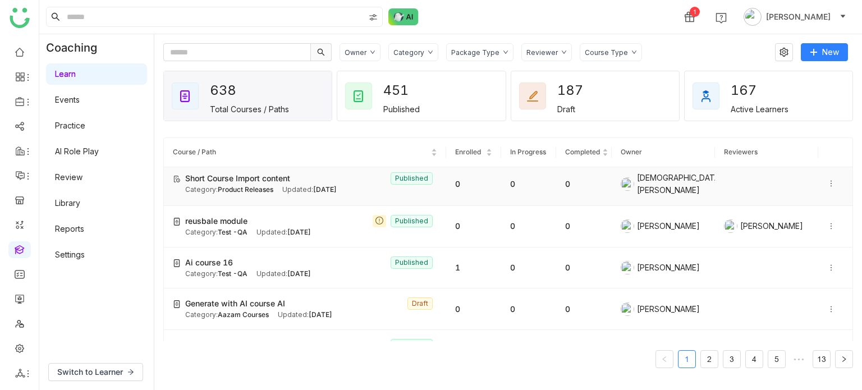
click at [827, 109] on icon at bounding box center [831, 184] width 8 height 8
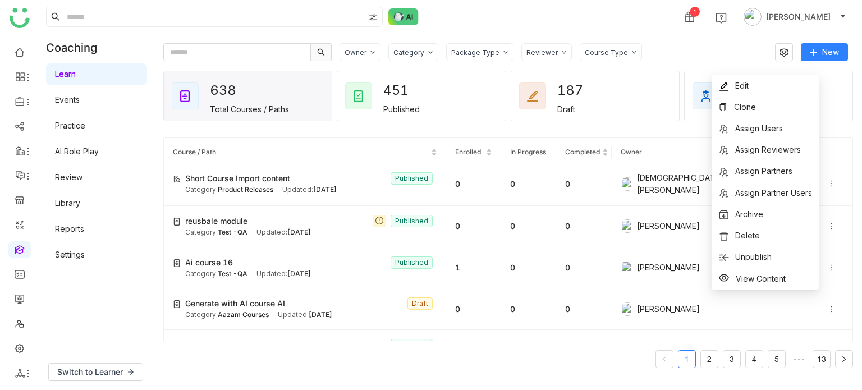
click at [667, 39] on div "Owner Category Package Type Reviewer Course Type New 638 Total Courses / Paths …" at bounding box center [508, 212] width 708 height 356
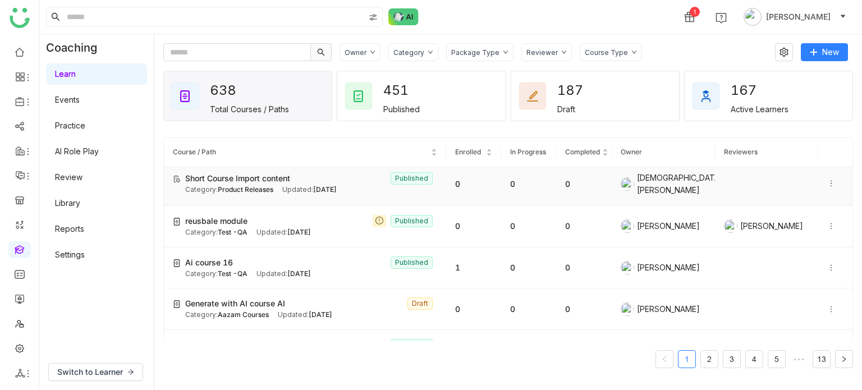
click at [831, 109] on icon at bounding box center [831, 184] width 1 height 6
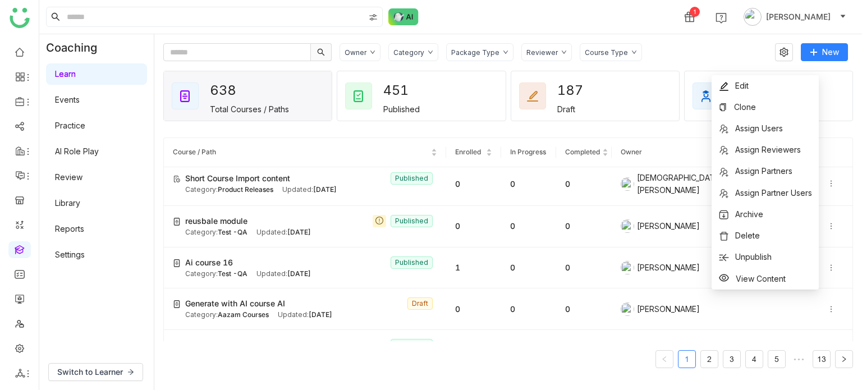
click at [711, 41] on div "Owner Category Package Type Reviewer Course Type New 638 Total Courses / Paths …" at bounding box center [508, 212] width 708 height 356
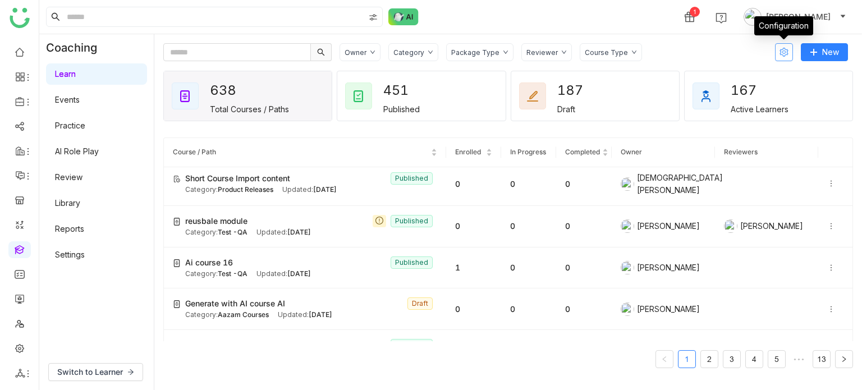
click at [789, 50] on icon at bounding box center [784, 52] width 17 height 9
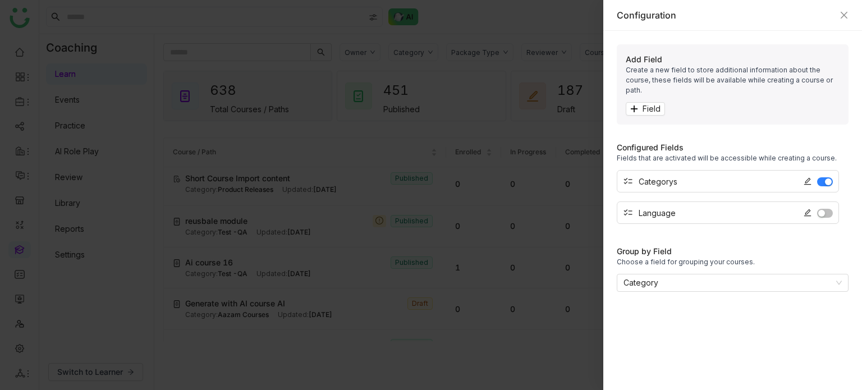
click at [854, 9] on div "Configuration" at bounding box center [732, 15] width 259 height 31
click at [849, 12] on div "Configuration" at bounding box center [732, 15] width 259 height 31
click at [843, 16] on icon "Close" at bounding box center [844, 15] width 7 height 7
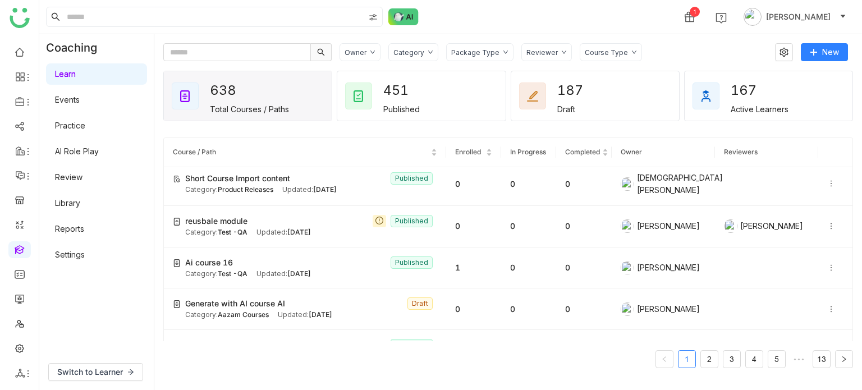
click at [617, 22] on div "1 [PERSON_NAME]" at bounding box center [450, 17] width 823 height 34
click at [631, 36] on div "Owner Category Package Type Reviewer Course Type New 638 Total Courses / Paths …" at bounding box center [508, 212] width 708 height 356
click at [80, 109] on link "Library" at bounding box center [67, 203] width 25 height 10
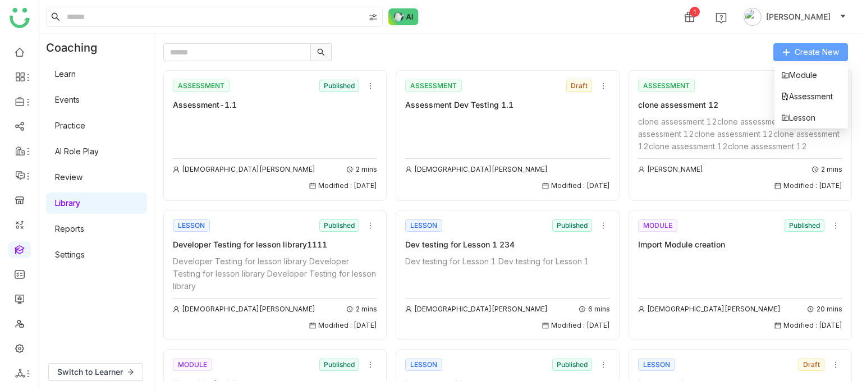
click at [801, 53] on span "Create New" at bounding box center [817, 52] width 44 height 12
click at [820, 109] on li "Lesson" at bounding box center [812, 117] width 74 height 21
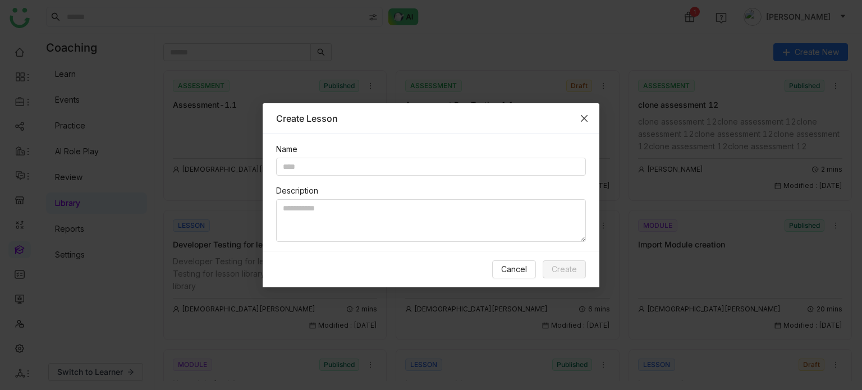
click at [580, 109] on icon "Close" at bounding box center [584, 118] width 9 height 9
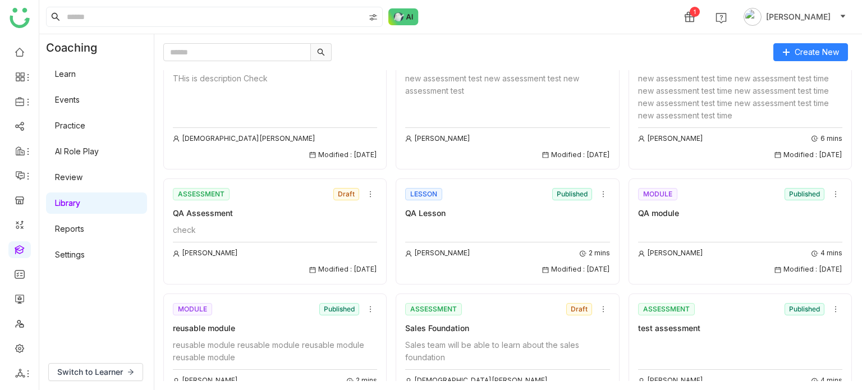
scroll to position [720, 0]
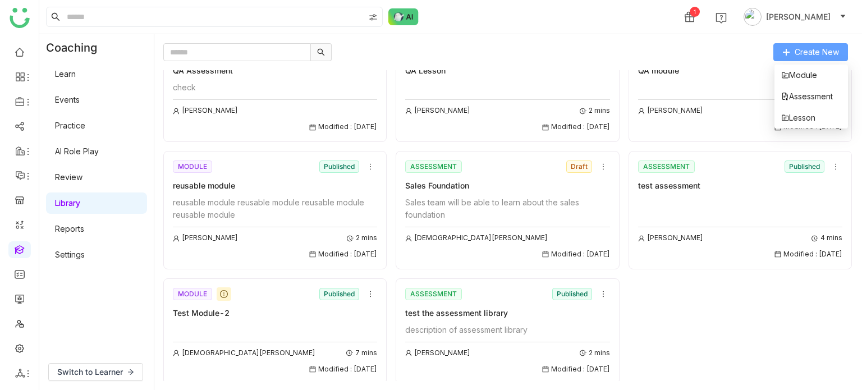
click at [840, 60] on button "Create New" at bounding box center [811, 52] width 75 height 18
click at [603, 35] on div "Create New ASSESSMENT Published Assessment-1.1 [PERSON_NAME] 2 mins Modified : …" at bounding box center [508, 212] width 708 height 356
click at [810, 47] on span "Create New" at bounding box center [817, 52] width 44 height 12
click at [692, 37] on div "Create New ASSESSMENT Published Assessment-1.1 [PERSON_NAME] 2 mins Modified : …" at bounding box center [508, 212] width 708 height 356
click at [627, 58] on div at bounding box center [464, 52] width 602 height 18
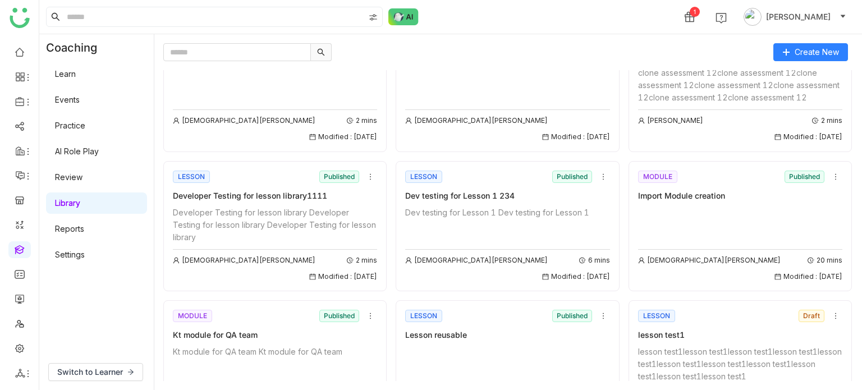
scroll to position [0, 0]
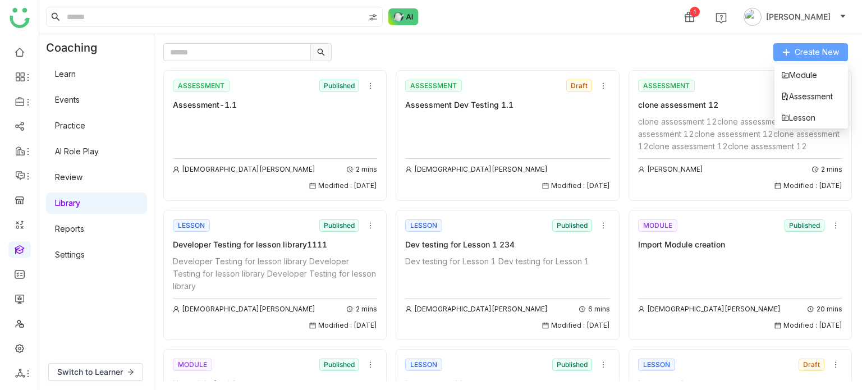
click at [834, 54] on span "Create New" at bounding box center [817, 52] width 44 height 12
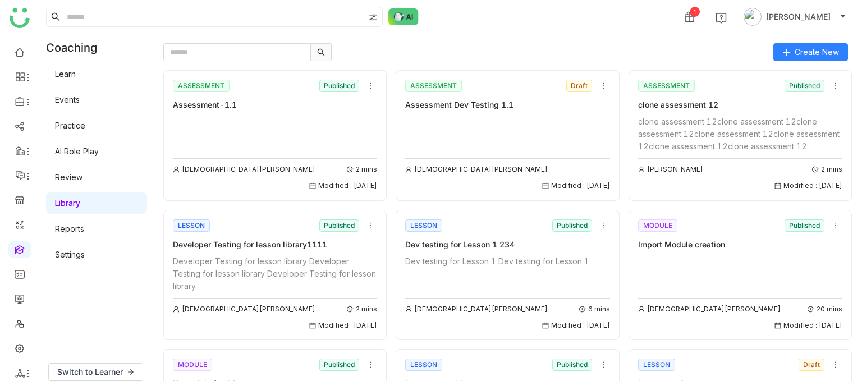
click at [644, 19] on div "1 [PERSON_NAME]" at bounding box center [450, 17] width 823 height 34
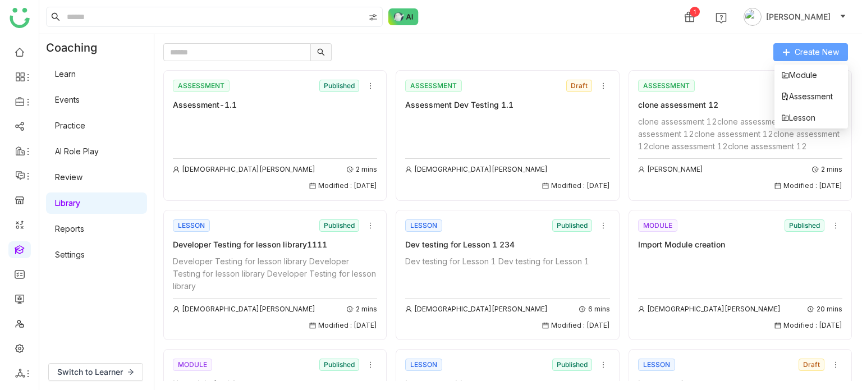
click at [812, 58] on button "Create New" at bounding box center [811, 52] width 75 height 18
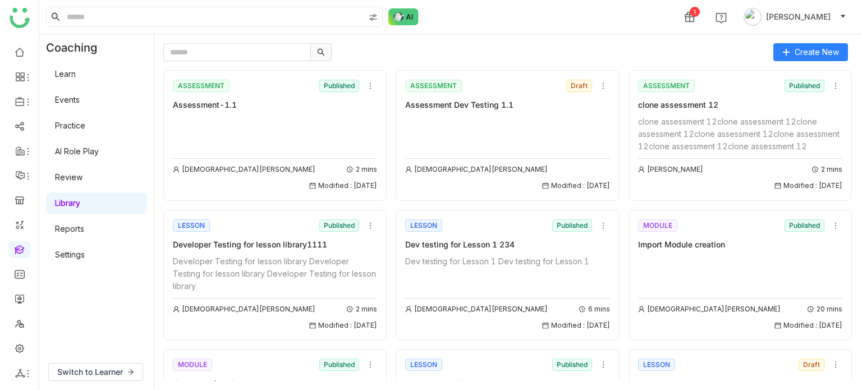
click at [581, 45] on div at bounding box center [464, 52] width 602 height 18
click at [263, 47] on input "text" at bounding box center [237, 52] width 148 height 18
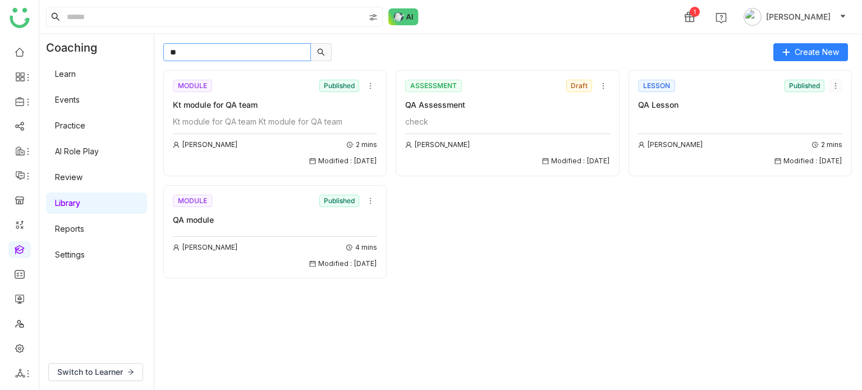
type input "**"
click at [838, 83] on icon at bounding box center [836, 86] width 8 height 8
click at [817, 109] on li "Clone" at bounding box center [808, 127] width 67 height 21
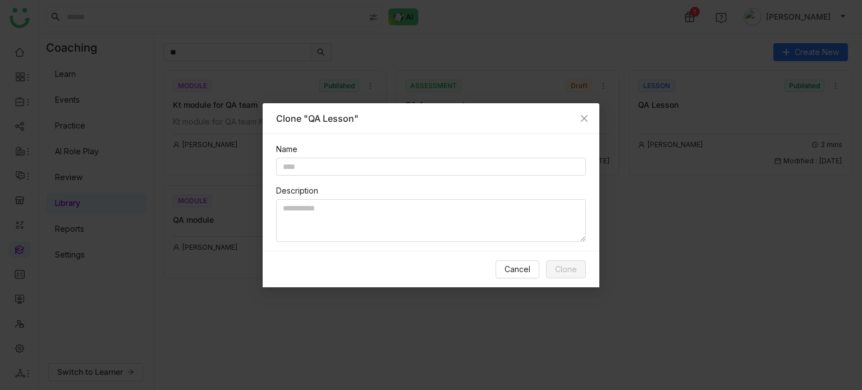
click at [488, 109] on div "Description" at bounding box center [431, 191] width 310 height 12
click at [496, 109] on div "Name Description" at bounding box center [431, 192] width 337 height 117
click at [507, 109] on input "text" at bounding box center [431, 167] width 310 height 18
type input "**********"
click at [555, 109] on span "Clone" at bounding box center [566, 269] width 22 height 12
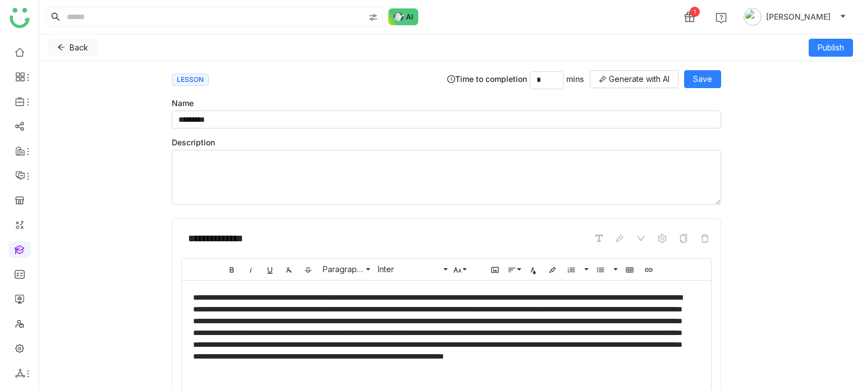
click at [61, 44] on icon at bounding box center [61, 47] width 8 height 8
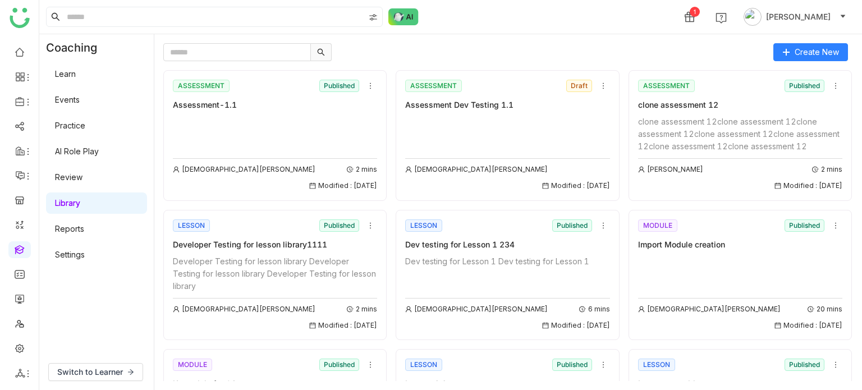
click at [288, 61] on gtmb-course-listing "ASSESSMENT Published Assessment-1.1 [PERSON_NAME] 2 mins Modified : [DATE] ASSE…" at bounding box center [508, 221] width 690 height 320
click at [290, 56] on input "text" at bounding box center [237, 52] width 148 height 18
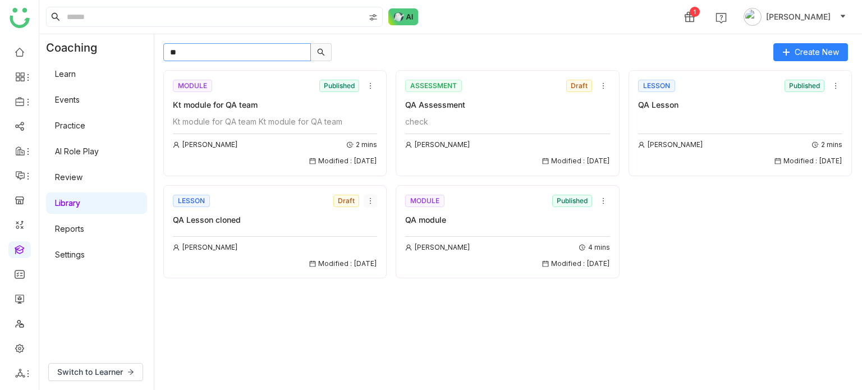
type input "**"
click at [370, 109] on icon at bounding box center [371, 201] width 8 height 8
click at [374, 109] on span "Edit" at bounding box center [377, 221] width 13 height 12
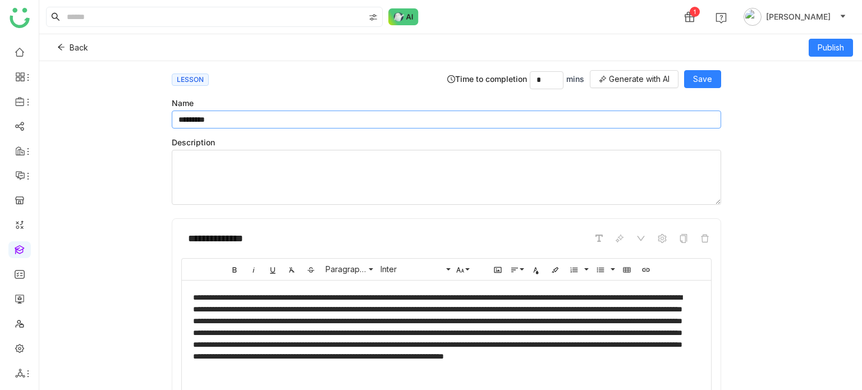
click at [385, 109] on input "*********" at bounding box center [447, 120] width 550 height 18
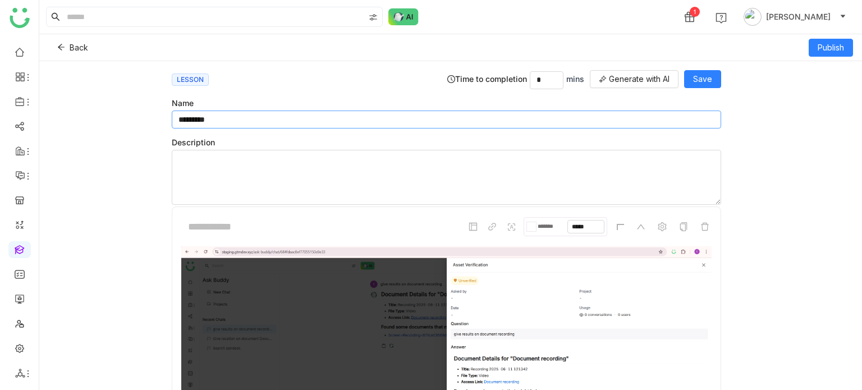
scroll to position [442, 0]
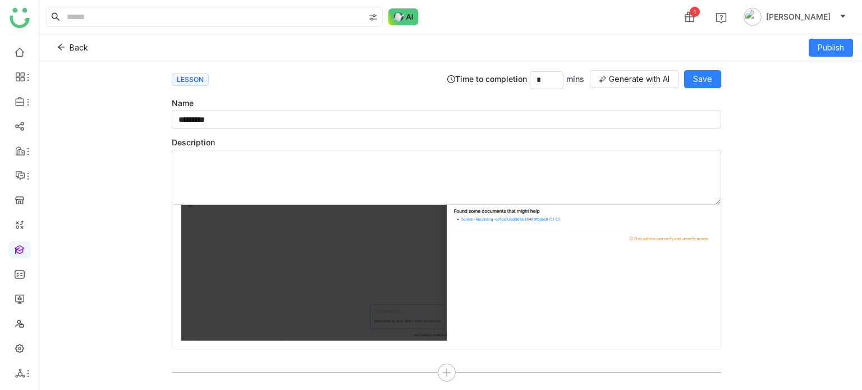
click at [663, 67] on div "**********" at bounding box center [451, 225] width 576 height 329
click at [665, 79] on span "Generate with AI" at bounding box center [639, 79] width 61 height 12
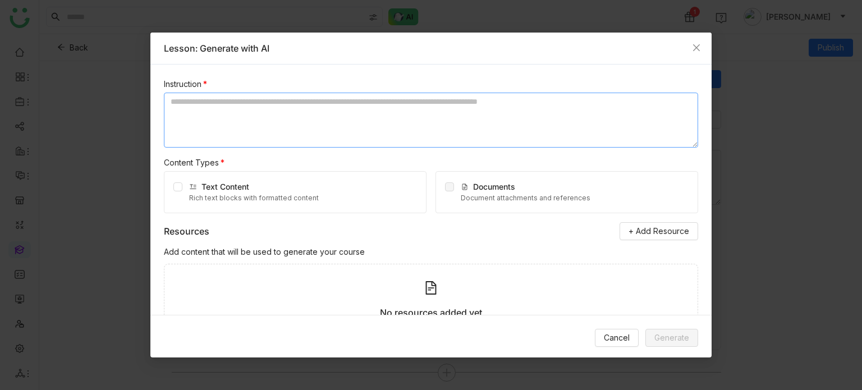
click at [389, 97] on textarea at bounding box center [431, 120] width 534 height 55
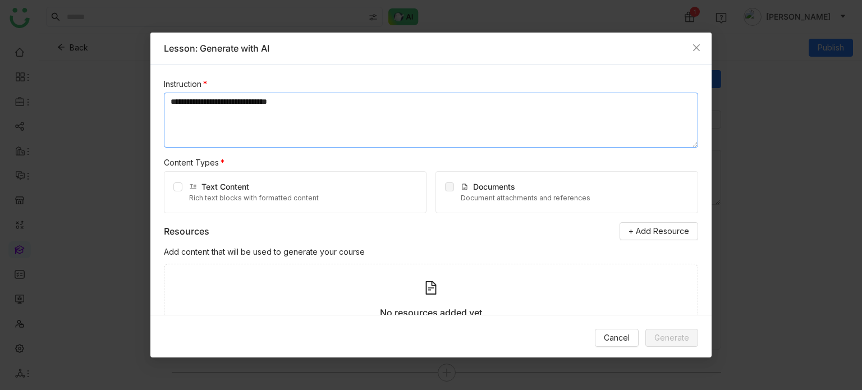
scroll to position [62, 0]
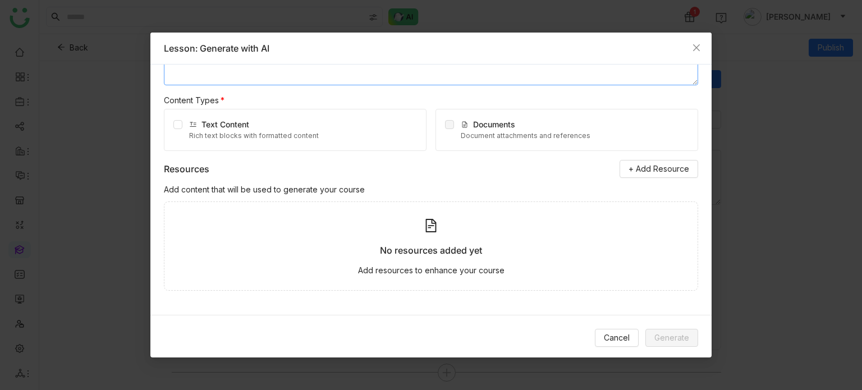
type textarea "**********"
click at [211, 109] on div "Rich text blocks with formatted content" at bounding box center [254, 136] width 130 height 11
click at [686, 109] on span "Generate" at bounding box center [672, 338] width 35 height 12
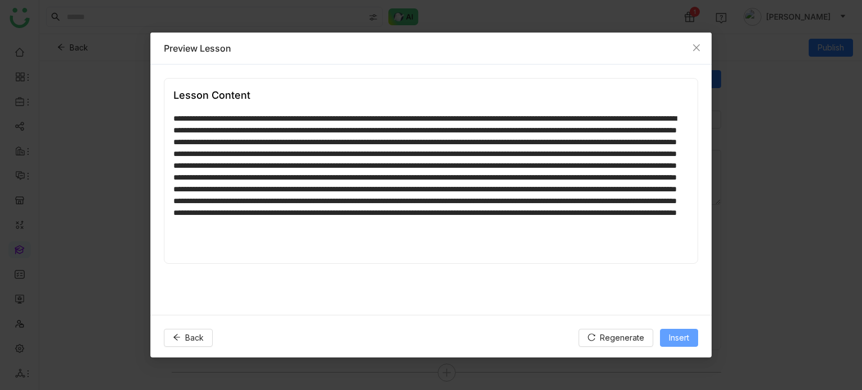
click at [678, 109] on span "Insert" at bounding box center [679, 338] width 20 height 12
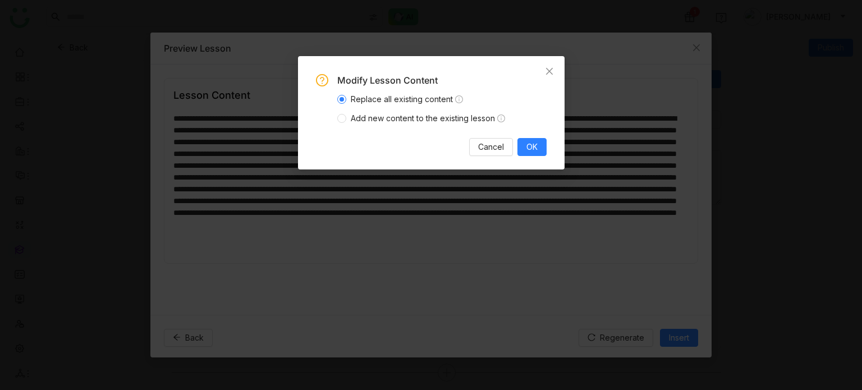
click at [444, 109] on span "Add new content to the existing lesson" at bounding box center [427, 118] width 163 height 12
click at [537, 109] on span "OK" at bounding box center [532, 147] width 11 height 12
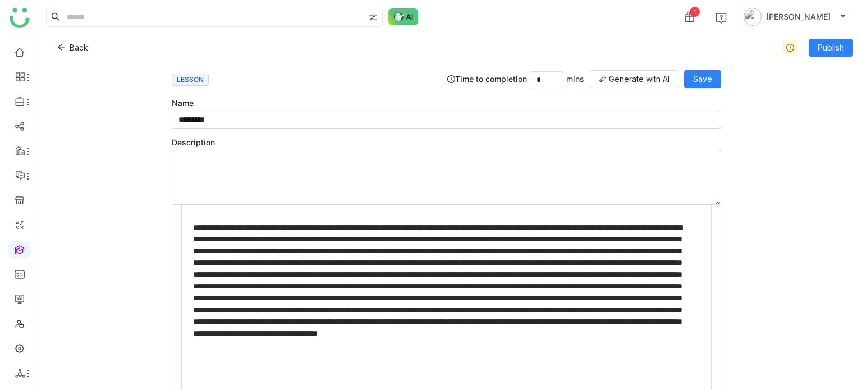
scroll to position [751, 0]
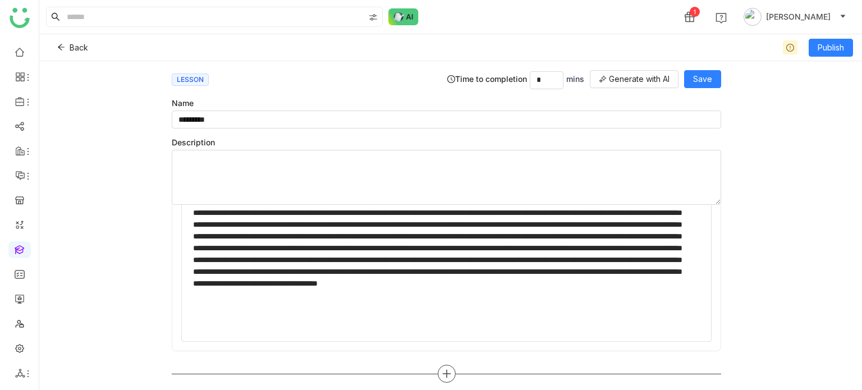
click at [428, 109] on div at bounding box center [447, 374] width 550 height 18
click at [442, 109] on icon at bounding box center [447, 374] width 10 height 10
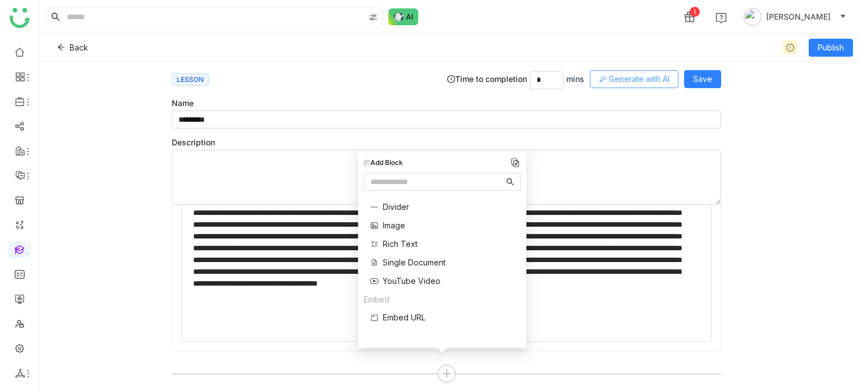
click at [665, 85] on button "Generate with AI" at bounding box center [634, 79] width 89 height 18
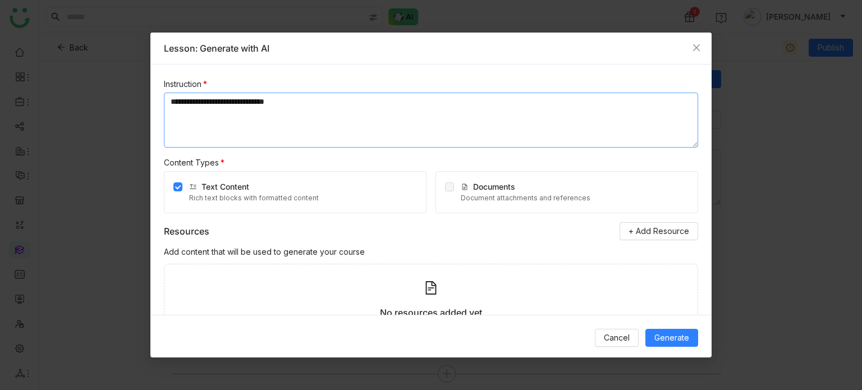
click at [394, 101] on textarea "**********" at bounding box center [431, 120] width 534 height 55
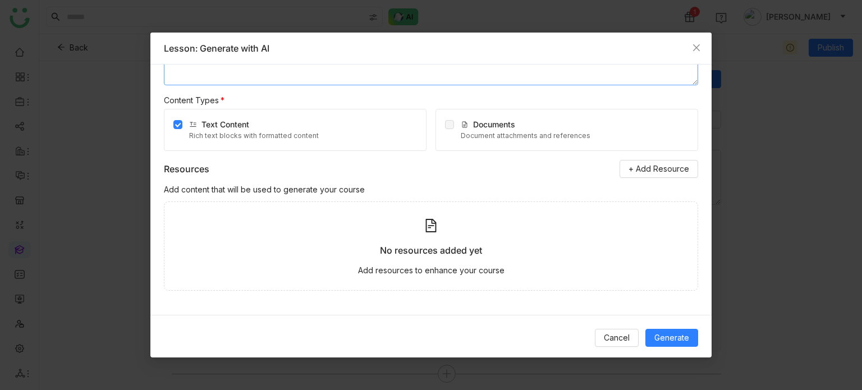
scroll to position [0, 0]
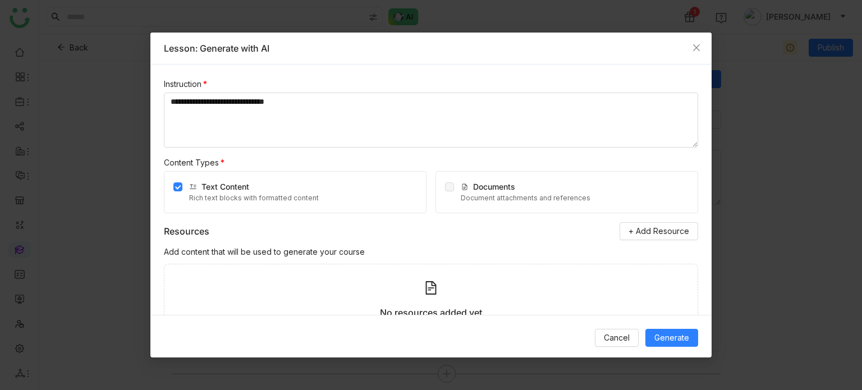
click at [359, 92] on div "**********" at bounding box center [431, 113] width 534 height 70
click at [362, 103] on textarea "**********" at bounding box center [431, 120] width 534 height 55
type textarea "**********"
click at [667, 109] on span "Generate" at bounding box center [672, 338] width 35 height 12
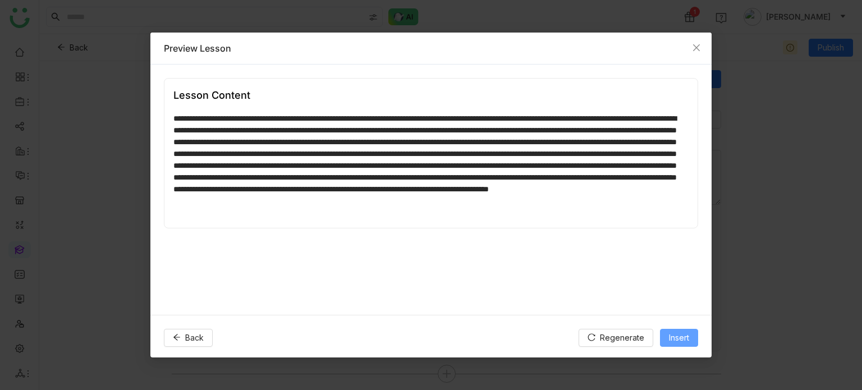
click at [677, 109] on span "Insert" at bounding box center [679, 338] width 20 height 12
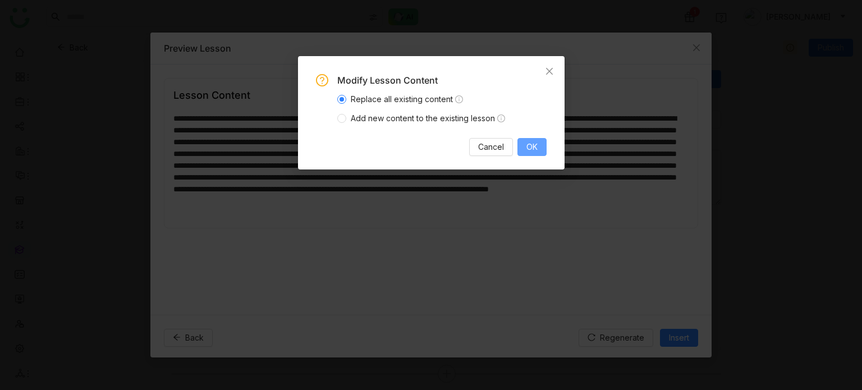
click at [527, 109] on span "OK" at bounding box center [532, 147] width 11 height 12
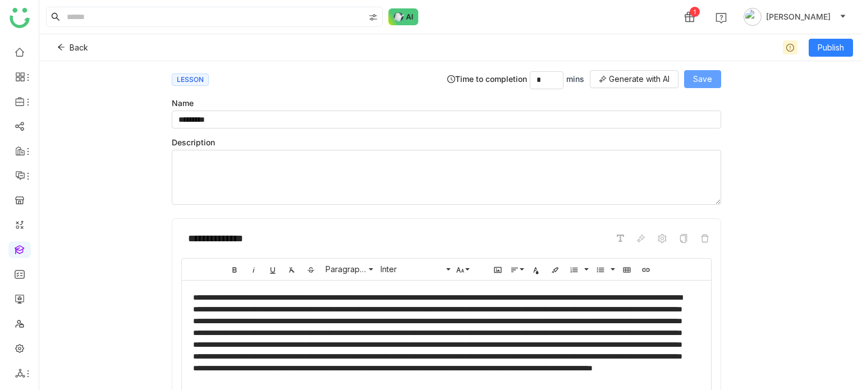
click at [721, 86] on button "Save" at bounding box center [702, 79] width 37 height 18
click at [701, 109] on icon at bounding box center [705, 238] width 8 height 8
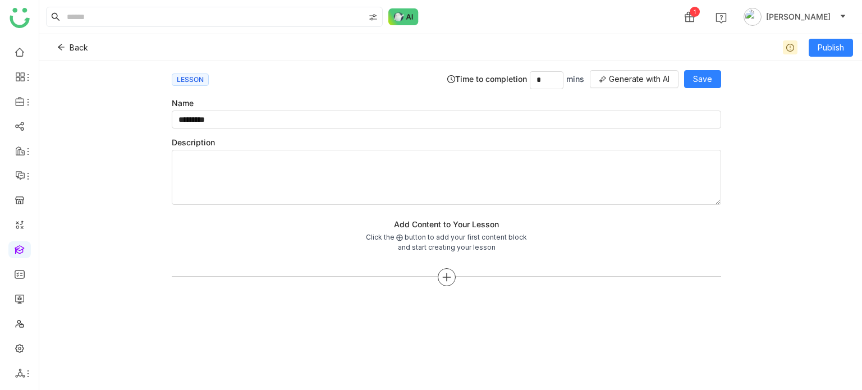
click at [440, 109] on div at bounding box center [447, 277] width 18 height 18
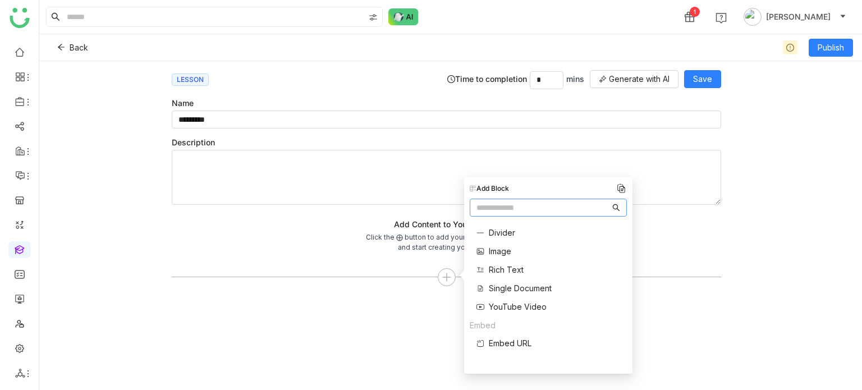
click at [504, 109] on span "Single Document" at bounding box center [520, 288] width 63 height 12
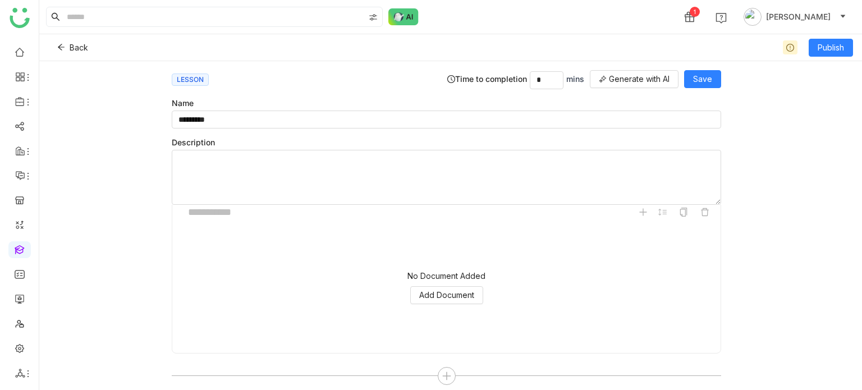
scroll to position [27, 0]
click at [424, 109] on span "Add Document" at bounding box center [446, 295] width 55 height 12
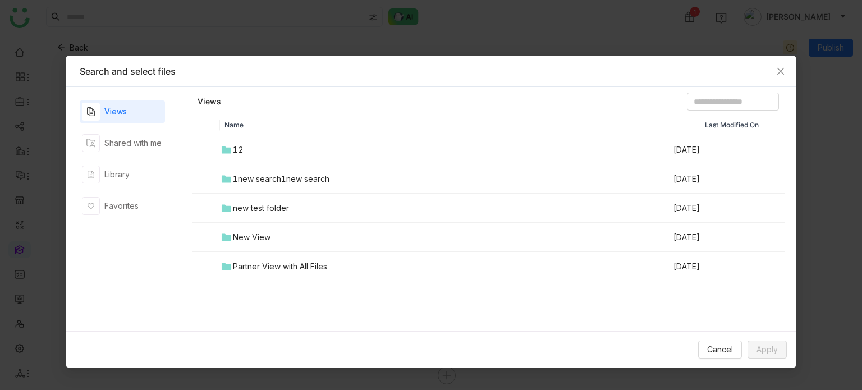
click at [230, 109] on td "12" at bounding box center [446, 149] width 452 height 29
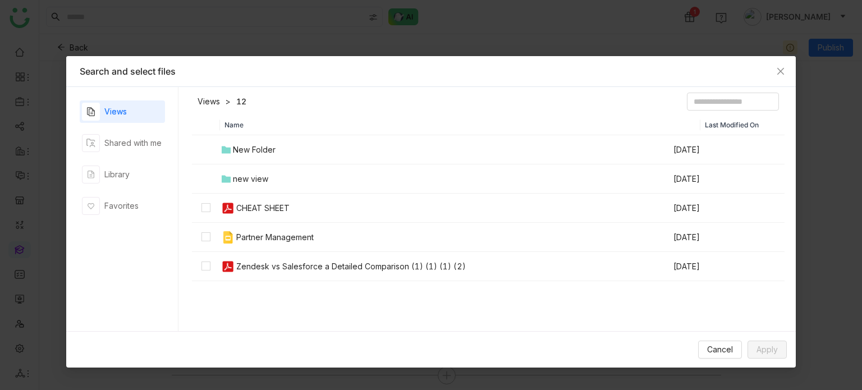
click at [237, 109] on td "Partner Management" at bounding box center [446, 237] width 452 height 29
click at [770, 109] on span "Apply" at bounding box center [767, 350] width 21 height 12
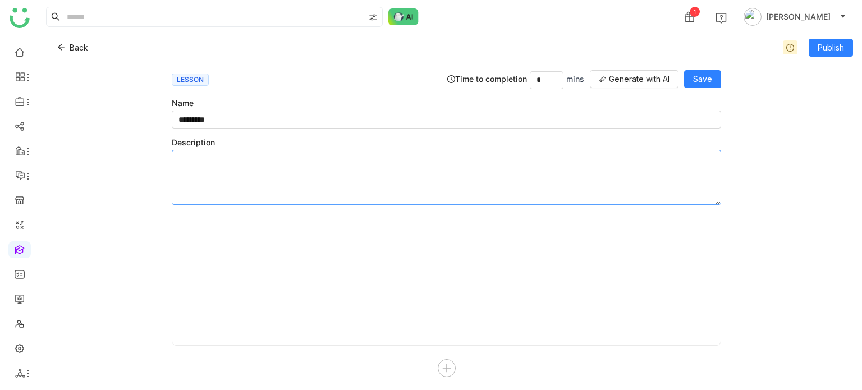
scroll to position [24, 0]
type input "*"
click at [267, 109] on input at bounding box center [265, 238] width 168 height 21
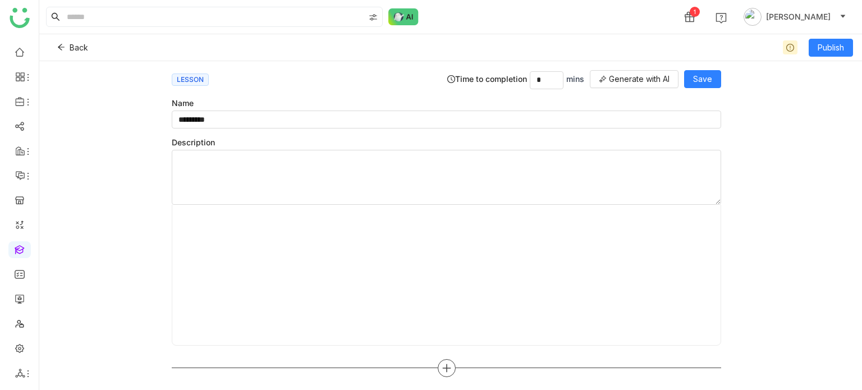
click at [443, 109] on icon at bounding box center [447, 368] width 10 height 10
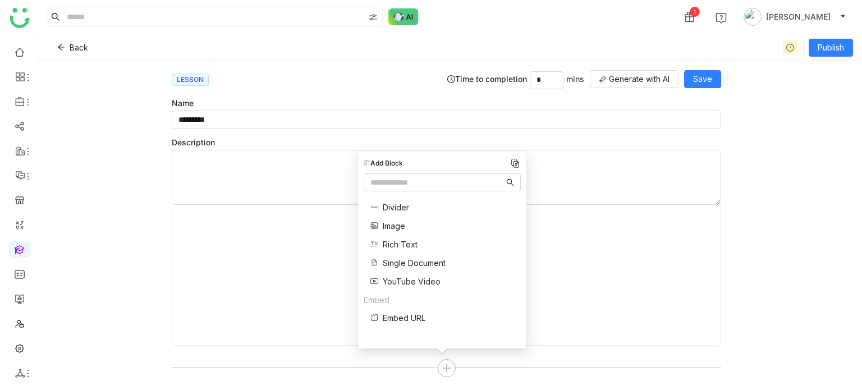
click at [411, 109] on span "Rich Text" at bounding box center [400, 245] width 35 height 12
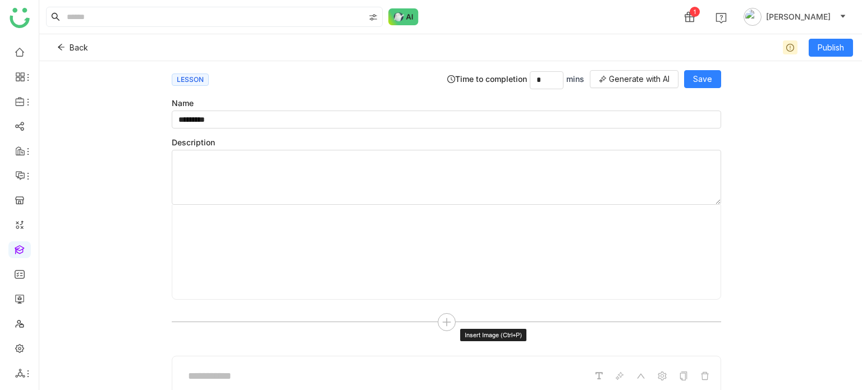
scroll to position [314, 0]
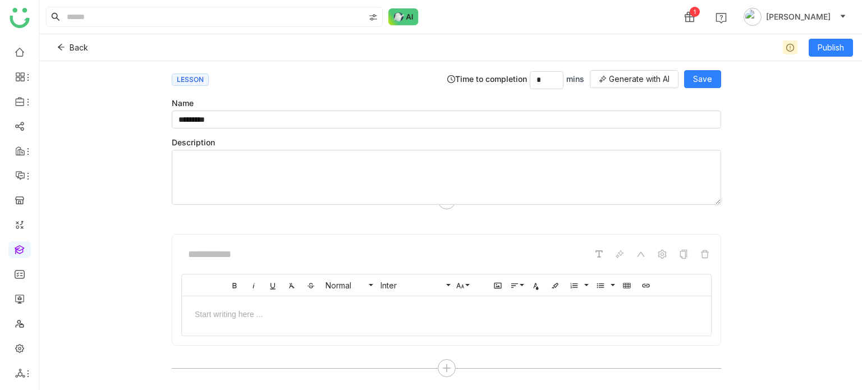
click at [487, 109] on div at bounding box center [446, 313] width 529 height 34
click at [440, 109] on div at bounding box center [446, 254] width 531 height 21
click at [439, 109] on div at bounding box center [446, 254] width 531 height 21
click at [408, 109] on div at bounding box center [446, 254] width 531 height 21
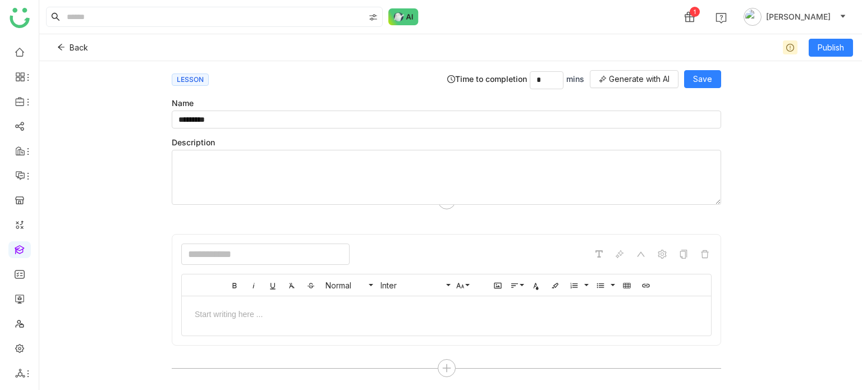
click at [236, 109] on input at bounding box center [265, 254] width 168 height 21
type input "**********"
click at [615, 109] on icon at bounding box center [619, 254] width 9 height 9
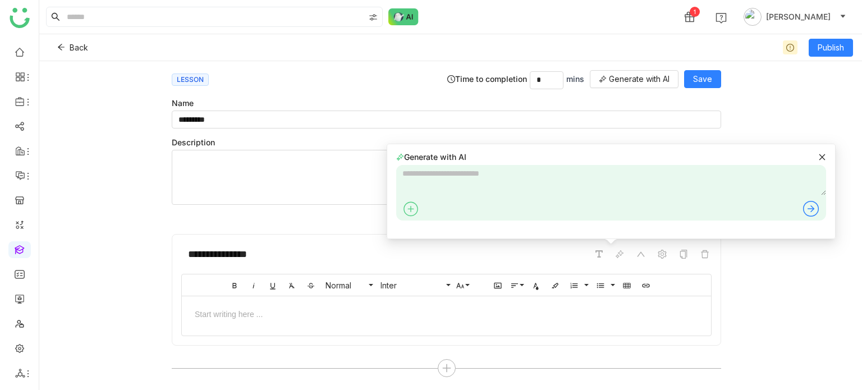
click at [560, 109] on div at bounding box center [611, 210] width 430 height 21
click at [564, 109] on textarea at bounding box center [611, 180] width 430 height 30
type textarea "**********"
click at [811, 109] on icon at bounding box center [811, 209] width 18 height 18
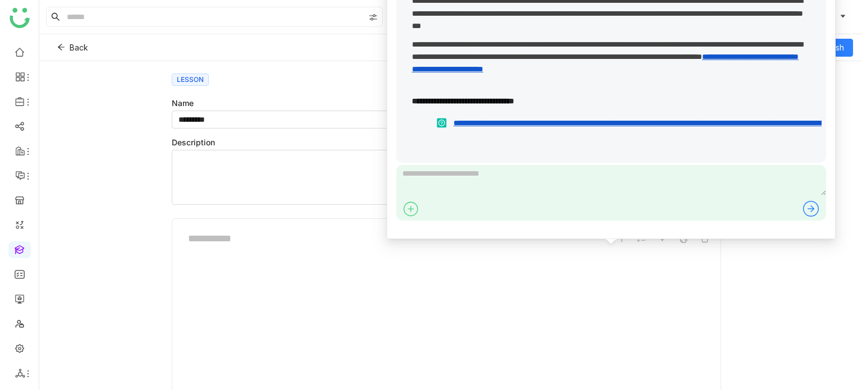
scroll to position [0, 0]
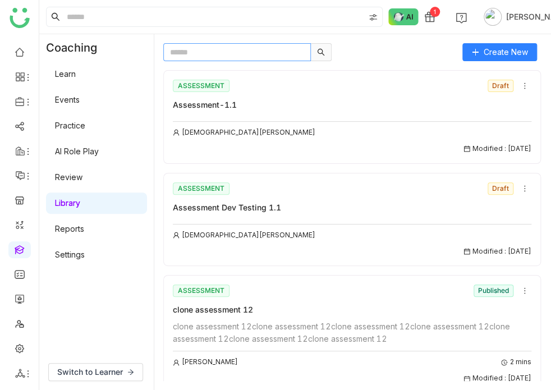
click at [276, 53] on input "text" at bounding box center [237, 52] width 148 height 18
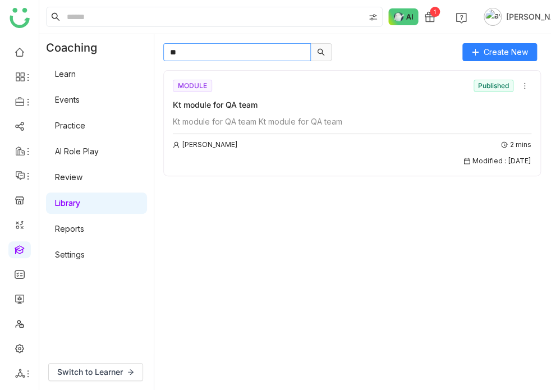
type input "**"
click at [415, 116] on div "Kt module for QA team Kt module for QA team" at bounding box center [352, 122] width 359 height 12
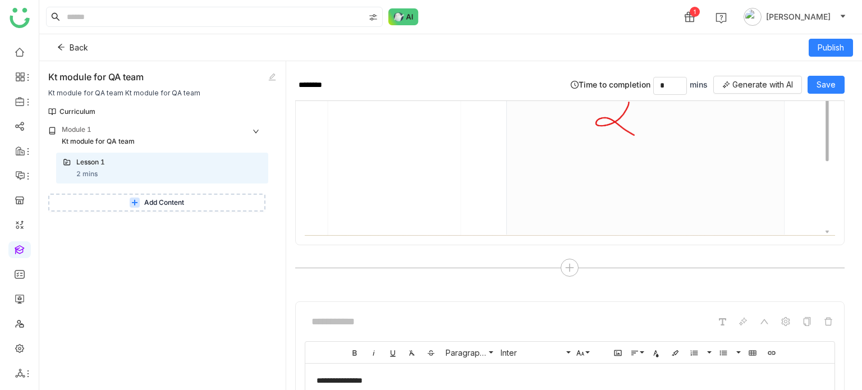
scroll to position [252, 0]
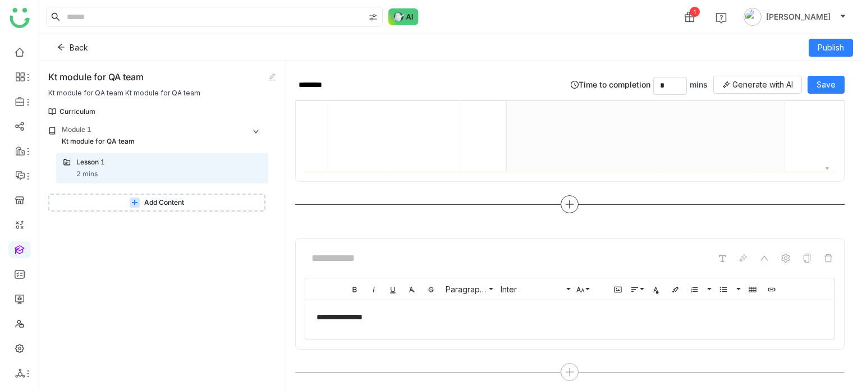
click at [522, 161] on div at bounding box center [570, 204] width 550 height 18
click at [571, 161] on div at bounding box center [570, 204] width 18 height 18
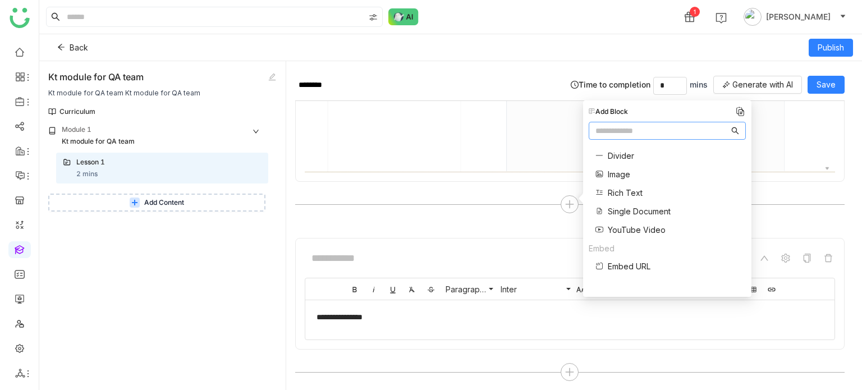
click at [620, 161] on span "Rich Text" at bounding box center [625, 193] width 35 height 12
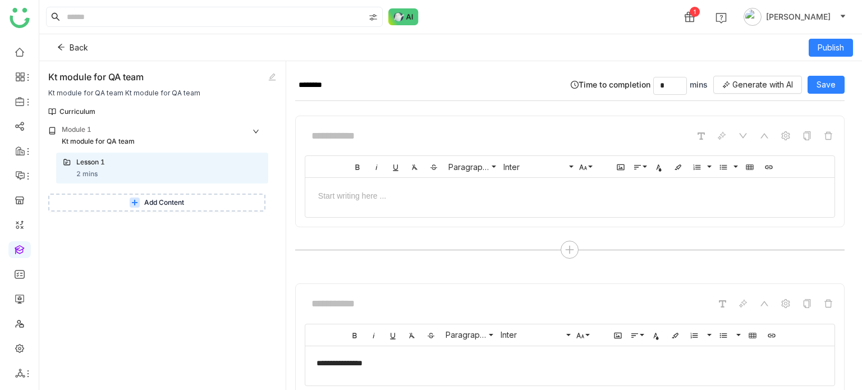
scroll to position [397, 0]
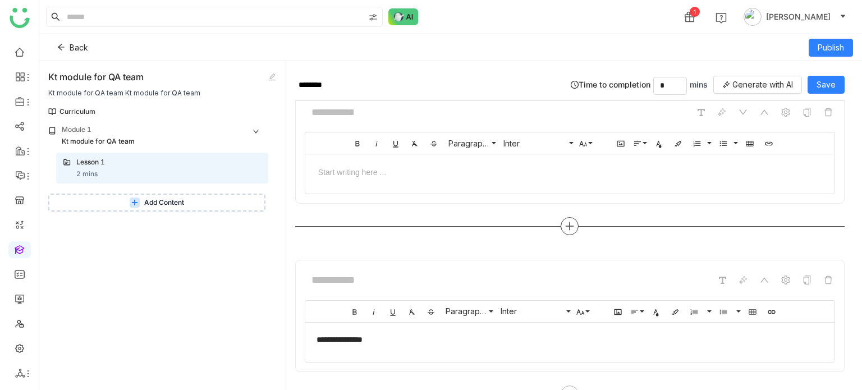
click at [573, 161] on div at bounding box center [570, 226] width 18 height 18
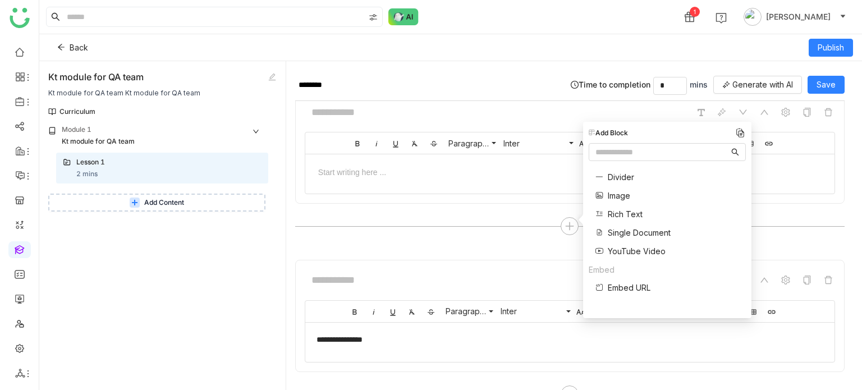
click at [618, 161] on span "Divider" at bounding box center [621, 177] width 26 height 12
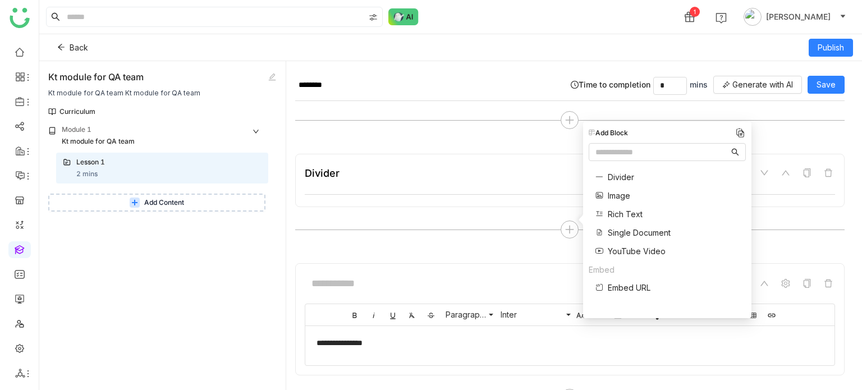
scroll to position [528, 0]
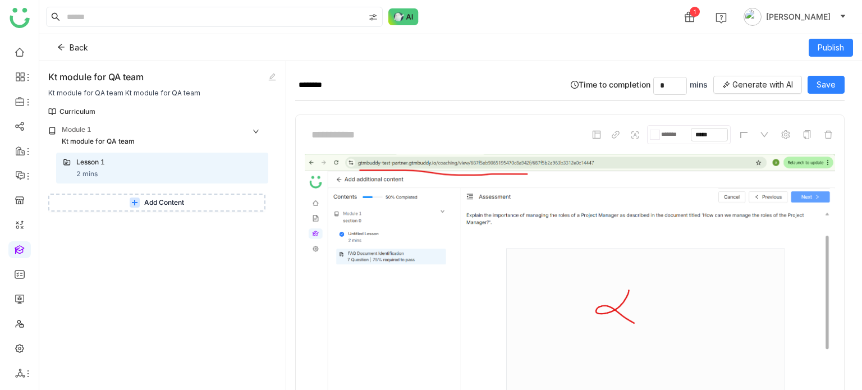
scroll to position [528, 0]
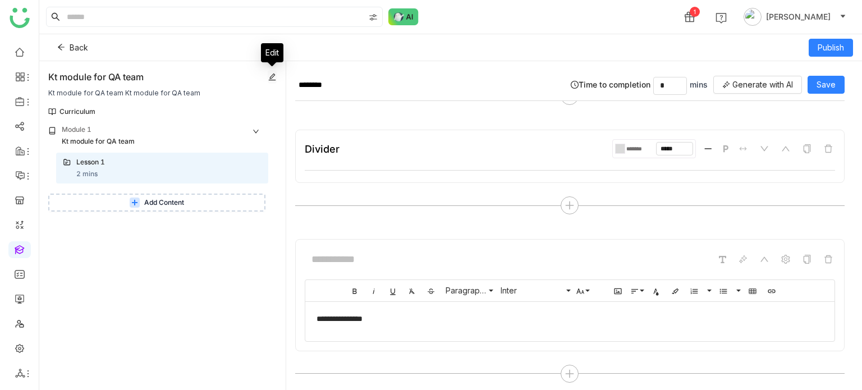
click at [273, 73] on icon at bounding box center [272, 77] width 8 height 8
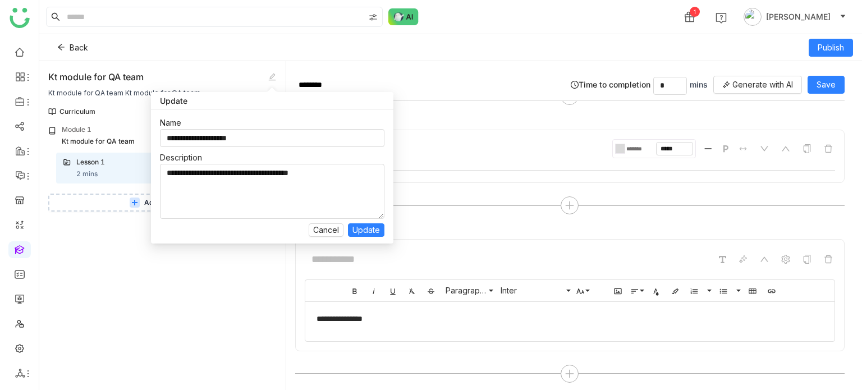
click at [403, 29] on div "1 [PERSON_NAME]" at bounding box center [450, 17] width 823 height 34
